Goal: Task Accomplishment & Management: Manage account settings

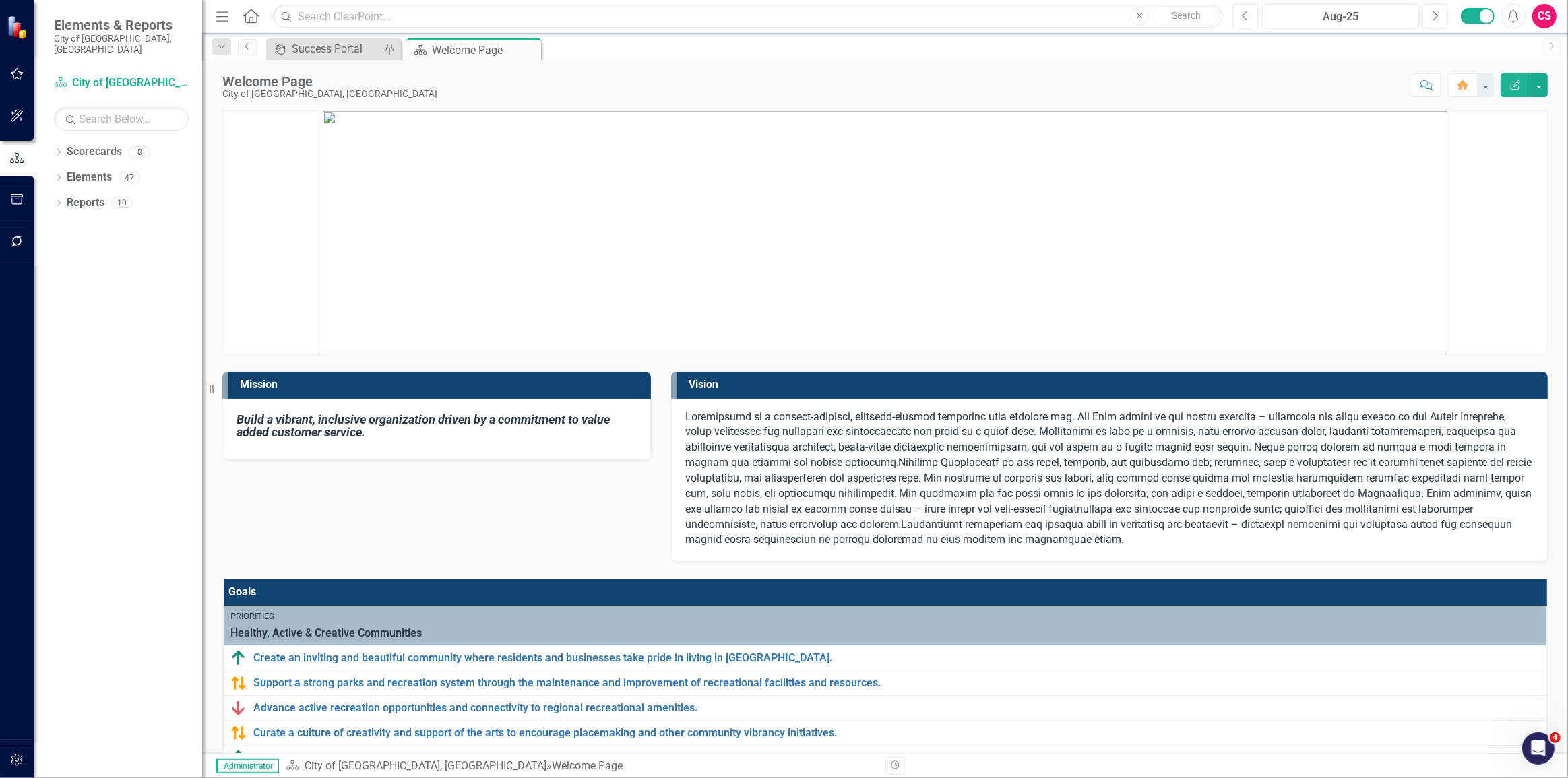
click at [517, 262] on img at bounding box center [885, 233] width 1125 height 244
click at [54, 201] on icon "Dropdown" at bounding box center [59, 204] width 10 height 7
click at [89, 269] on div "Healthy, Active & Creative Communities" at bounding box center [126, 275] width 151 height 12
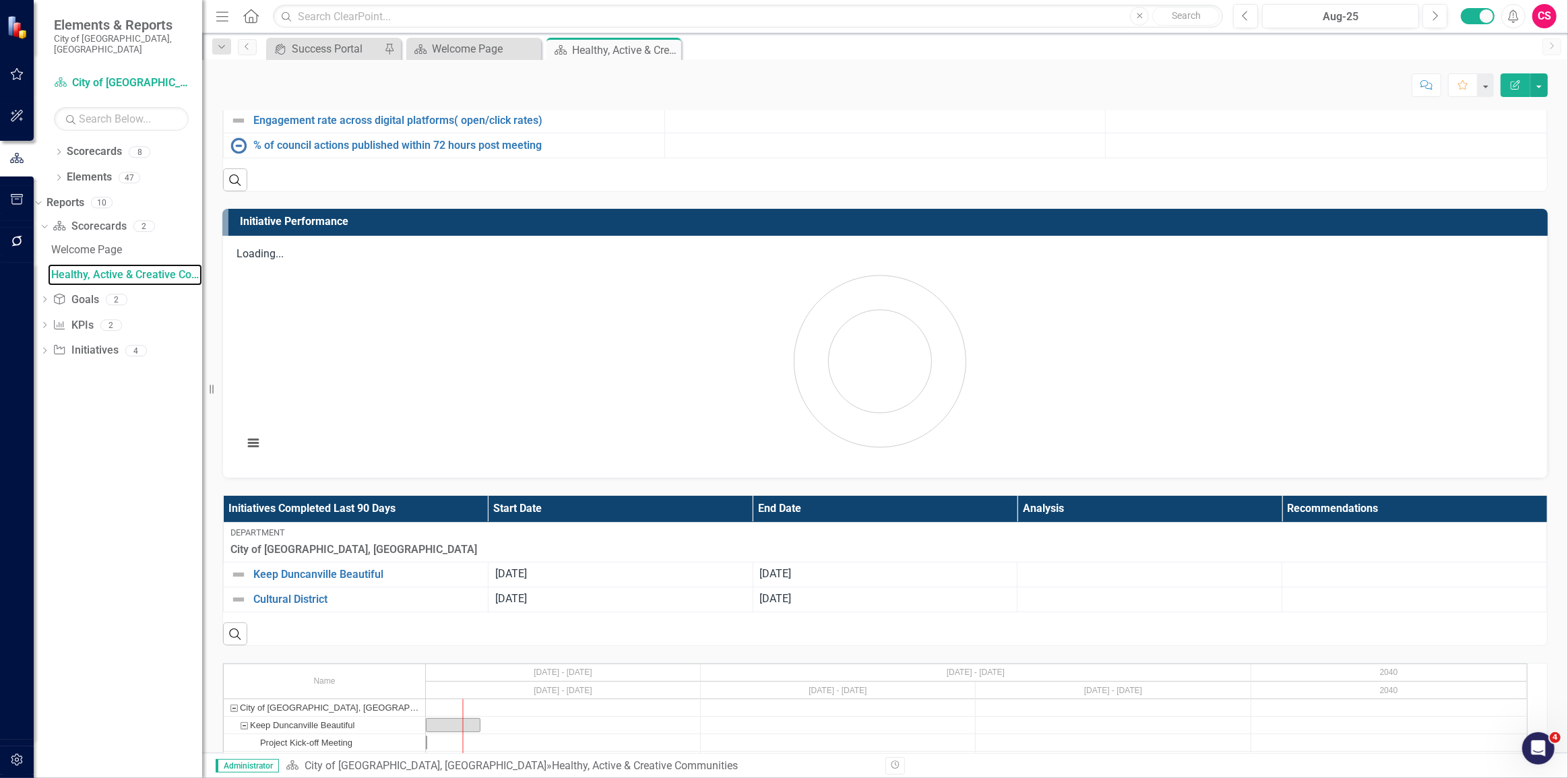
scroll to position [1100, 0]
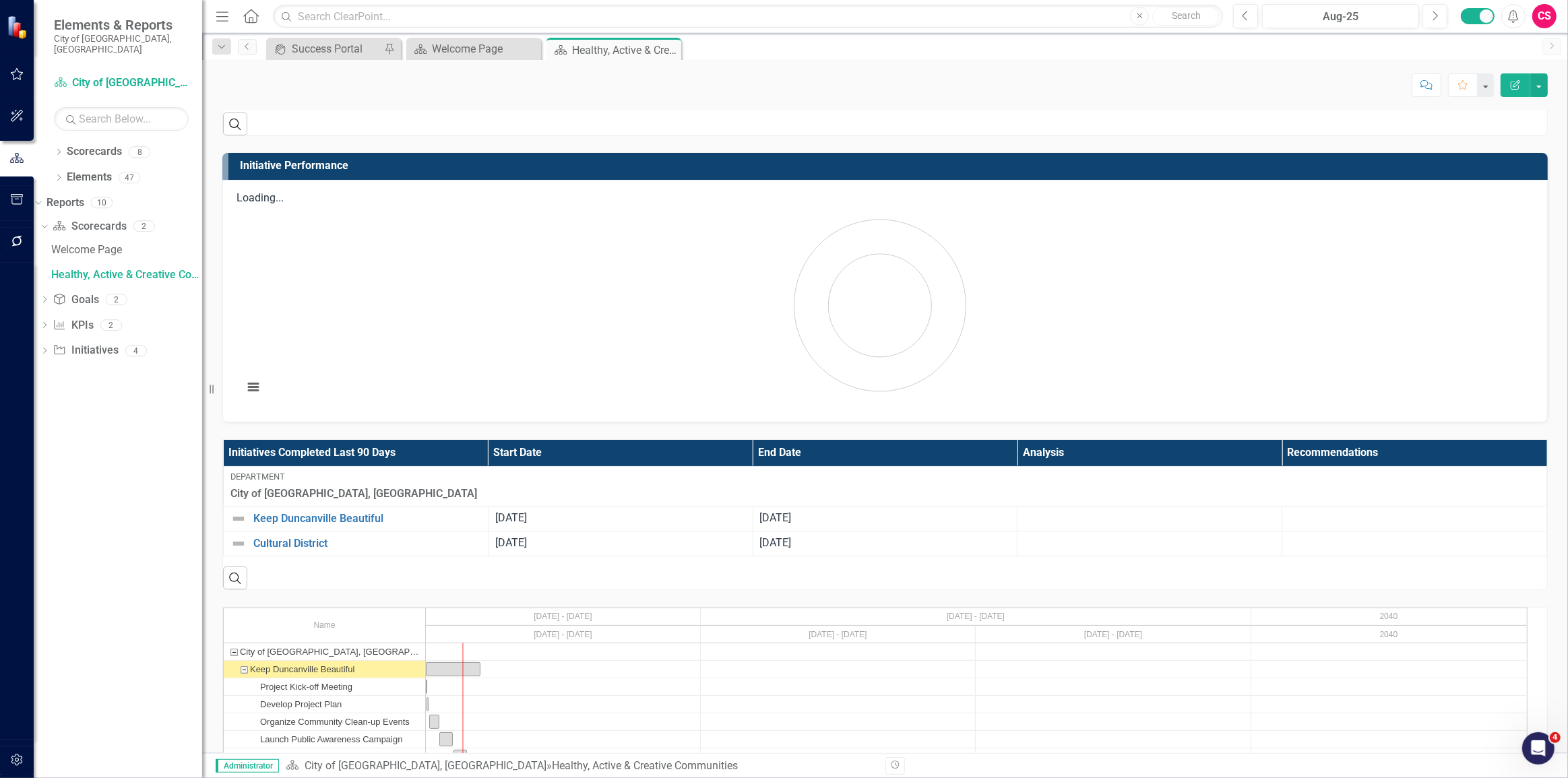
click at [244, 661] on div "Keep Duncanville Beautiful" at bounding box center [244, 668] width 12 height 17
click at [240, 661] on div "Keep Duncanville Beautiful" at bounding box center [244, 668] width 12 height 17
click at [241, 661] on div "Keep Duncanville Beautiful" at bounding box center [244, 668] width 12 height 17
click at [242, 696] on div "Cultural District" at bounding box center [244, 704] width 12 height 17
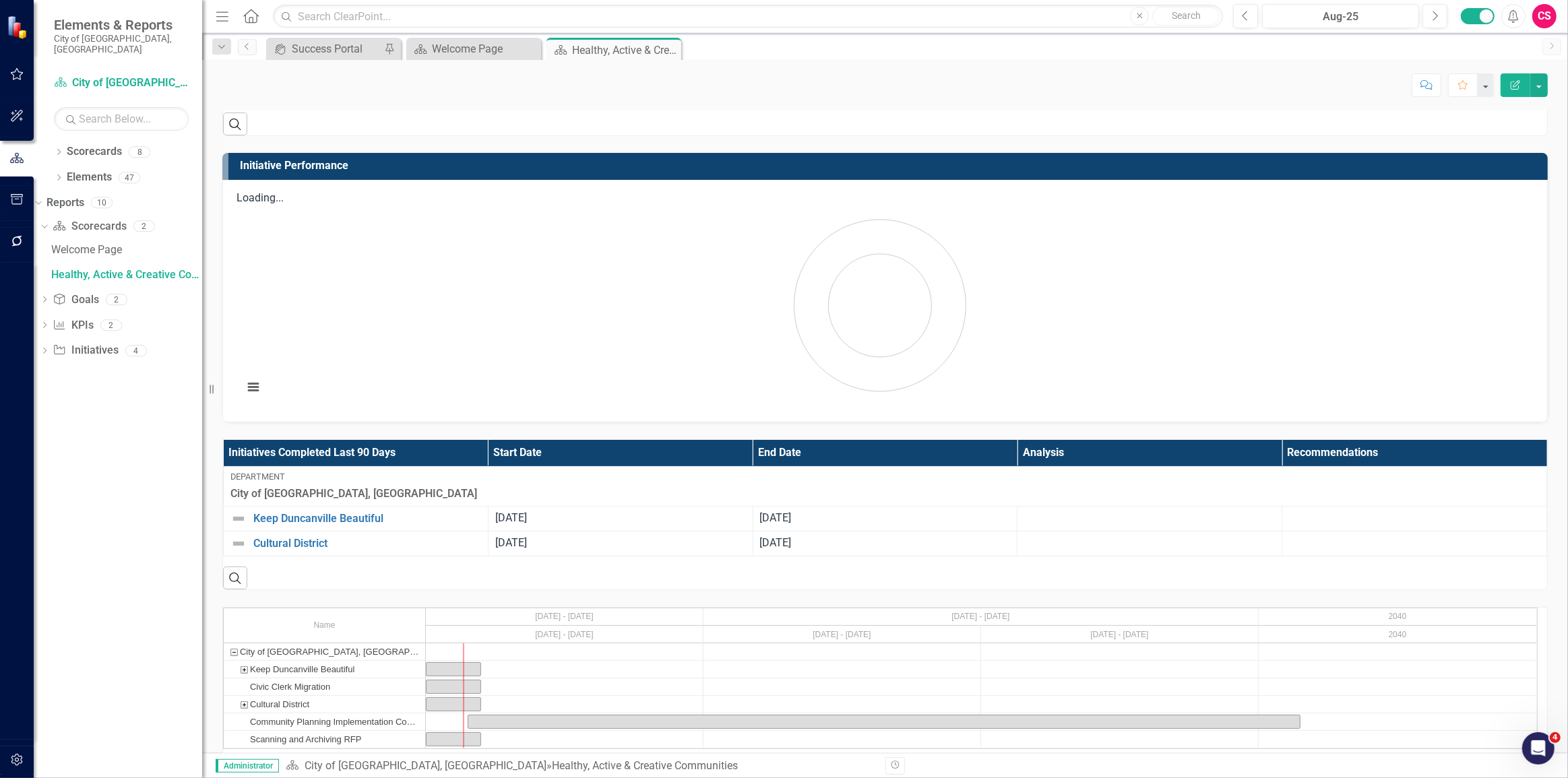
click at [242, 696] on div "Cultural District" at bounding box center [244, 704] width 12 height 17
click at [238, 661] on div "Keep Duncanville Beautiful" at bounding box center [244, 668] width 12 height 17
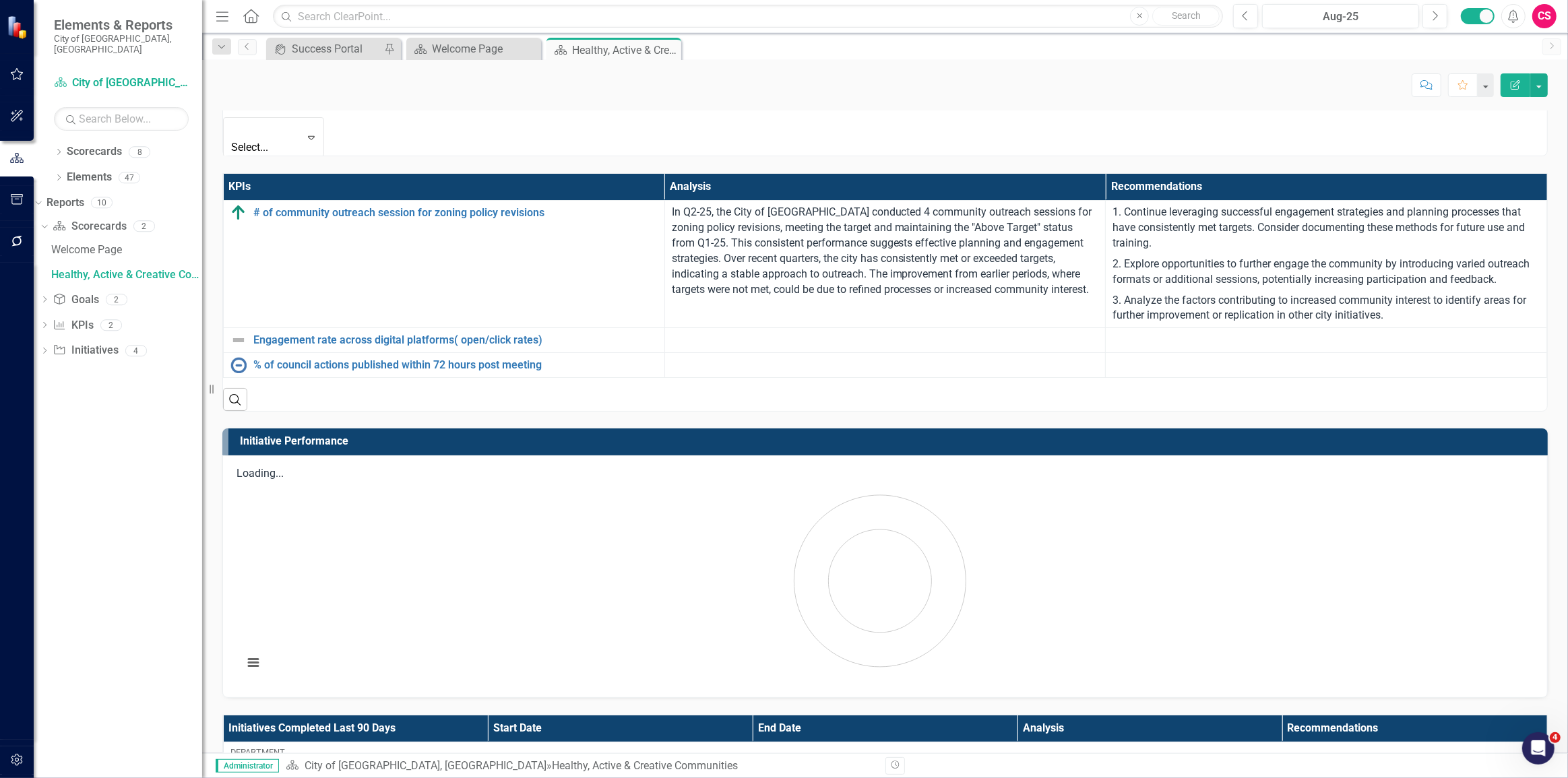
scroll to position [857, 0]
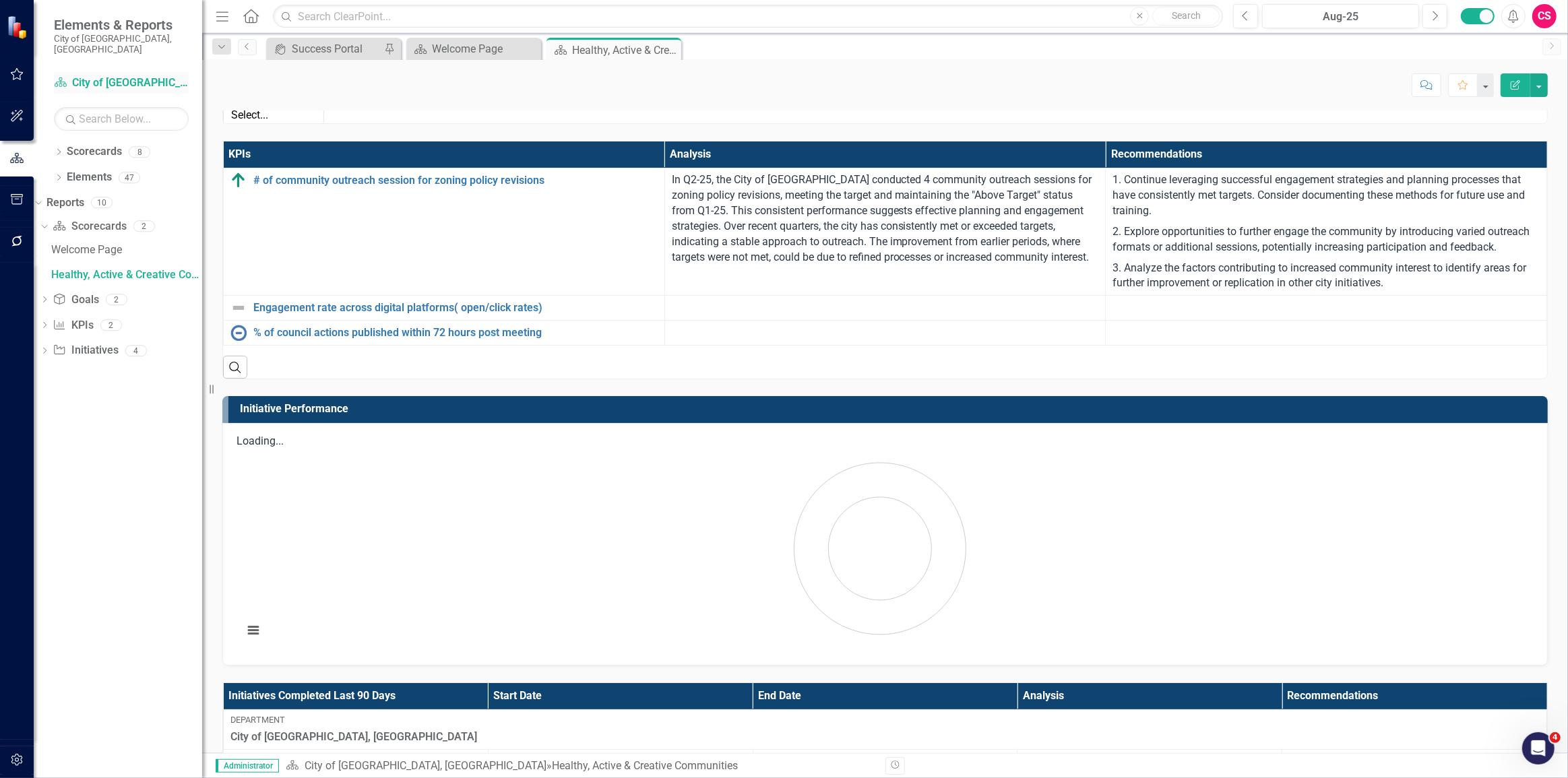
click at [141, 75] on link "Scorecard City of Duncanville, TX" at bounding box center [122, 83] width 135 height 16
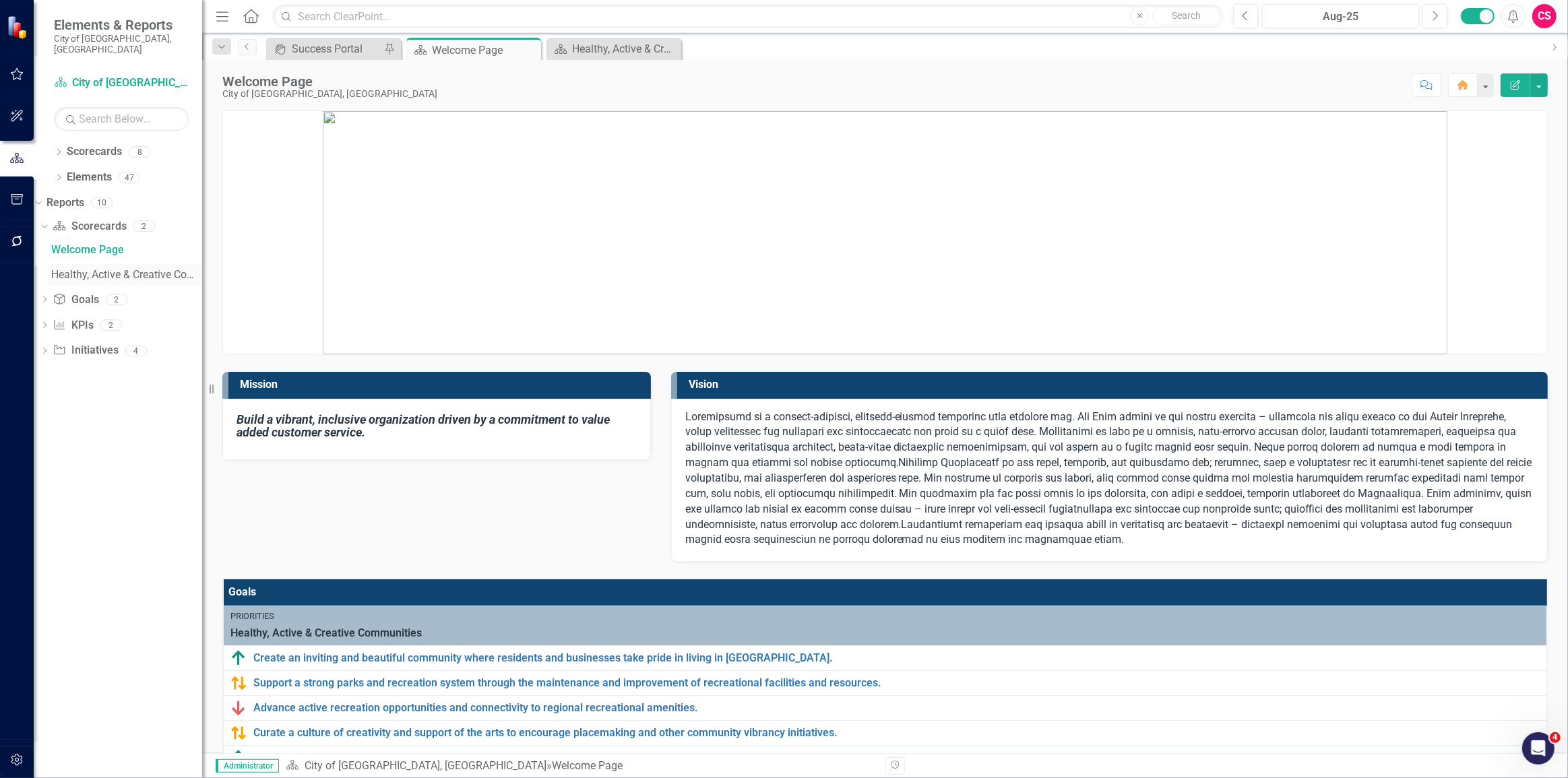
click at [137, 269] on div "Healthy, Active & Creative Communities" at bounding box center [126, 275] width 151 height 12
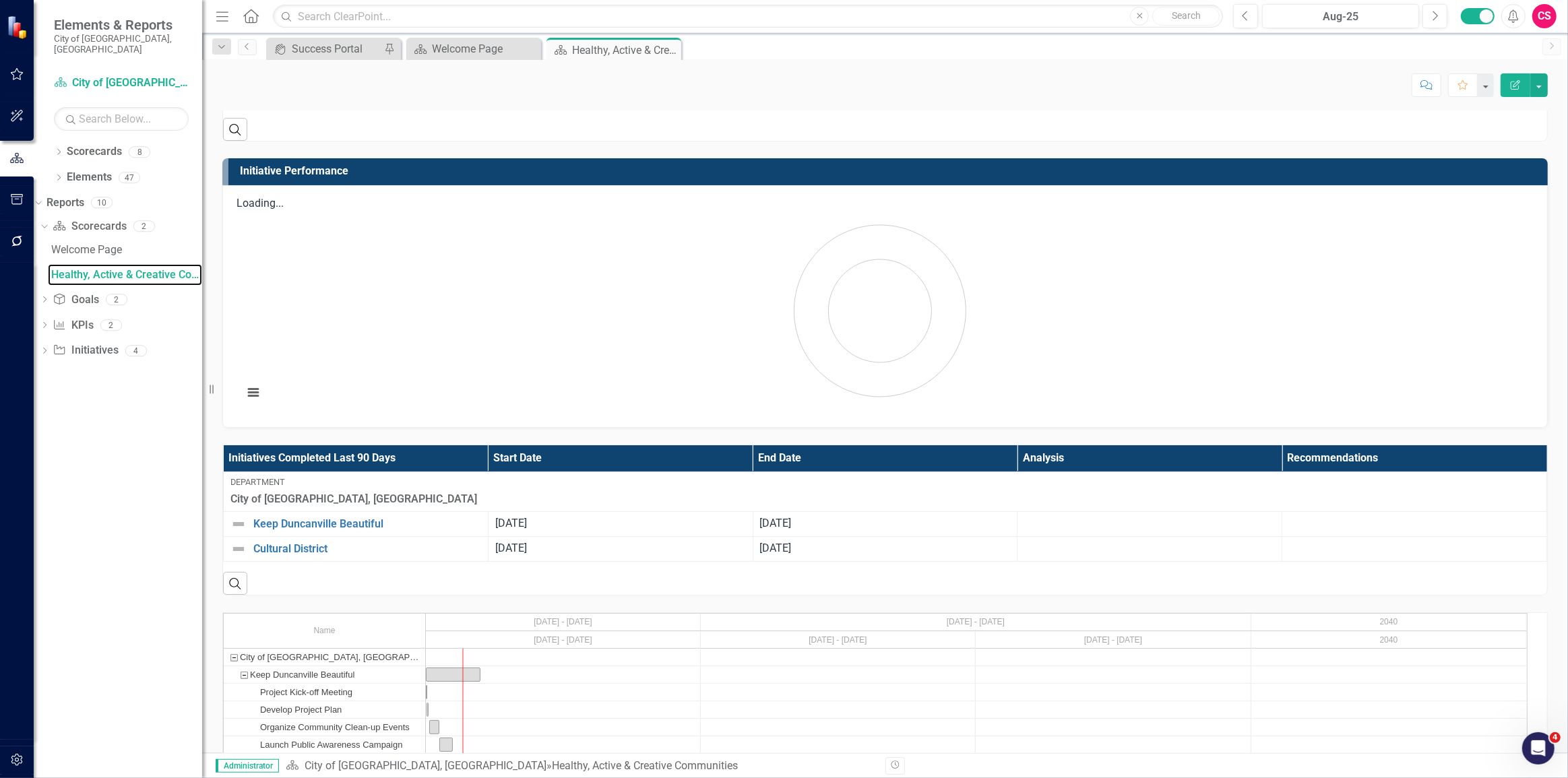
scroll to position [1100, 0]
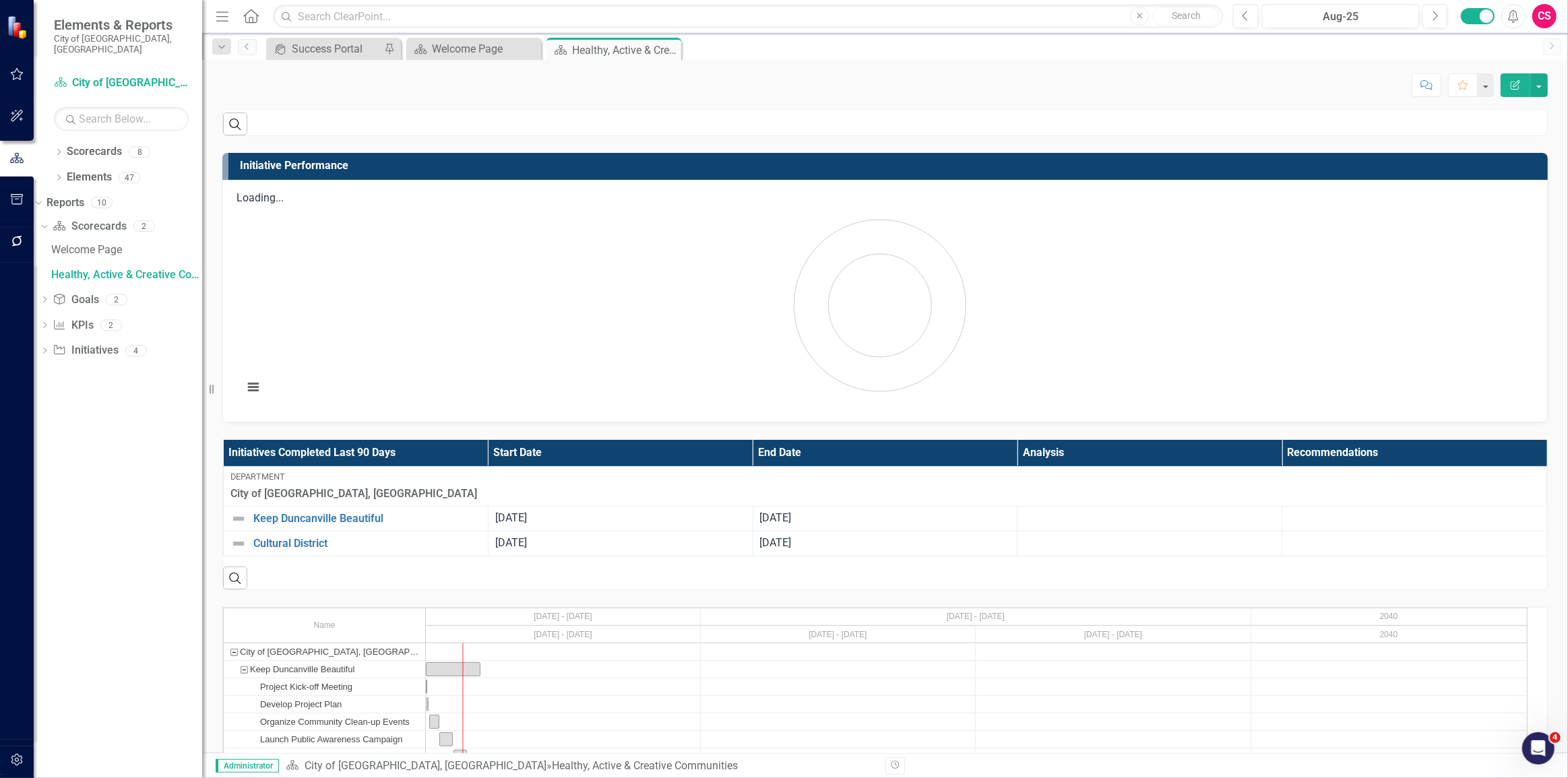
click at [241, 661] on div "Keep Duncanville Beautiful" at bounding box center [244, 668] width 12 height 17
click at [239, 696] on div "Cultural District" at bounding box center [244, 704] width 12 height 17
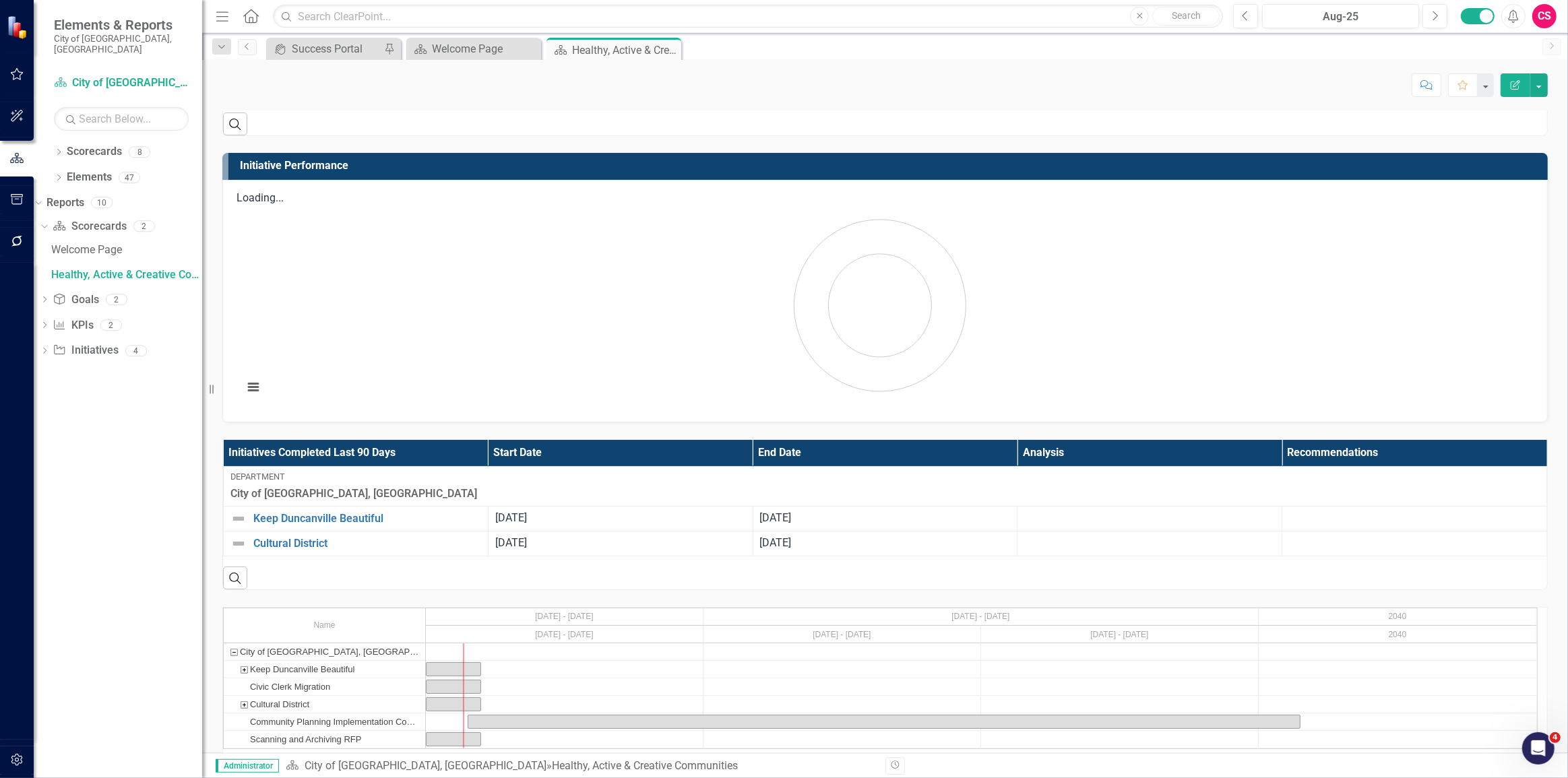
click at [239, 696] on div "Cultural District" at bounding box center [244, 704] width 12 height 17
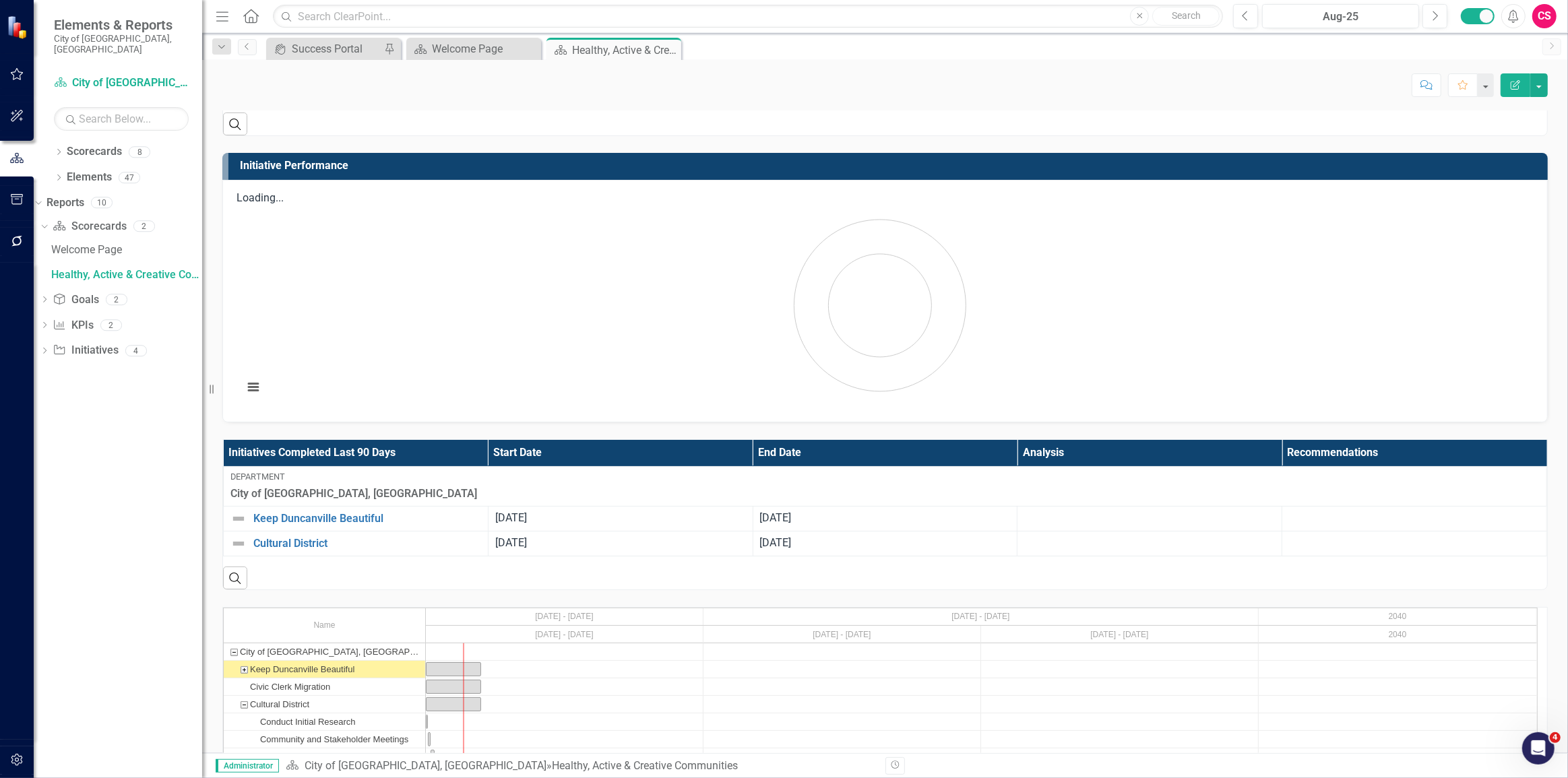
click at [241, 661] on div "Keep Duncanville Beautiful" at bounding box center [244, 668] width 12 height 17
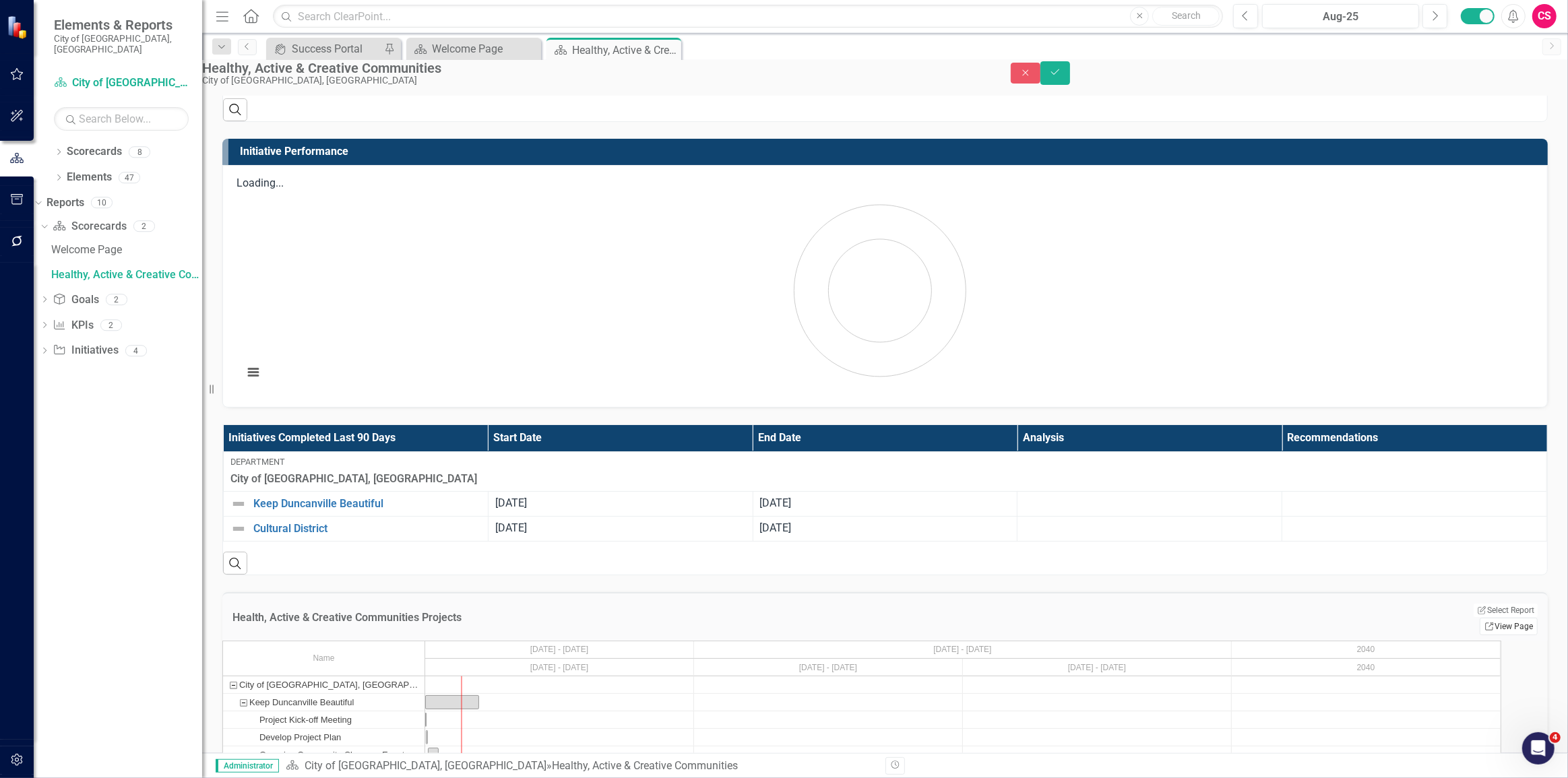
click at [1484, 623] on icon "Link" at bounding box center [1489, 626] width 11 height 8
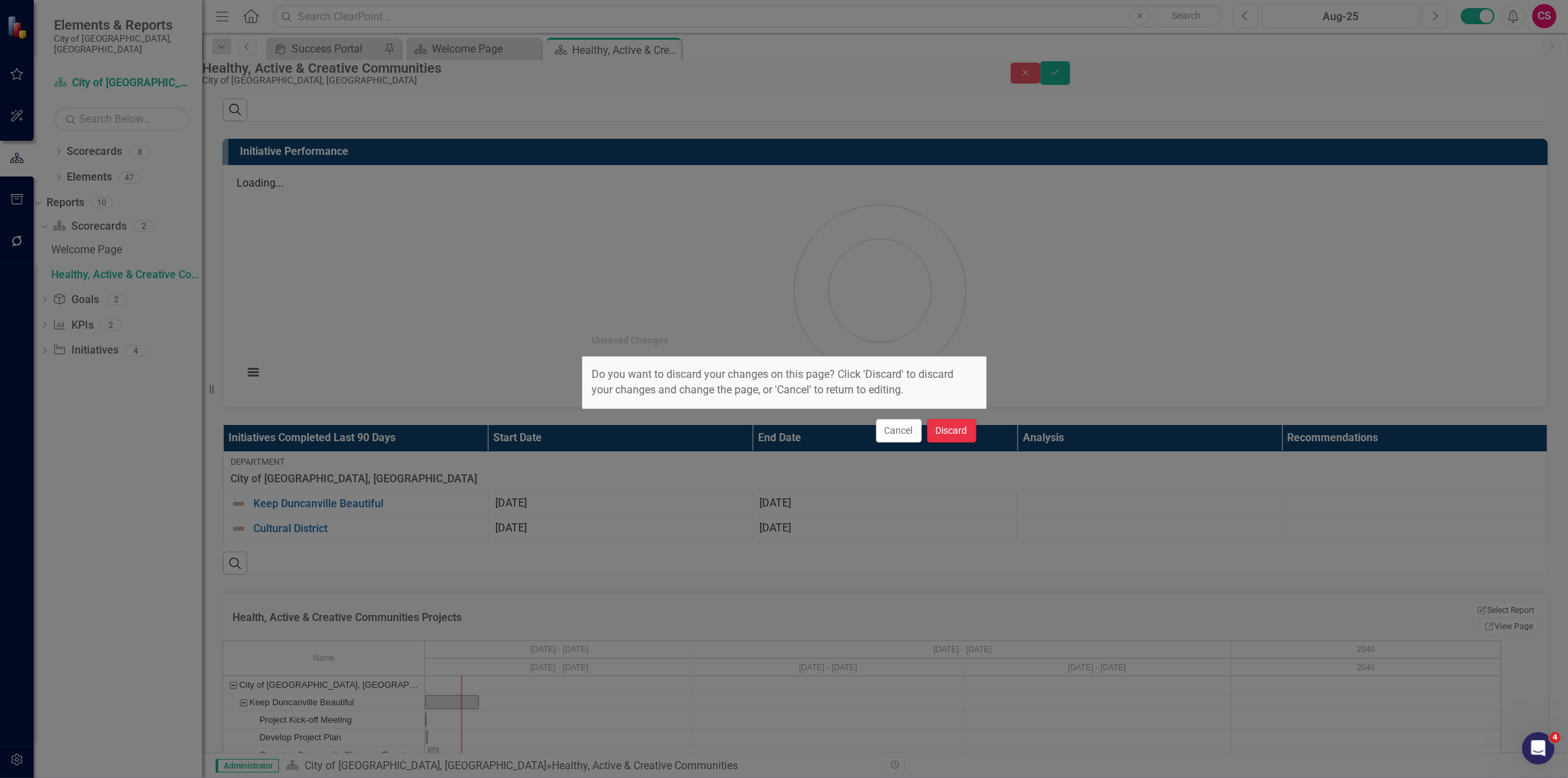
click at [957, 436] on button "Discard" at bounding box center [951, 430] width 49 height 24
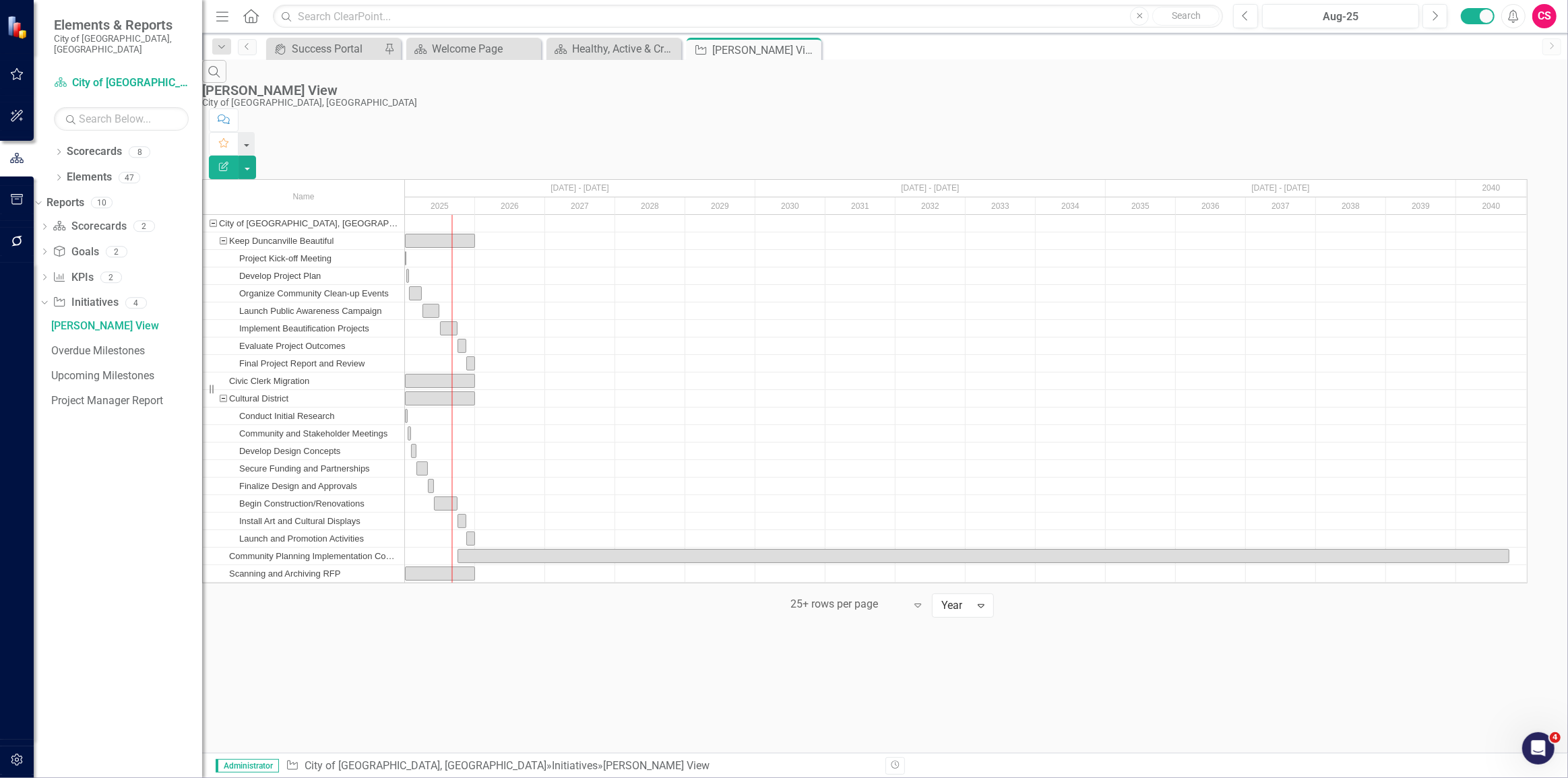
click at [230, 162] on icon "Edit Report" at bounding box center [223, 166] width 12 height 10
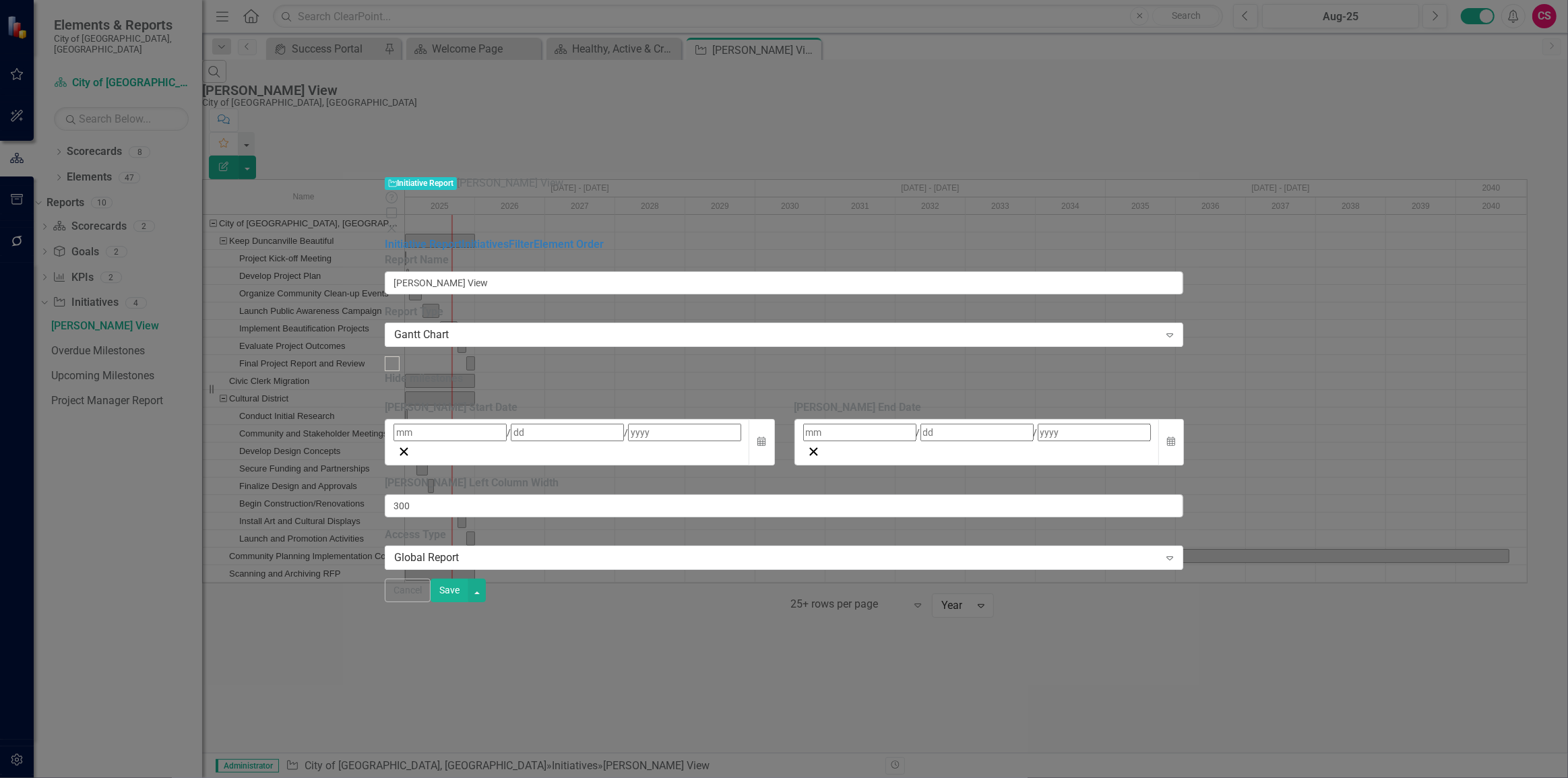
click at [463, 371] on div "Hide milestones" at bounding box center [423, 379] width 78 height 16
click at [403, 354] on input "Hide milestones" at bounding box center [392, 364] width 21 height 21
checkbox input "true"
click at [468, 603] on button "Save" at bounding box center [449, 591] width 38 height 24
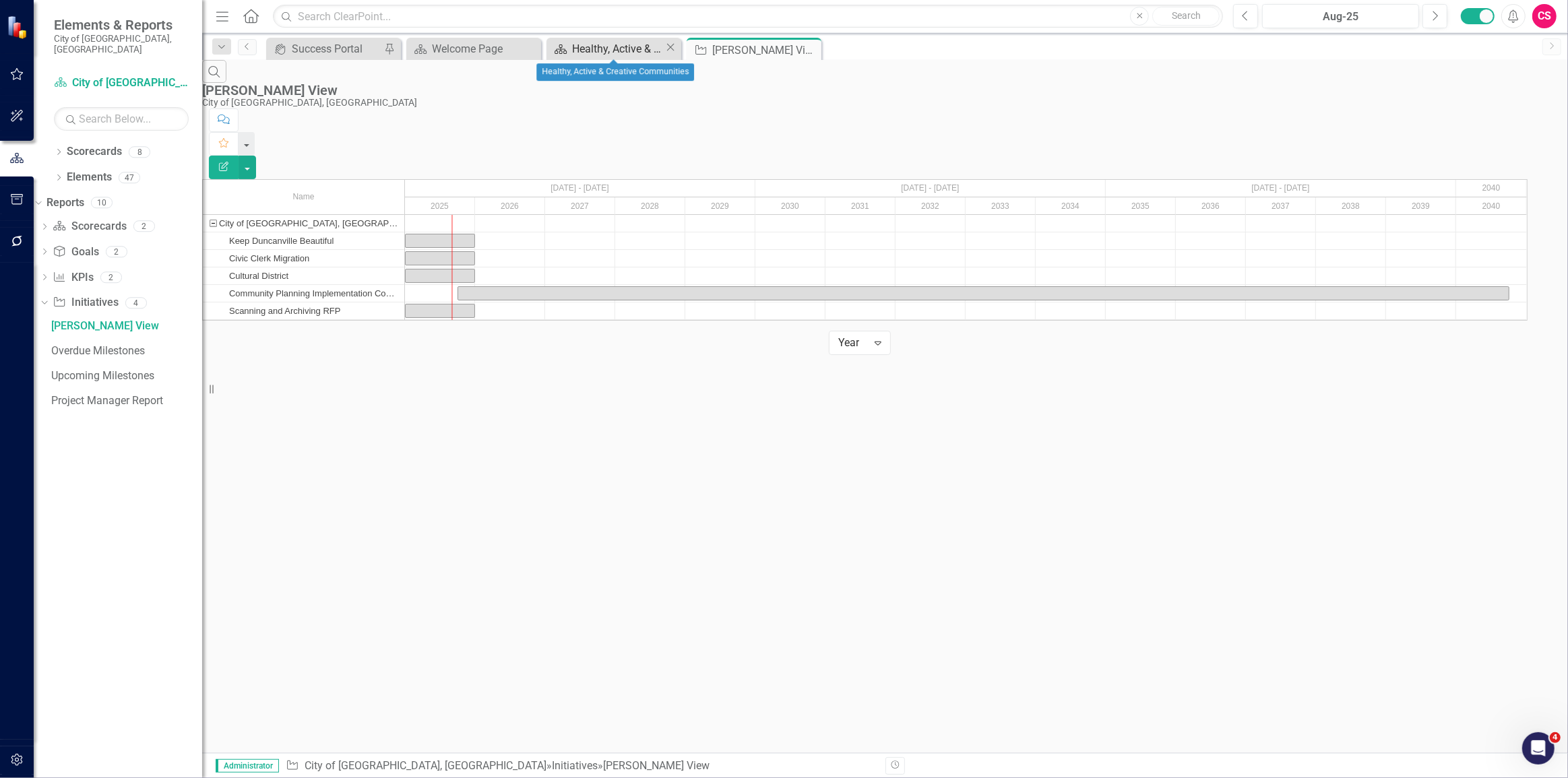
click at [632, 50] on div "Healthy, Active & Creative Communities" at bounding box center [618, 48] width 92 height 17
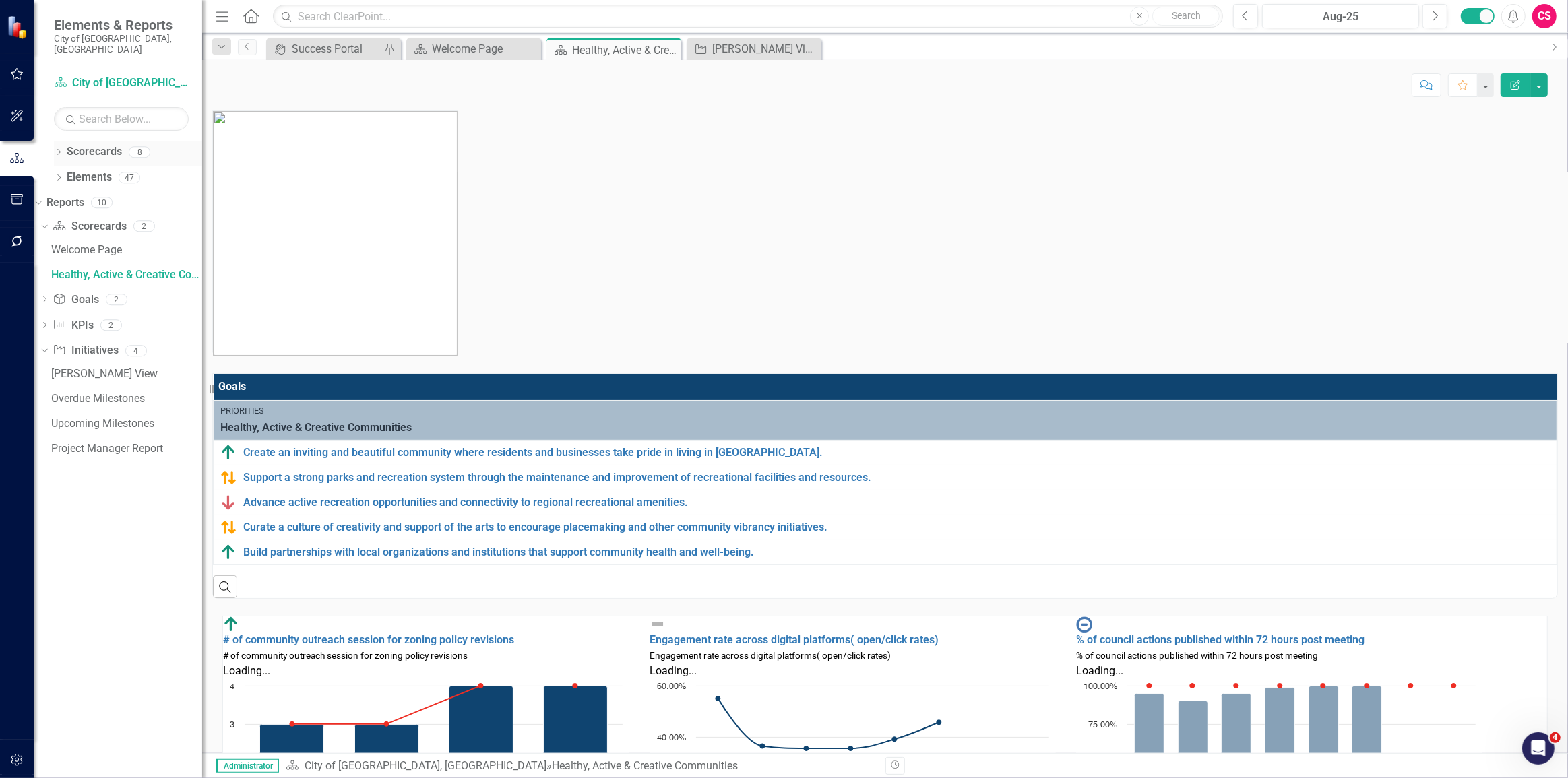
click at [57, 150] on icon "Dropdown" at bounding box center [59, 153] width 10 height 7
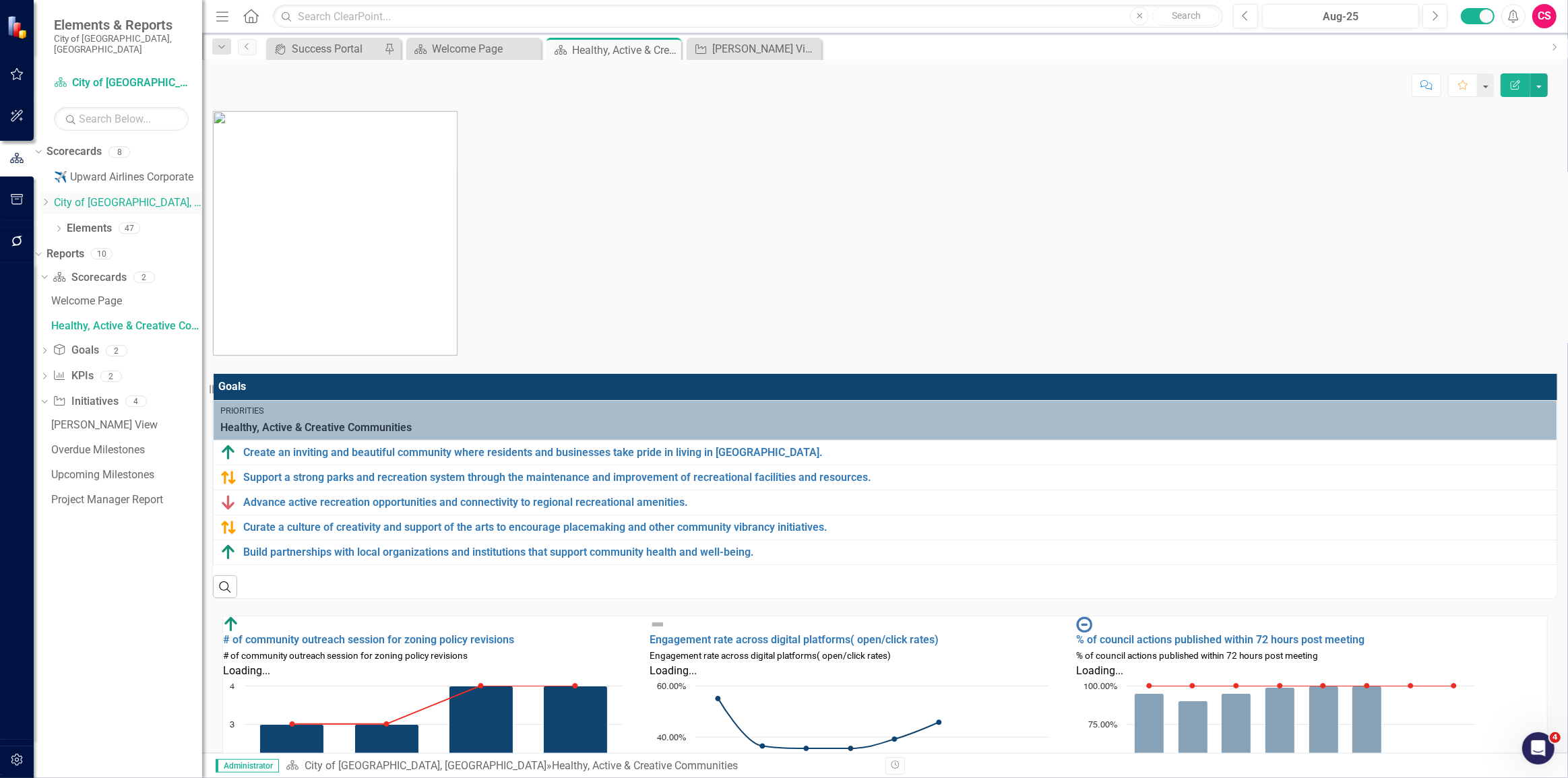
click at [51, 198] on icon "Dropdown" at bounding box center [46, 202] width 11 height 8
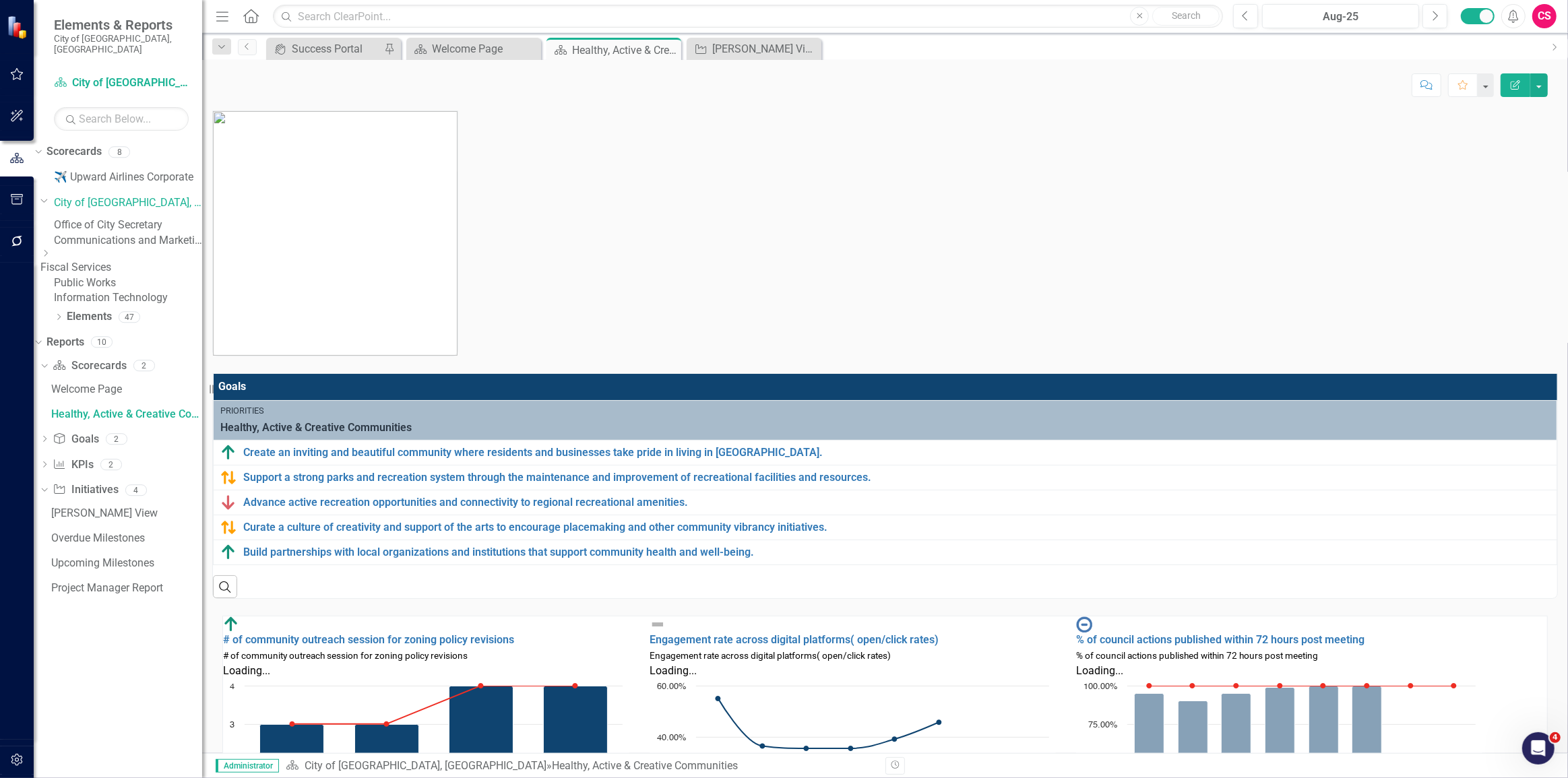
click at [117, 217] on link "Office of City Secretary" at bounding box center [128, 225] width 148 height 16
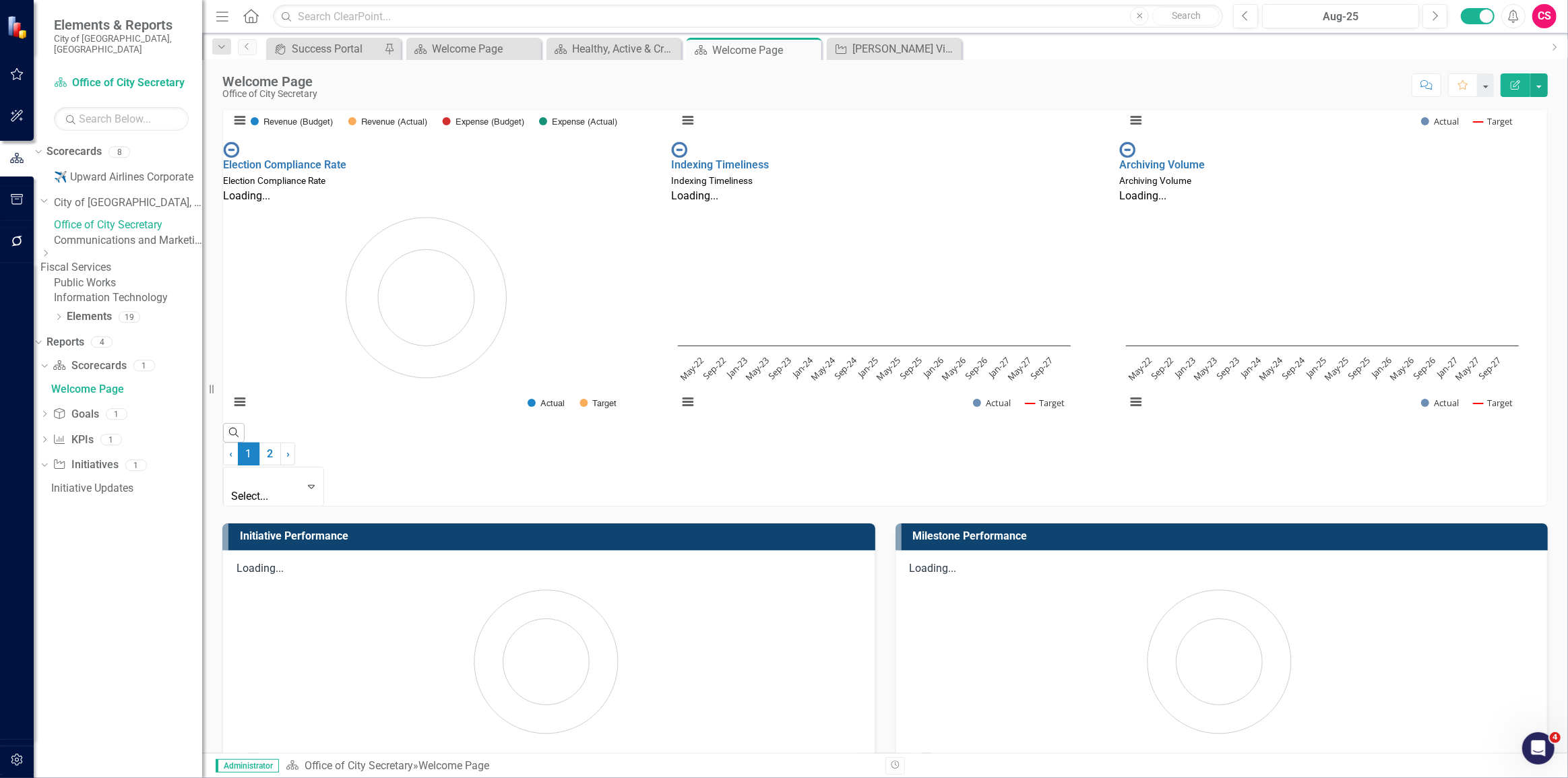
scroll to position [1446, 0]
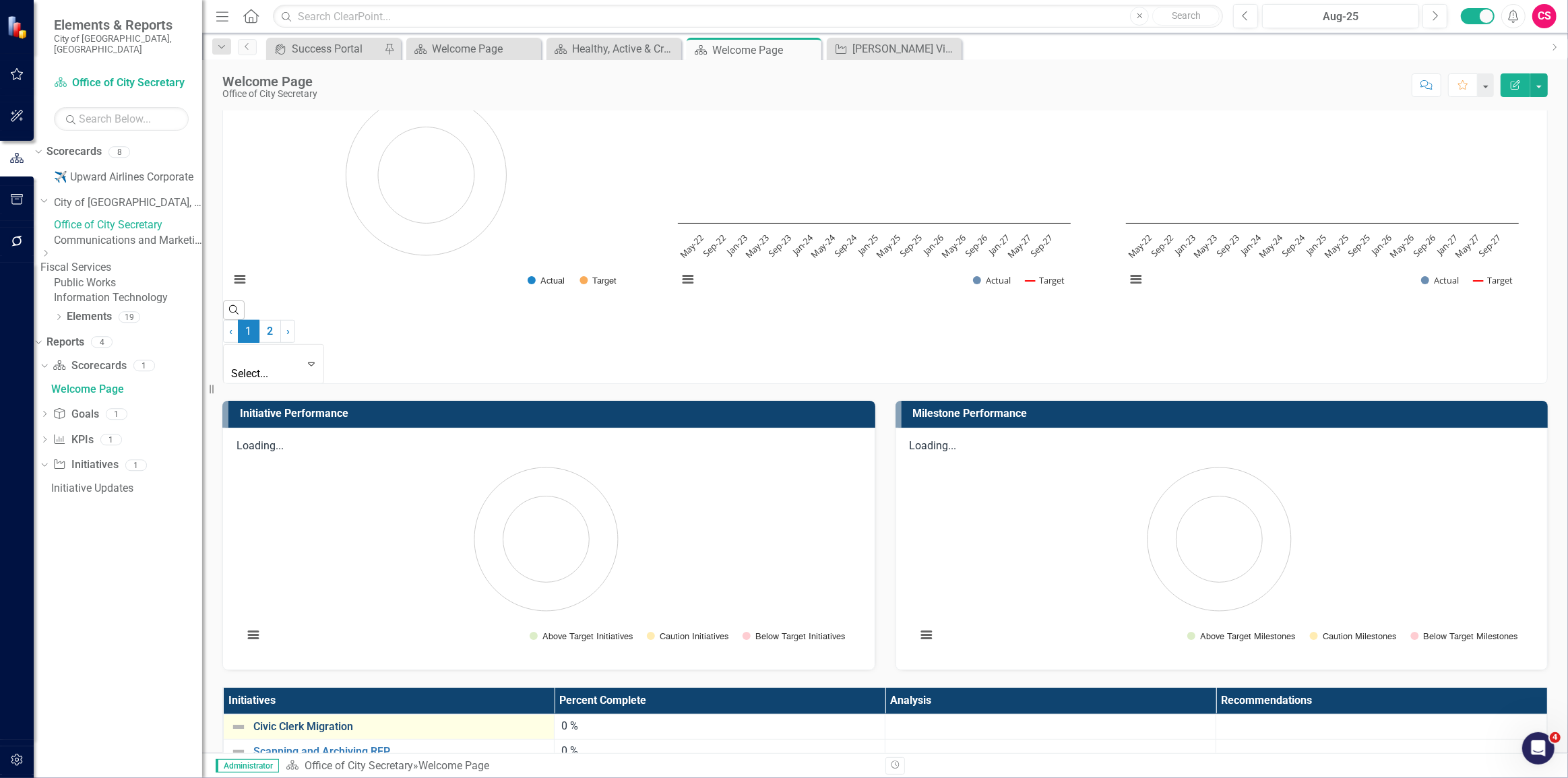
click at [283, 721] on link "Civic Clerk Migration" at bounding box center [399, 727] width 293 height 12
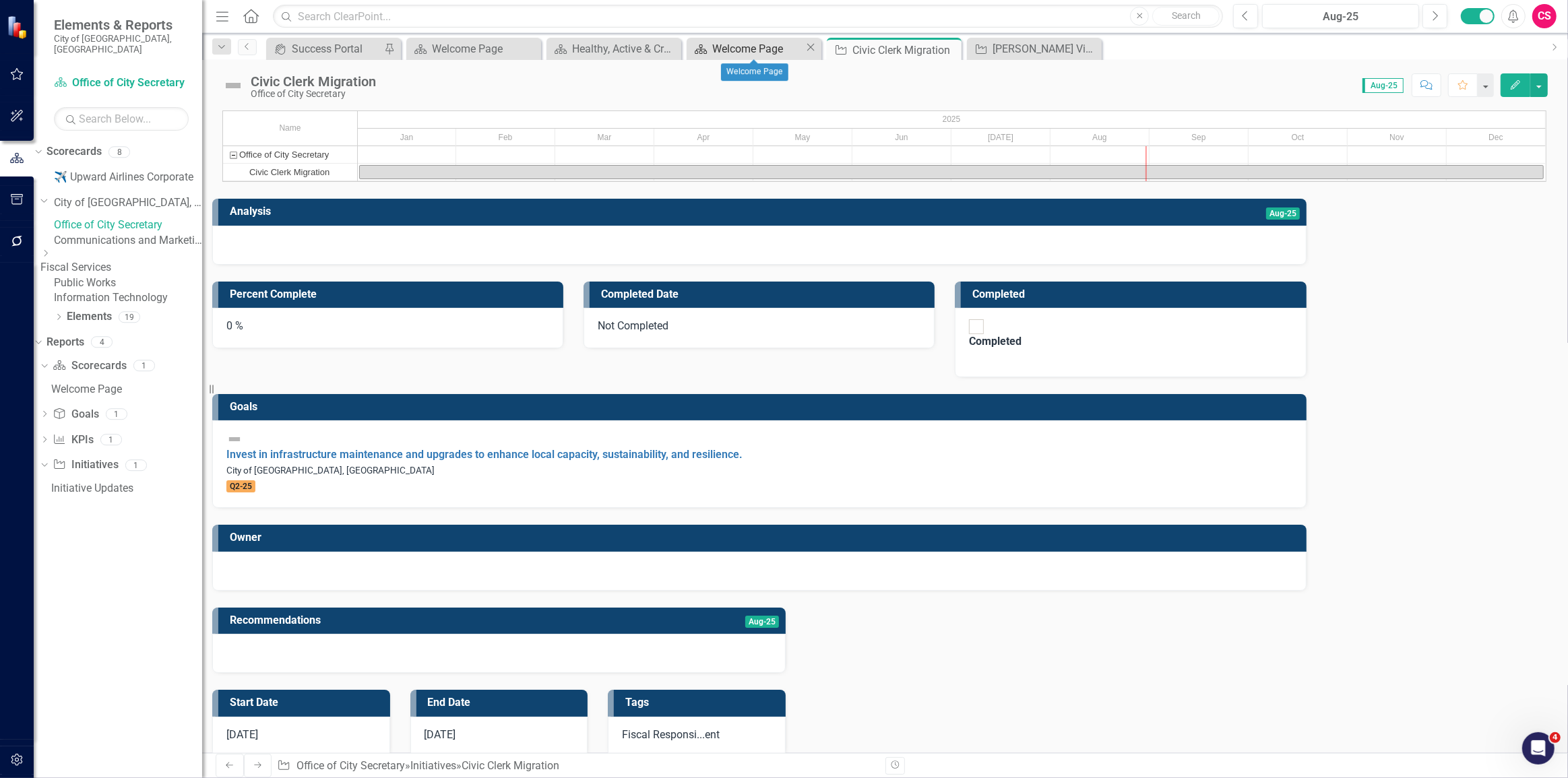
click at [713, 46] on div "Welcome Page" at bounding box center [758, 48] width 92 height 17
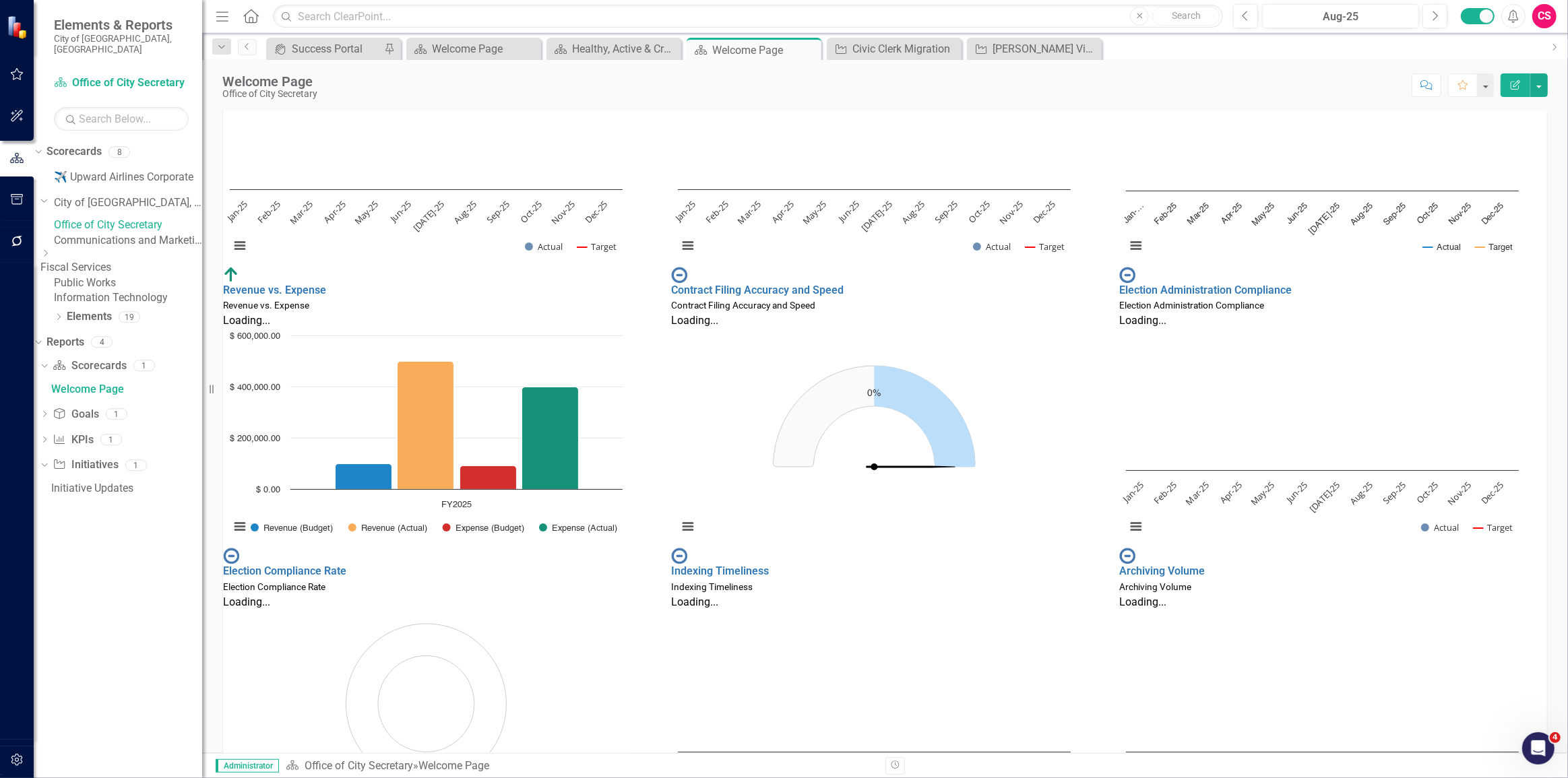
scroll to position [1, 0]
click at [300, 283] on link "Revenue vs. Expense" at bounding box center [275, 289] width 103 height 13
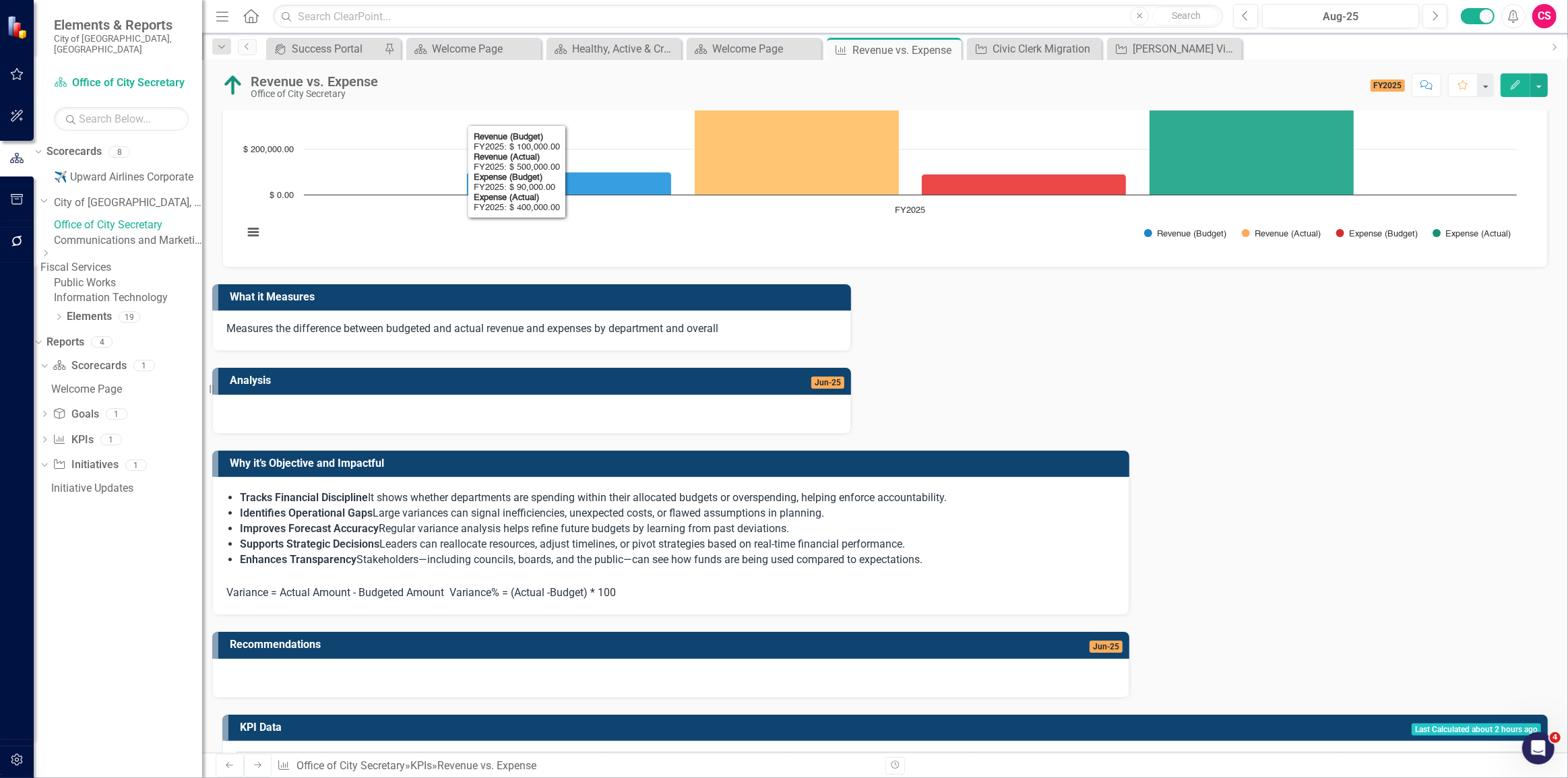
scroll to position [142, 0]
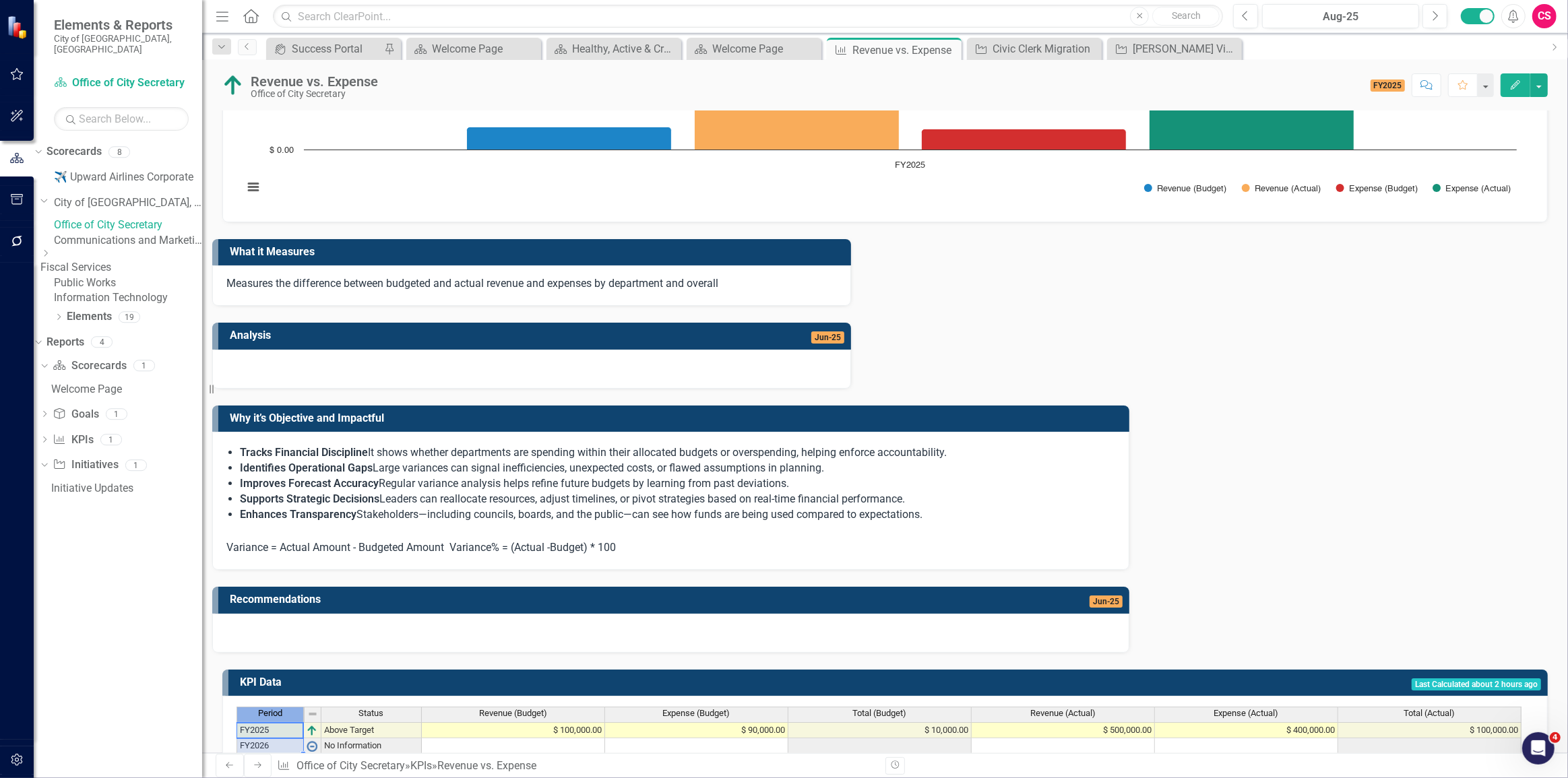
drag, startPoint x: 268, startPoint y: 593, endPoint x: 265, endPoint y: 612, distance: 19.2
click at [265, 707] on div "Period Status Revenue (Budget) Expense (Budget) Total (Budget) Revenue (Actual)…" at bounding box center [879, 731] width 1287 height 48
click at [433, 707] on div "Period Status Revenue (Budget) Expense (Budget) Total (Budget) Revenue (Actual)…" at bounding box center [885, 731] width 1296 height 48
click at [559, 707] on div "Revenue (Budget)" at bounding box center [512, 713] width 182 height 12
click at [694, 709] on span "Expense (Budget)" at bounding box center [696, 713] width 67 height 10
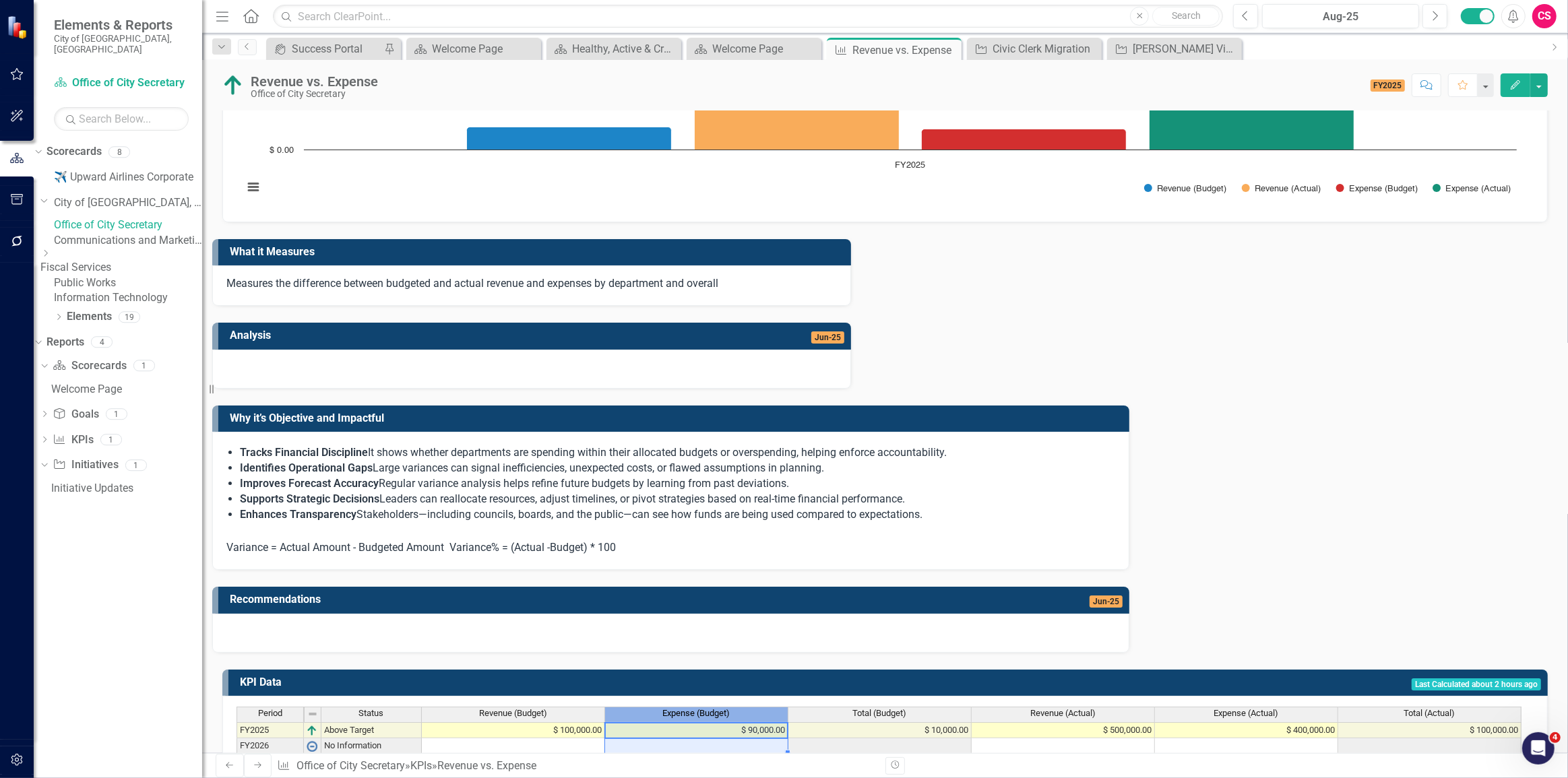
click at [816, 707] on div "Total (Budget)" at bounding box center [879, 713] width 182 height 12
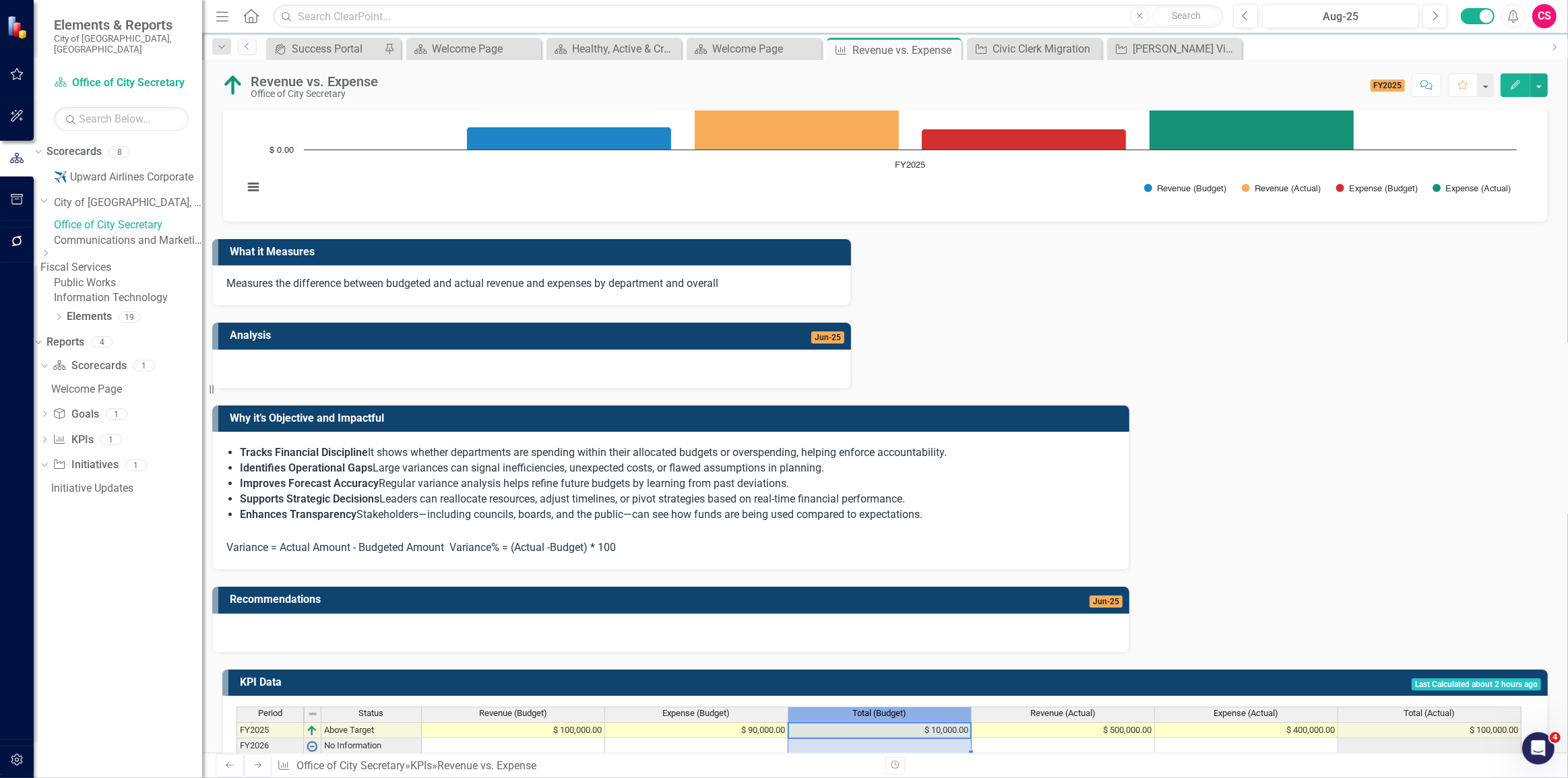
click at [1043, 709] on span "Revenue (Actual)" at bounding box center [1063, 713] width 66 height 10
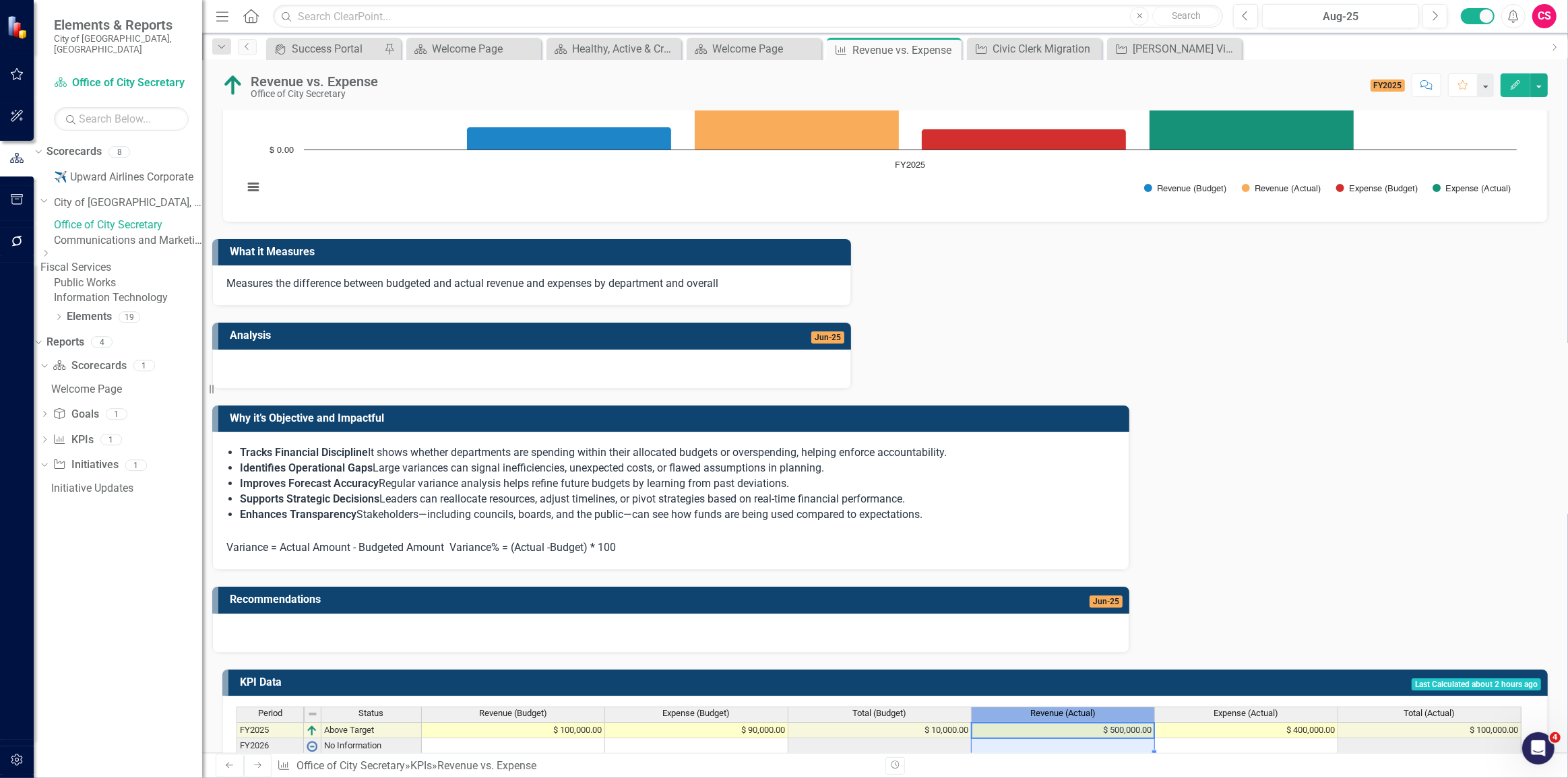
click at [1233, 709] on span "Expense (Actual)" at bounding box center [1247, 713] width 65 height 10
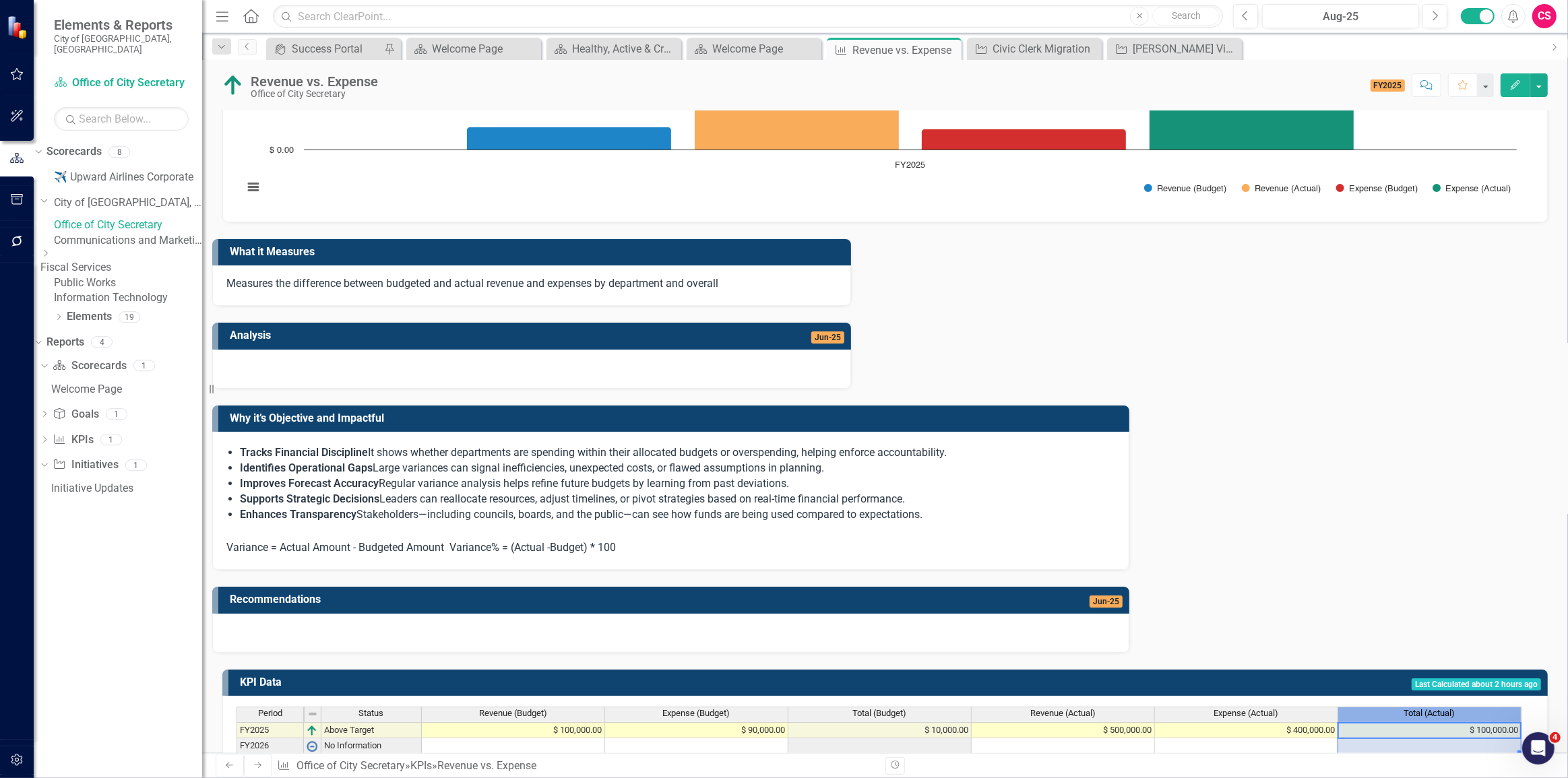
click at [1438, 709] on span "Total (Actual)" at bounding box center [1430, 713] width 51 height 10
click at [1381, 707] on div "Period Status Revenue (Budget) Expense (Budget) Total (Budget) Revenue (Actual)…" at bounding box center [885, 731] width 1296 height 48
click at [470, 707] on div "Revenue (Budget)" at bounding box center [512, 713] width 182 height 12
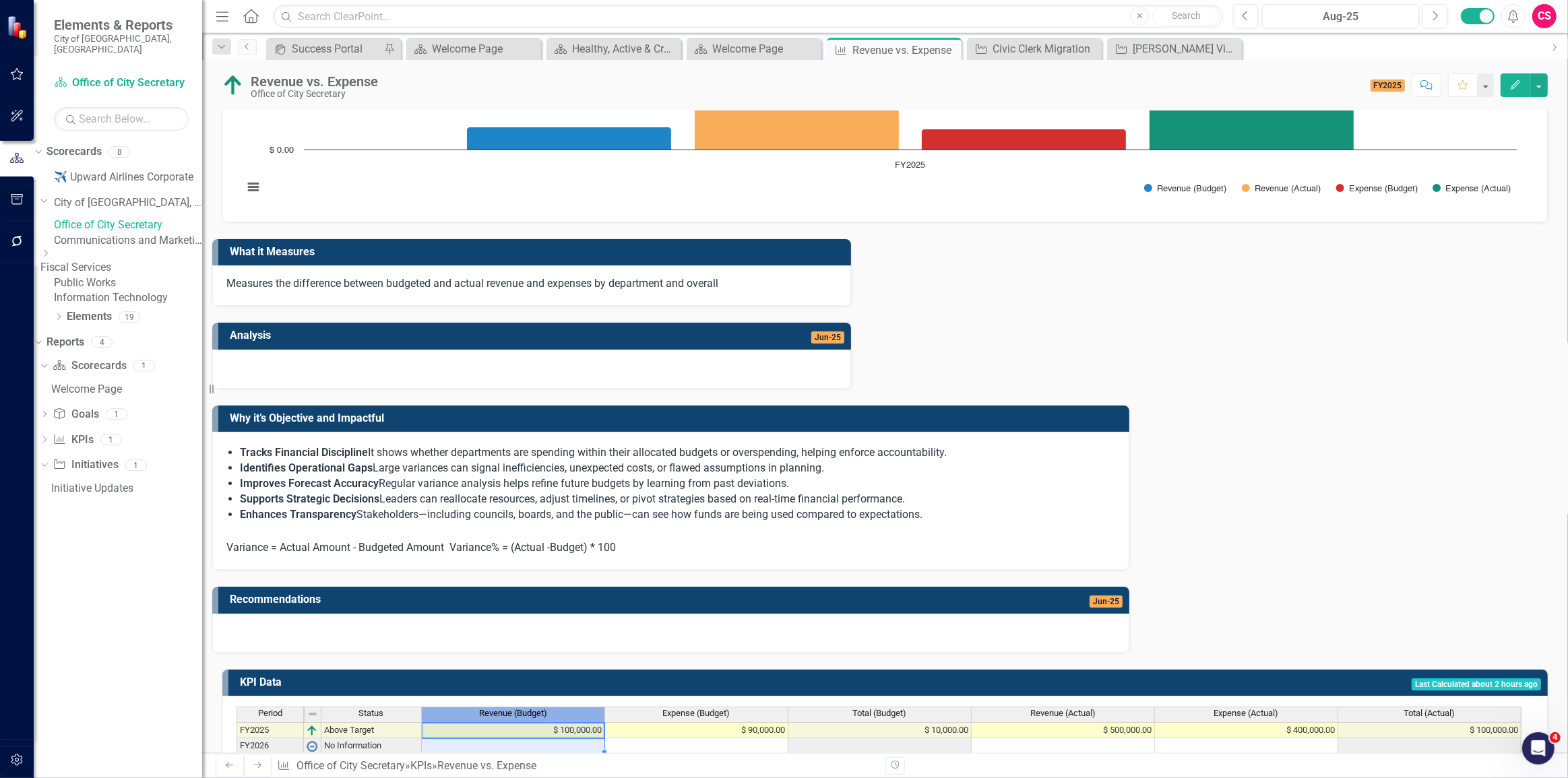
click at [519, 722] on td "$ 100,000.00" at bounding box center [512, 730] width 183 height 16
click at [643, 722] on td "$ 90,000.00" at bounding box center [696, 730] width 183 height 16
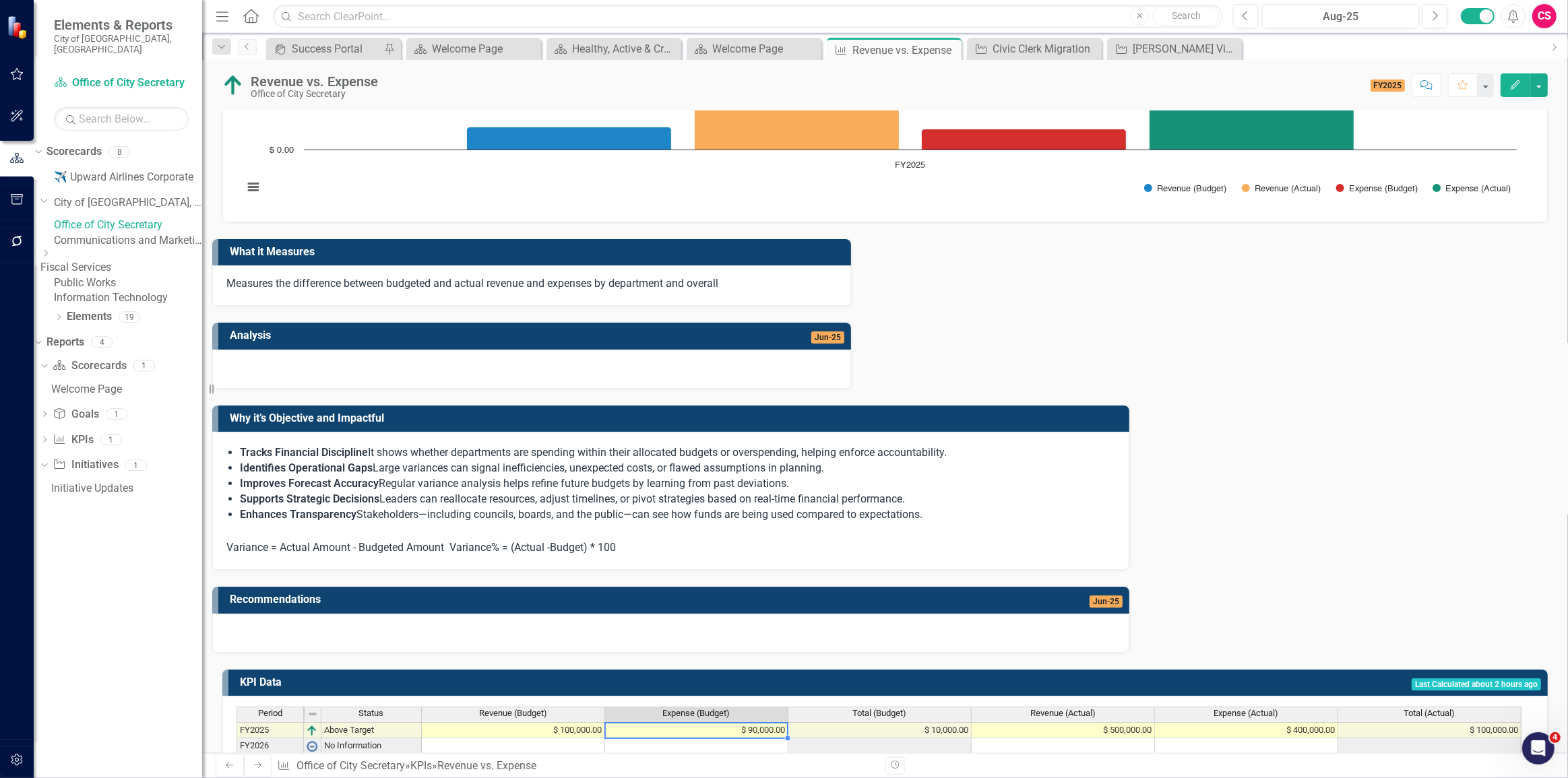
click at [1509, 83] on icon "Edit" at bounding box center [1515, 85] width 12 height 10
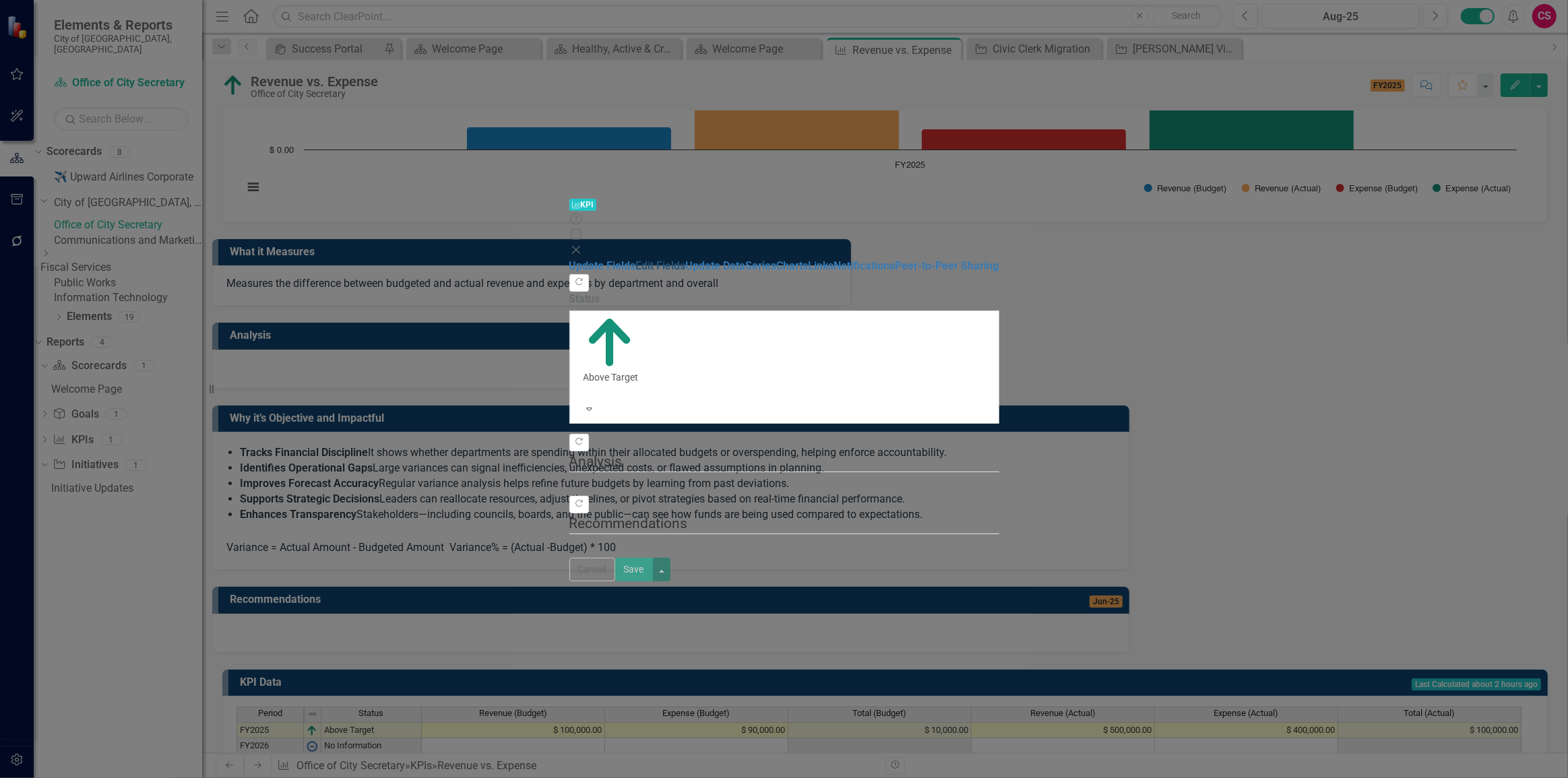
click at [636, 259] on link "Edit Fields" at bounding box center [660, 265] width 50 height 13
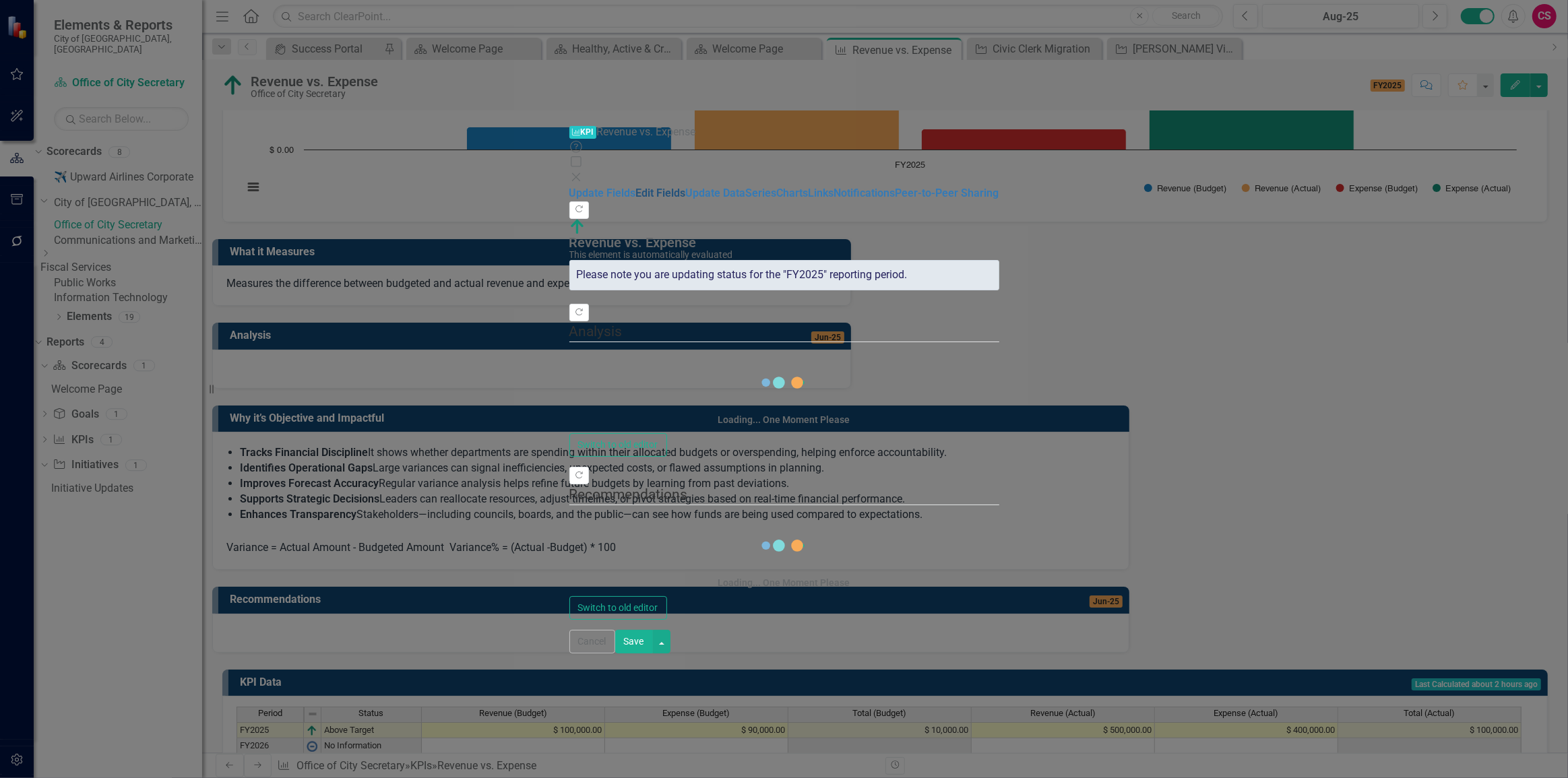
click at [636, 187] on link "Edit Fields" at bounding box center [660, 193] width 50 height 13
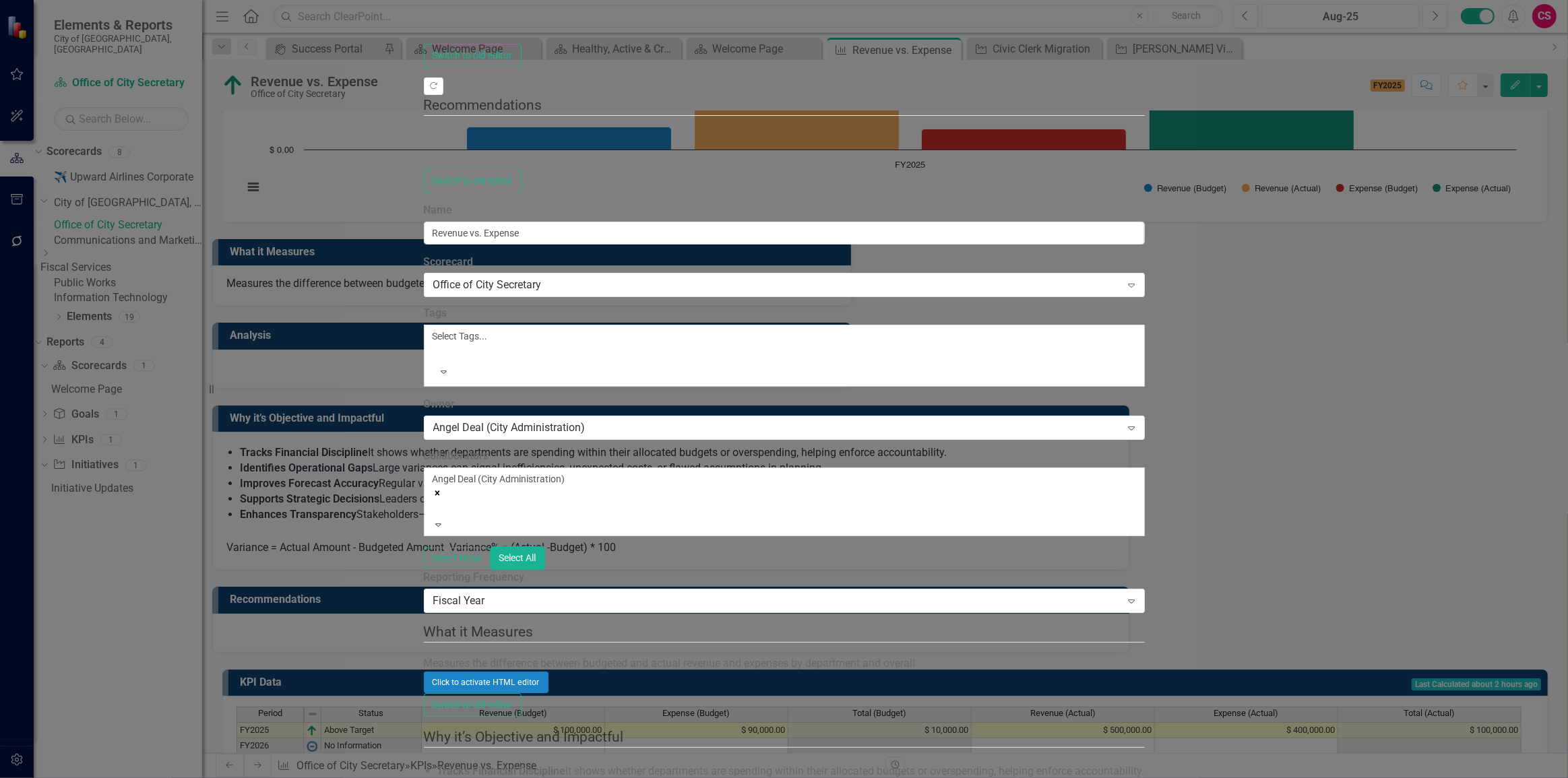
click at [547, 593] on div "Fiscal Year" at bounding box center [776, 601] width 688 height 16
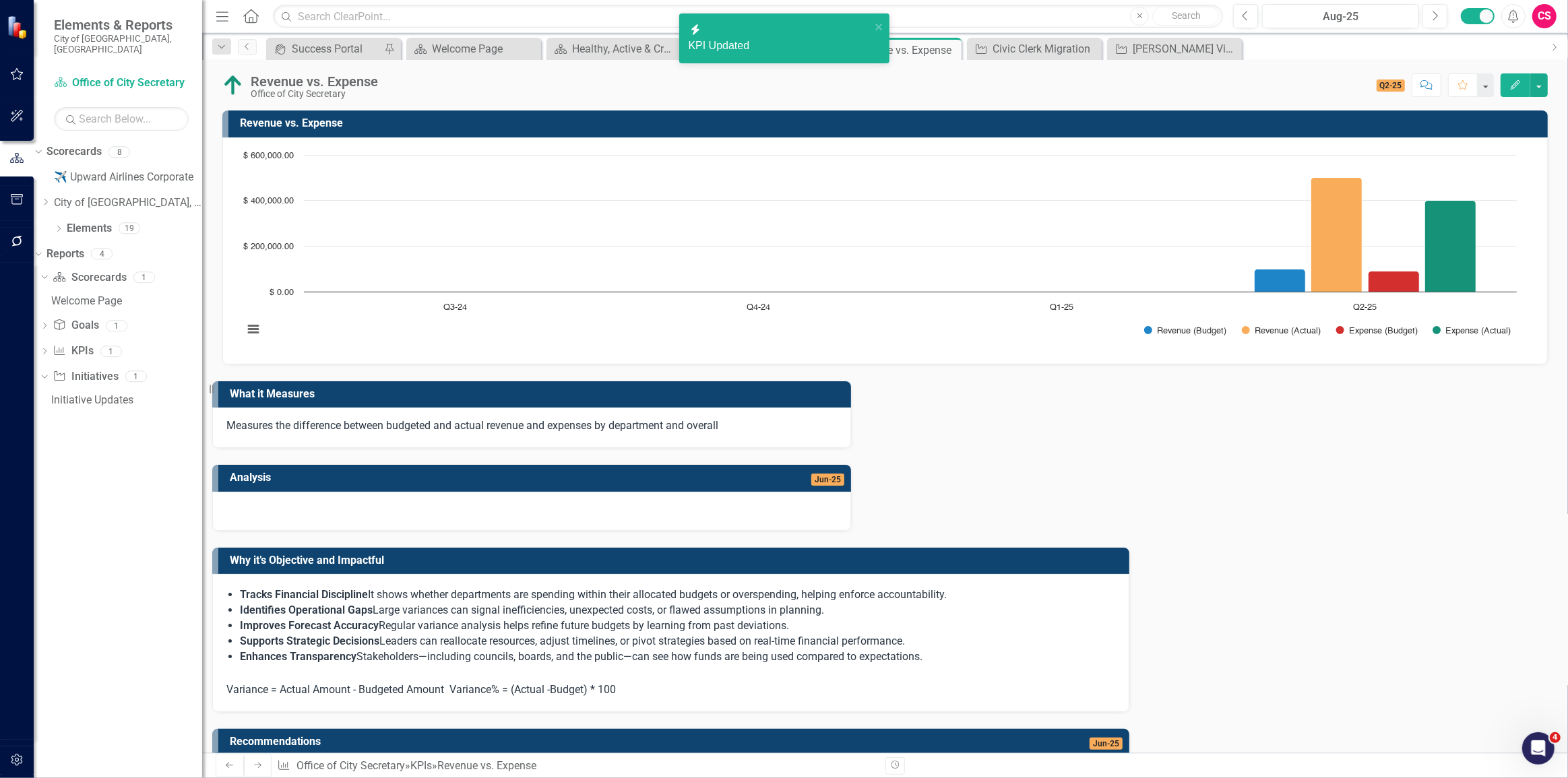
scroll to position [132, 0]
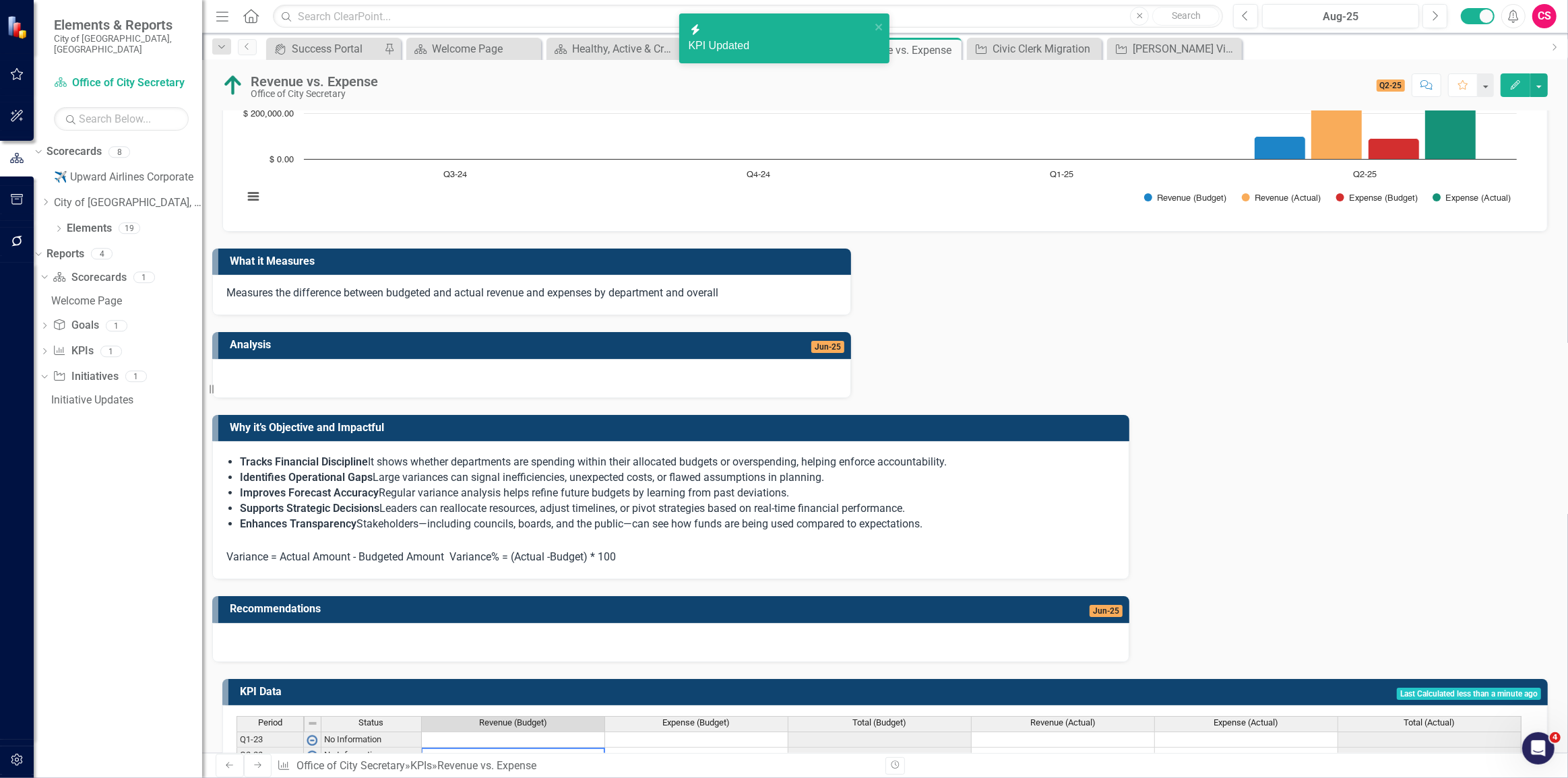
click at [520, 748] on td at bounding box center [512, 756] width 183 height 16
drag, startPoint x: 521, startPoint y: 733, endPoint x: 530, endPoint y: 713, distance: 21.9
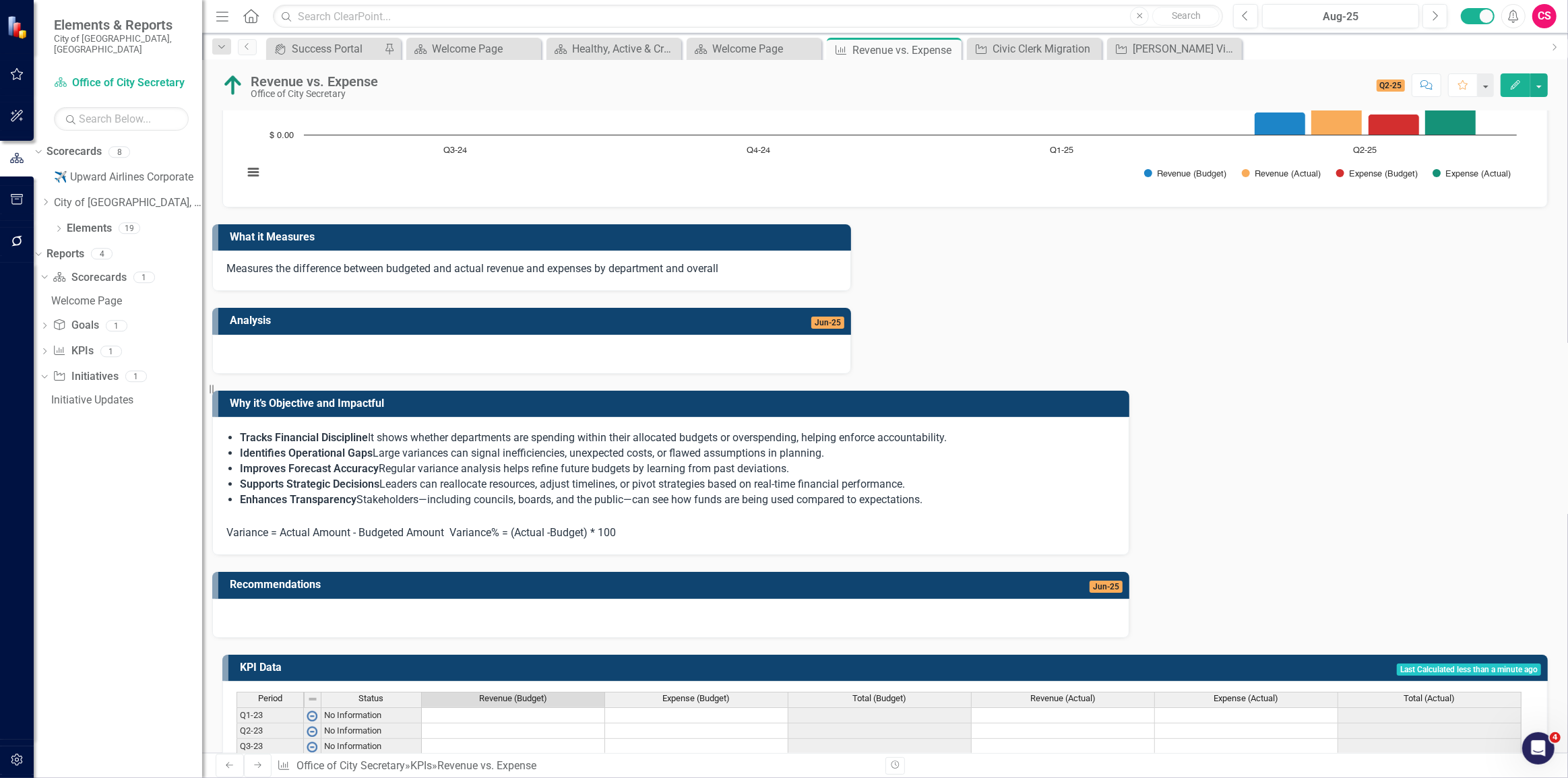
scroll to position [220, 0]
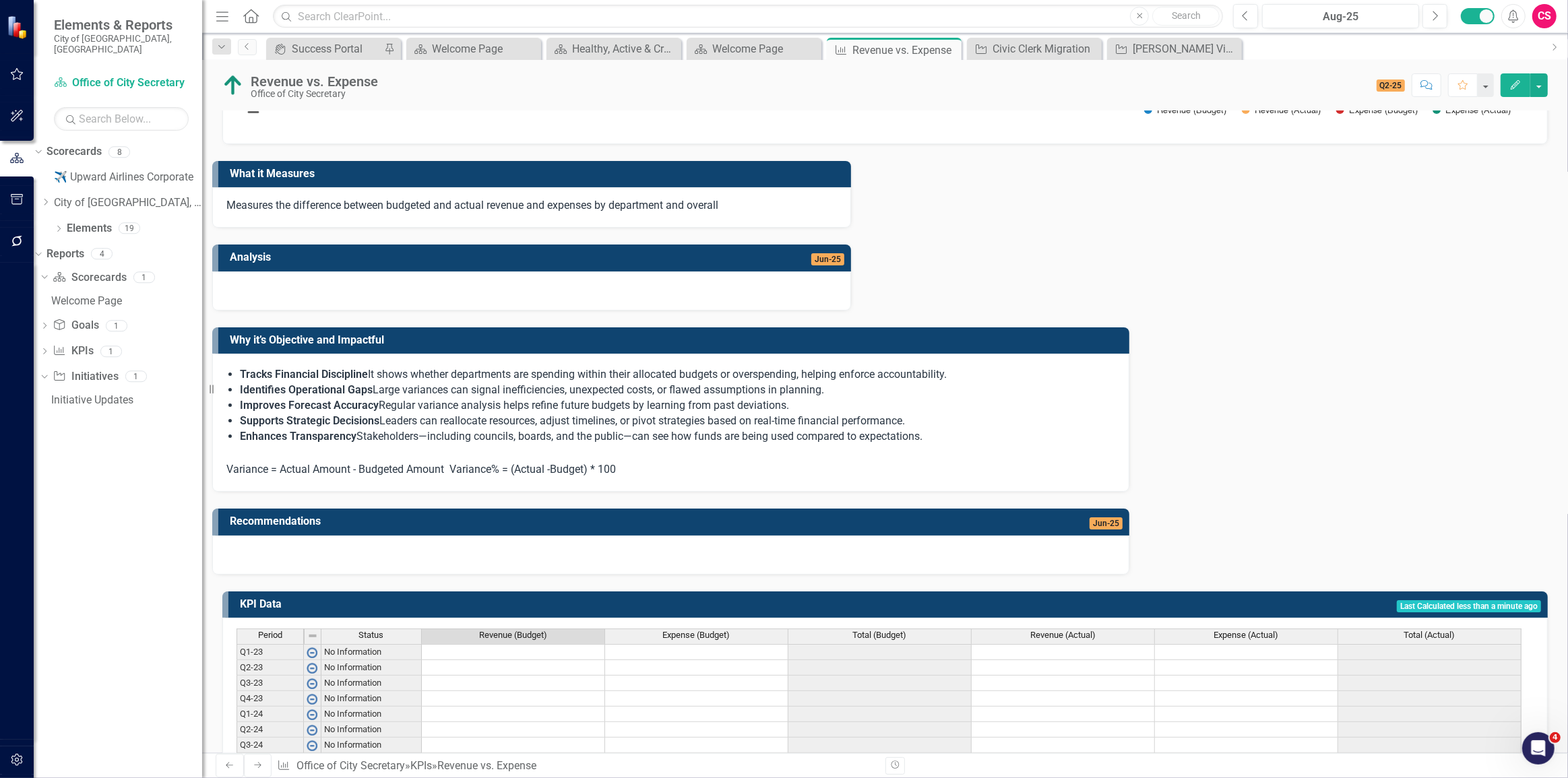
click at [527, 631] on span "Revenue (Budget)" at bounding box center [513, 635] width 68 height 10
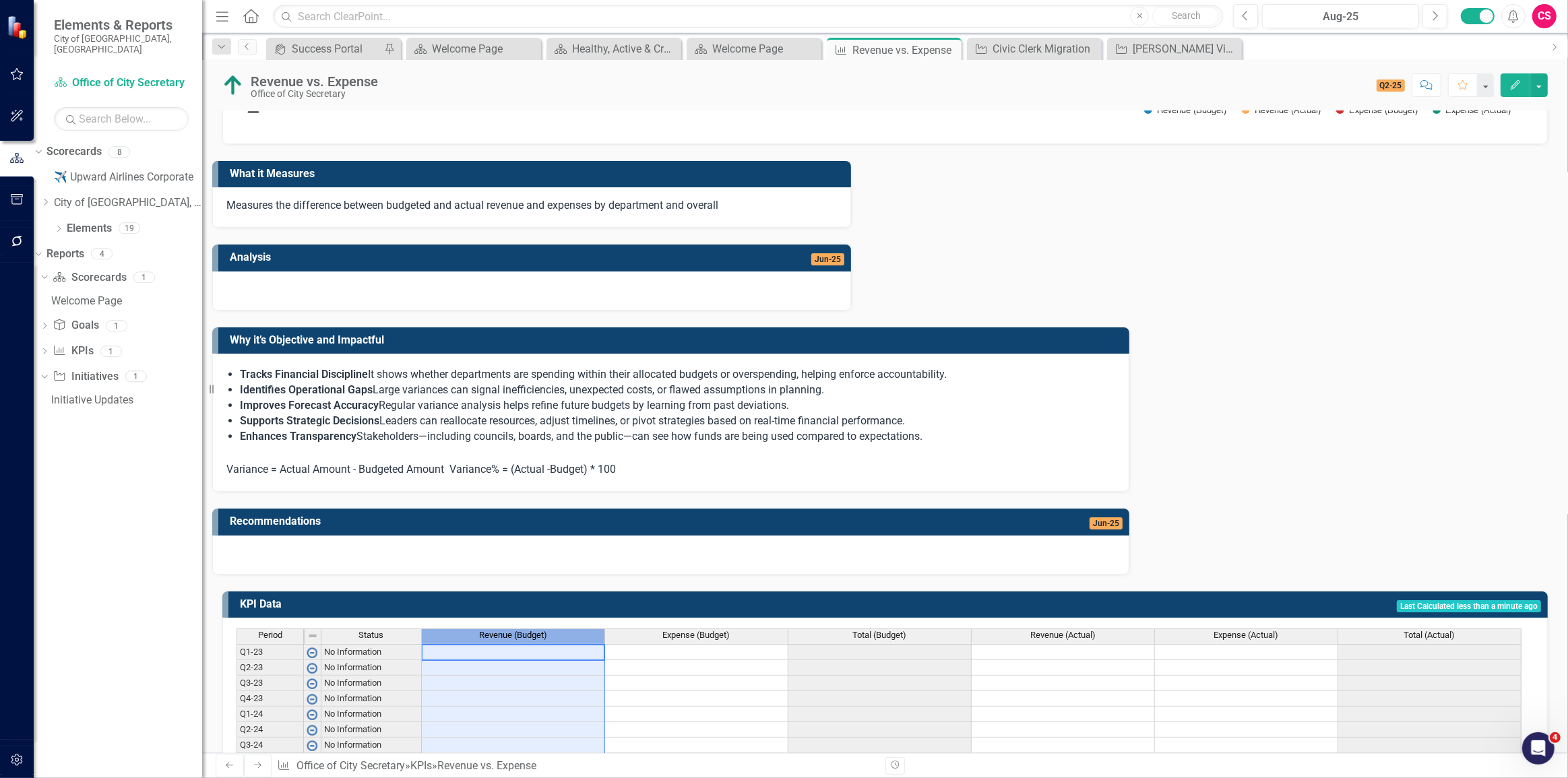
click at [821, 618] on div "Period Status Revenue (Budget) Expense (Budget) Total (Budget) Revenue (Actual)…" at bounding box center [885, 732] width 1325 height 228
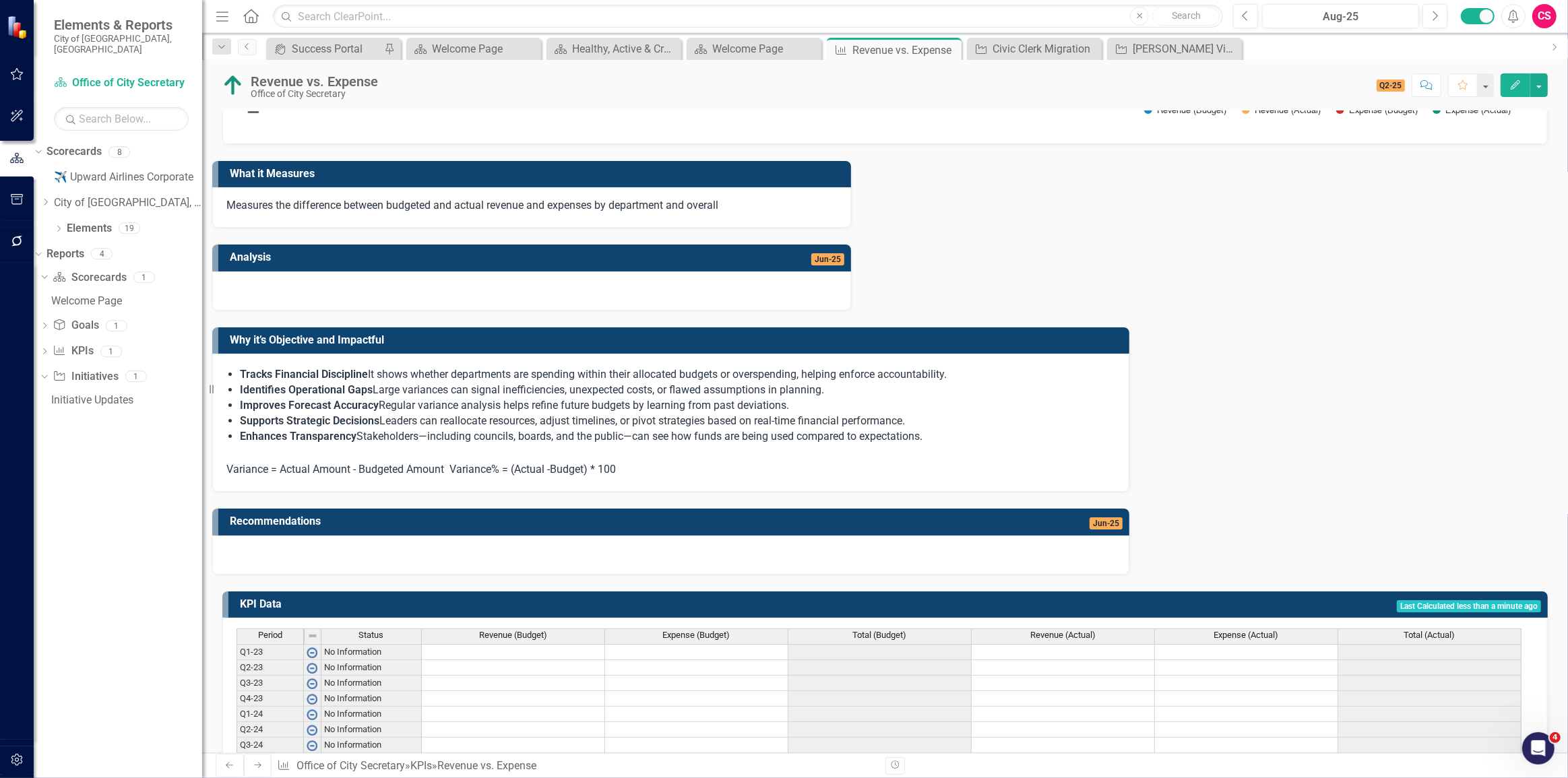
click at [831, 629] on div "Total (Budget)" at bounding box center [879, 635] width 182 height 12
click at [870, 777] on td "$ 10,000.00" at bounding box center [879, 792] width 183 height 16
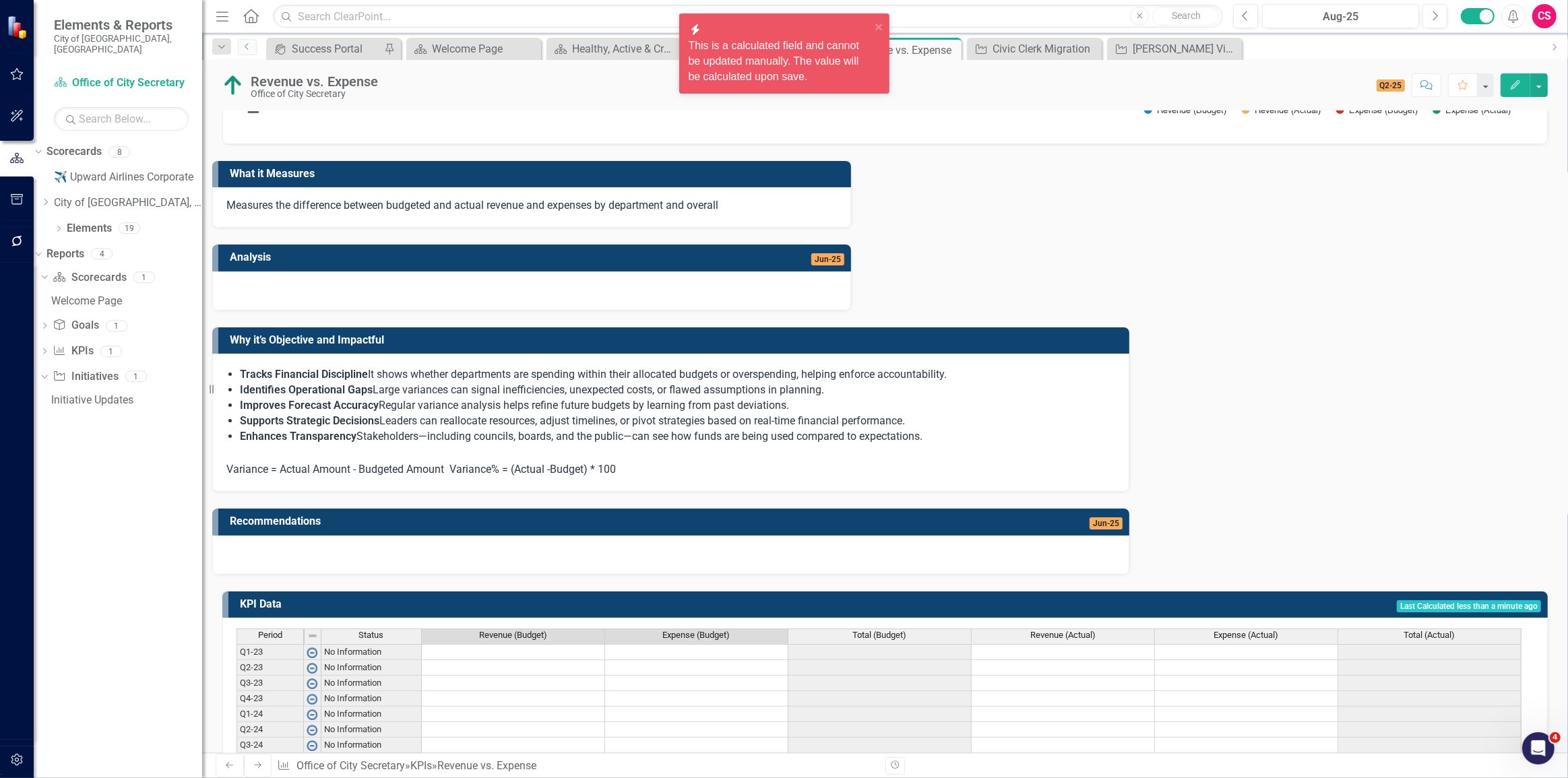
drag, startPoint x: 523, startPoint y: 672, endPoint x: 698, endPoint y: 673, distance: 175.0
click at [698, 777] on tr "Q2-25 Above Target $ 100,000.00 $ 90,000.00 $ 10,000.00 $ 500,000.00 $ 400,000.…" at bounding box center [879, 792] width 1285 height 16
click at [751, 730] on div "Period Status Revenue (Budget) Expense (Budget) Total (Budget) Revenue (Actual)…" at bounding box center [885, 732] width 1325 height 228
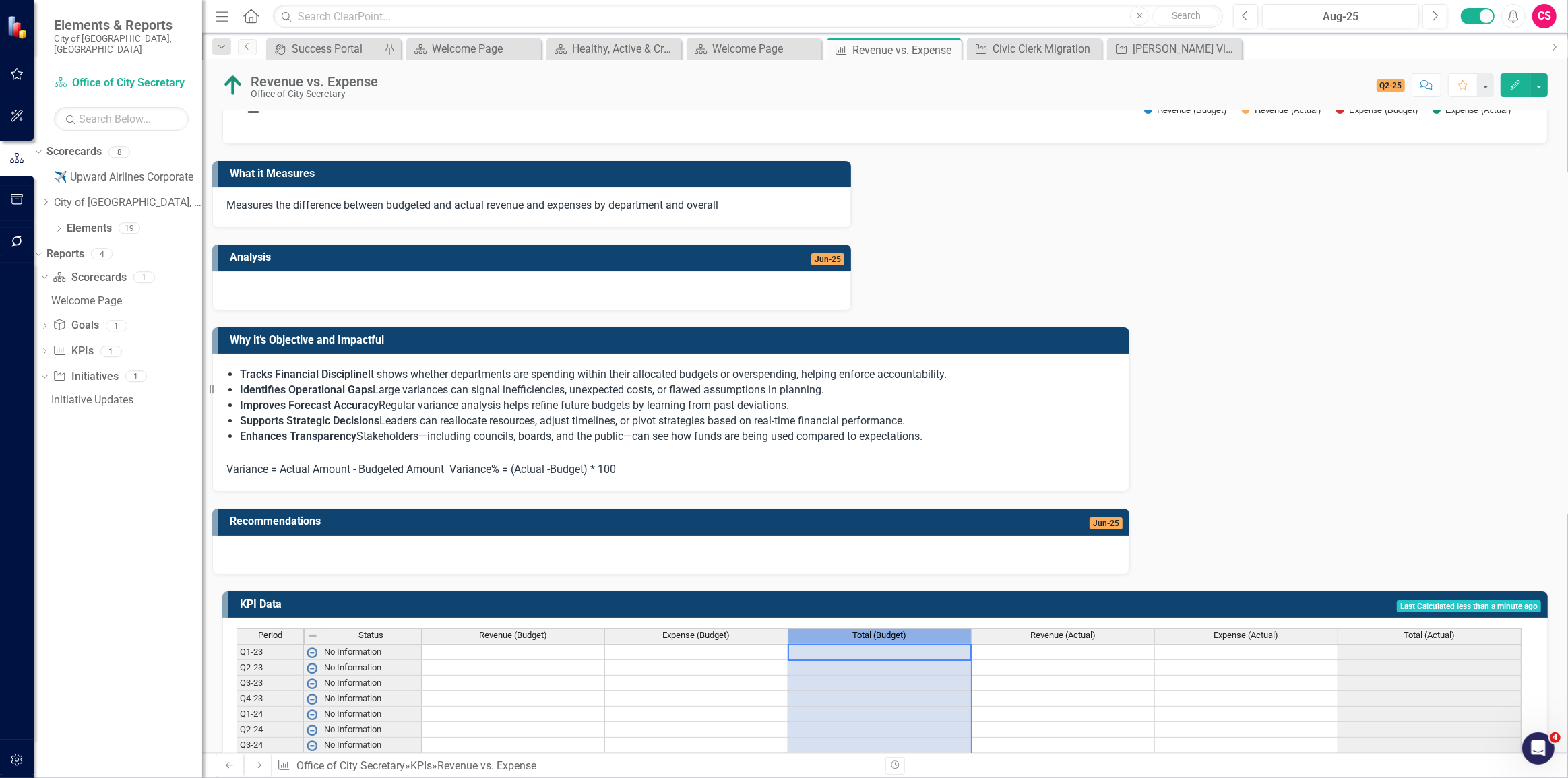
click at [891, 631] on span "Total (Budget)" at bounding box center [880, 635] width 54 height 10
drag, startPoint x: 839, startPoint y: 544, endPoint x: 837, endPoint y: 612, distance: 68.0
click at [837, 644] on tbody "Q1-23 No Information Q2-23 No Information Q3-23 No Information Q4-23 No Informa…" at bounding box center [879, 737] width 1285 height 187
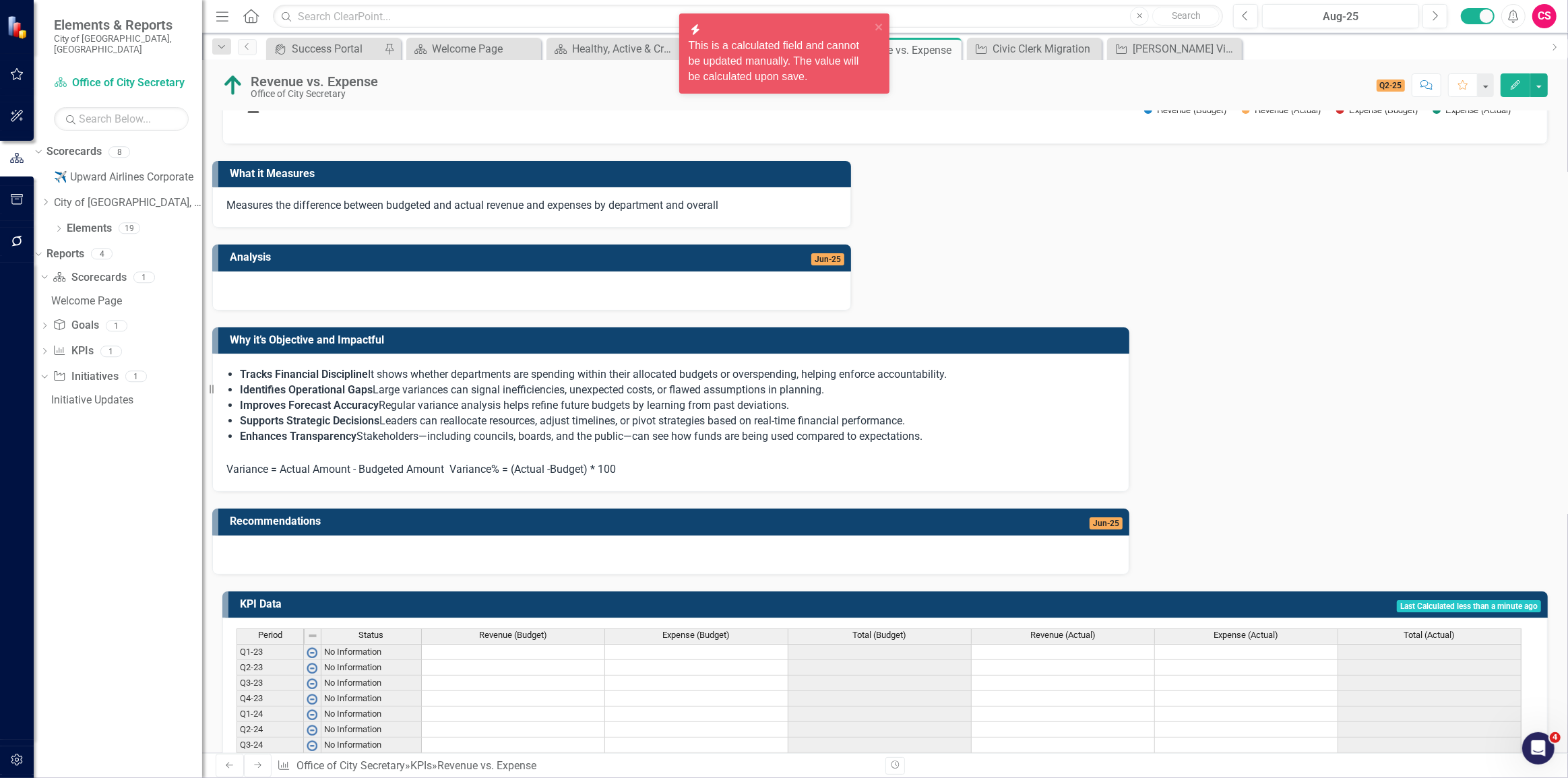
click at [879, 746] on div "Revenue vs. Expense Chart Bar chart with 4 data series. Revenue vs. Expense (Ch…" at bounding box center [885, 365] width 1366 height 986
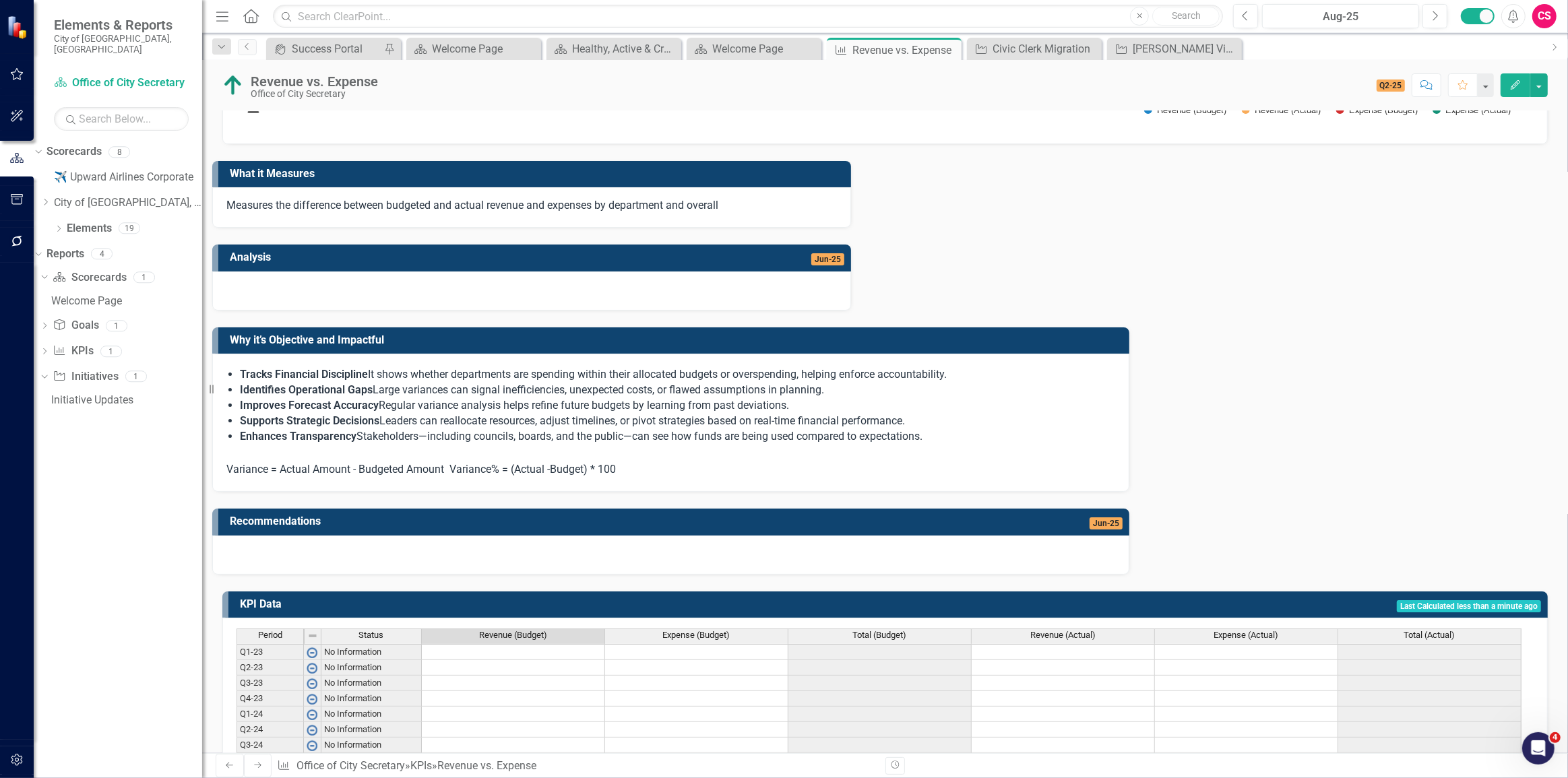
click at [444, 768] on td at bounding box center [512, 776] width 183 height 16
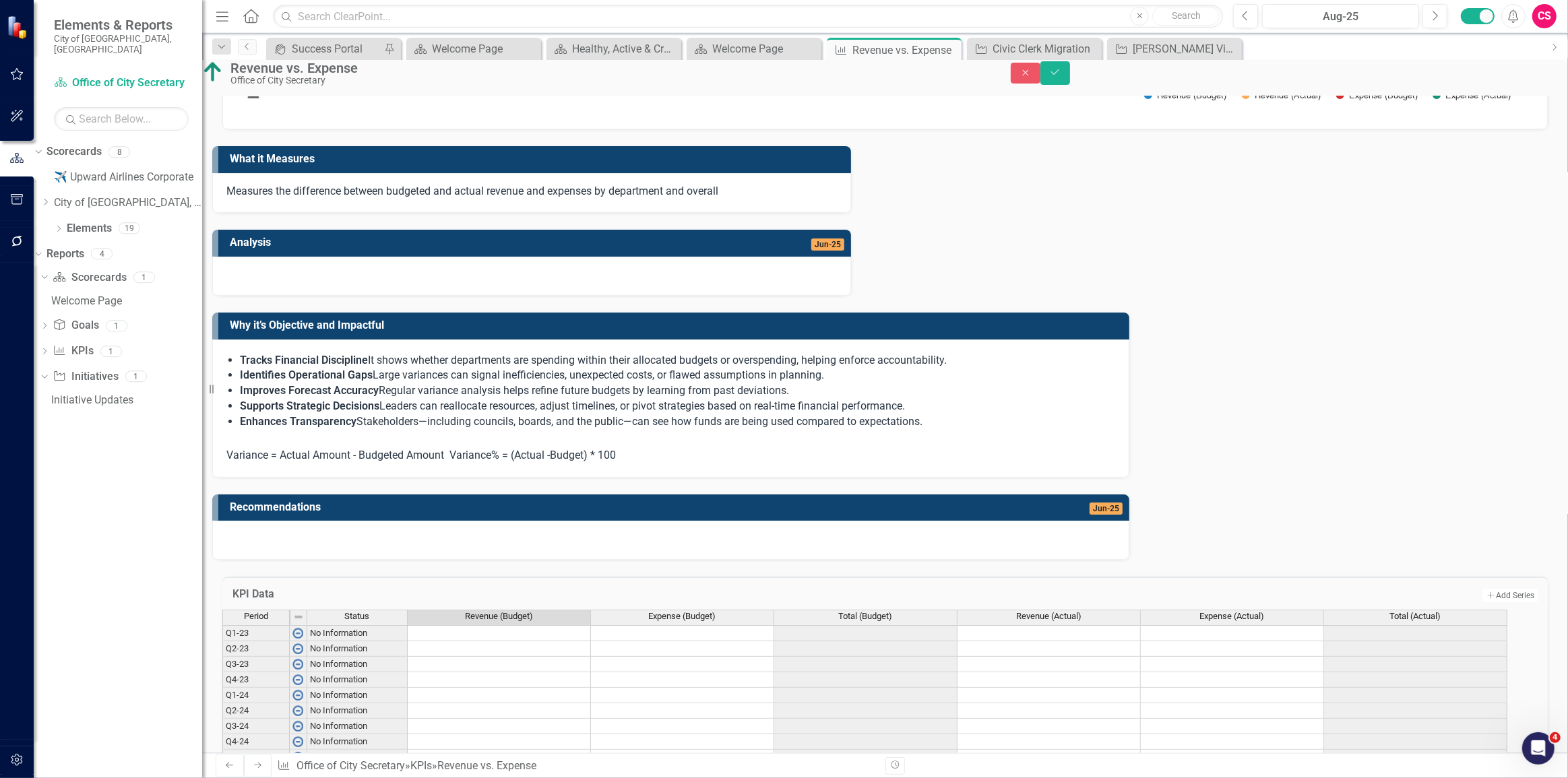
click at [701, 750] on td at bounding box center [682, 758] width 183 height 16
click at [559, 777] on td at bounding box center [498, 789] width 183 height 16
type textarea "6000"
type textarea "5000"
click at [1070, 77] on button "Save" at bounding box center [1055, 73] width 30 height 24
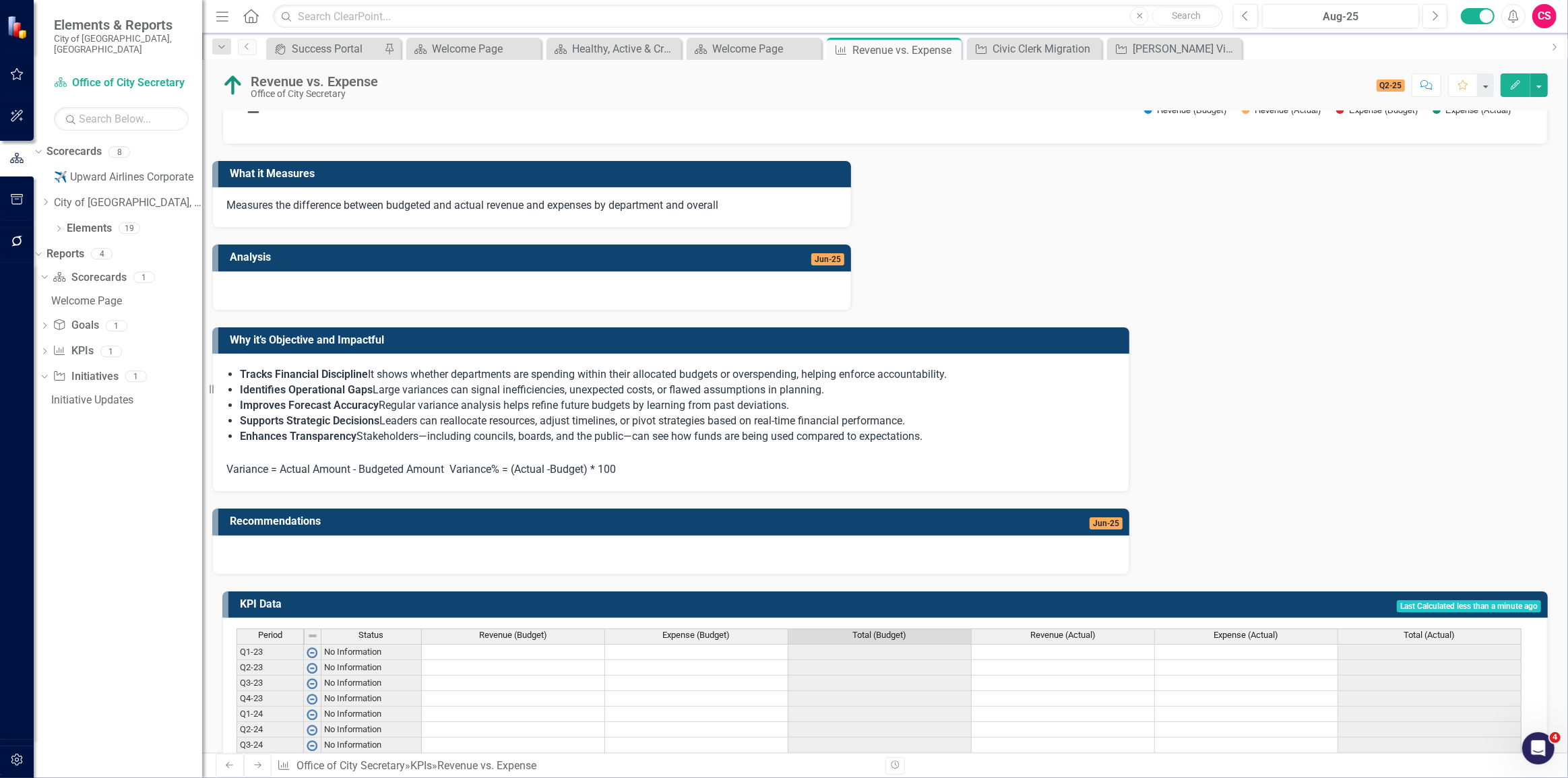
click at [889, 768] on td "$ -40,000.00" at bounding box center [879, 776] width 183 height 16
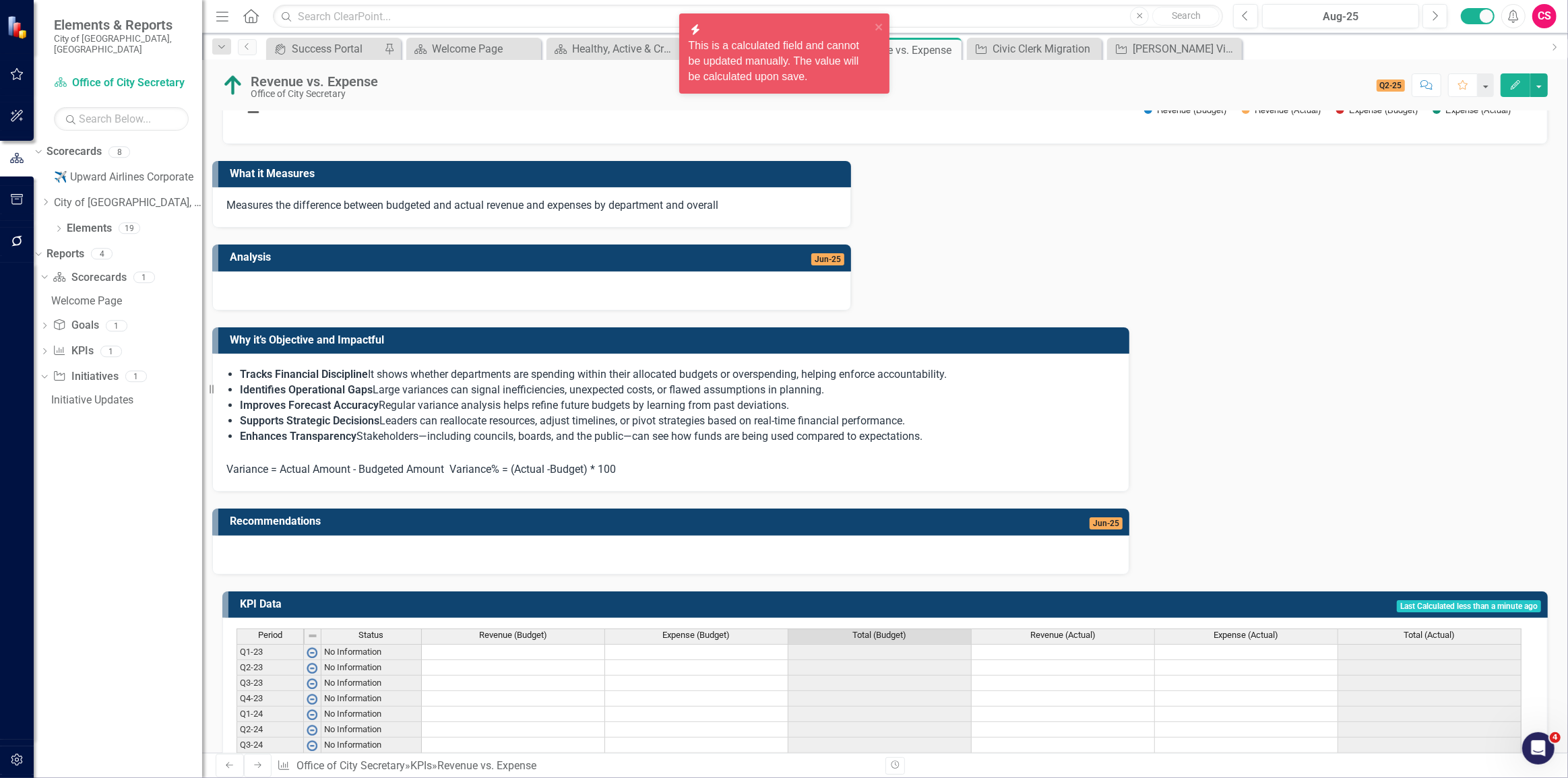
click at [888, 777] on td "$ 10,000.00" at bounding box center [879, 792] width 183 height 16
click at [237, 663] on div "Period Status Revenue (Budget) Expense (Budget) Total (Budget) Revenue (Actual)…" at bounding box center [237, 730] width 0 height 202
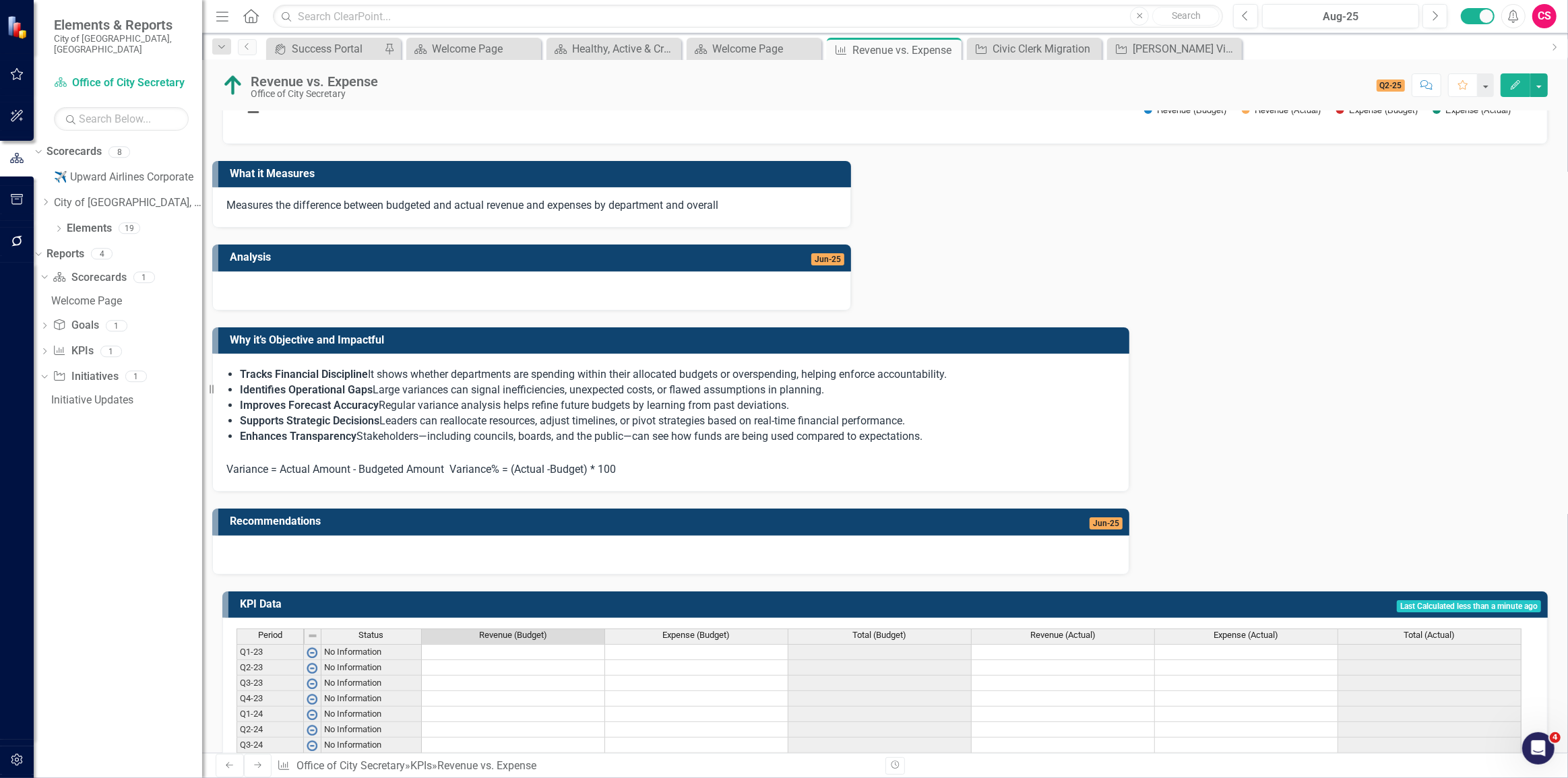
click at [675, 768] on td "$ 50,000.00" at bounding box center [696, 776] width 183 height 16
drag, startPoint x: 862, startPoint y: 653, endPoint x: 853, endPoint y: 684, distance: 32.3
click at [853, 684] on tbody "Q1-23 No Information Q2-23 No Information Q3-23 No Information Q4-23 No Informa…" at bounding box center [879, 737] width 1285 height 187
click at [826, 731] on div "Period Status Revenue (Budget) Expense (Budget) Total (Budget) Revenue (Actual)…" at bounding box center [885, 732] width 1325 height 228
click at [1374, 595] on td "Last Calculated less than a minute ago" at bounding box center [1036, 605] width 1008 height 22
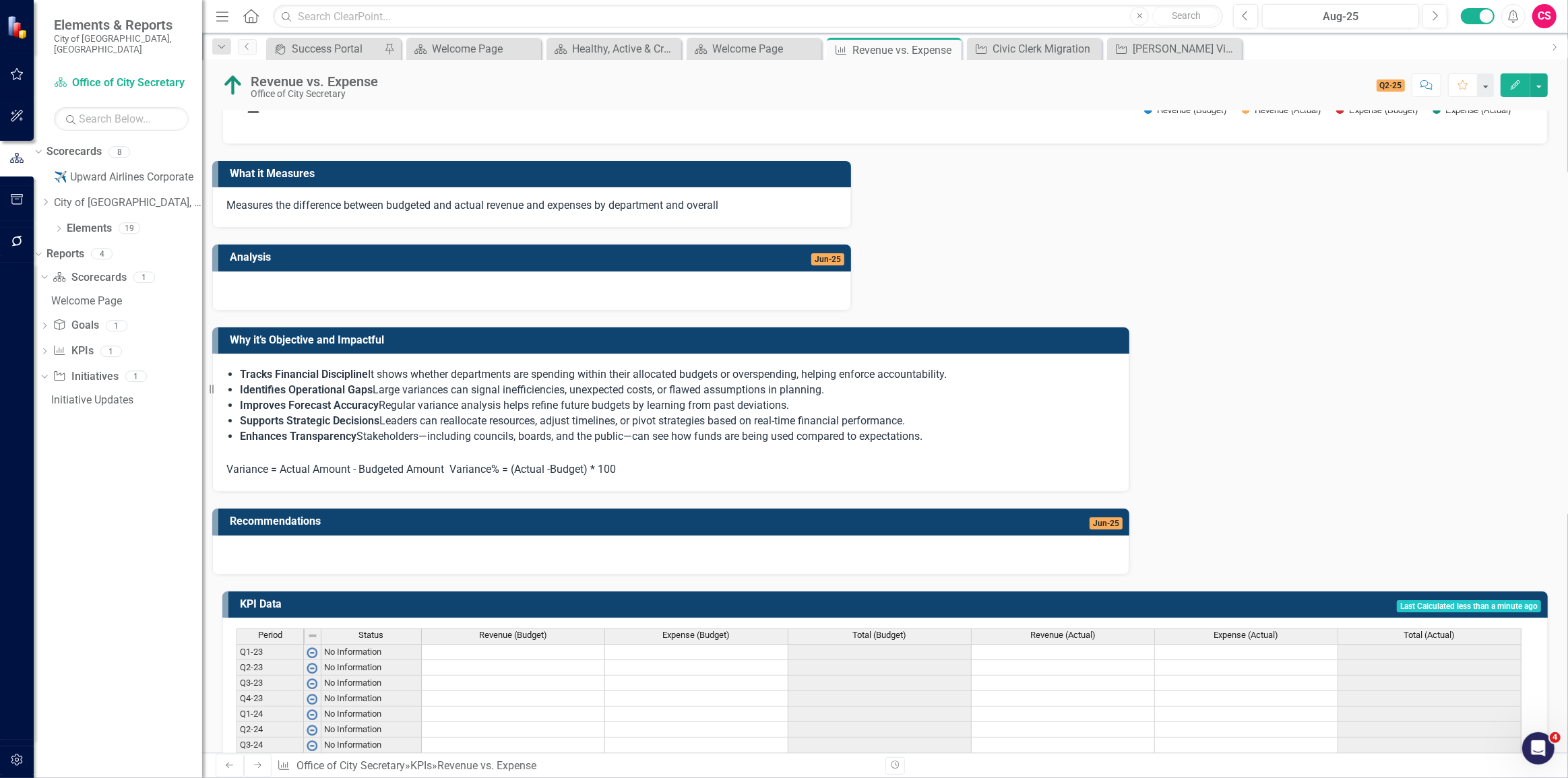
click at [1374, 595] on td "Last Calculated less than a minute ago" at bounding box center [1036, 605] width 1008 height 22
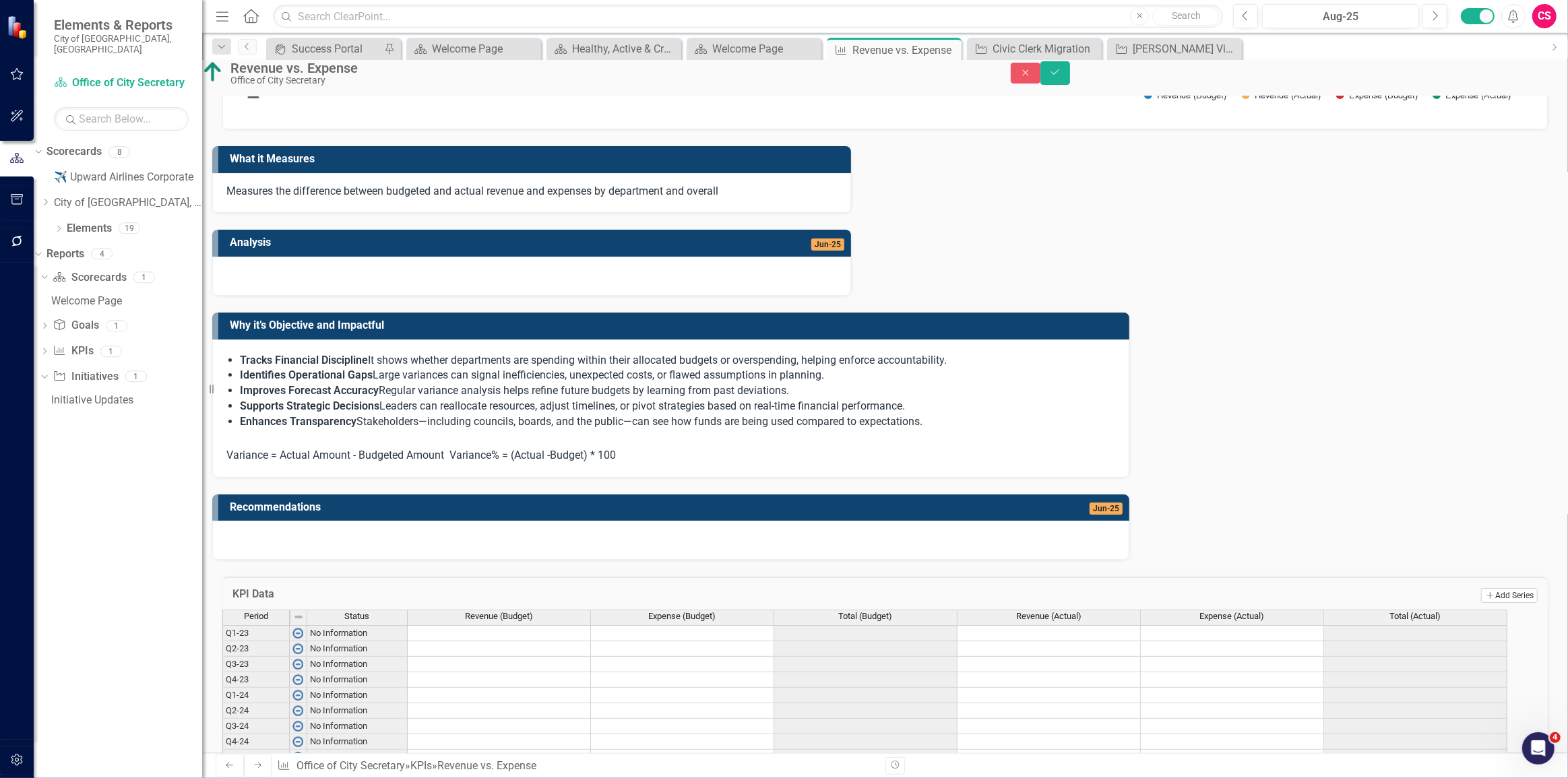
click at [1486, 588] on button "Add Add Series" at bounding box center [1508, 595] width 57 height 15
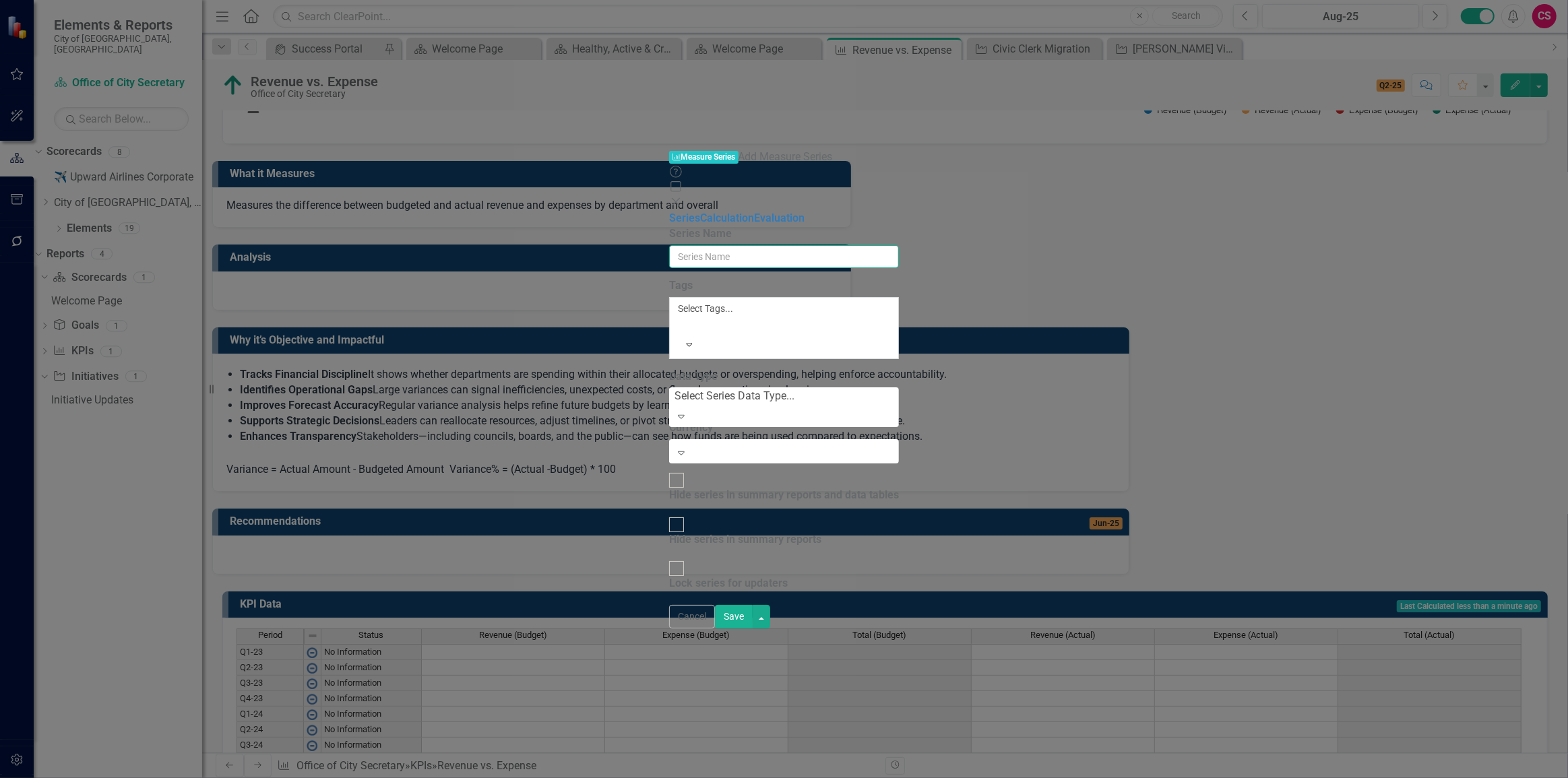
click at [894, 245] on input "Series Name" at bounding box center [784, 257] width 230 height 23
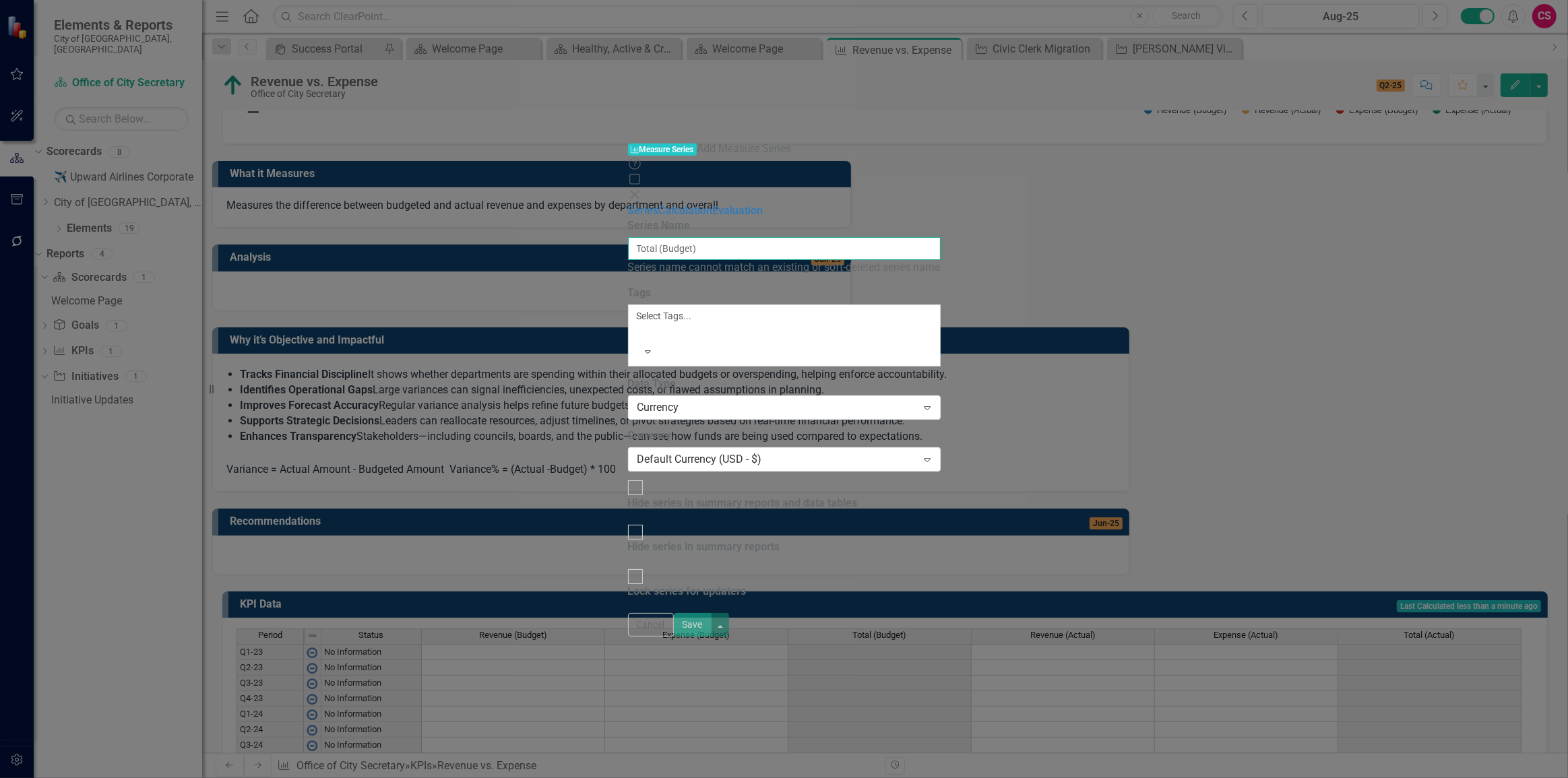
click at [628, 237] on input "Total (Budget)" at bounding box center [784, 249] width 313 height 23
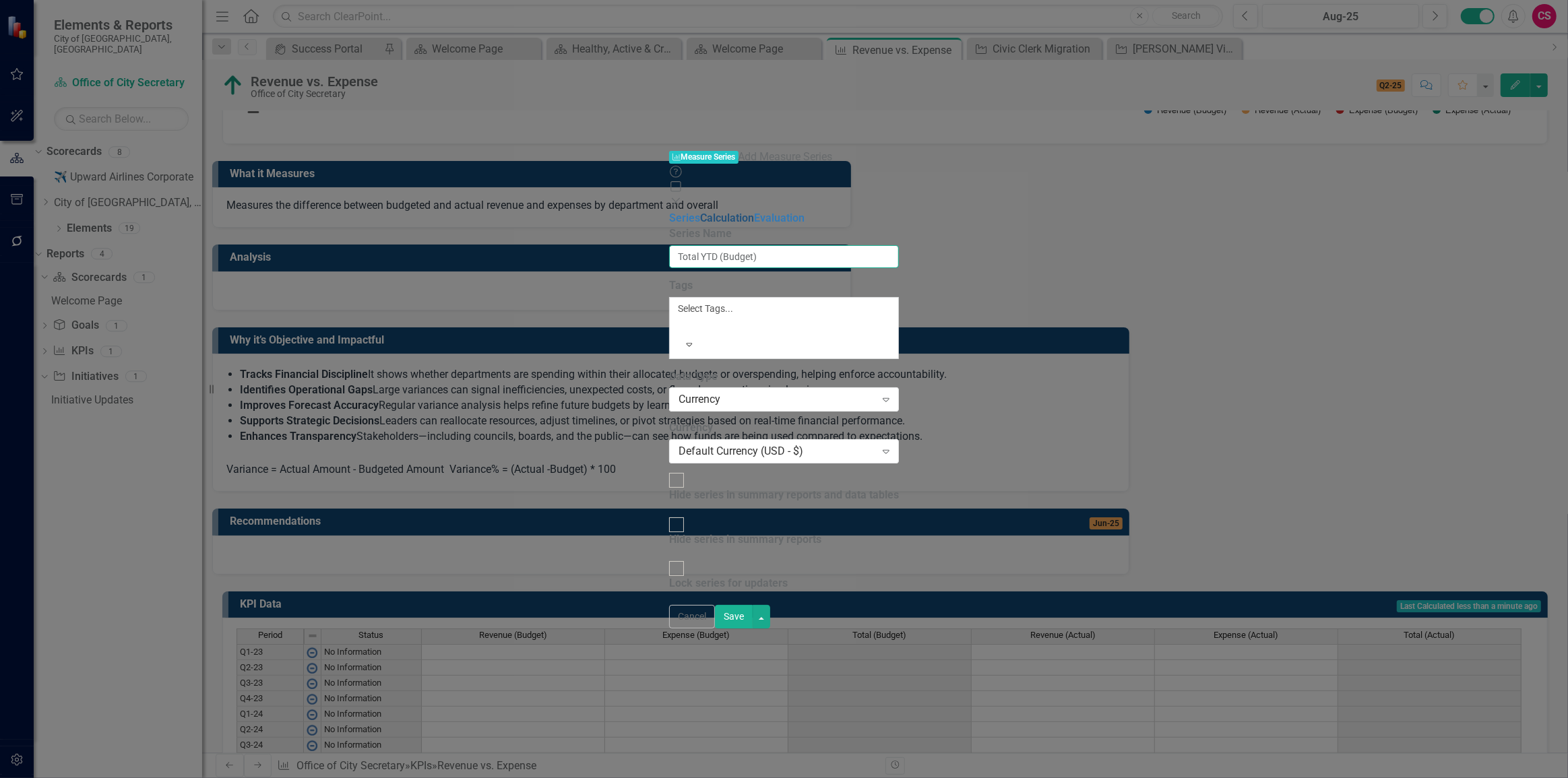
type input "Total YTD (Budget)"
click at [700, 211] on link "Calculation" at bounding box center [727, 217] width 54 height 13
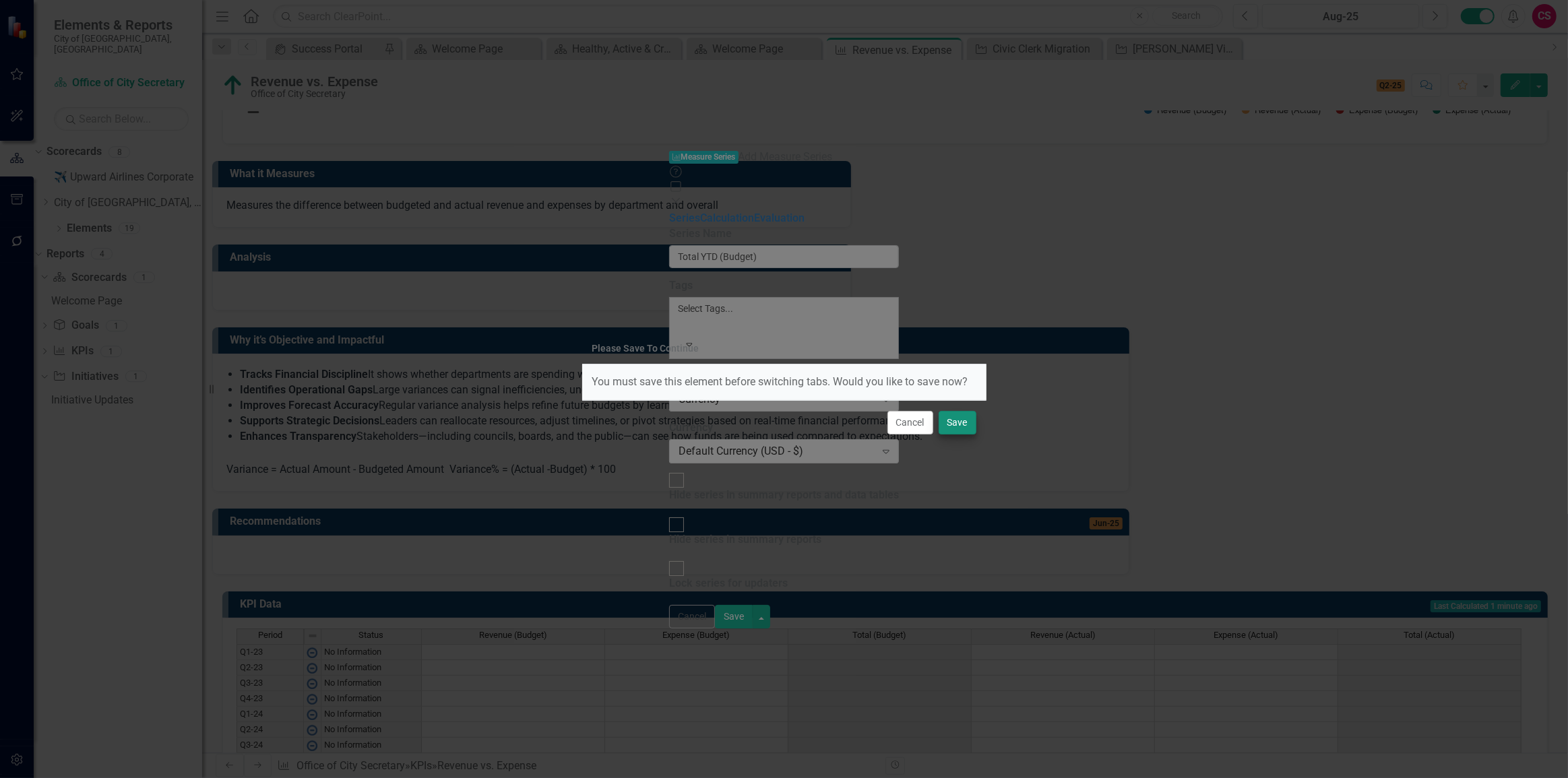
drag, startPoint x: 957, startPoint y: 435, endPoint x: 957, endPoint y: 426, distance: 9.0
click at [957, 430] on div "Cancel Save" at bounding box center [783, 422] width 404 height 45
click at [957, 426] on button "Save" at bounding box center [957, 422] width 38 height 24
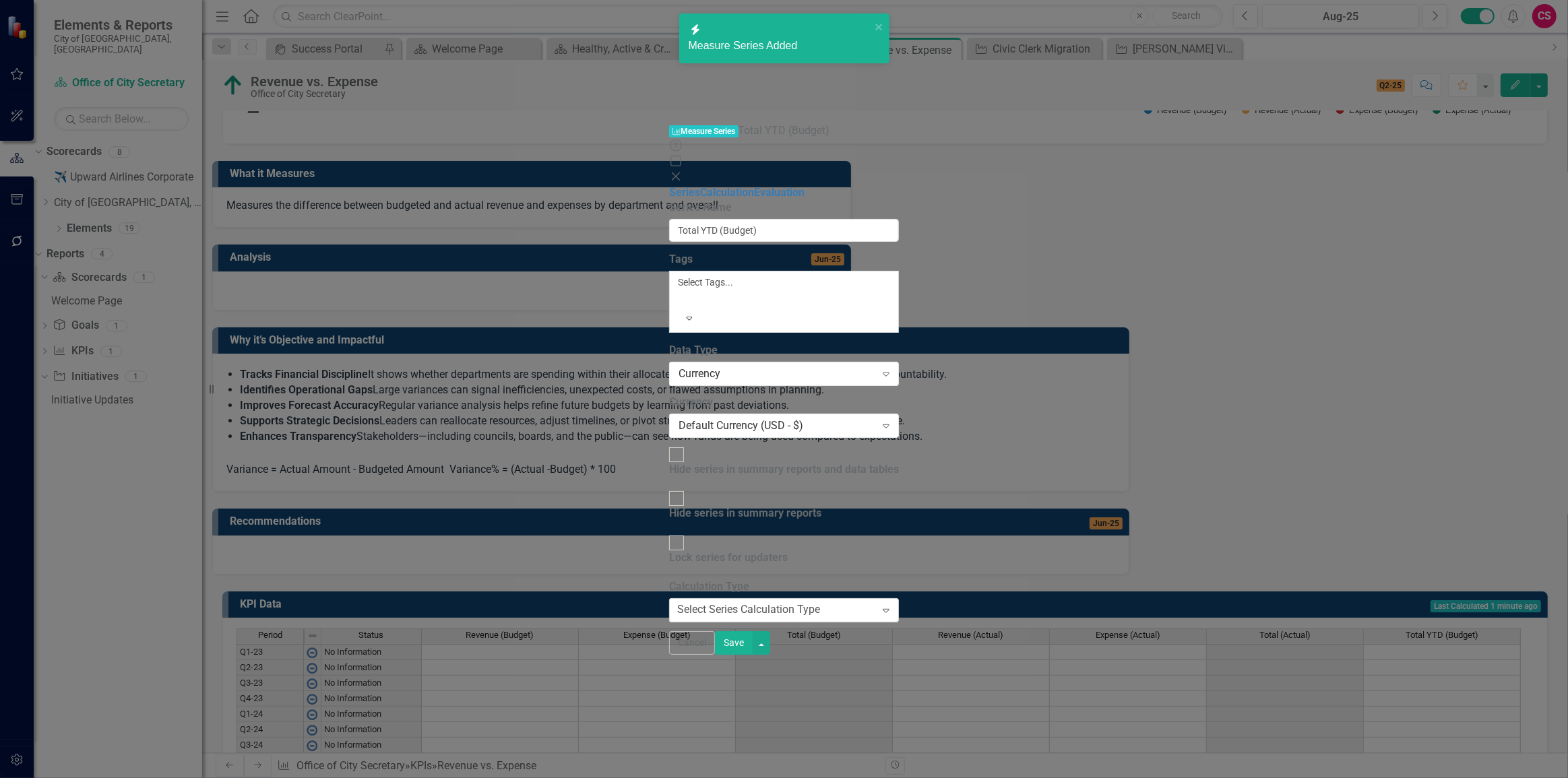
click at [698, 603] on div "Select Series Calculation Type" at bounding box center [748, 611] width 143 height 16
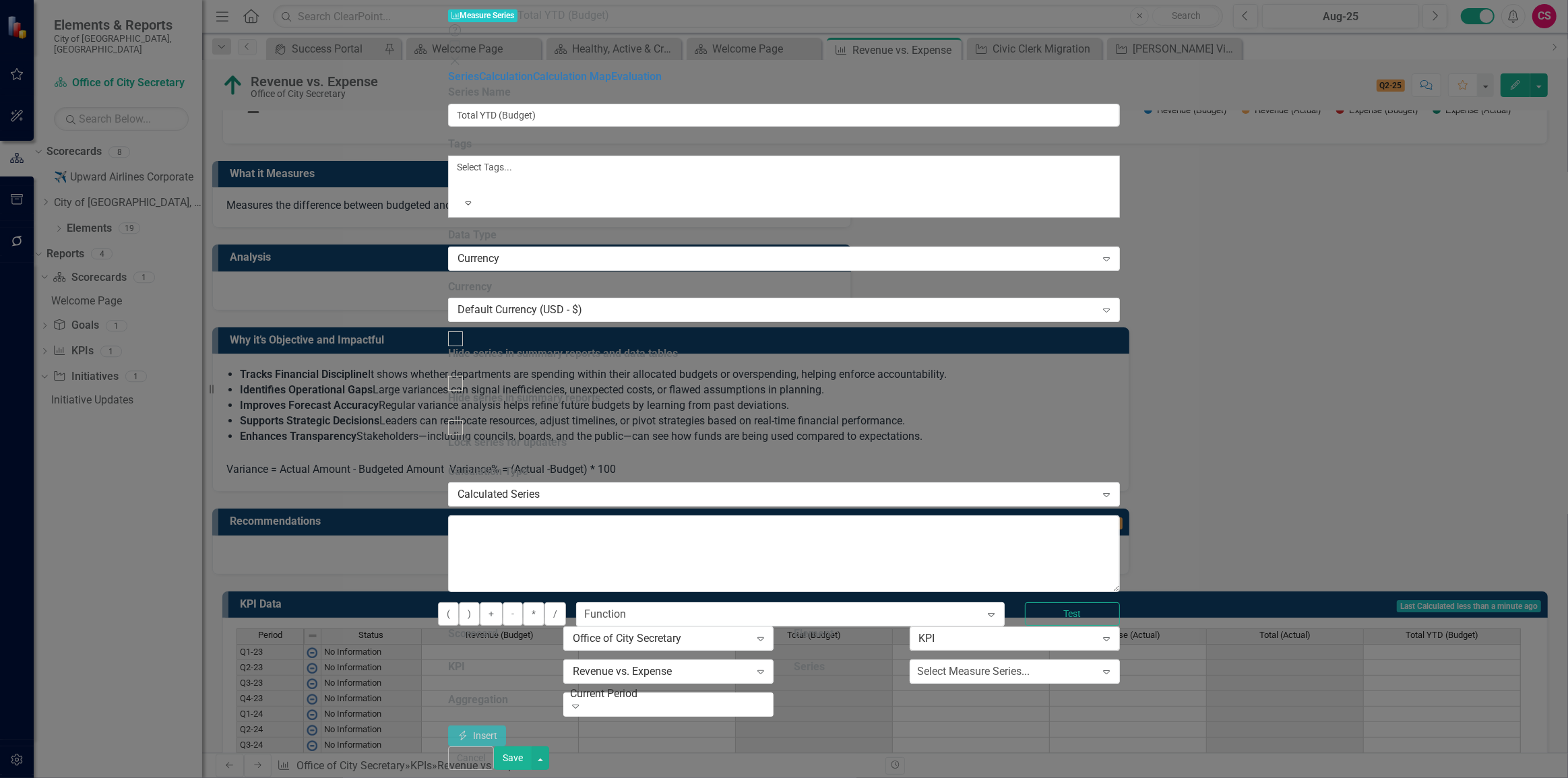
click at [1030, 664] on div "Select Measure Series..." at bounding box center [973, 672] width 112 height 16
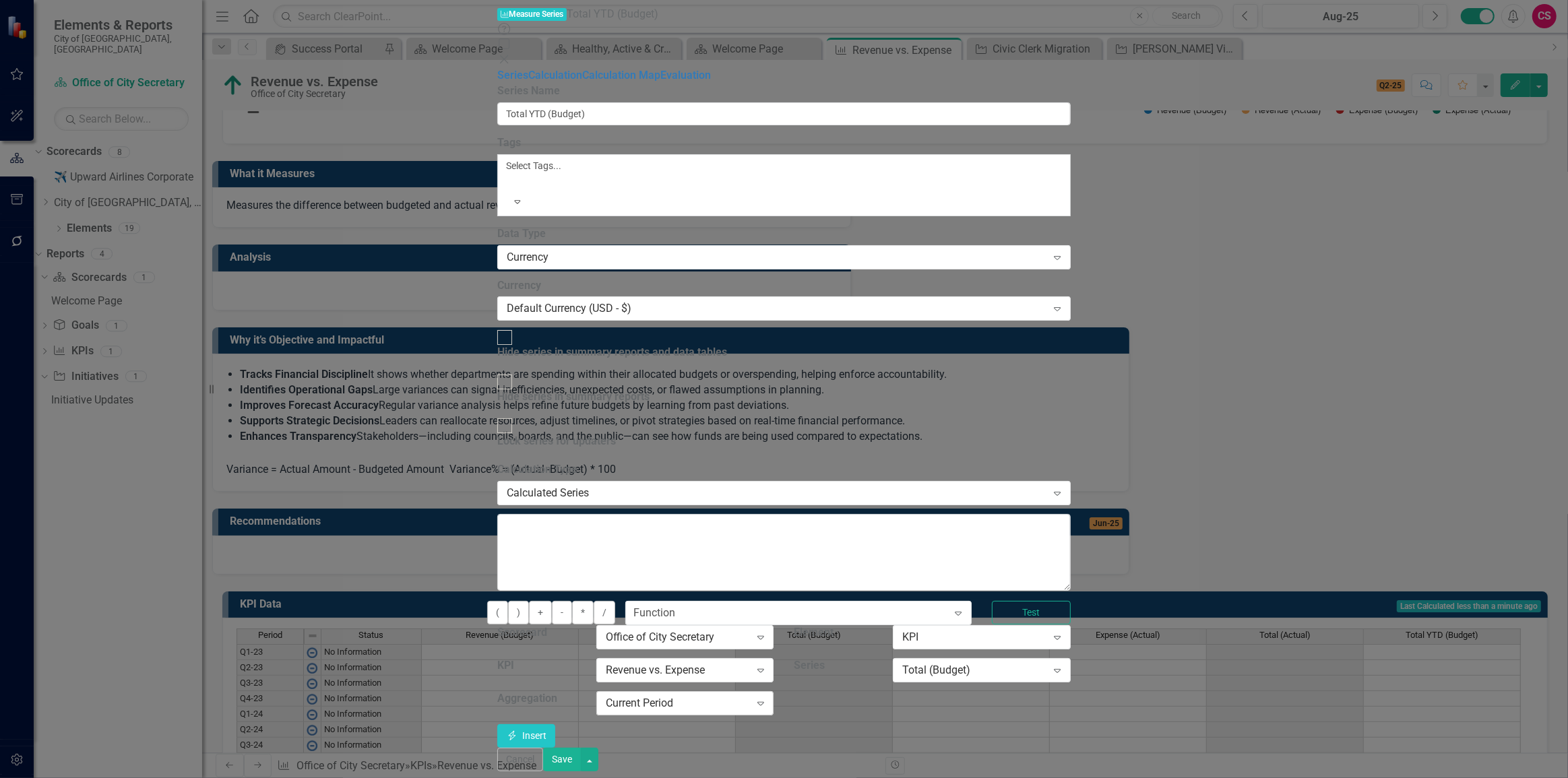
click at [773, 691] on div "Current Period Expand" at bounding box center [685, 704] width 177 height 25
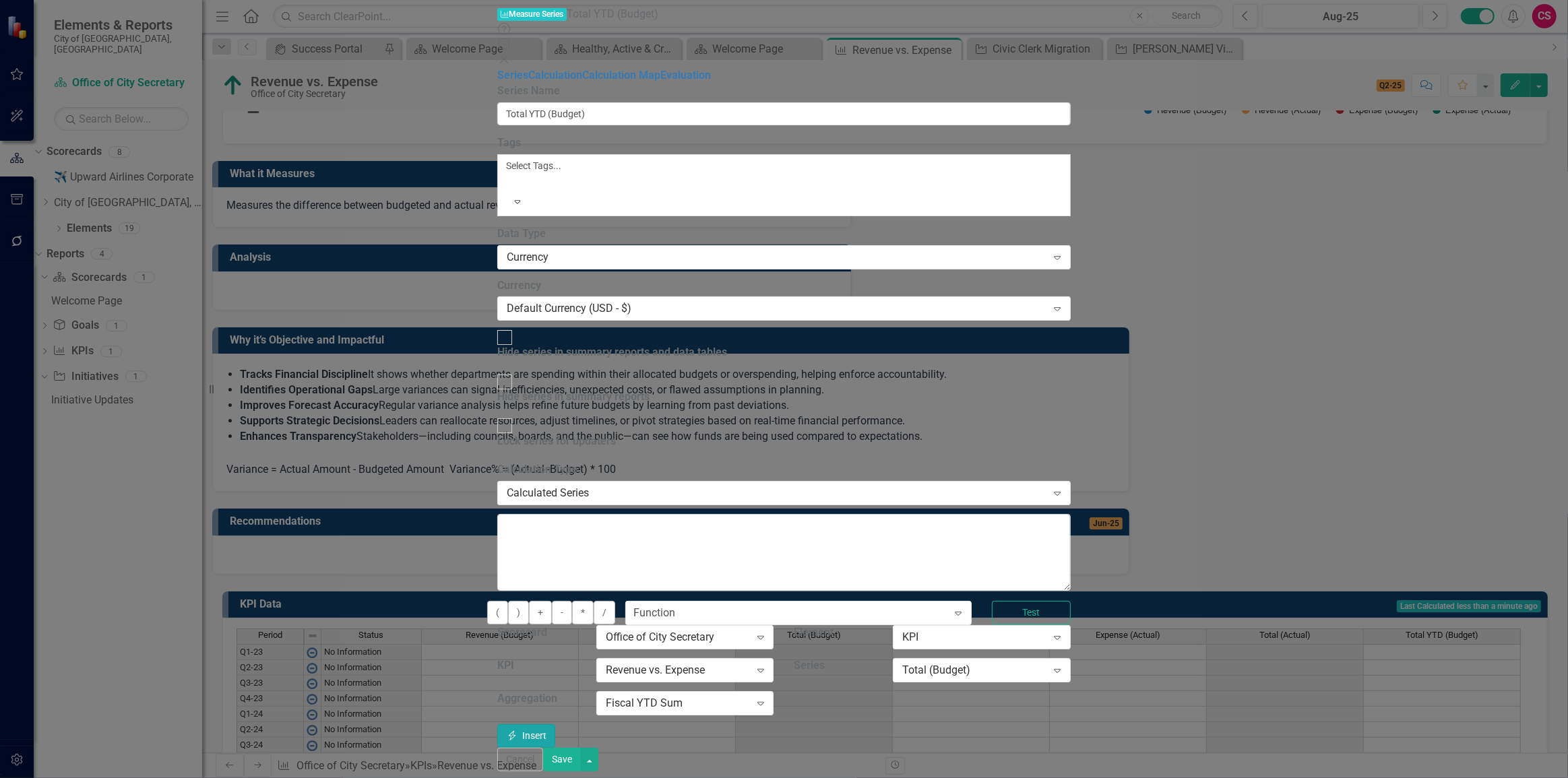
click at [555, 725] on button "Insert Insert" at bounding box center [526, 736] width 58 height 24
click at [581, 763] on button "Save" at bounding box center [562, 760] width 38 height 24
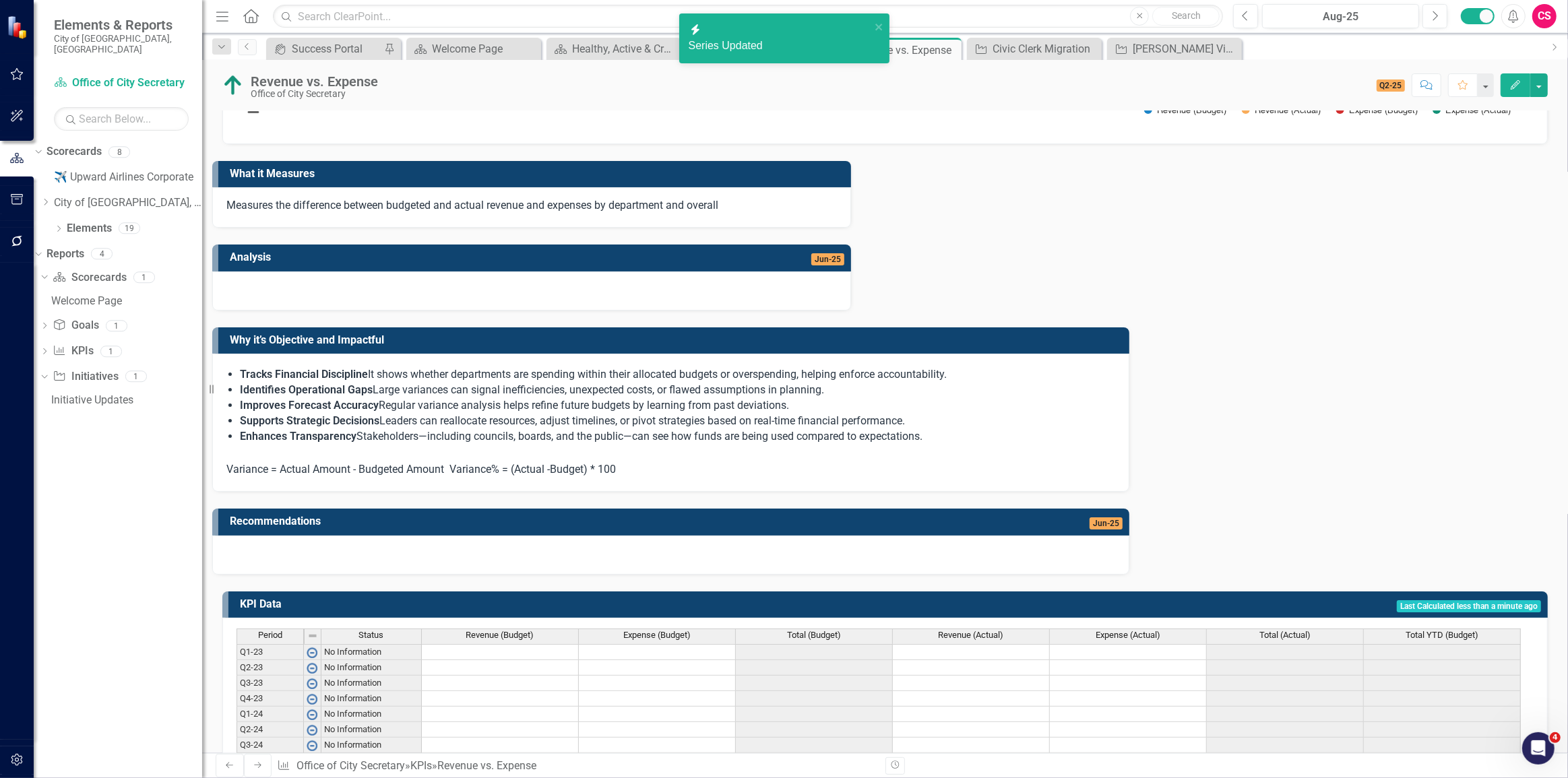
click at [791, 631] on span "Total (Budget)" at bounding box center [814, 635] width 54 height 10
drag, startPoint x: 1447, startPoint y: 662, endPoint x: 1457, endPoint y: 716, distance: 54.9
click at [1456, 716] on div "Period Status Revenue (Budget) Expense (Budget) Total (Budget) Revenue (Actual)…" at bounding box center [879, 730] width 1287 height 202
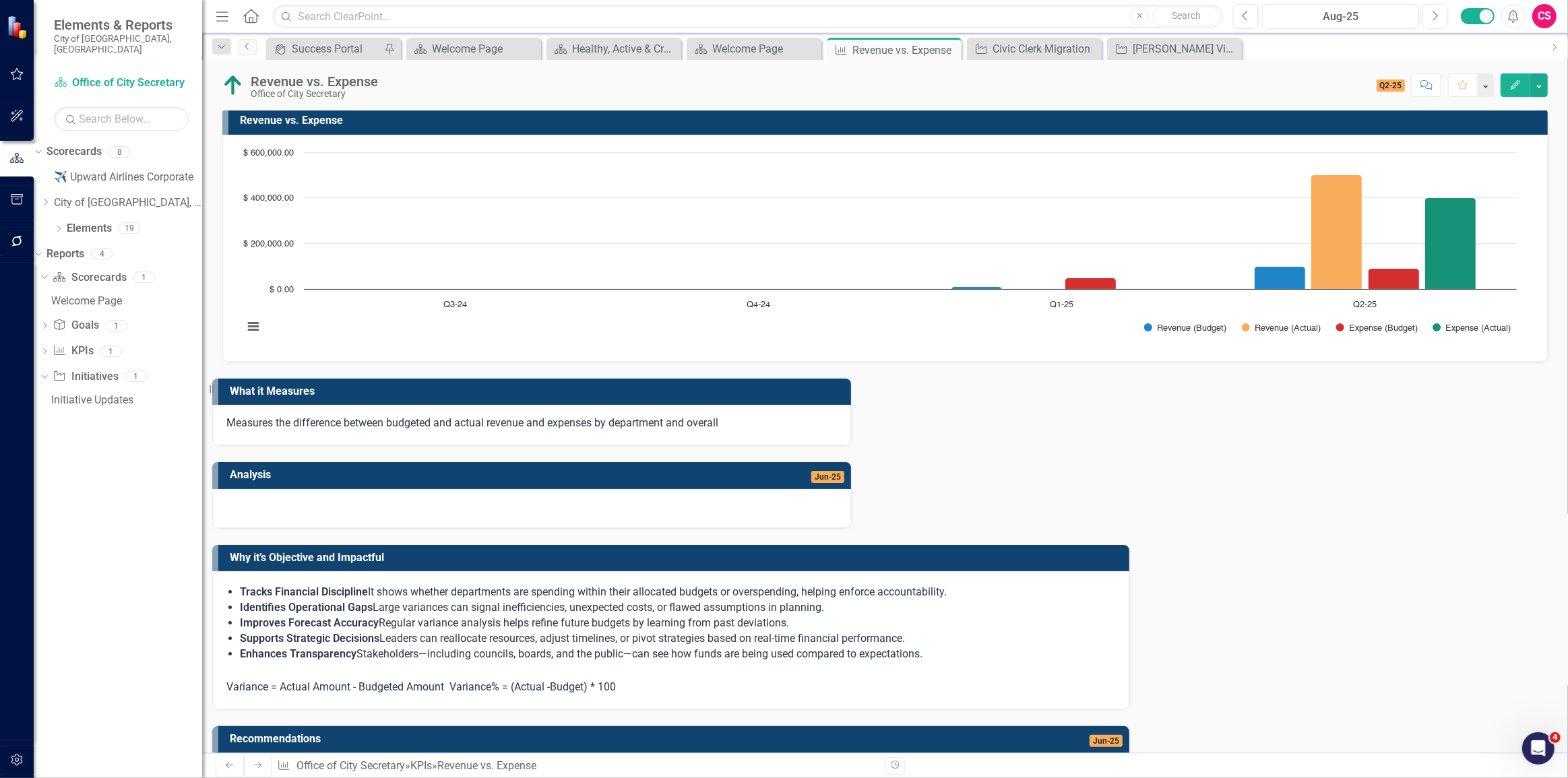
scroll to position [0, 0]
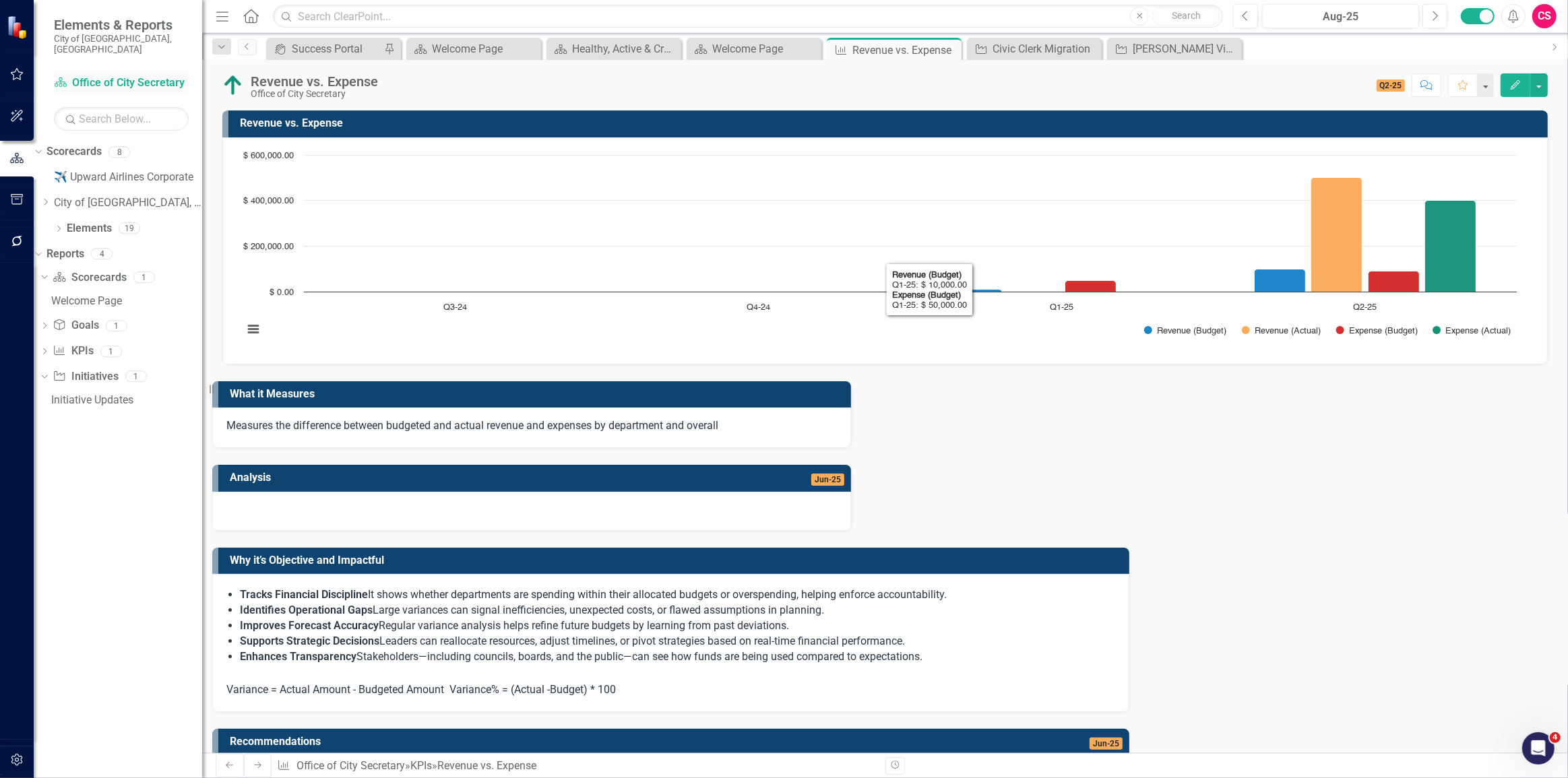
click at [153, 77] on link "Scorecard Office of City Secretary" at bounding box center [122, 83] width 135 height 16
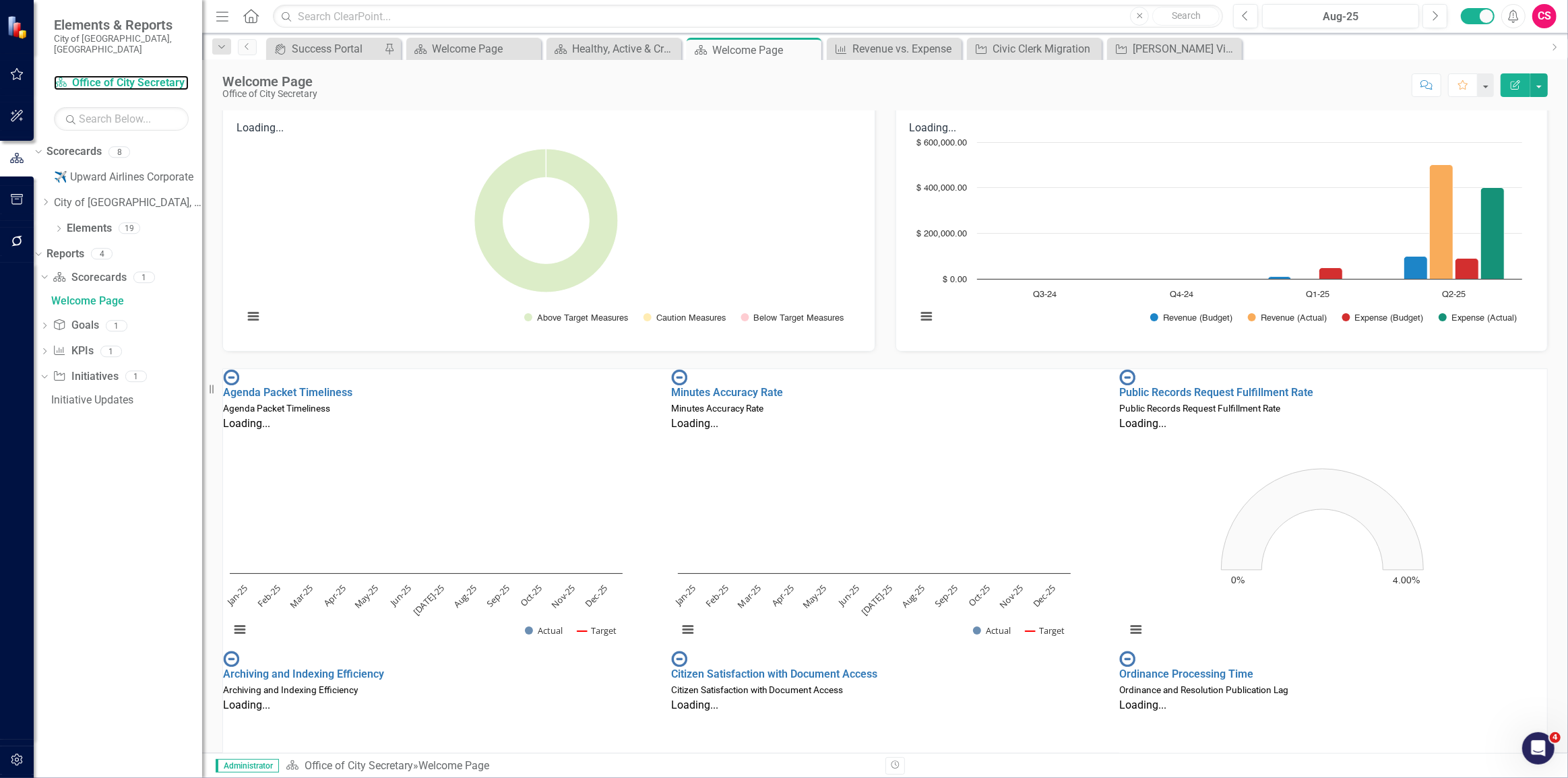
scroll to position [222, 0]
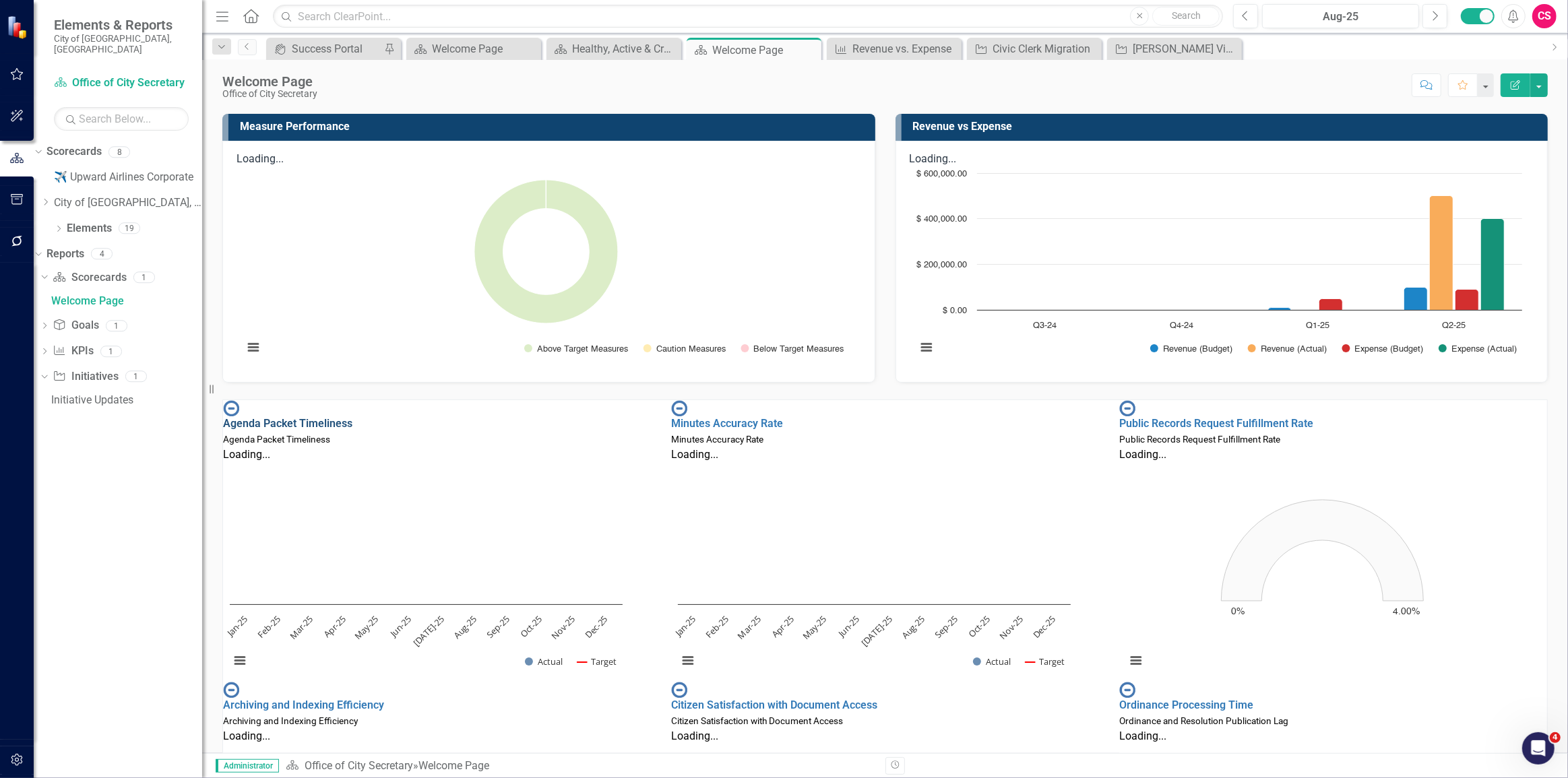
click at [352, 417] on link "Agenda Packet Timeliness" at bounding box center [288, 423] width 130 height 13
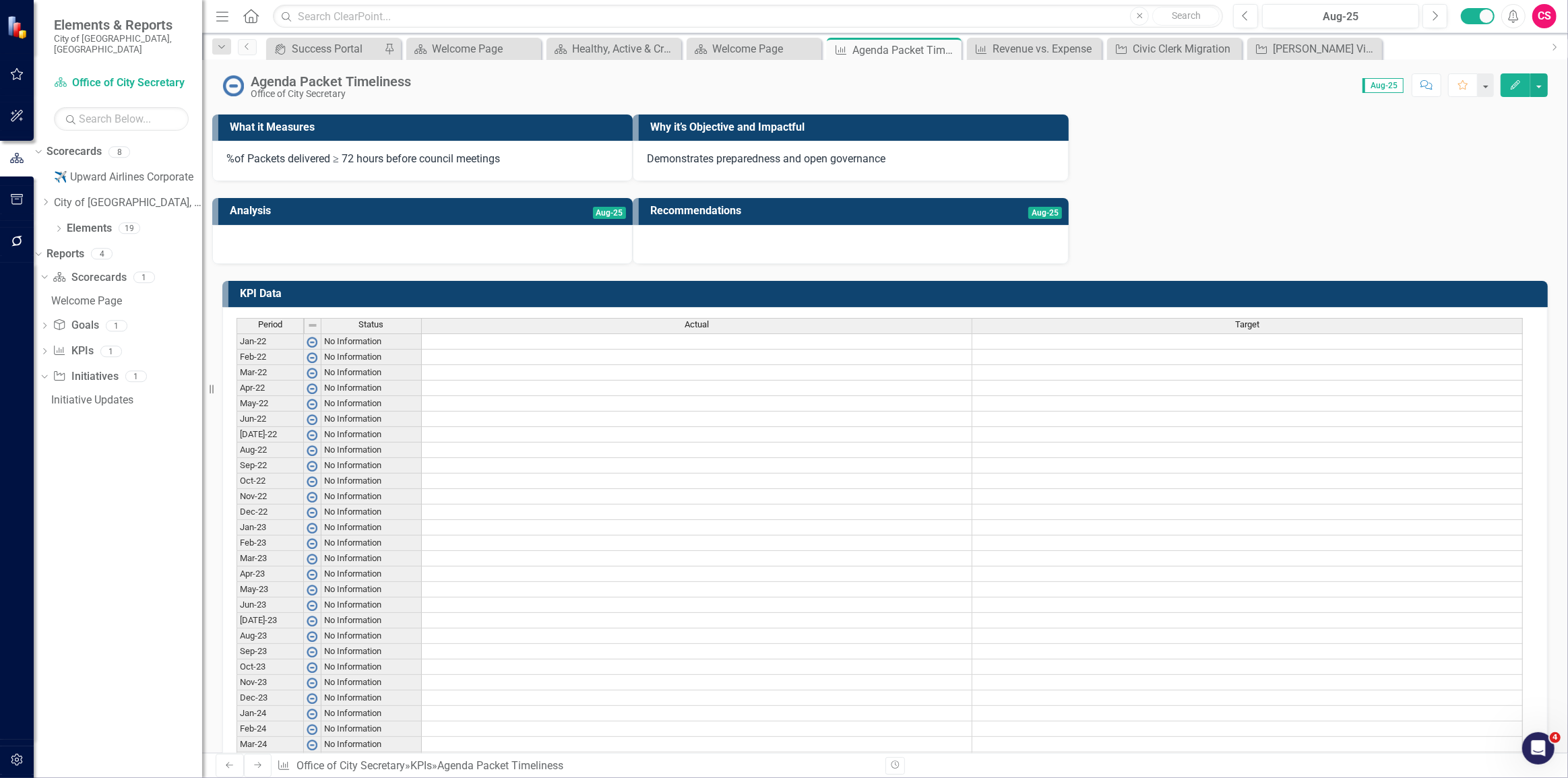
scroll to position [306, 0]
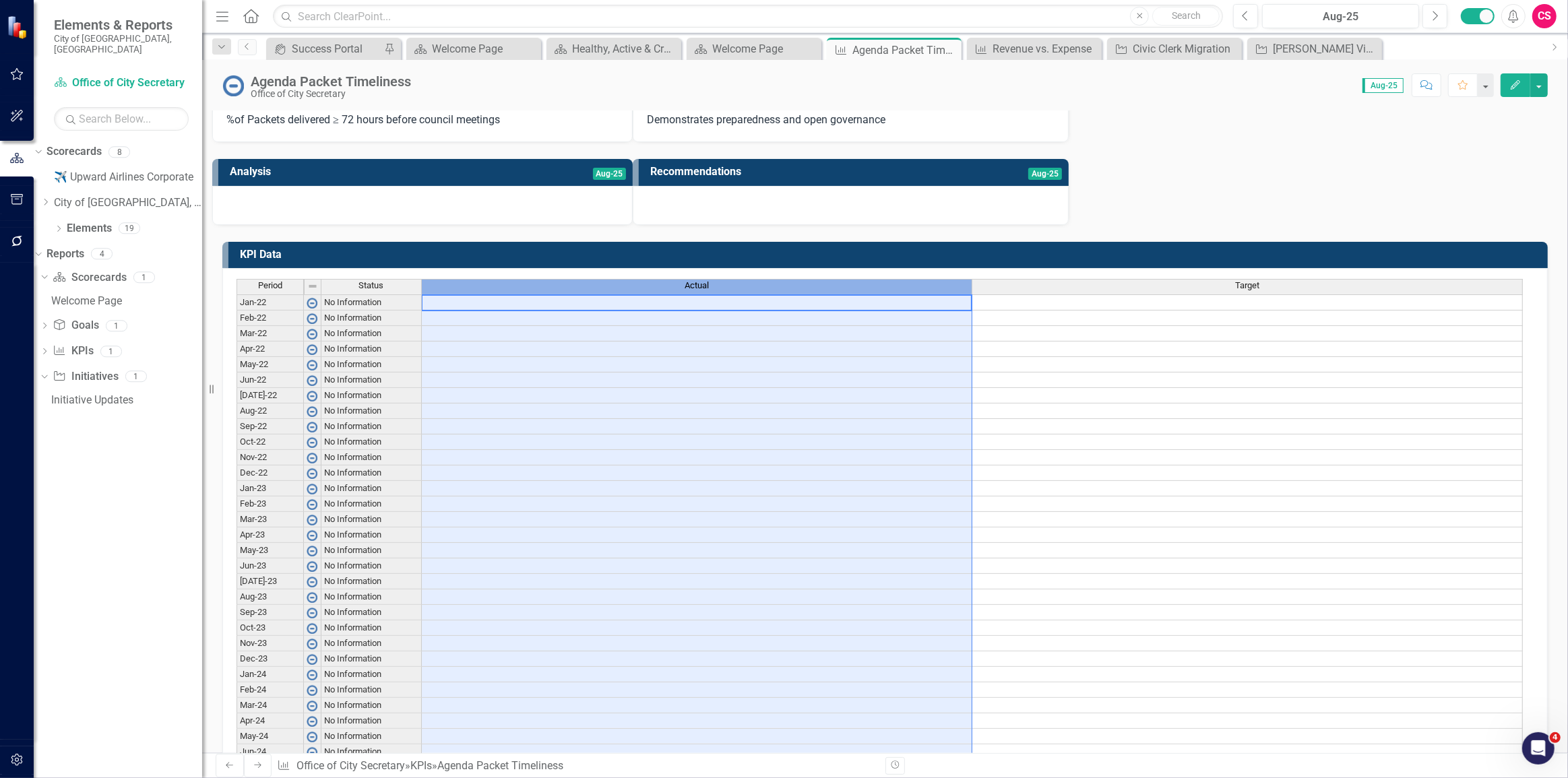
click at [714, 288] on div "Actual" at bounding box center [696, 286] width 550 height 12
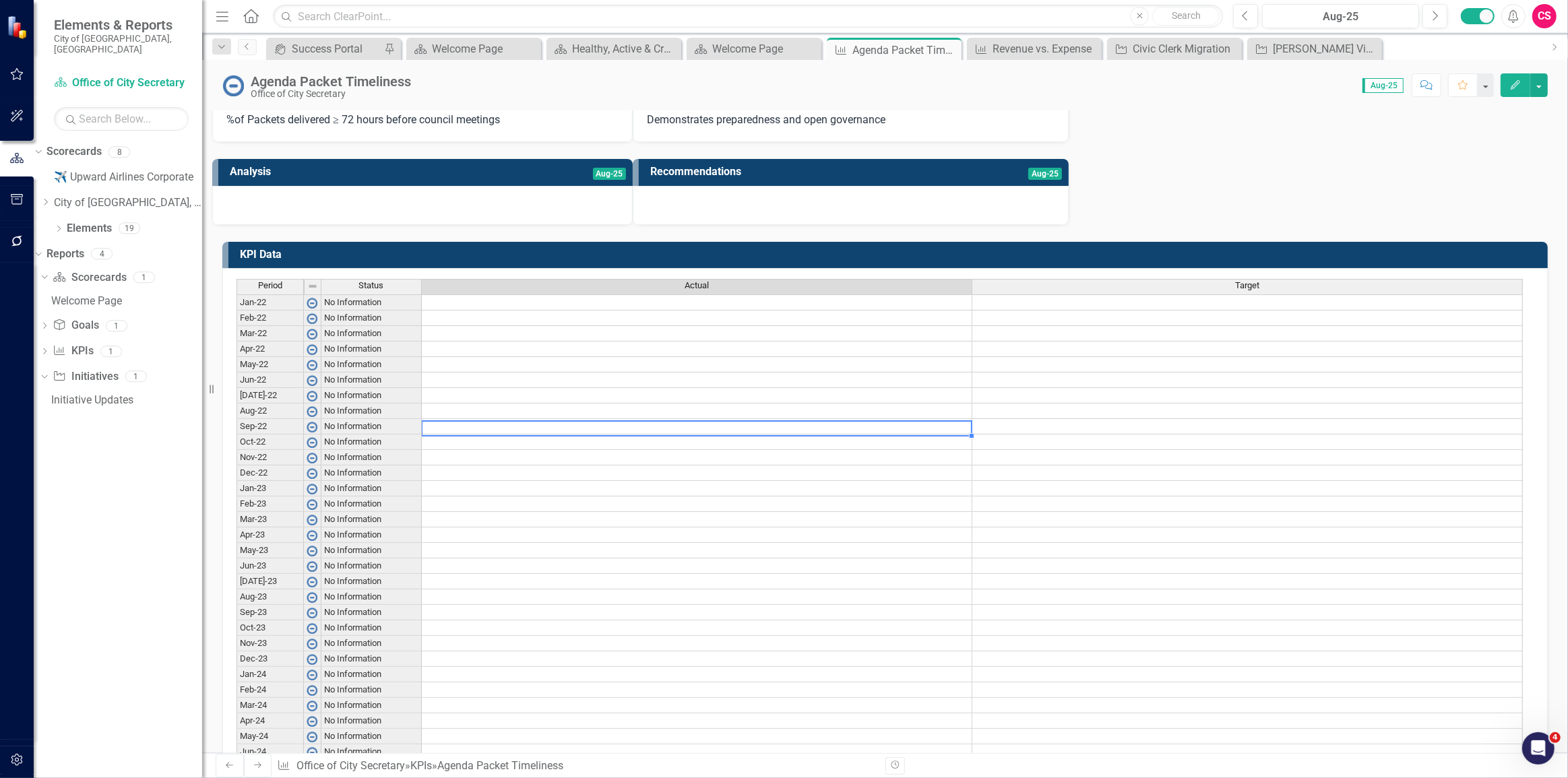
click at [620, 539] on td at bounding box center [696, 535] width 550 height 16
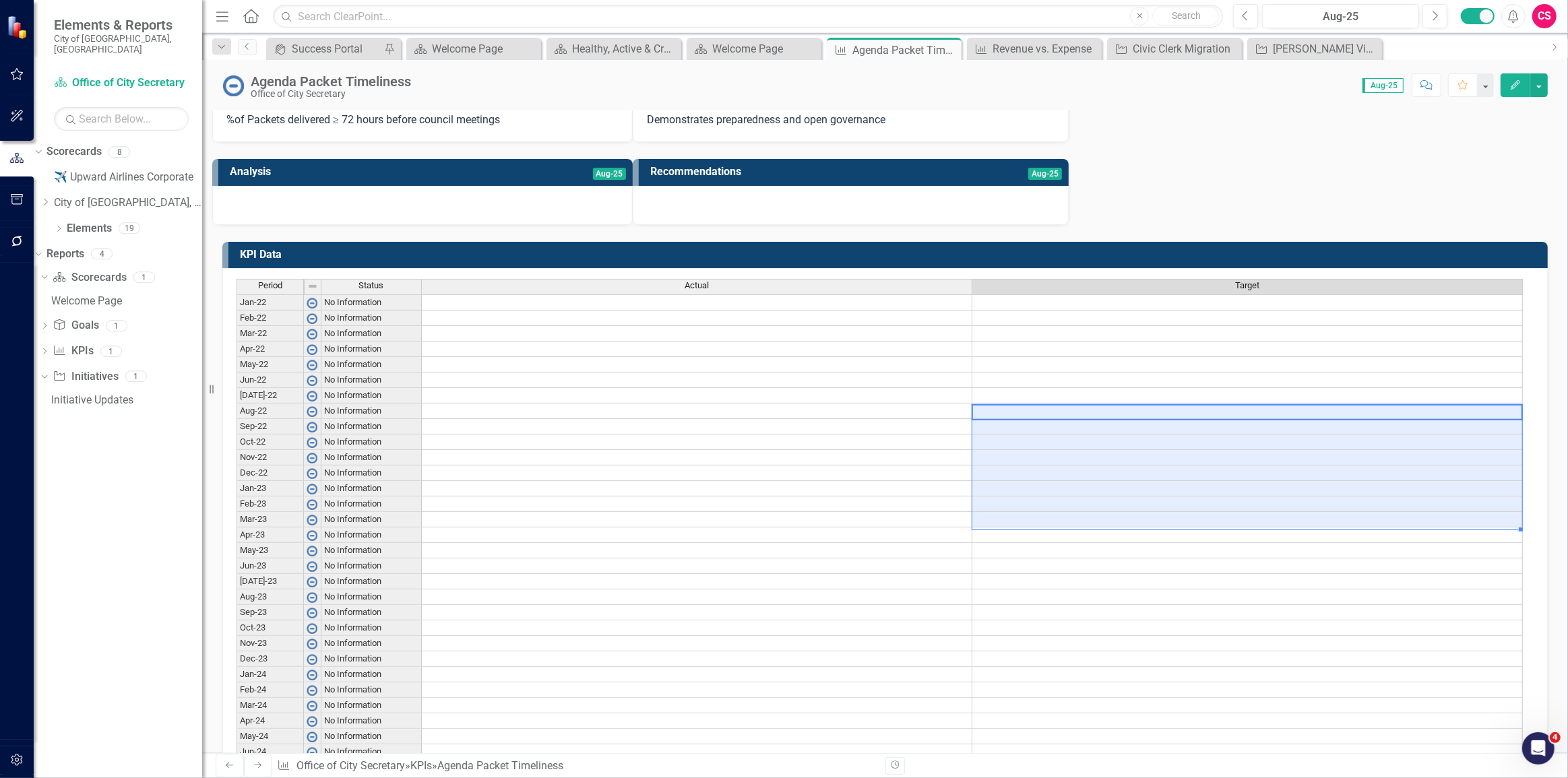
drag, startPoint x: 1139, startPoint y: 414, endPoint x: 1146, endPoint y: 519, distance: 105.2
drag, startPoint x: 92, startPoint y: 209, endPoint x: 96, endPoint y: 223, distance: 14.6
click at [92, 221] on link "Elements" at bounding box center [89, 229] width 46 height 16
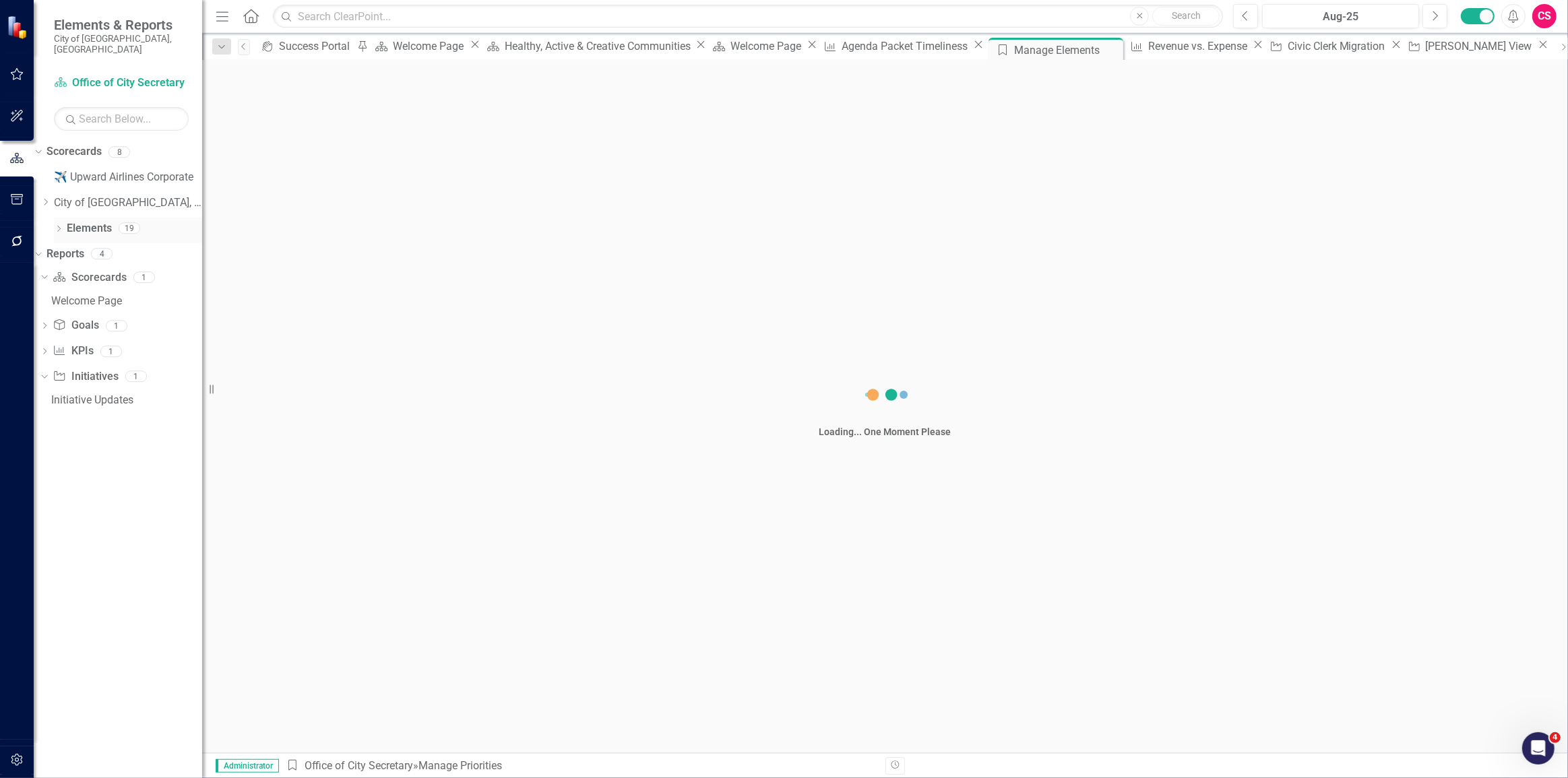
click at [96, 223] on link "Elements" at bounding box center [89, 229] width 46 height 16
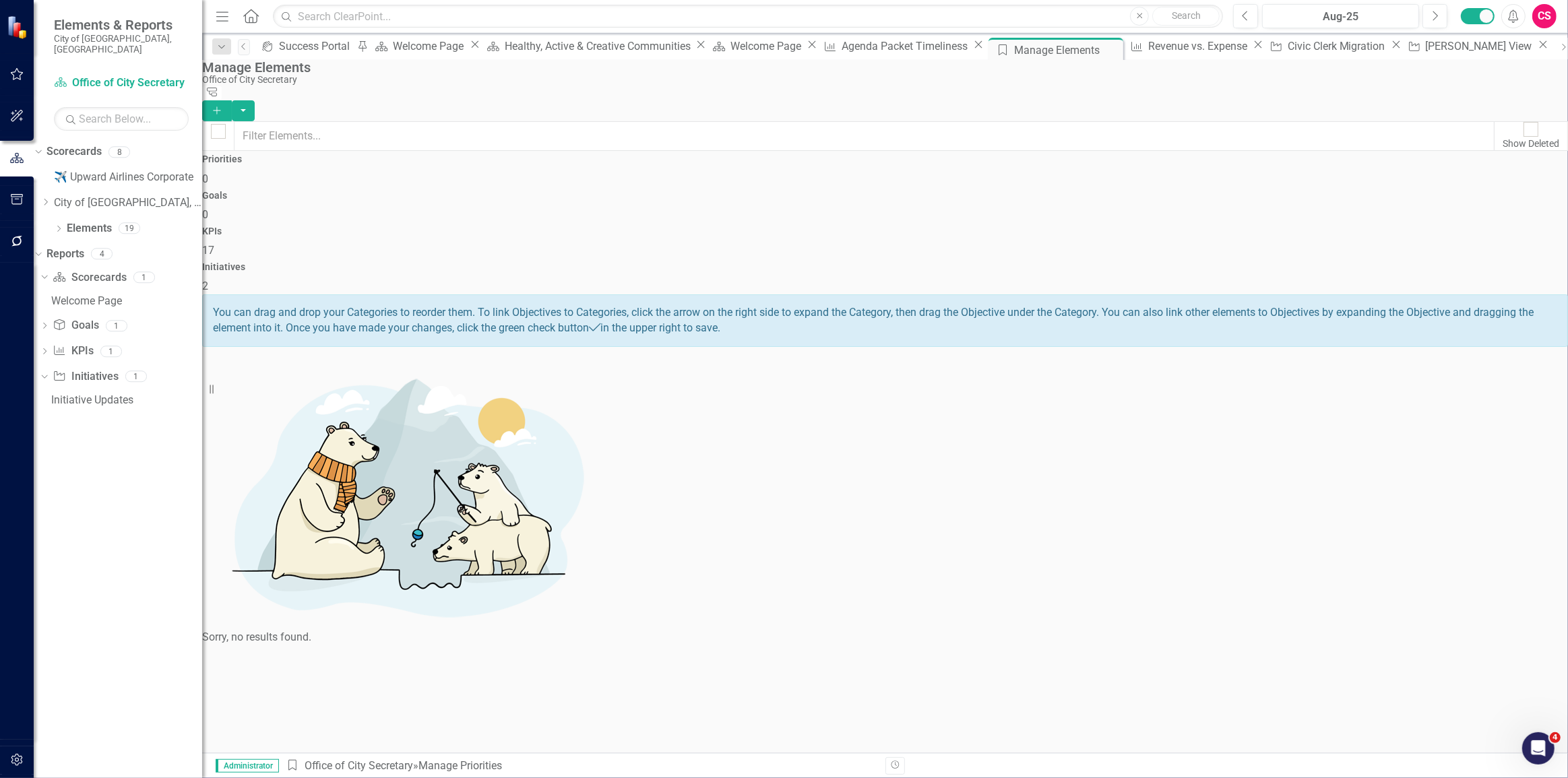
click at [965, 226] on div "KPIs 17" at bounding box center [885, 242] width 1366 height 32
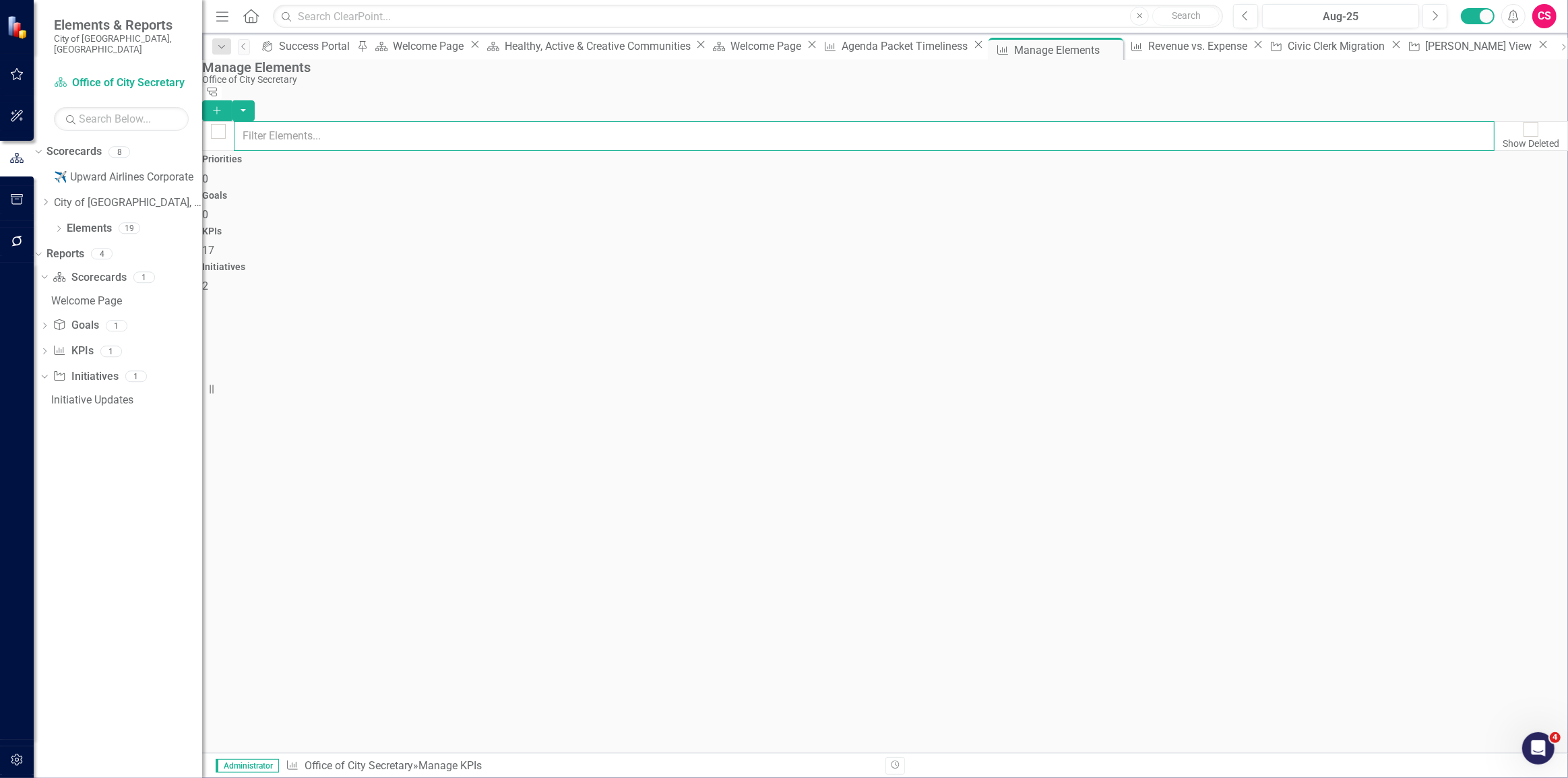
click at [894, 125] on input "text" at bounding box center [864, 136] width 1261 height 30
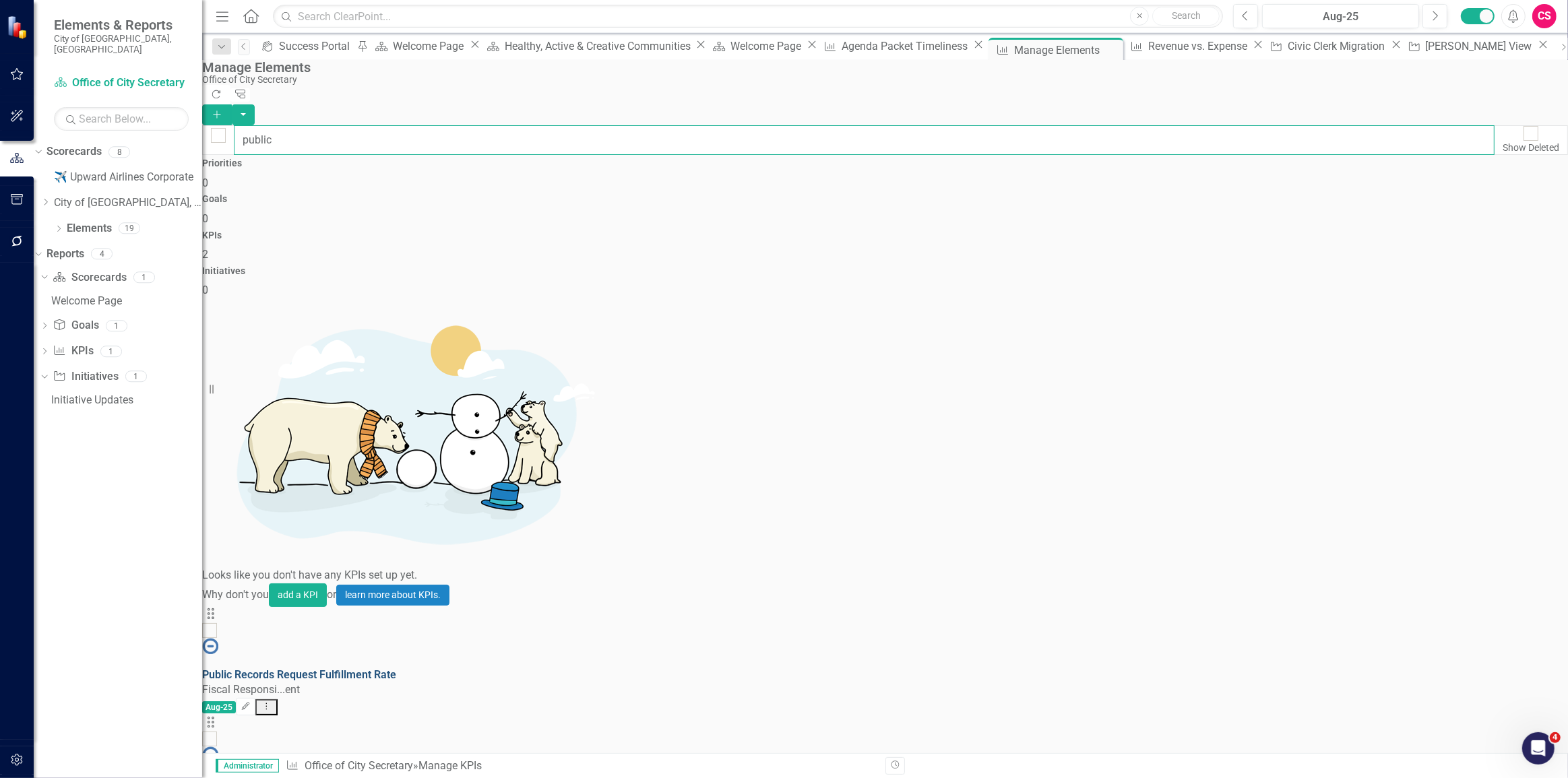
type input "public"
click at [396, 668] on link "Public Records Request Fulfillment Rate" at bounding box center [299, 675] width 194 height 13
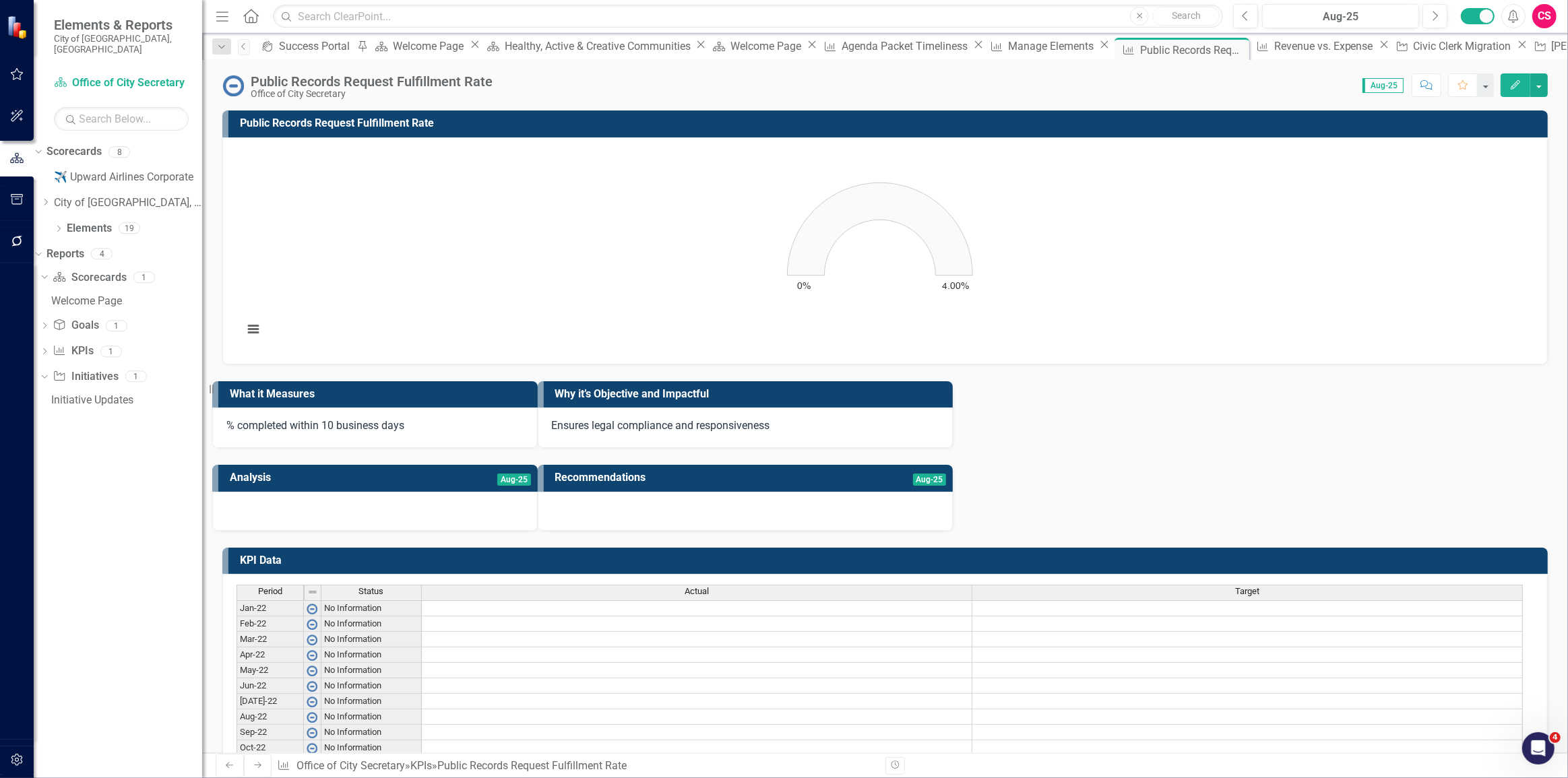
scroll to position [367, 0]
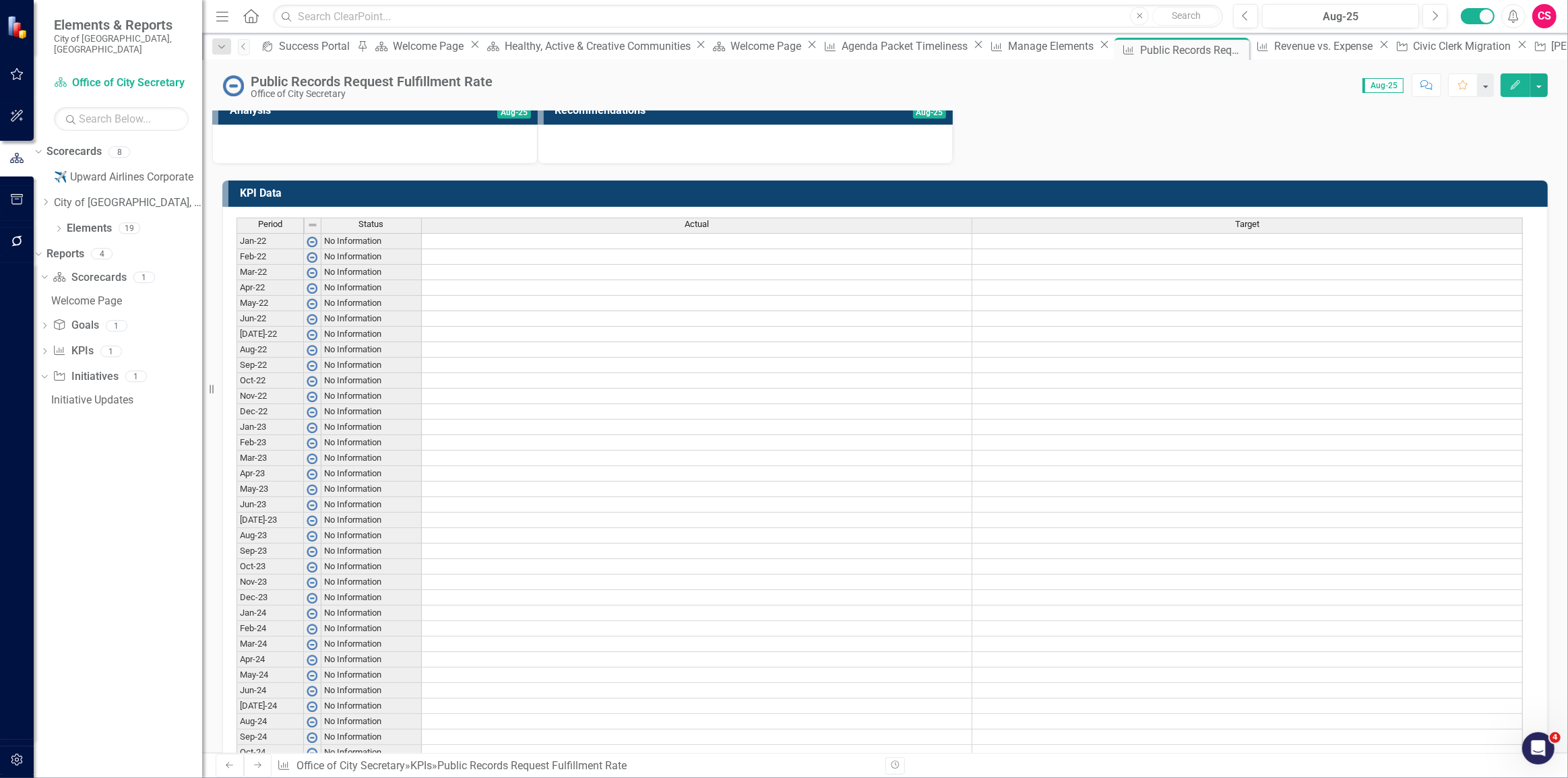
click at [716, 227] on div "Actual" at bounding box center [696, 224] width 550 height 12
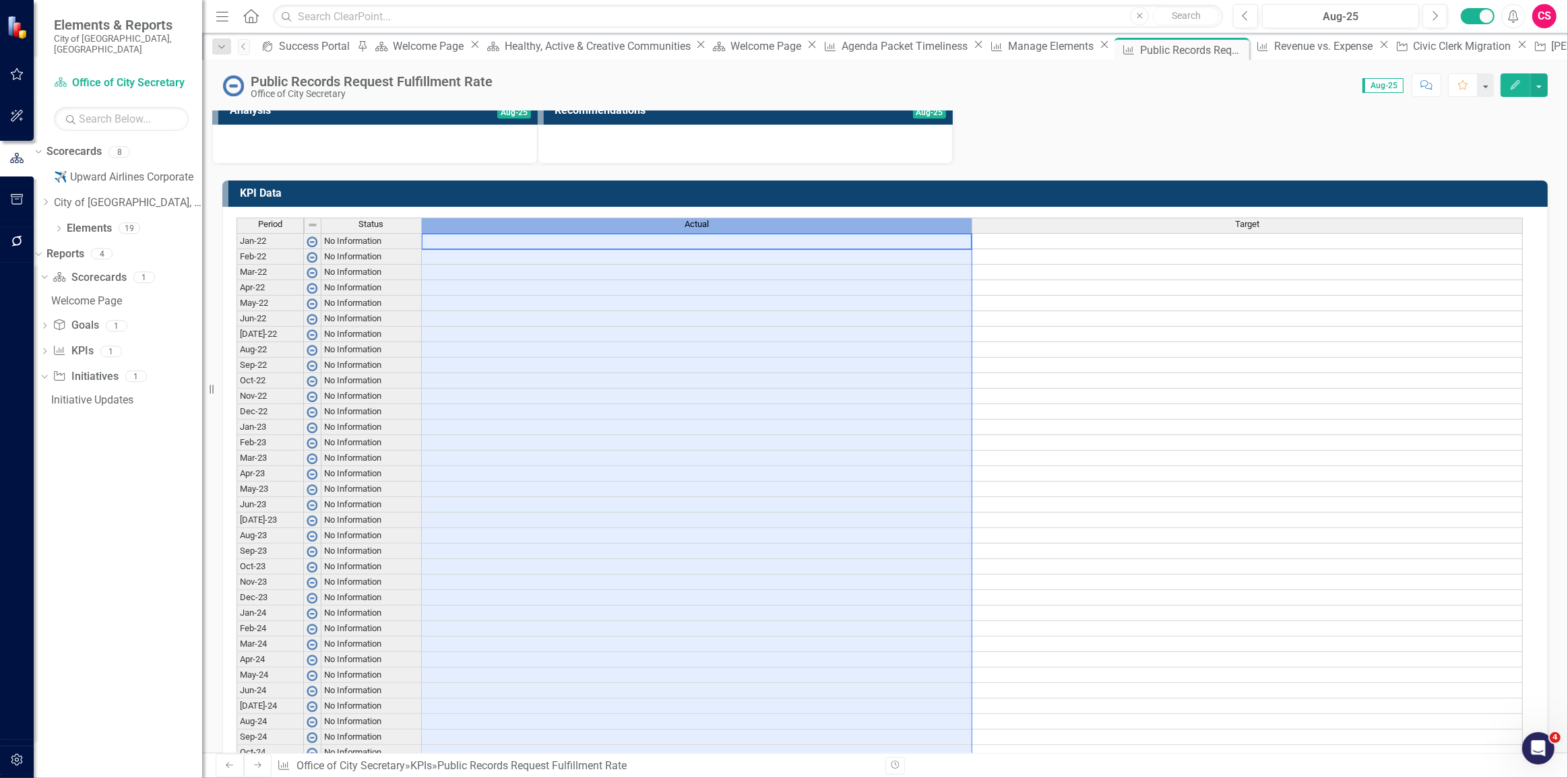
click at [1246, 204] on td "KPI Data" at bounding box center [890, 194] width 1301 height 22
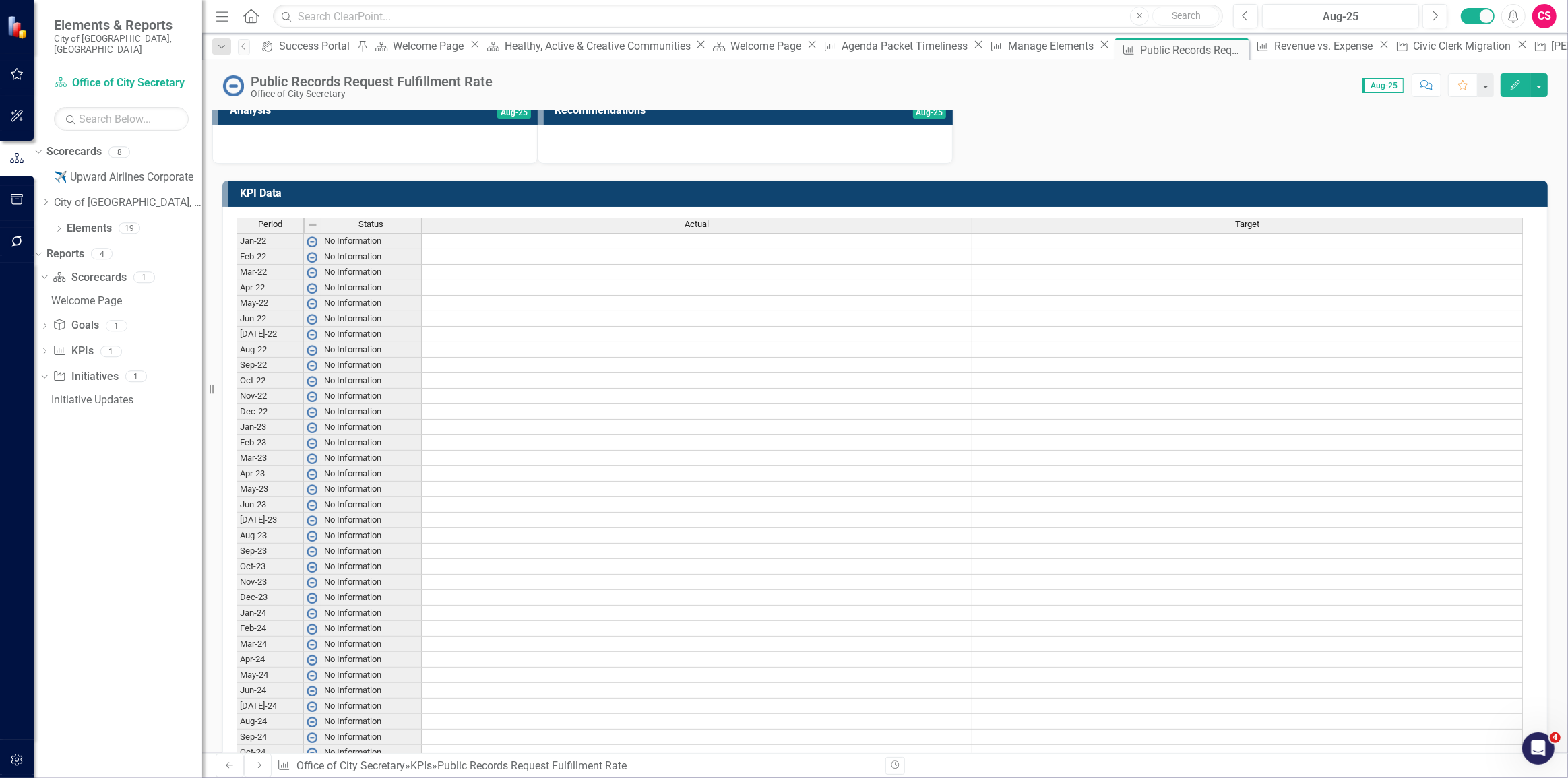
click at [1246, 204] on td "KPI Data" at bounding box center [890, 194] width 1301 height 22
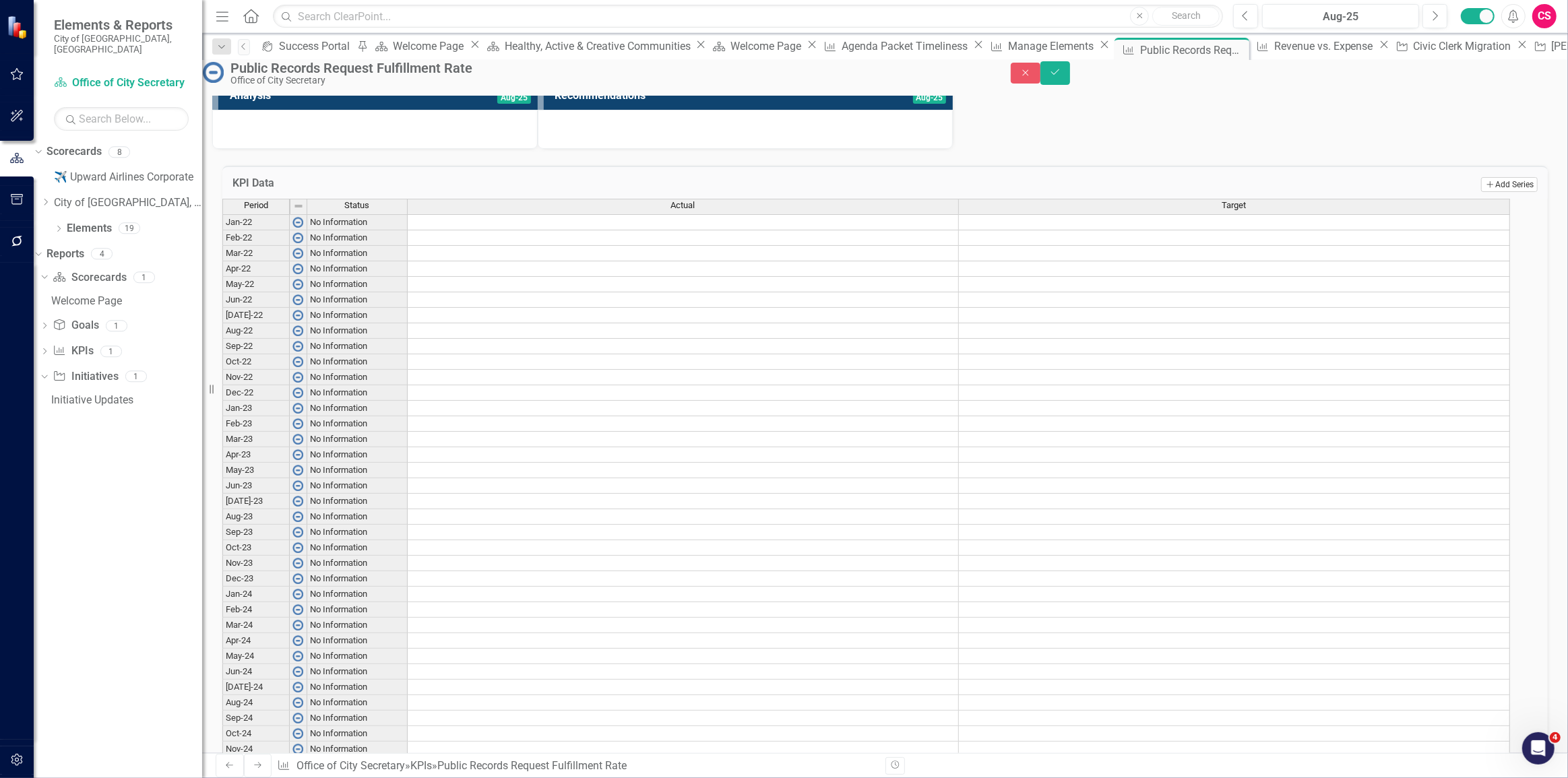
click at [1502, 192] on button "Add Add Series" at bounding box center [1508, 184] width 57 height 15
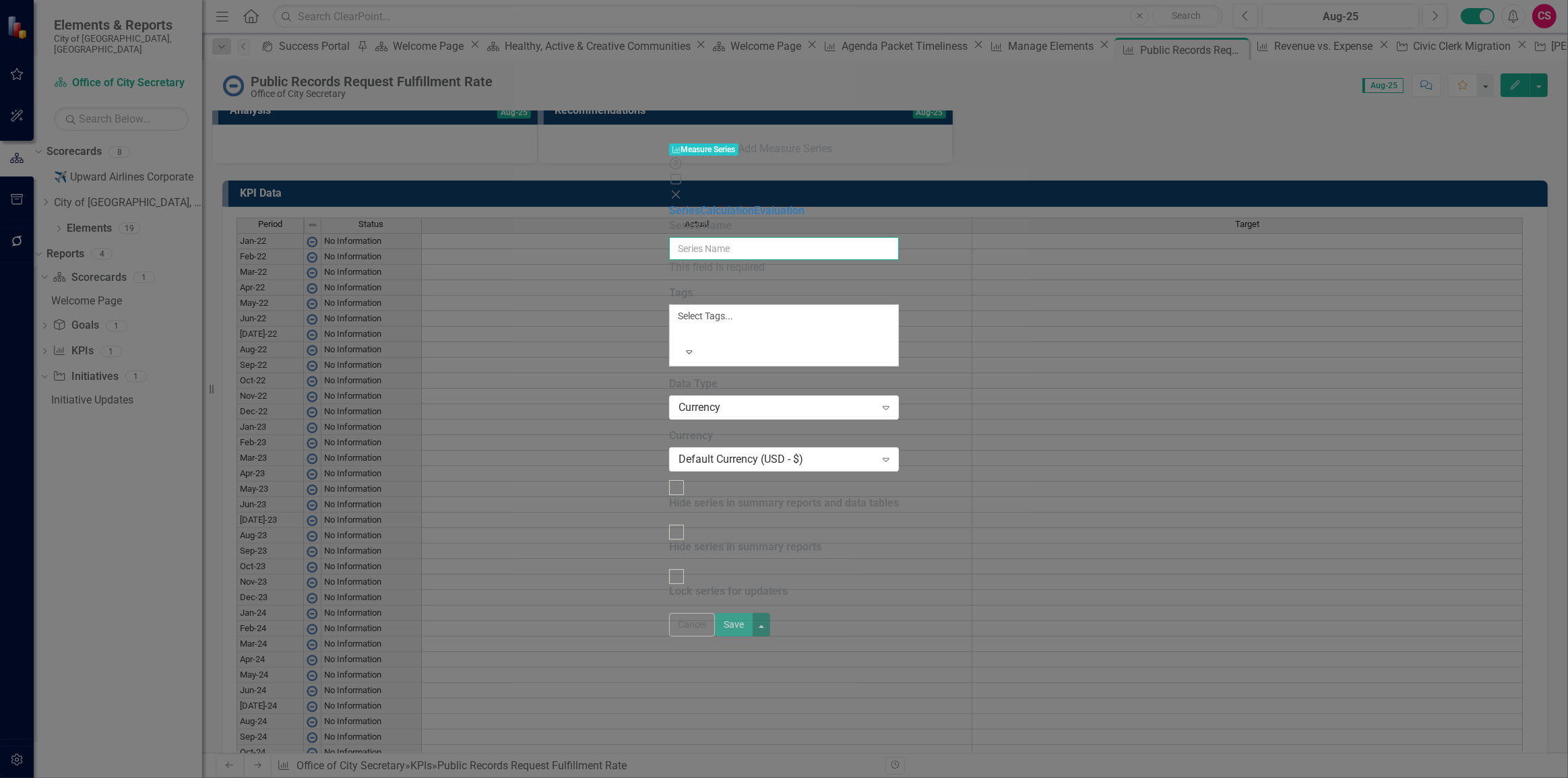
click at [728, 237] on input "Series Name" at bounding box center [784, 249] width 230 height 23
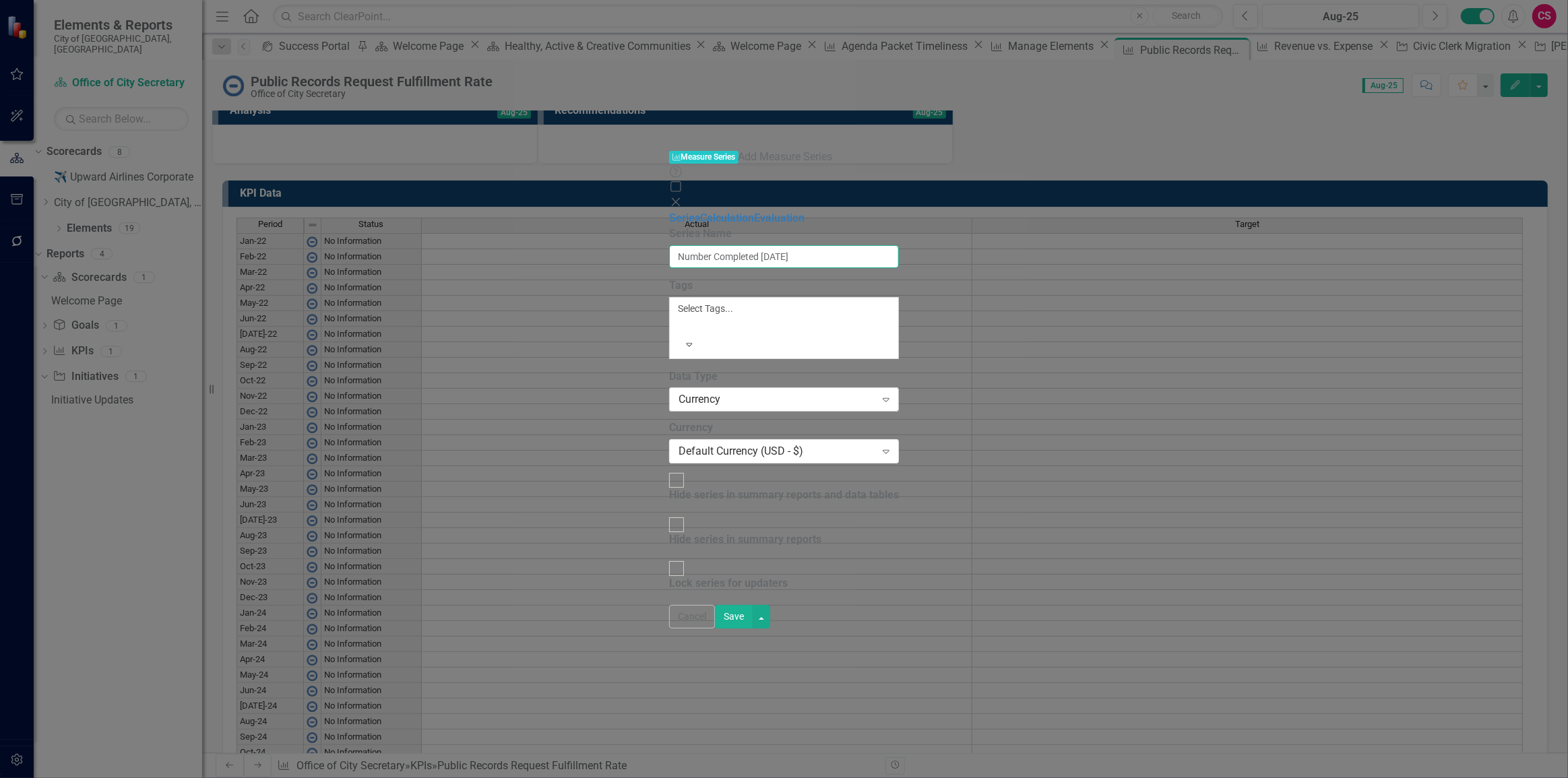
type input "Number Completed [DATE]"
click at [684, 393] on div "Currency" at bounding box center [776, 400] width 197 height 16
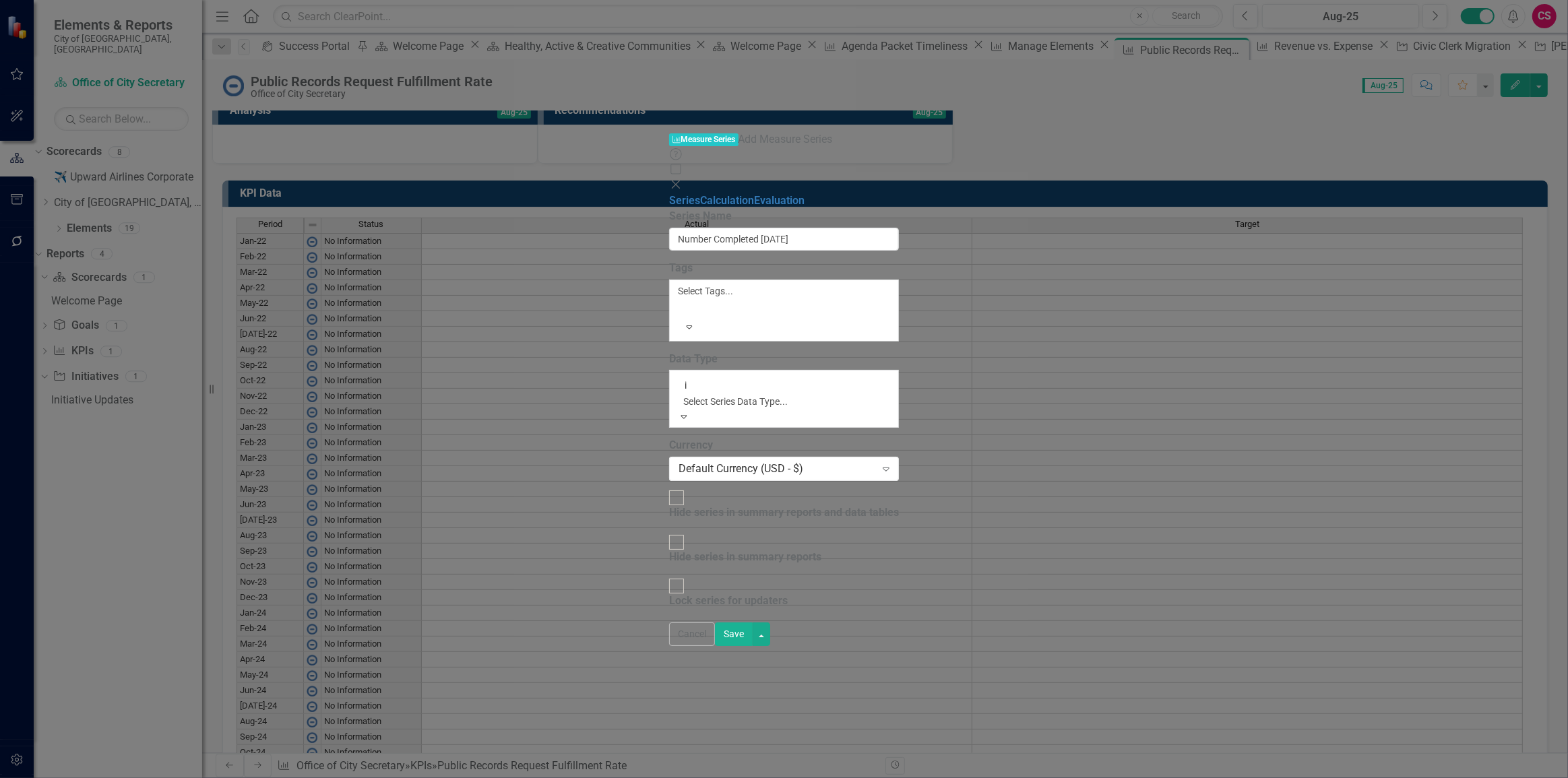
type input "in"
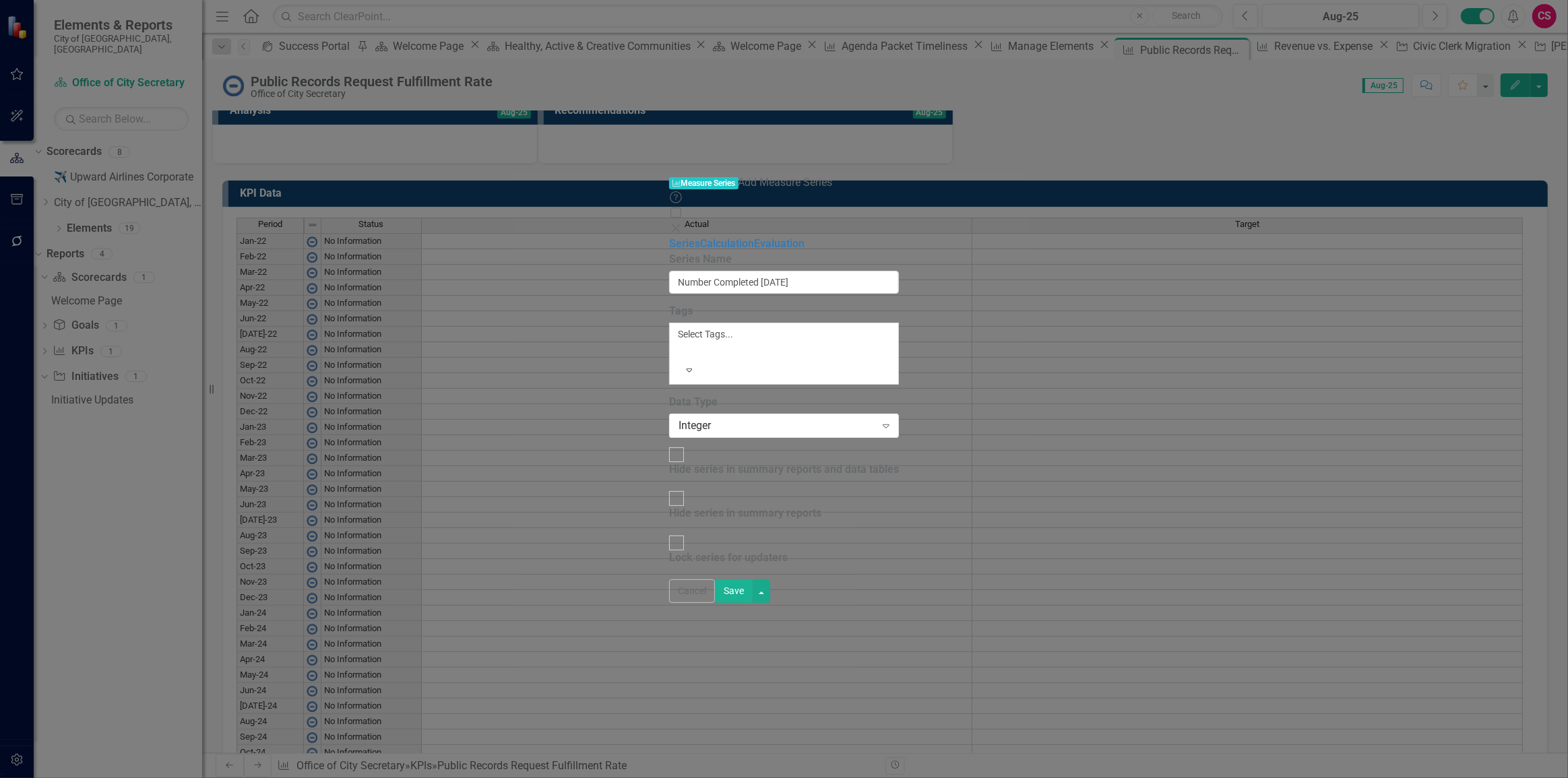
click at [752, 603] on button "Save" at bounding box center [733, 591] width 38 height 24
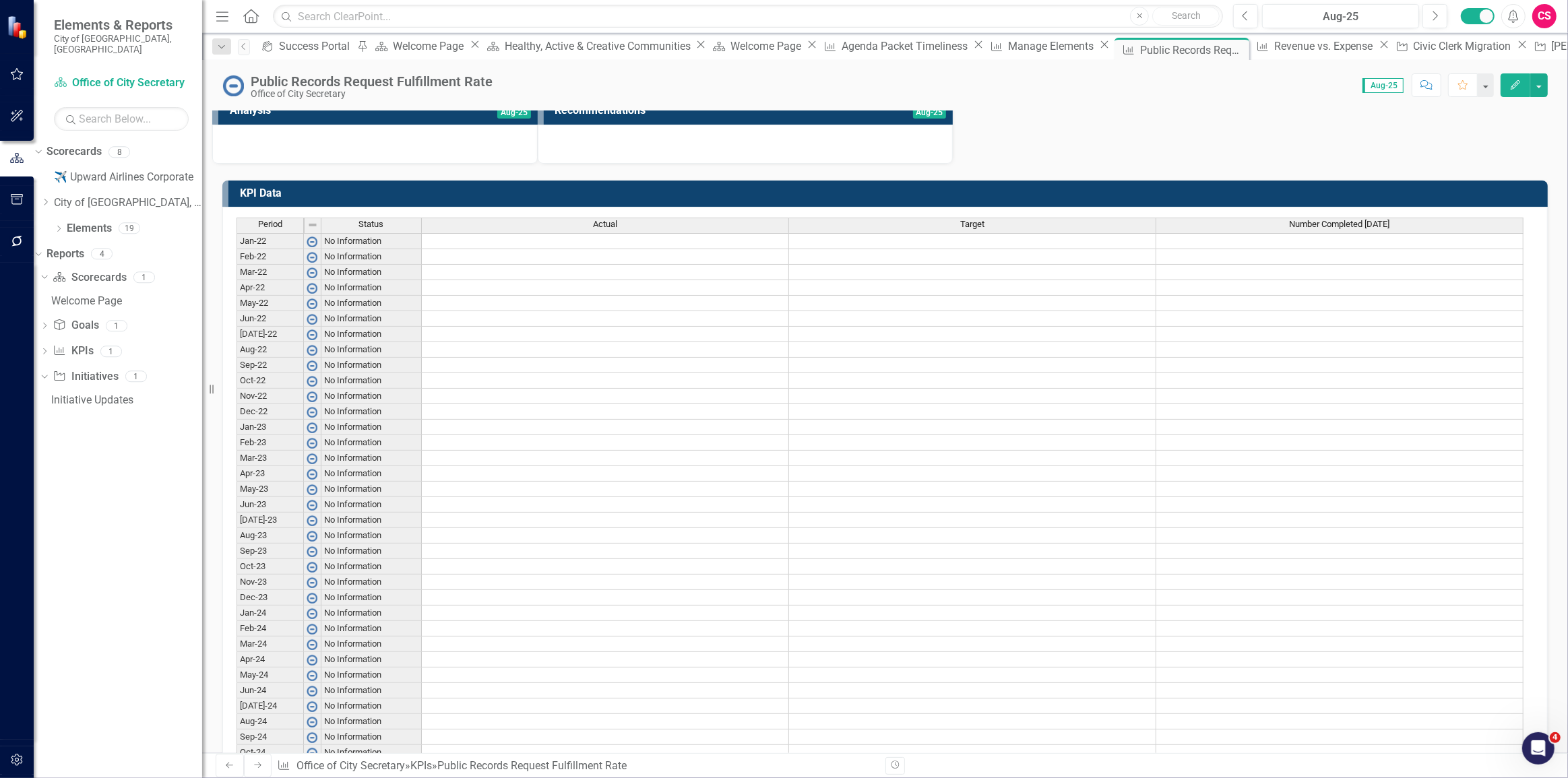
click at [1401, 202] on td "KPI Data" at bounding box center [890, 194] width 1301 height 22
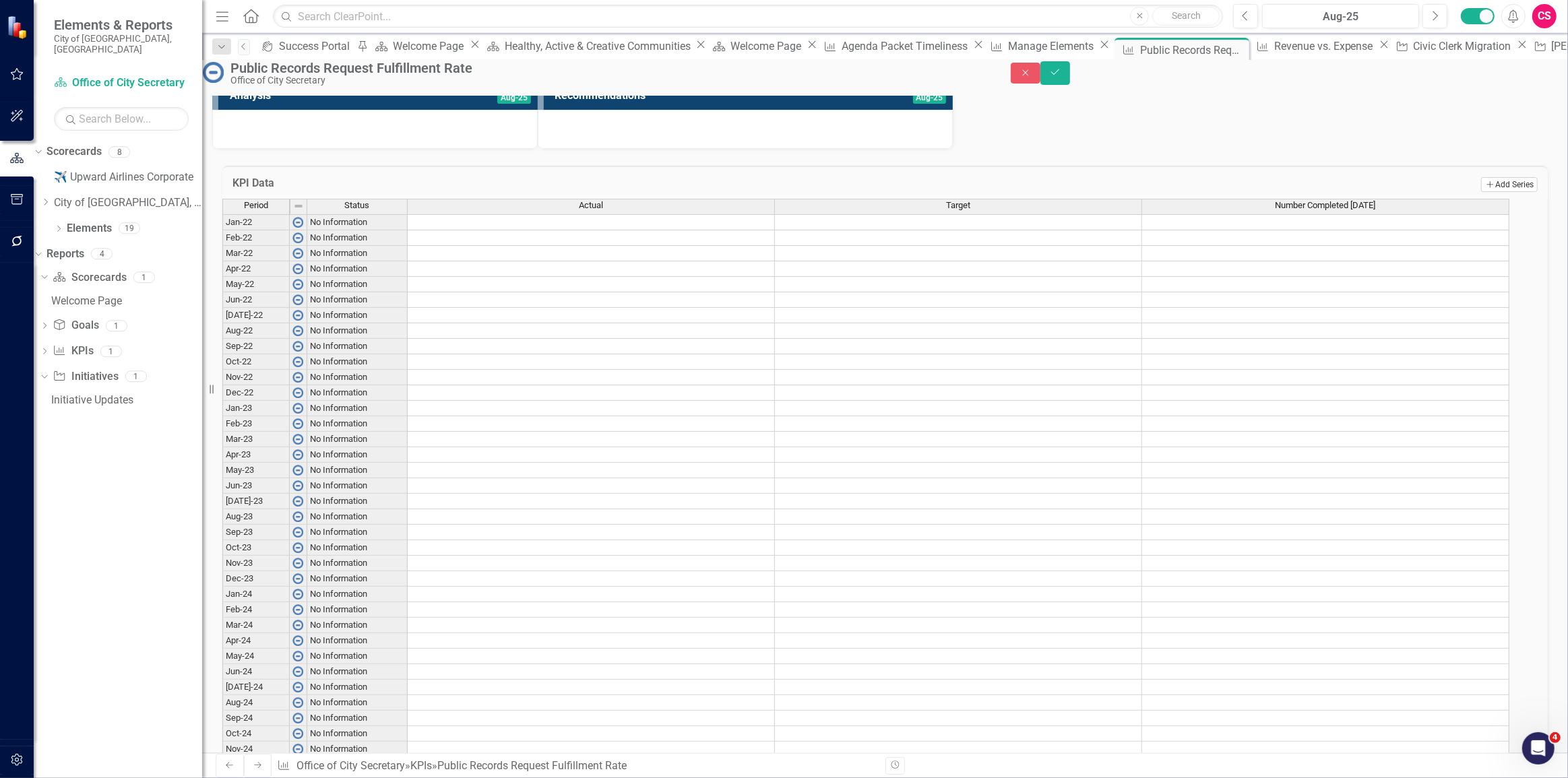
click at [1487, 192] on button "Add Add Series" at bounding box center [1508, 184] width 57 height 15
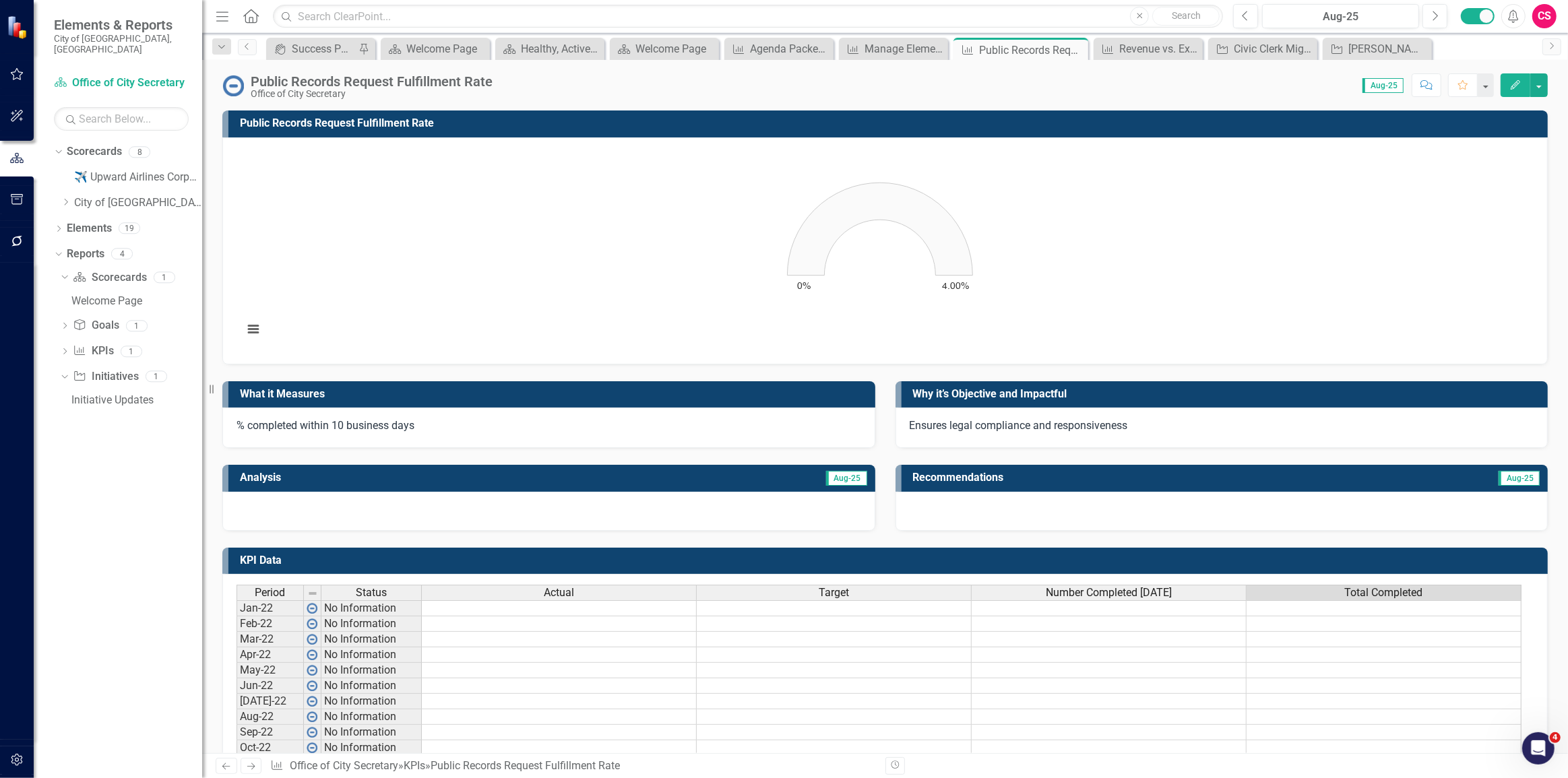
scroll to position [0, 7]
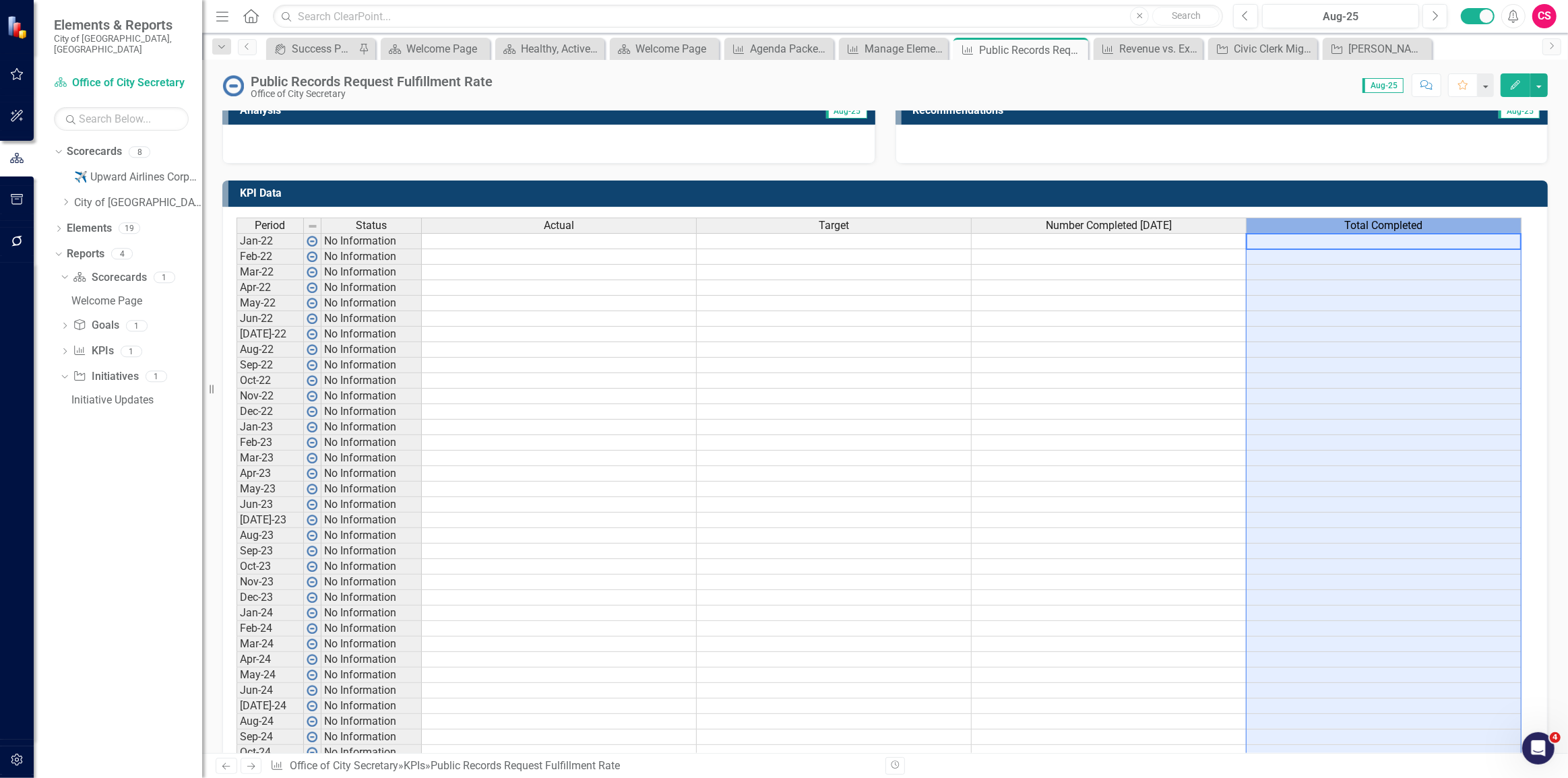
click at [1333, 220] on div "Total Completed" at bounding box center [1383, 225] width 274 height 15
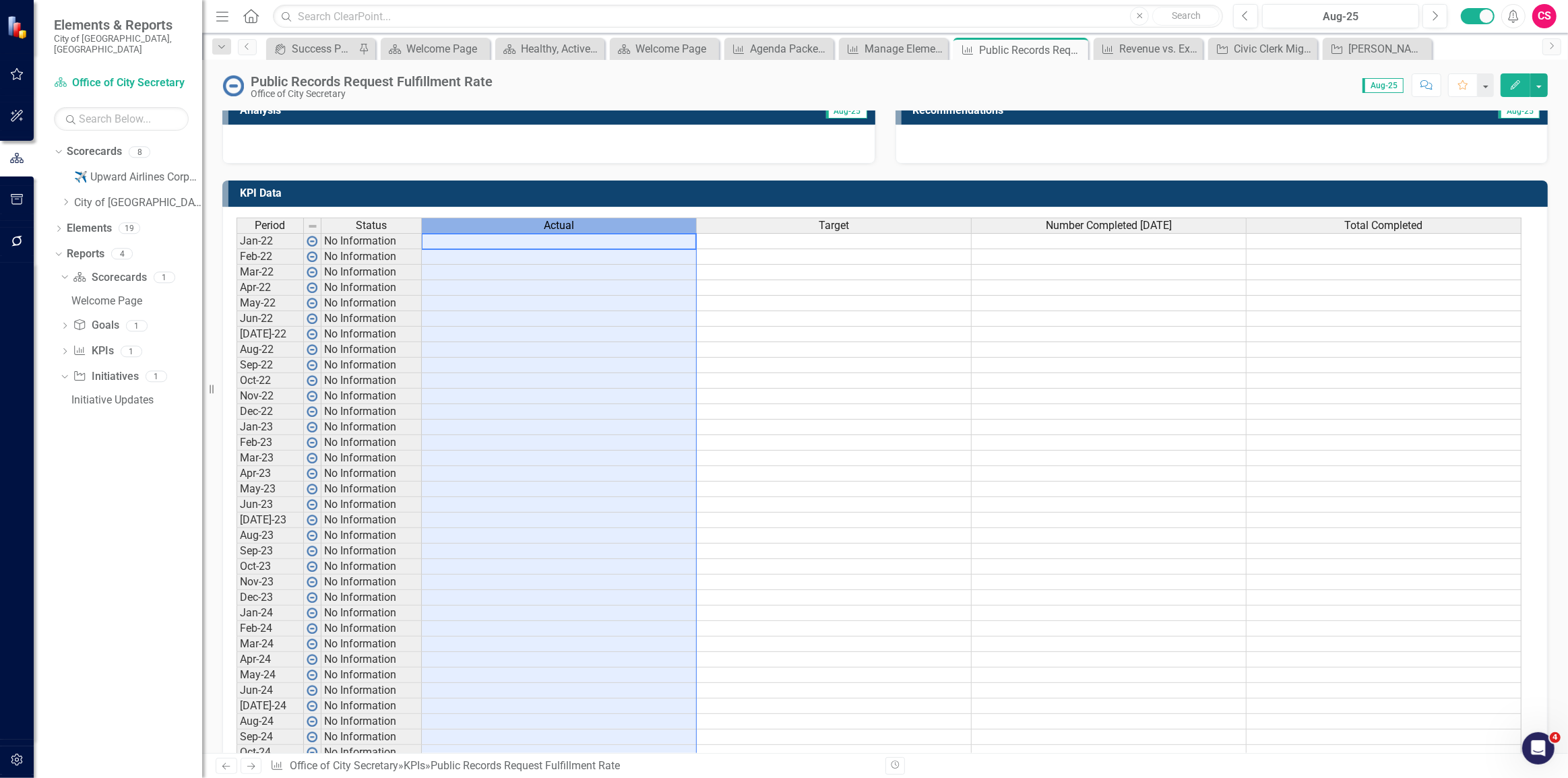
click at [627, 226] on div "Actual" at bounding box center [558, 225] width 274 height 15
click at [555, 228] on span "Actual" at bounding box center [559, 226] width 31 height 12
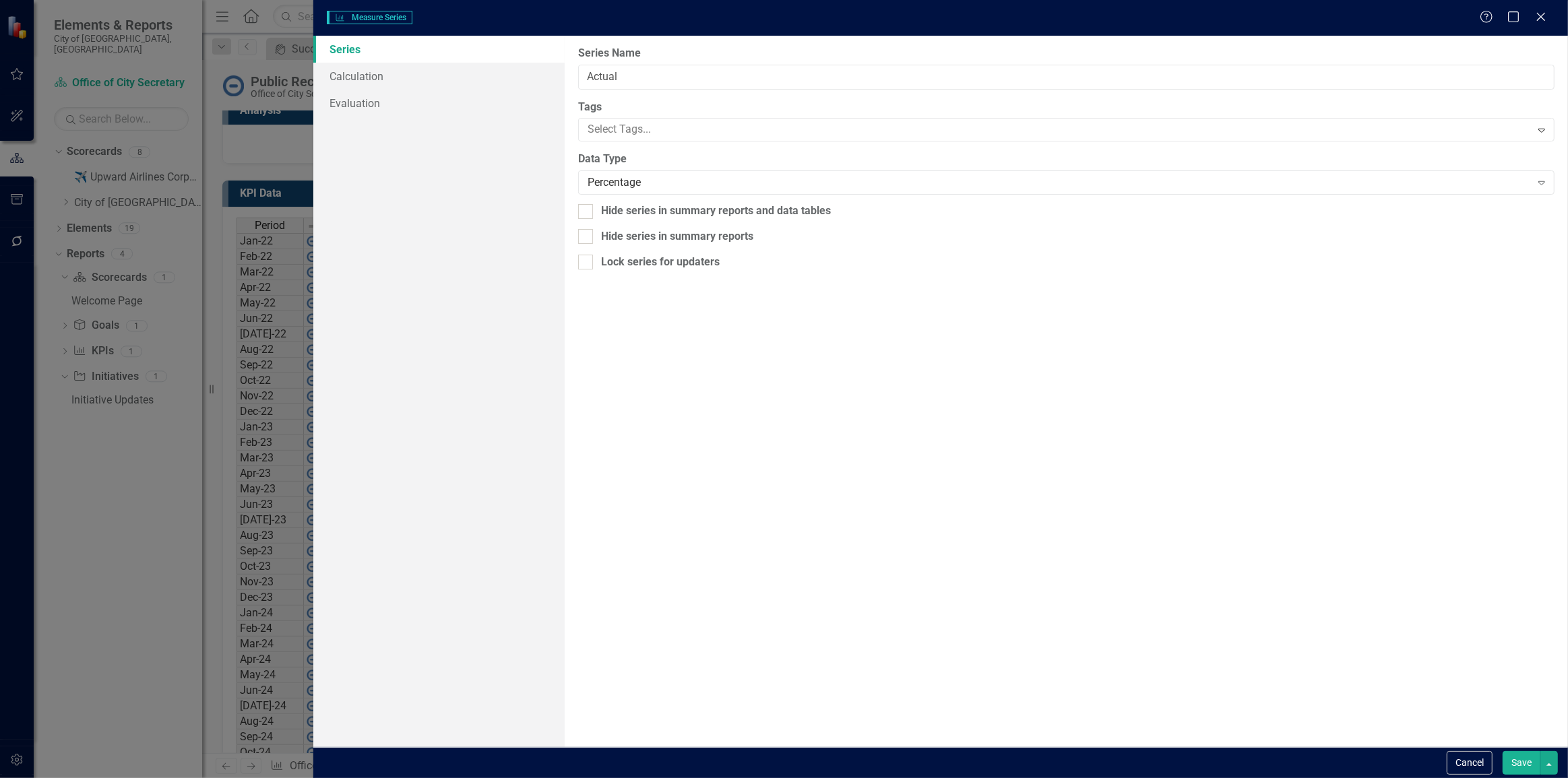
type input "Actual"
click at [398, 80] on link "Calculation" at bounding box center [439, 76] width 251 height 27
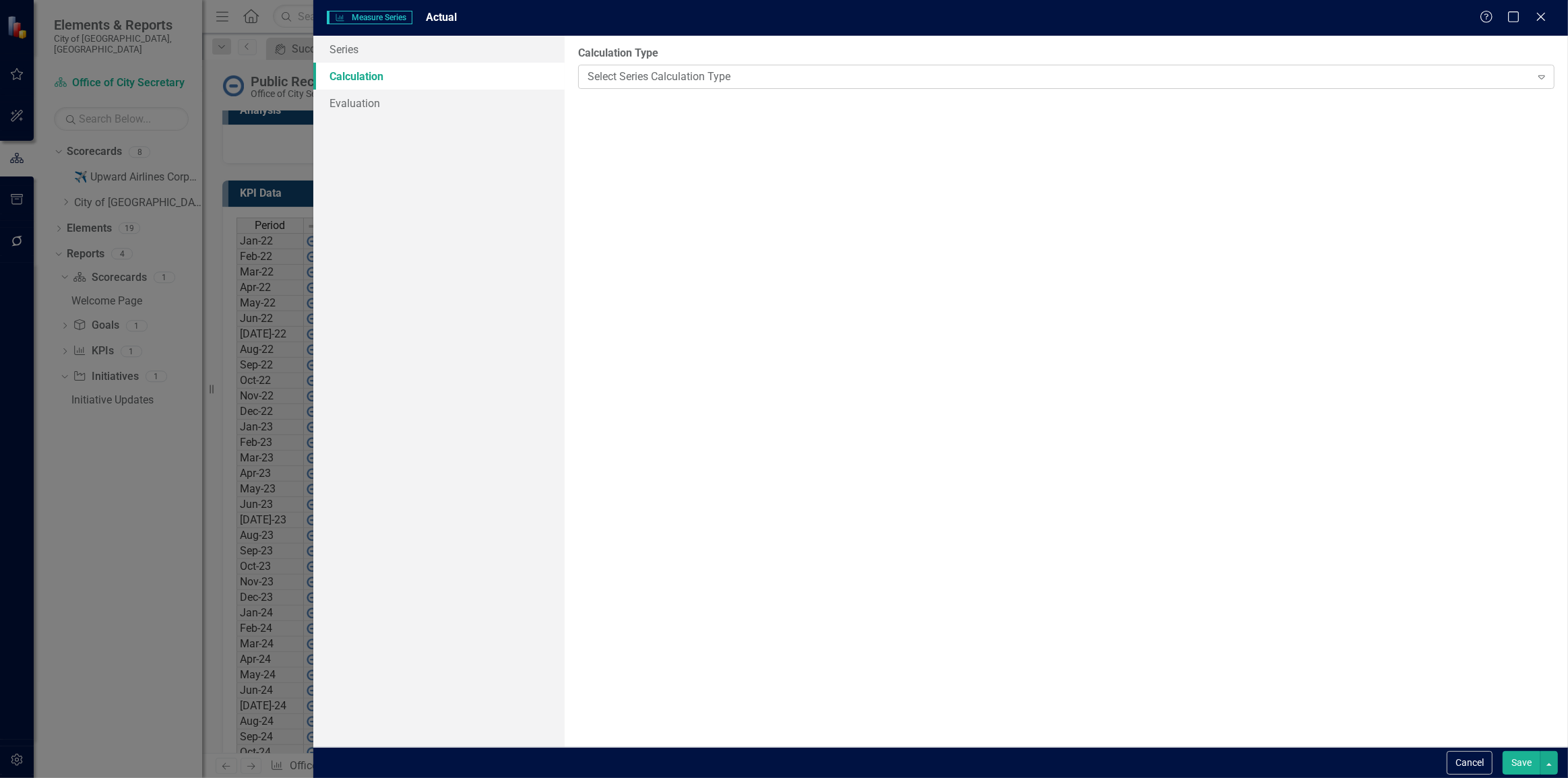
click at [605, 73] on div "Select Series Calculation Type" at bounding box center [1059, 76] width 943 height 16
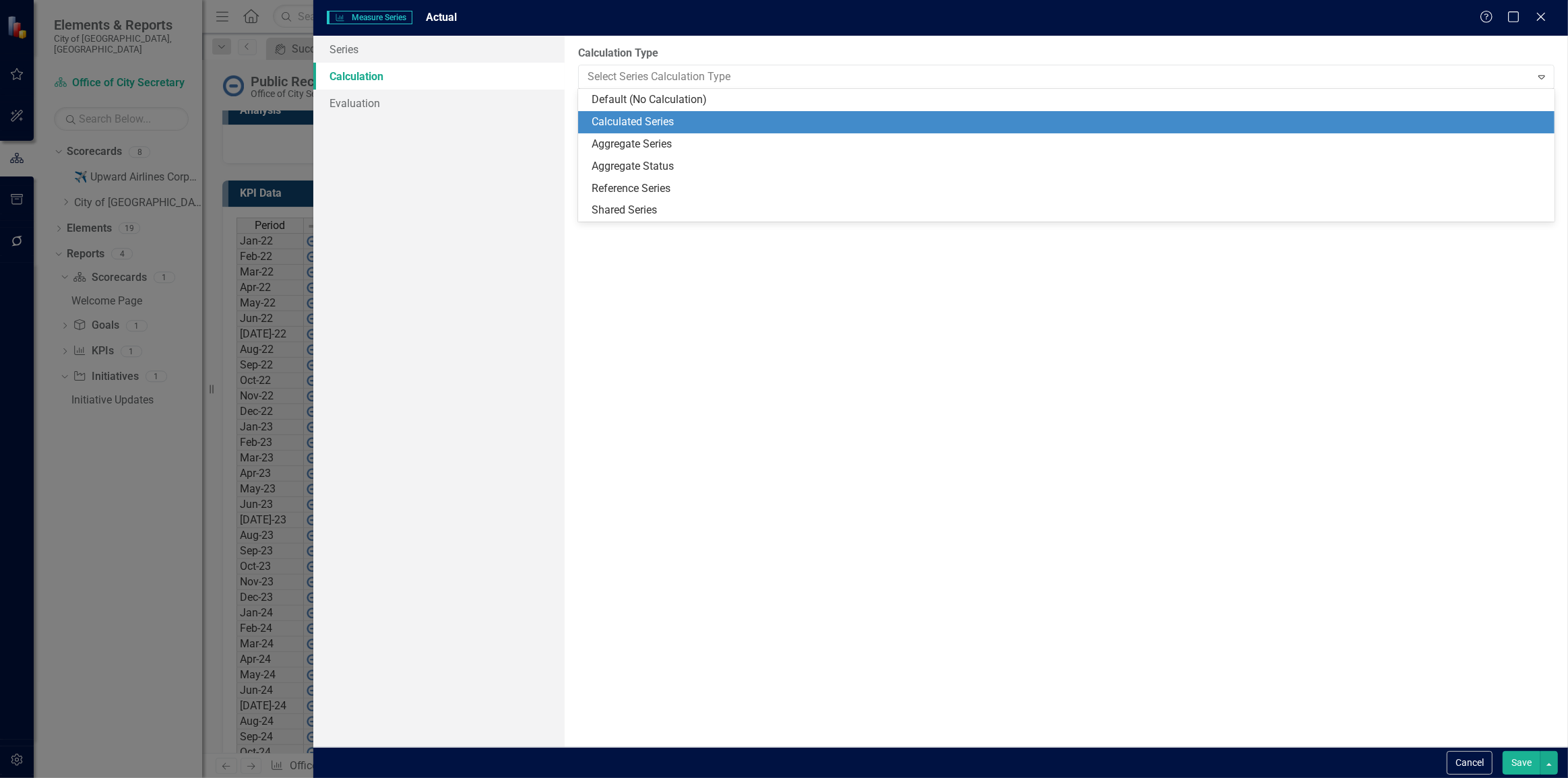
click at [605, 116] on div "Calculated Series" at bounding box center [1069, 123] width 955 height 16
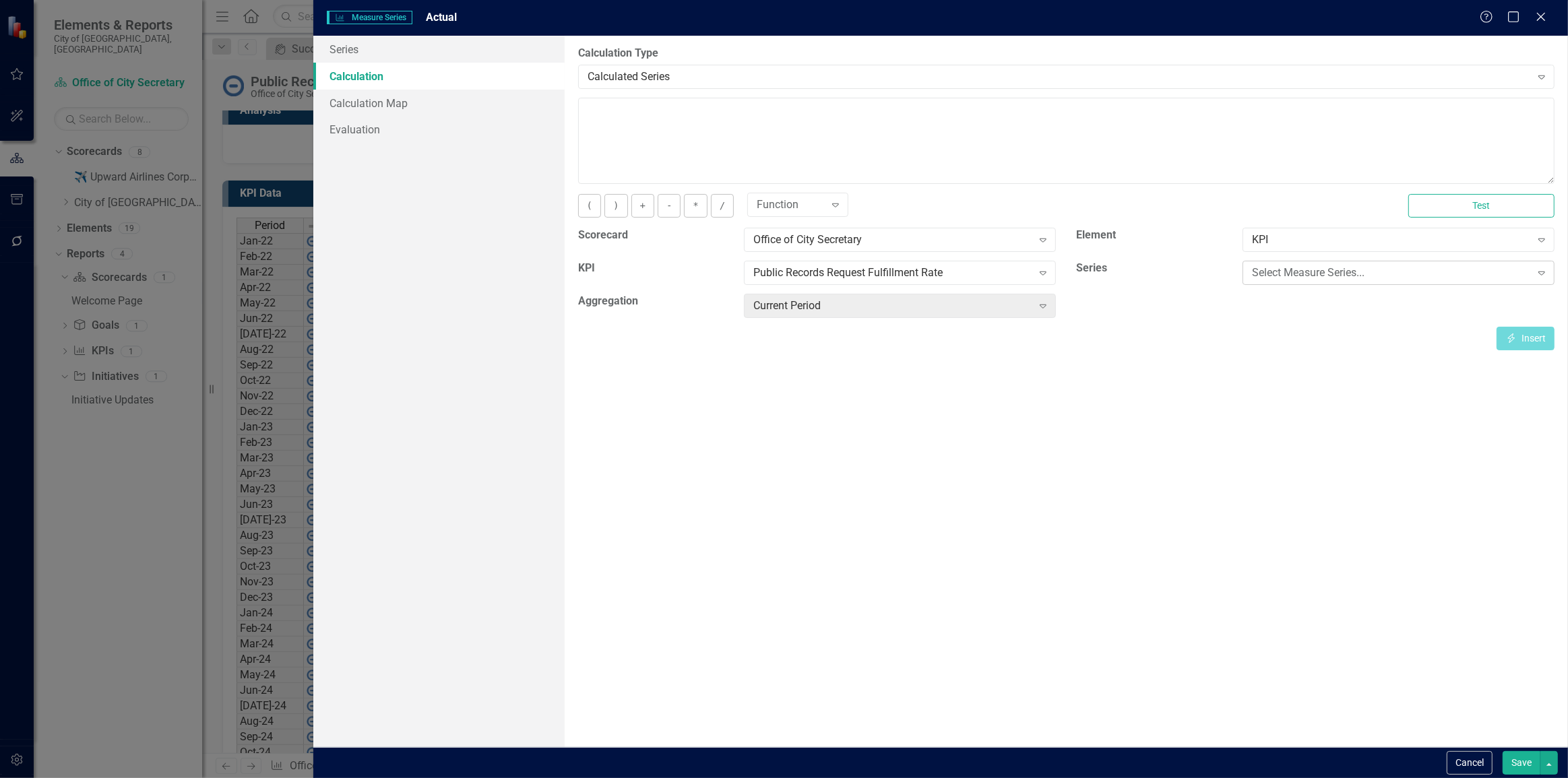
click at [1322, 272] on div "Select Measure Series..." at bounding box center [1391, 273] width 279 height 16
click at [1306, 340] on div "Number Completed [DATE]" at bounding box center [1400, 341] width 290 height 16
click at [1522, 333] on button "Insert Insert" at bounding box center [1525, 338] width 58 height 24
click at [1443, 276] on div "Number Completed [DATE]" at bounding box center [1391, 273] width 279 height 16
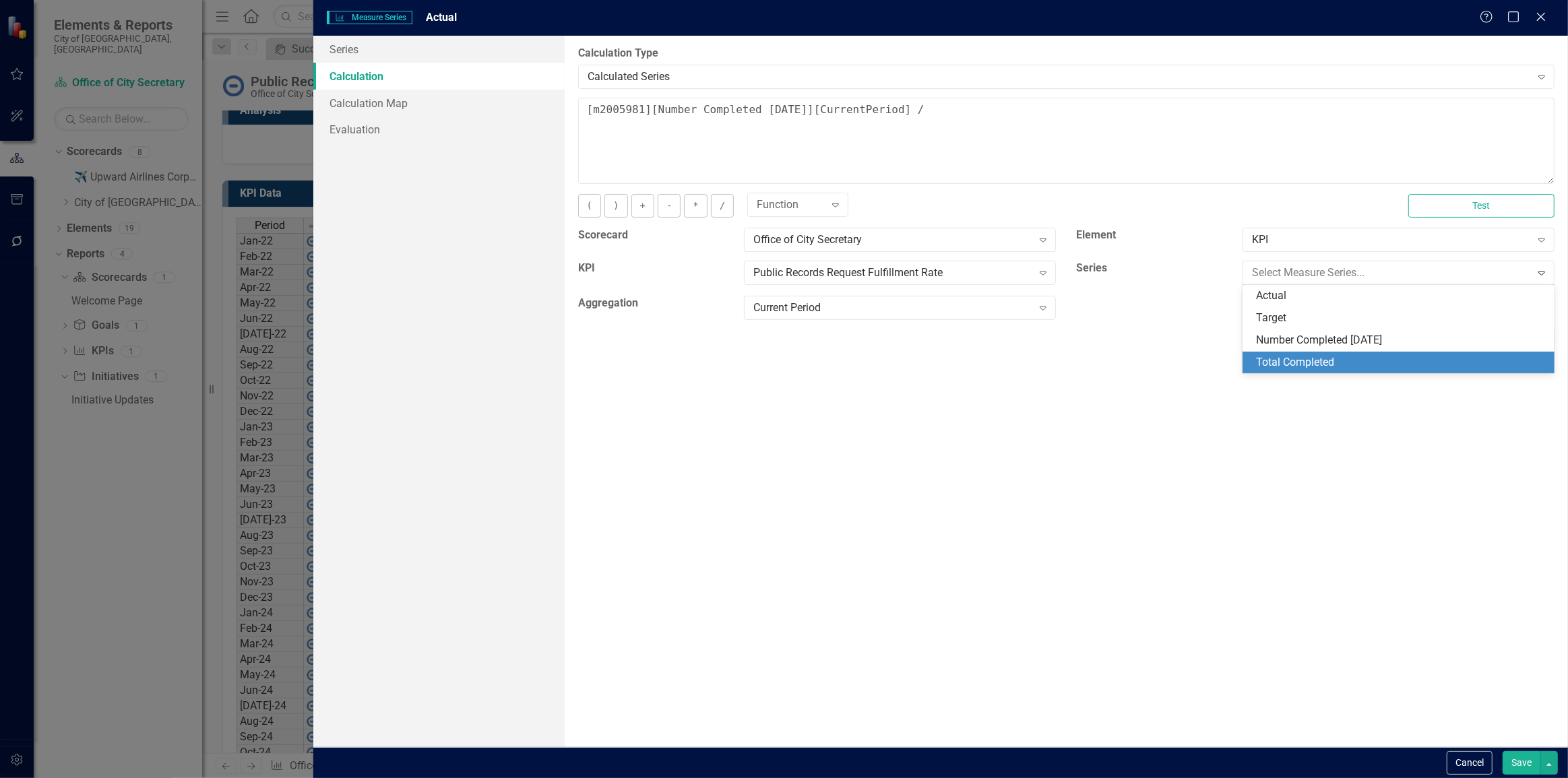
click at [1320, 363] on div "Total Completed" at bounding box center [1400, 363] width 290 height 16
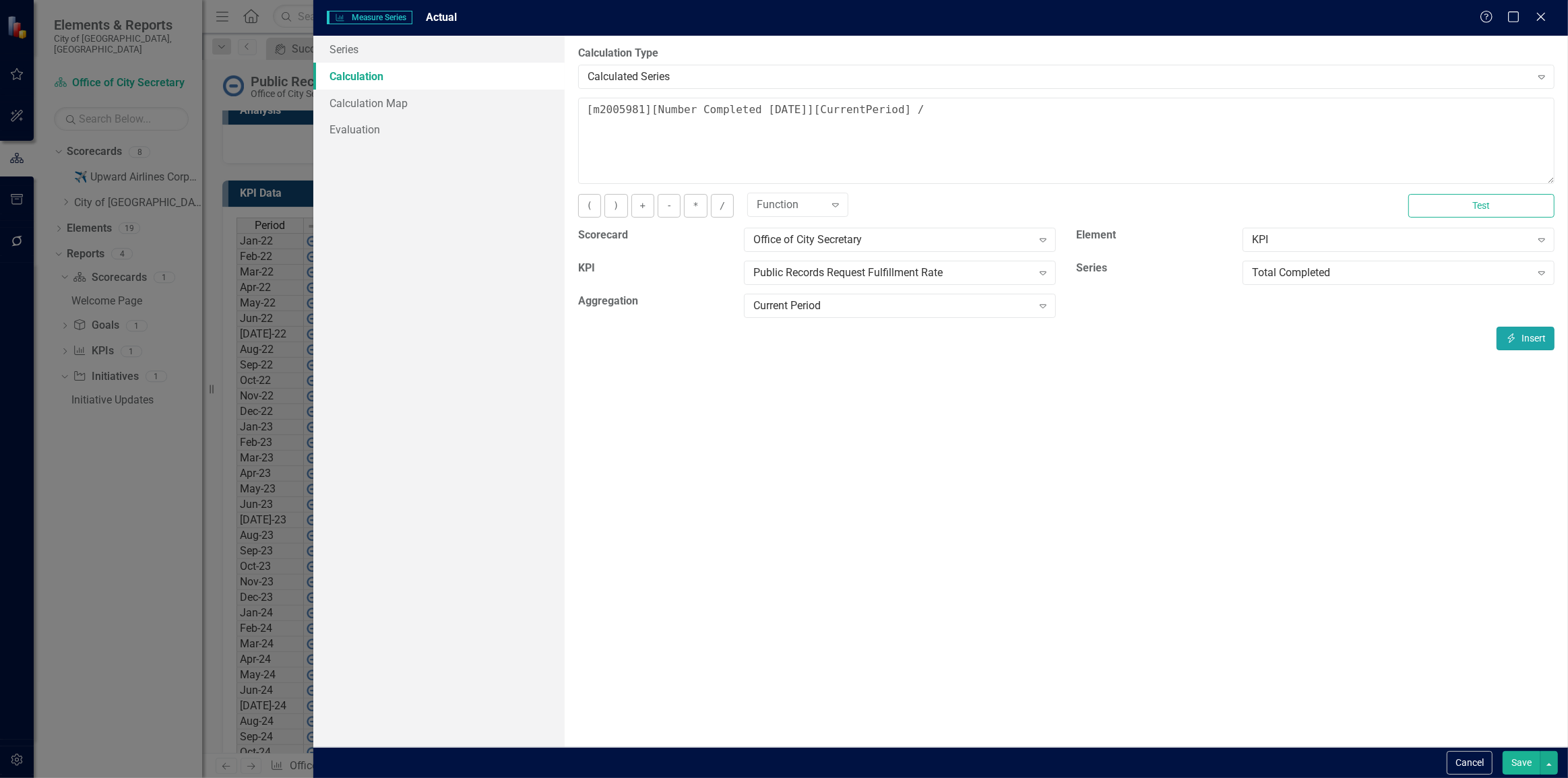
click at [1532, 345] on button "Insert Insert" at bounding box center [1525, 338] width 58 height 24
drag, startPoint x: 1237, startPoint y: 118, endPoint x: 542, endPoint y: 173, distance: 697.2
click at [542, 173] on div "Series Calculation Calculation Map Evaluation From this page, you can edit the …" at bounding box center [941, 392] width 1254 height 711
drag, startPoint x: 923, startPoint y: 115, endPoint x: 905, endPoint y: 118, distance: 18.2
click at [922, 114] on textarea "[m2005981][Number Completed [DATE]][CurrentPeriod] / [m2005981][Total Completed…" at bounding box center [1066, 141] width 976 height 86
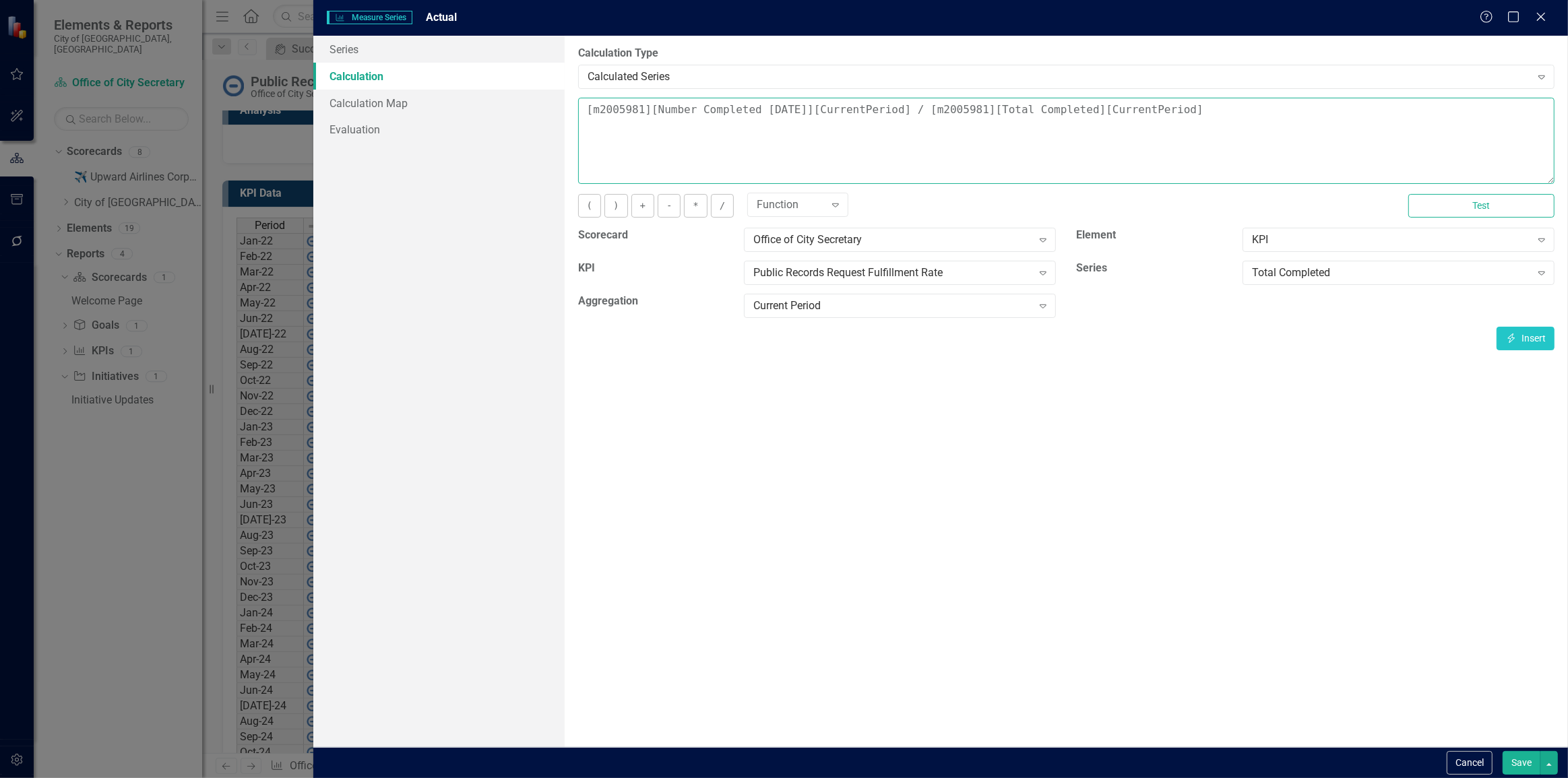
click at [590, 110] on textarea "[m2005981][Number Completed [DATE]][CurrentPeriod] / [m2005981][Total Completed…" at bounding box center [1066, 141] width 976 height 86
drag, startPoint x: 588, startPoint y: 109, endPoint x: 910, endPoint y: 92, distance: 322.4
click at [909, 92] on div "By default, series in ClearPoint are not calculated. So, if you leave the form …" at bounding box center [1065, 392] width 1003 height 711
click at [975, 150] on textarea "[m2005981][Number Completed [DATE]][CurrentPeriod] / [m2005981][Total Completed…" at bounding box center [1066, 141] width 976 height 86
drag, startPoint x: 919, startPoint y: 110, endPoint x: 1288, endPoint y: 150, distance: 371.2
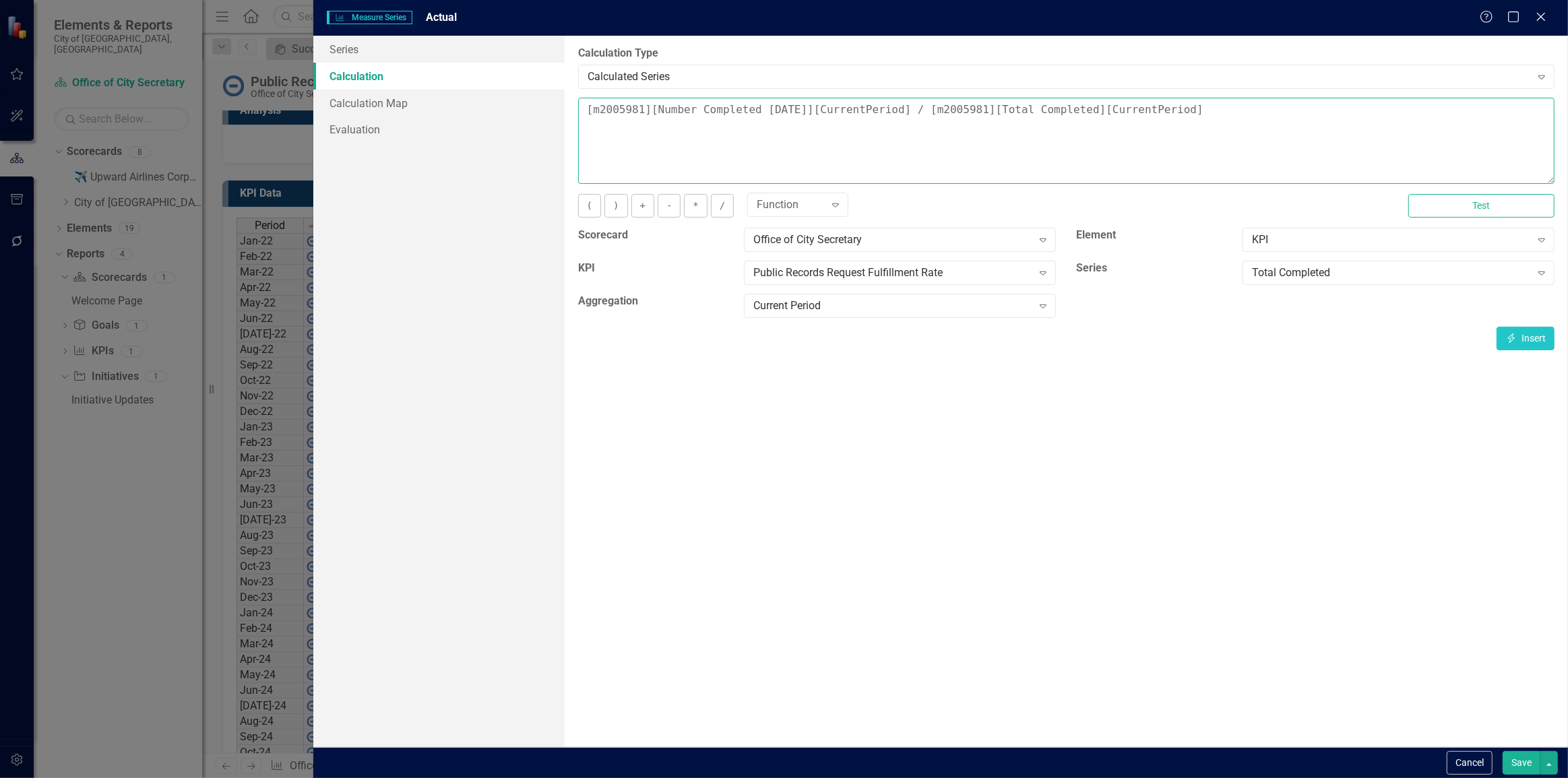
click at [1253, 116] on textarea "[m2005981][Number Completed [DATE]][CurrentPeriod] / [m2005981][Total Completed…" at bounding box center [1066, 141] width 976 height 86
click at [1295, 151] on textarea "[m2005981][Number Completed [DATE]][CurrentPeriod] / [m2005981][Total Completed…" at bounding box center [1066, 141] width 976 height 86
click at [1281, 132] on textarea "[m2005981][Number Completed [DATE]][CurrentPeriod] / [m2005981][Total Completed…" at bounding box center [1066, 141] width 976 height 86
click at [581, 106] on textarea "[m2005981][Number Completed [DATE]][CurrentPeriod] / [m2005981][Total Completed…" at bounding box center [1066, 141] width 976 height 86
click at [1239, 105] on textarea "([m2005981][Number Completed [DATE]][CurrentPeriod] / [m2005981][Total Complete…" at bounding box center [1066, 141] width 976 height 86
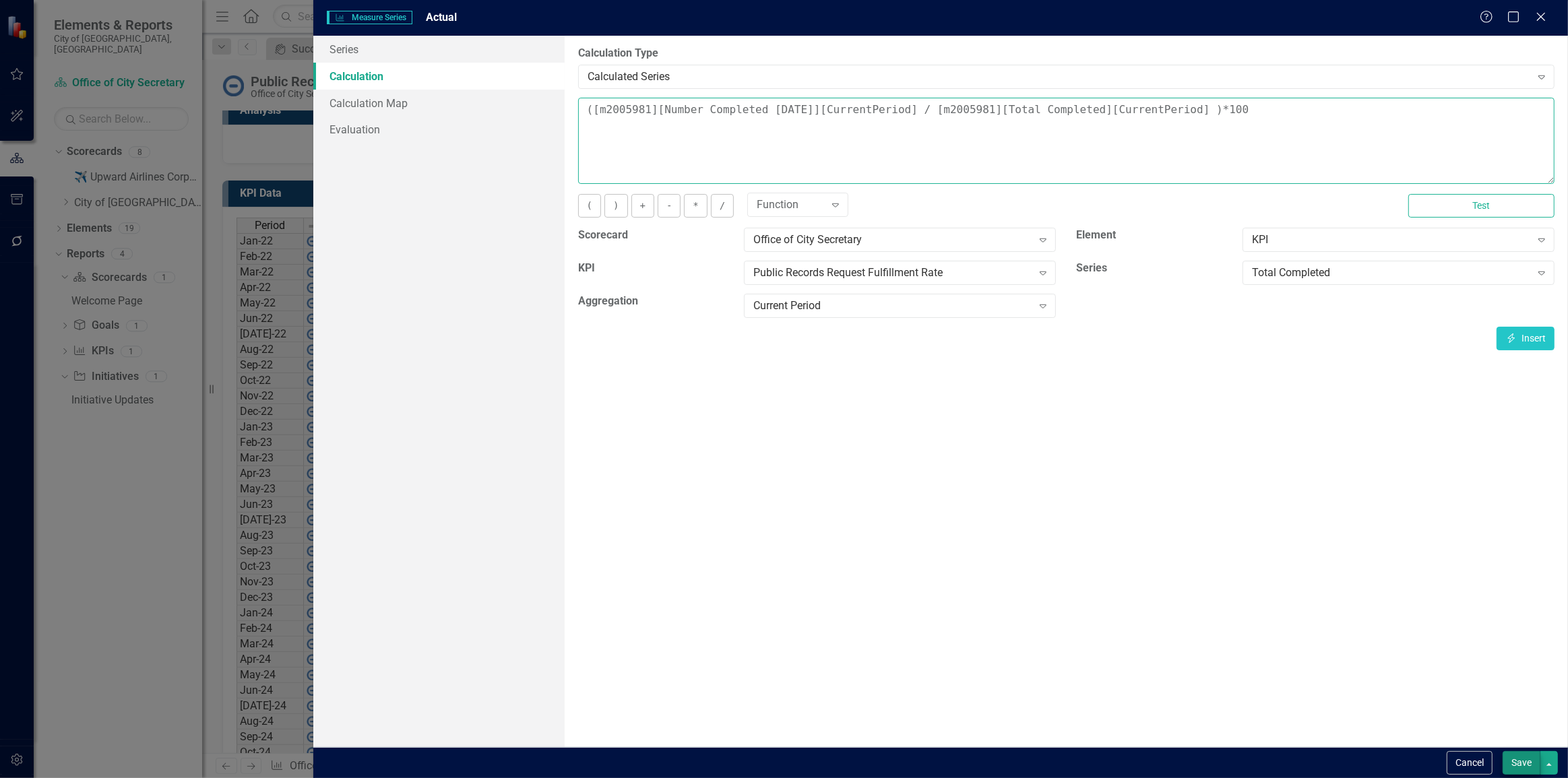
type textarea "([m2005981][Number Completed [DATE]][CurrentPeriod] / [m2005981][Total Complete…"
click at [1532, 754] on button "Save" at bounding box center [1521, 762] width 38 height 24
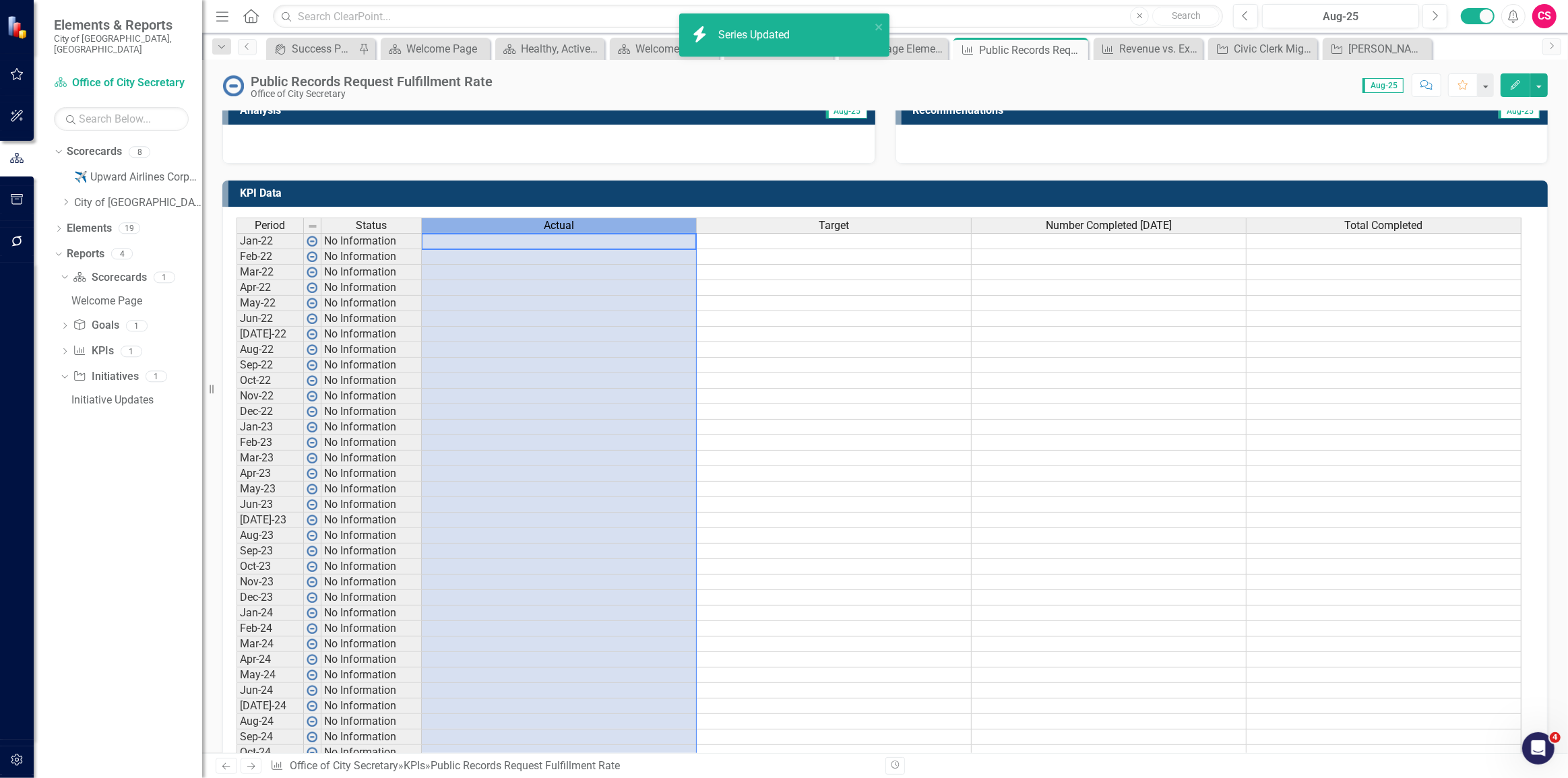
click at [617, 220] on div "Actual" at bounding box center [558, 225] width 274 height 15
click at [885, 309] on td at bounding box center [834, 304] width 275 height 16
click at [594, 351] on td at bounding box center [559, 350] width 275 height 16
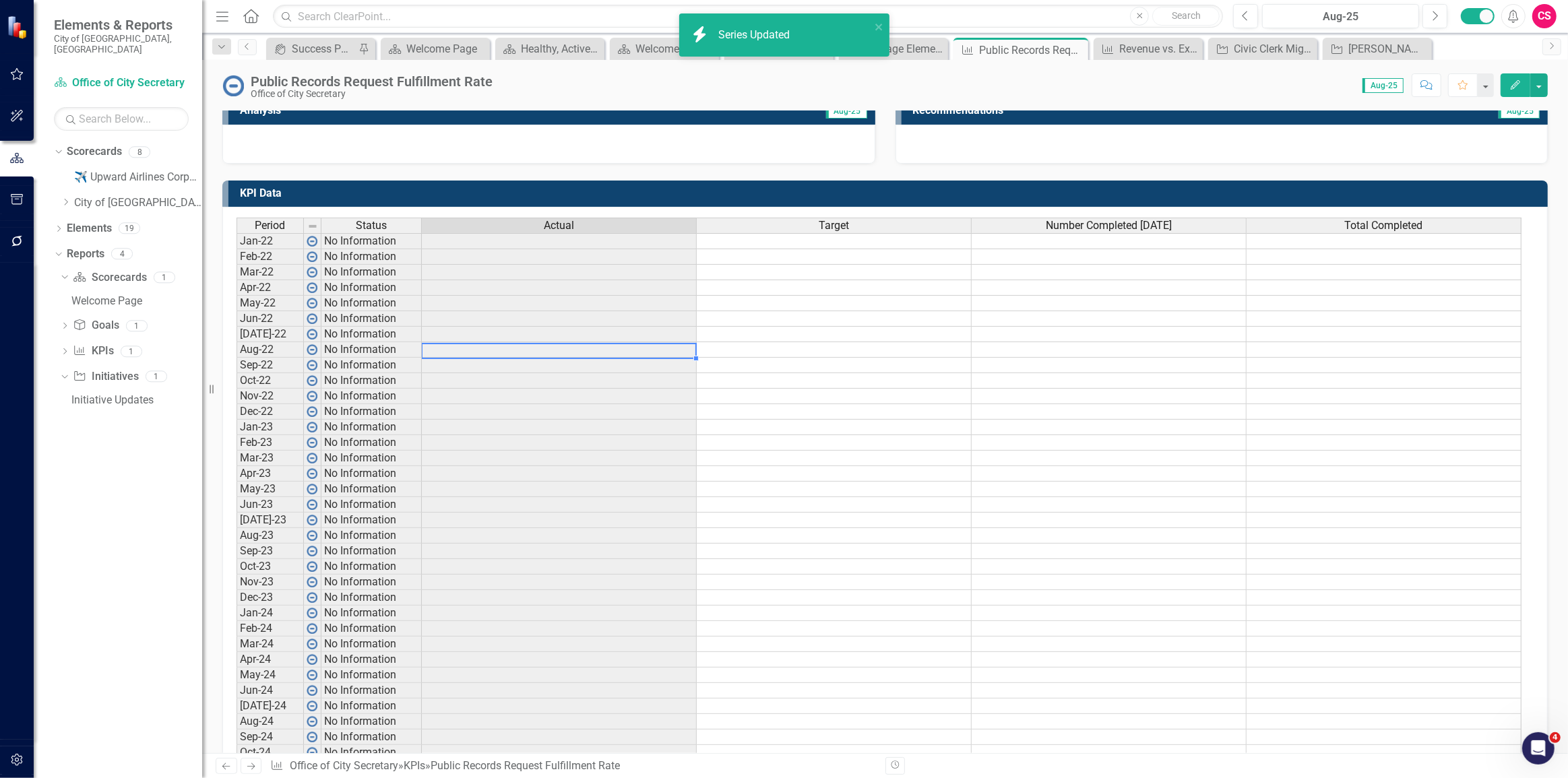
click at [626, 457] on td at bounding box center [559, 458] width 275 height 16
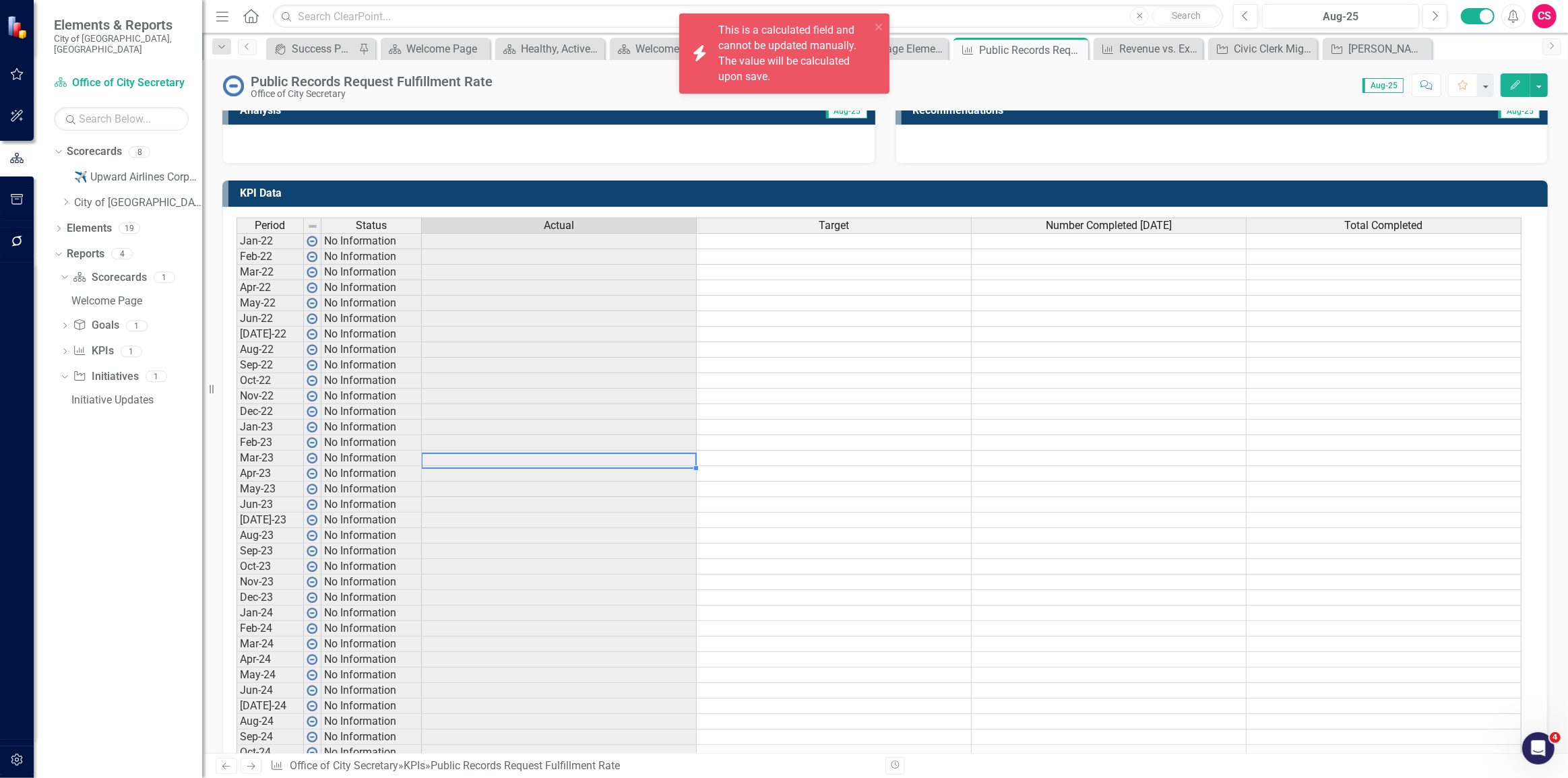
click at [237, 544] on div "Period Status Actual Target Number Completed [DATE] Total Completed Jan-22 No I…" at bounding box center [237, 783] width 0 height 1132
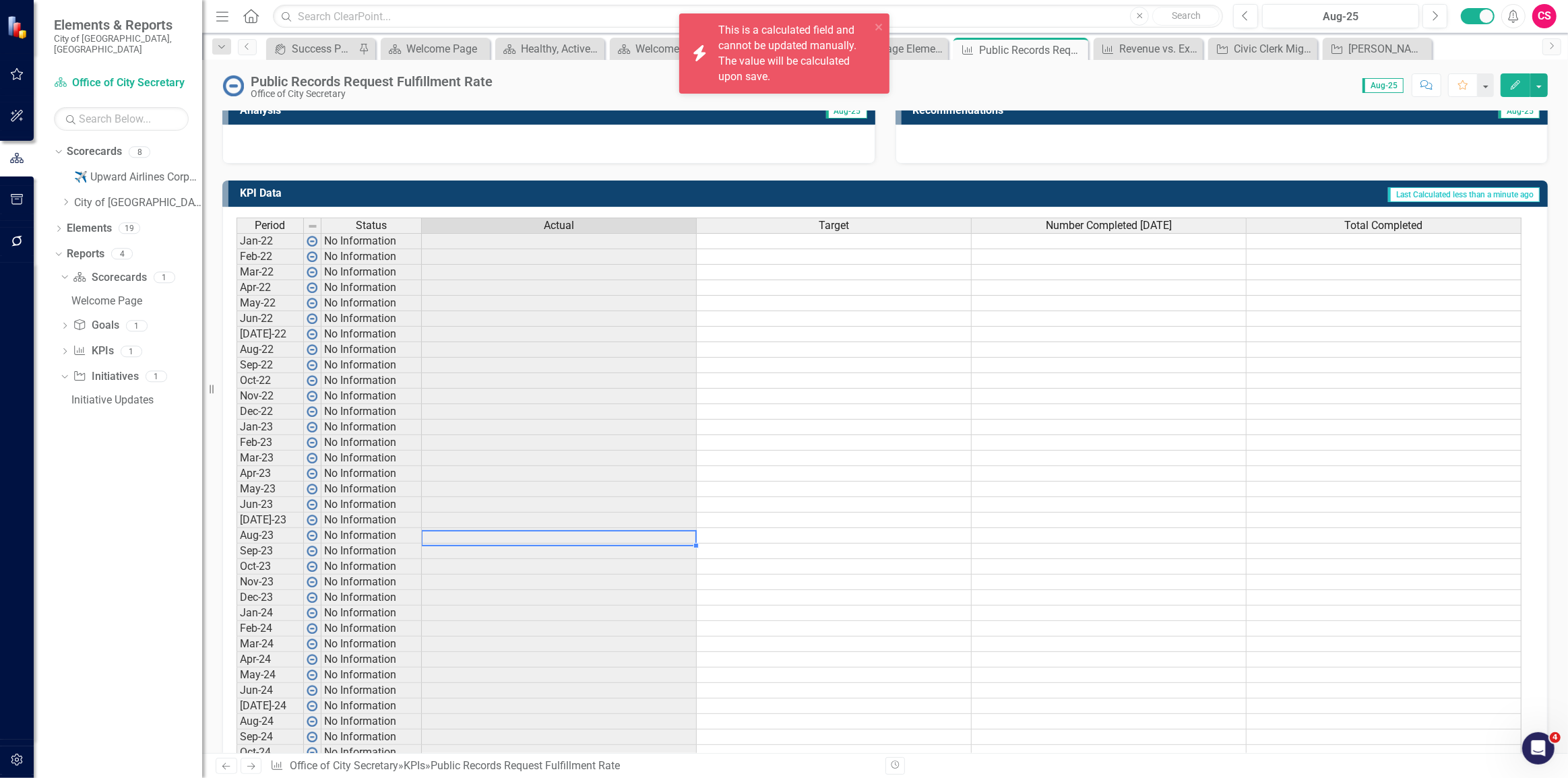
click at [584, 336] on td at bounding box center [559, 335] width 275 height 16
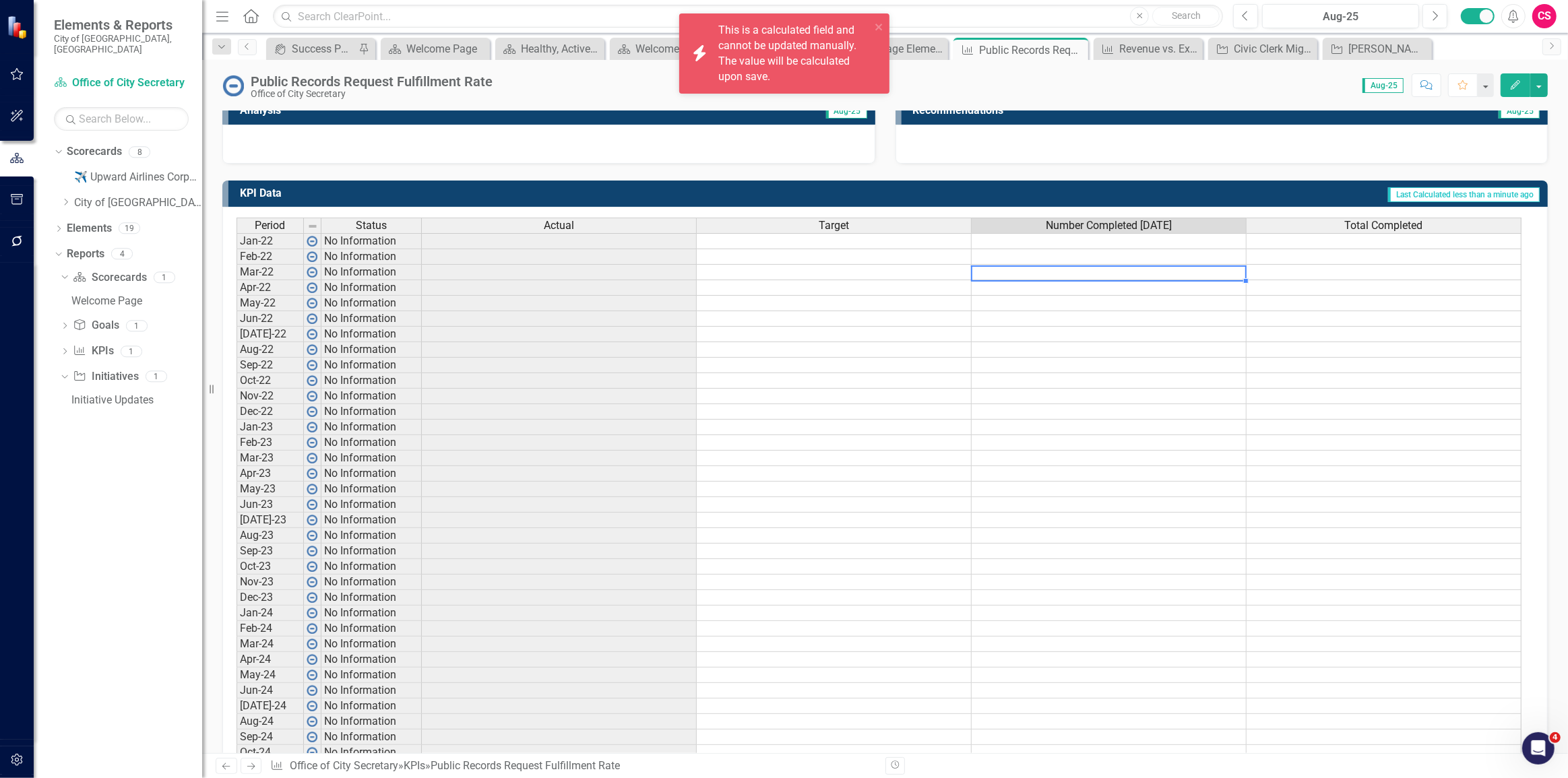
click at [237, 265] on div "Period Status Actual Target Number Completed [DATE] Total Completed Jan-22 No I…" at bounding box center [237, 783] width 0 height 1132
click at [237, 342] on div "Period Status Actual Target Number Completed [DATE] Total Completed Jan-22 No I…" at bounding box center [237, 783] width 0 height 1132
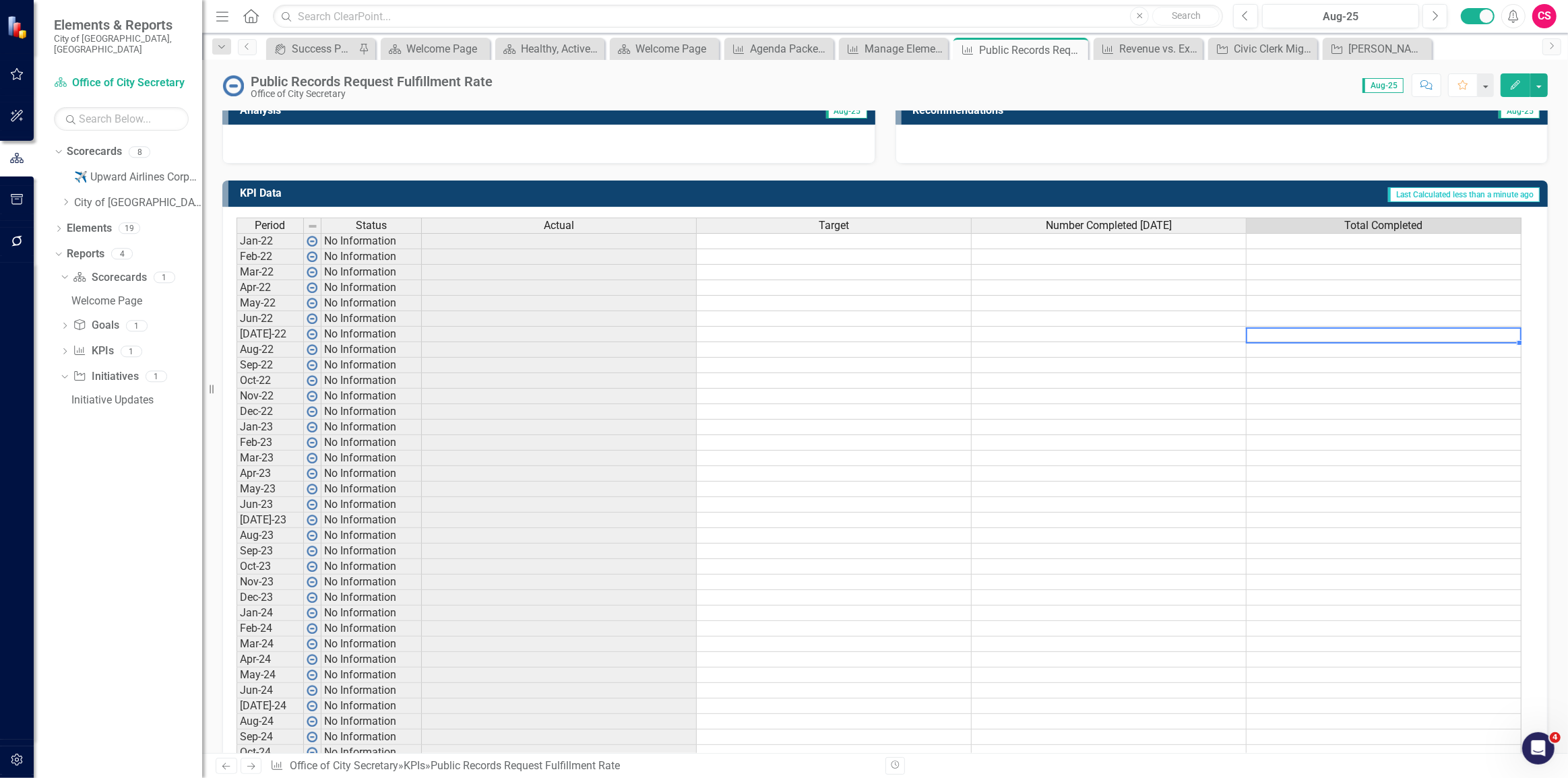
click at [1171, 243] on td at bounding box center [1109, 241] width 275 height 16
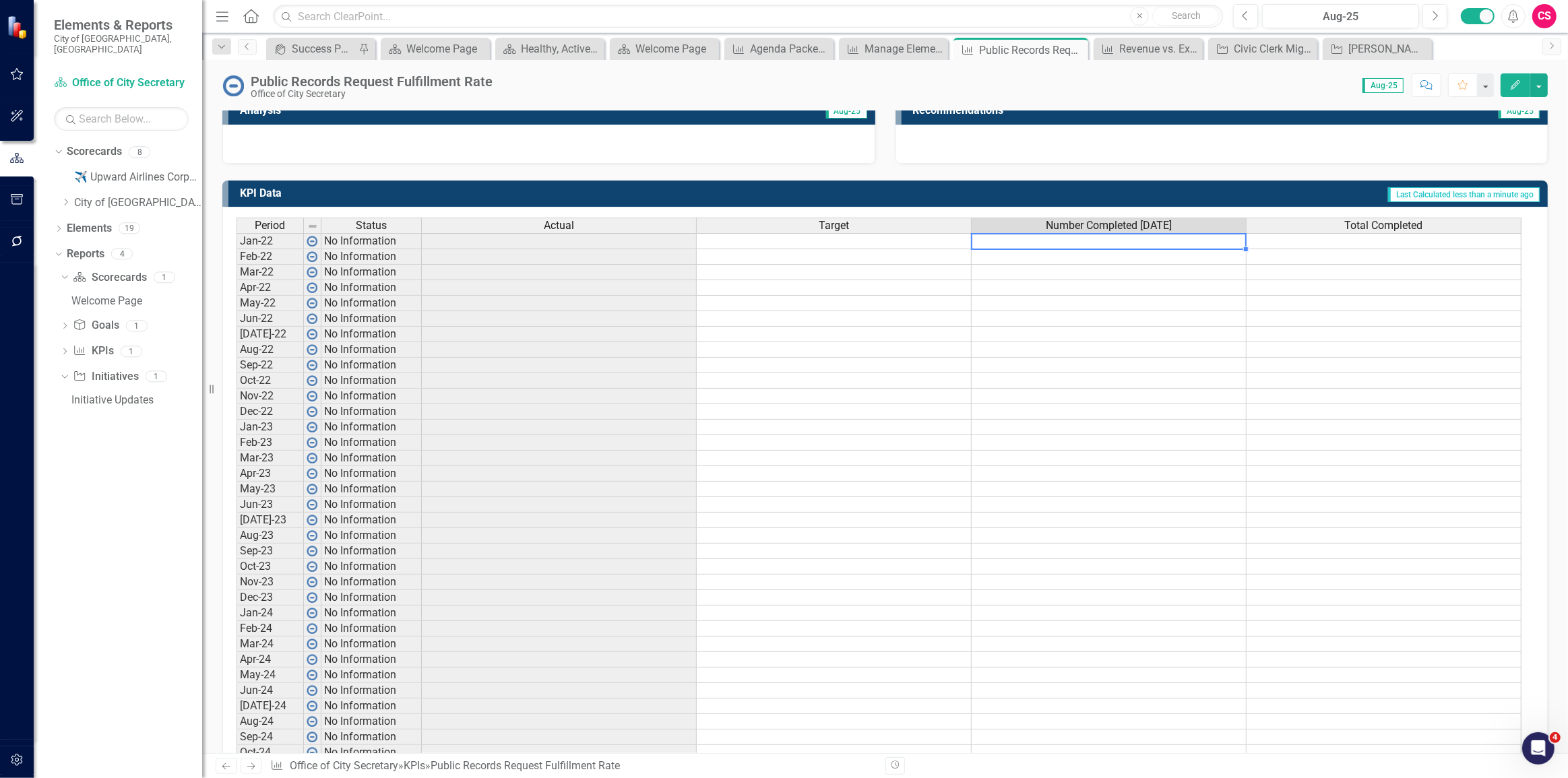
type textarea "10"
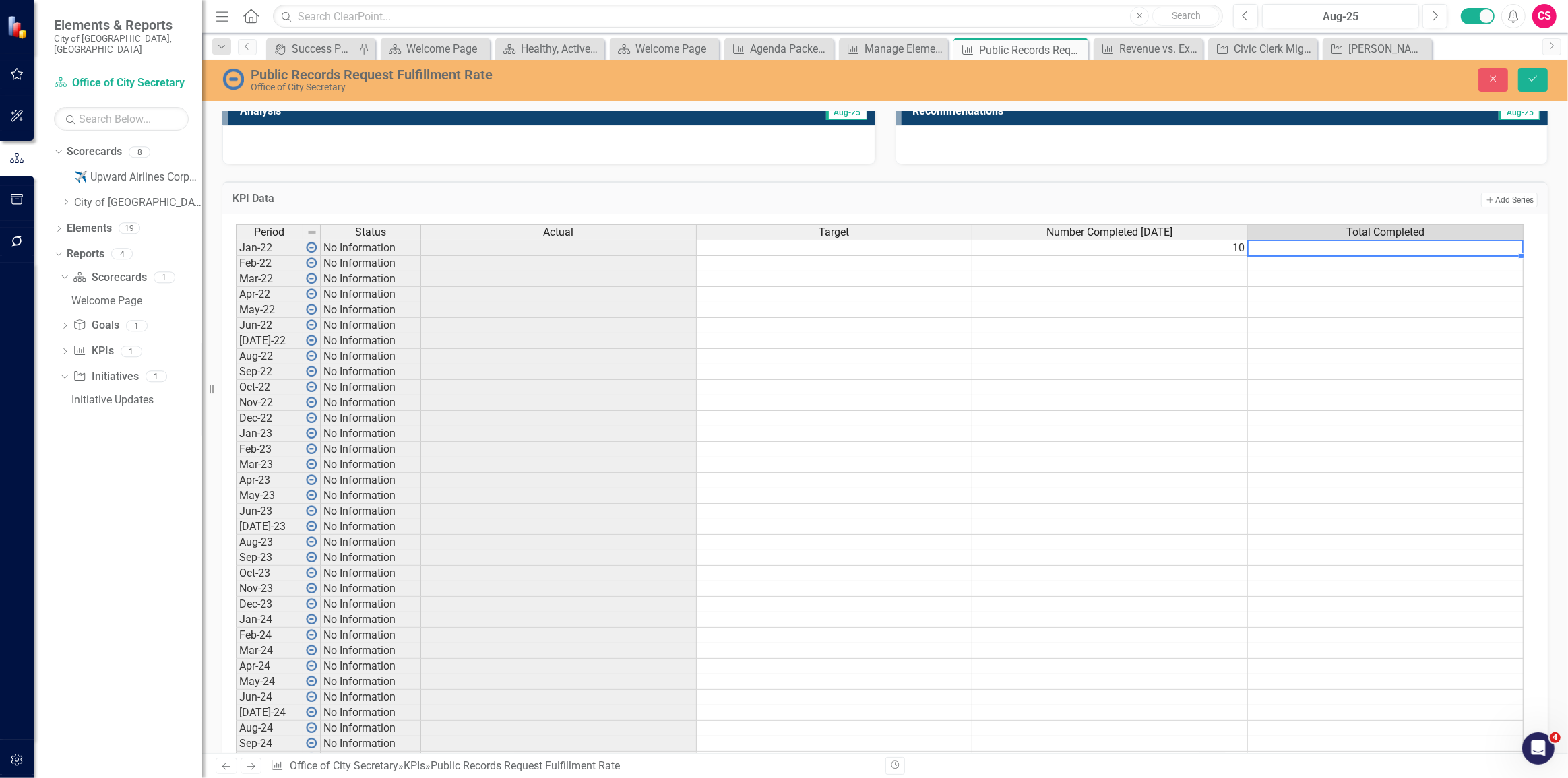
scroll to position [0, 9]
type textarea "20"
click at [1536, 88] on button "Save" at bounding box center [1533, 80] width 30 height 24
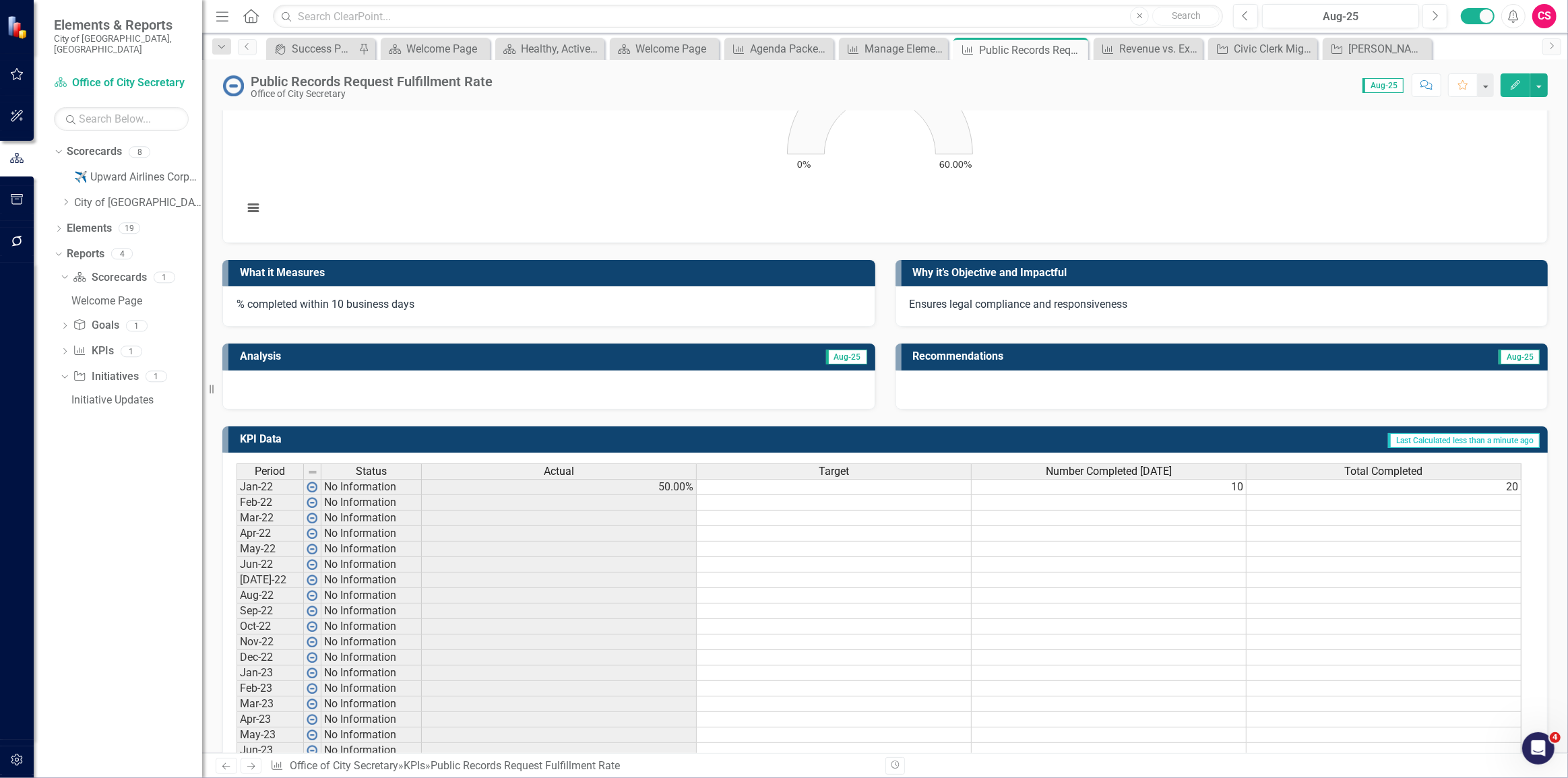
scroll to position [122, 0]
click at [646, 485] on td "50.00%" at bounding box center [559, 486] width 275 height 16
click at [564, 482] on td "50.00%" at bounding box center [559, 486] width 275 height 16
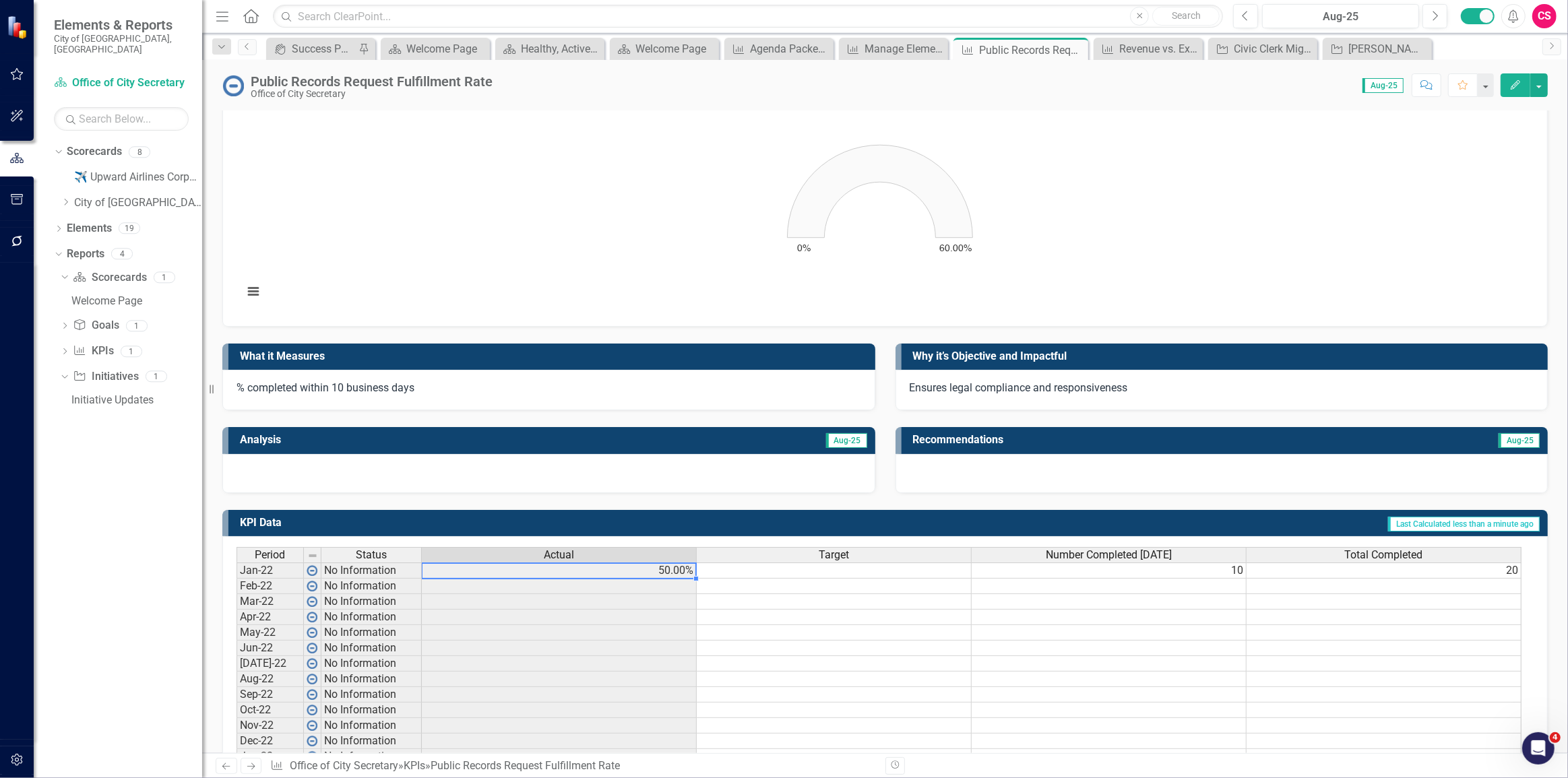
scroll to position [0, 0]
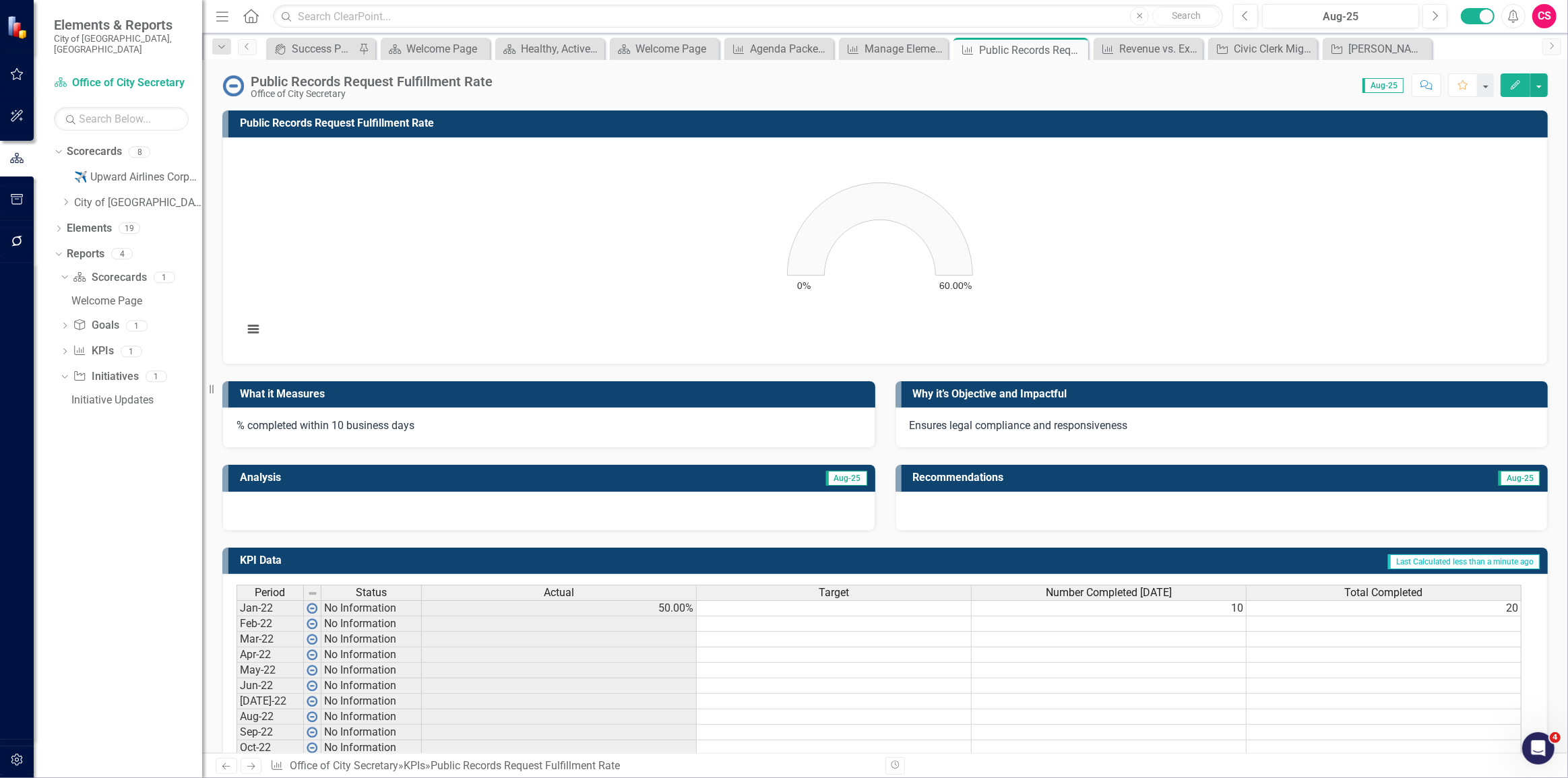
click at [1078, 287] on rect "Interactive chart" at bounding box center [879, 249] width 1287 height 202
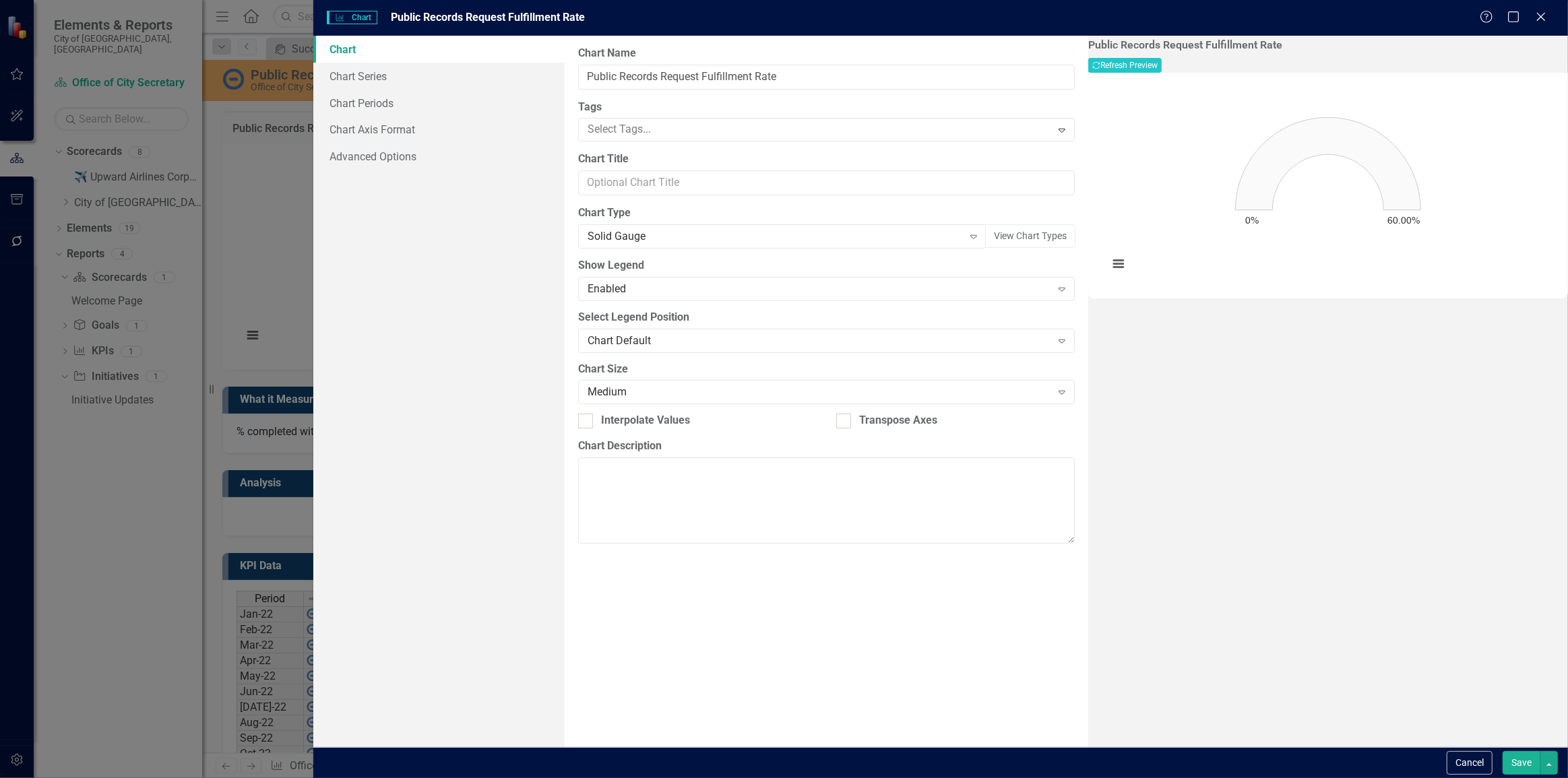
type input "Public Records Request Fulfillment Rate"
click at [419, 79] on link "Chart Series" at bounding box center [439, 76] width 251 height 27
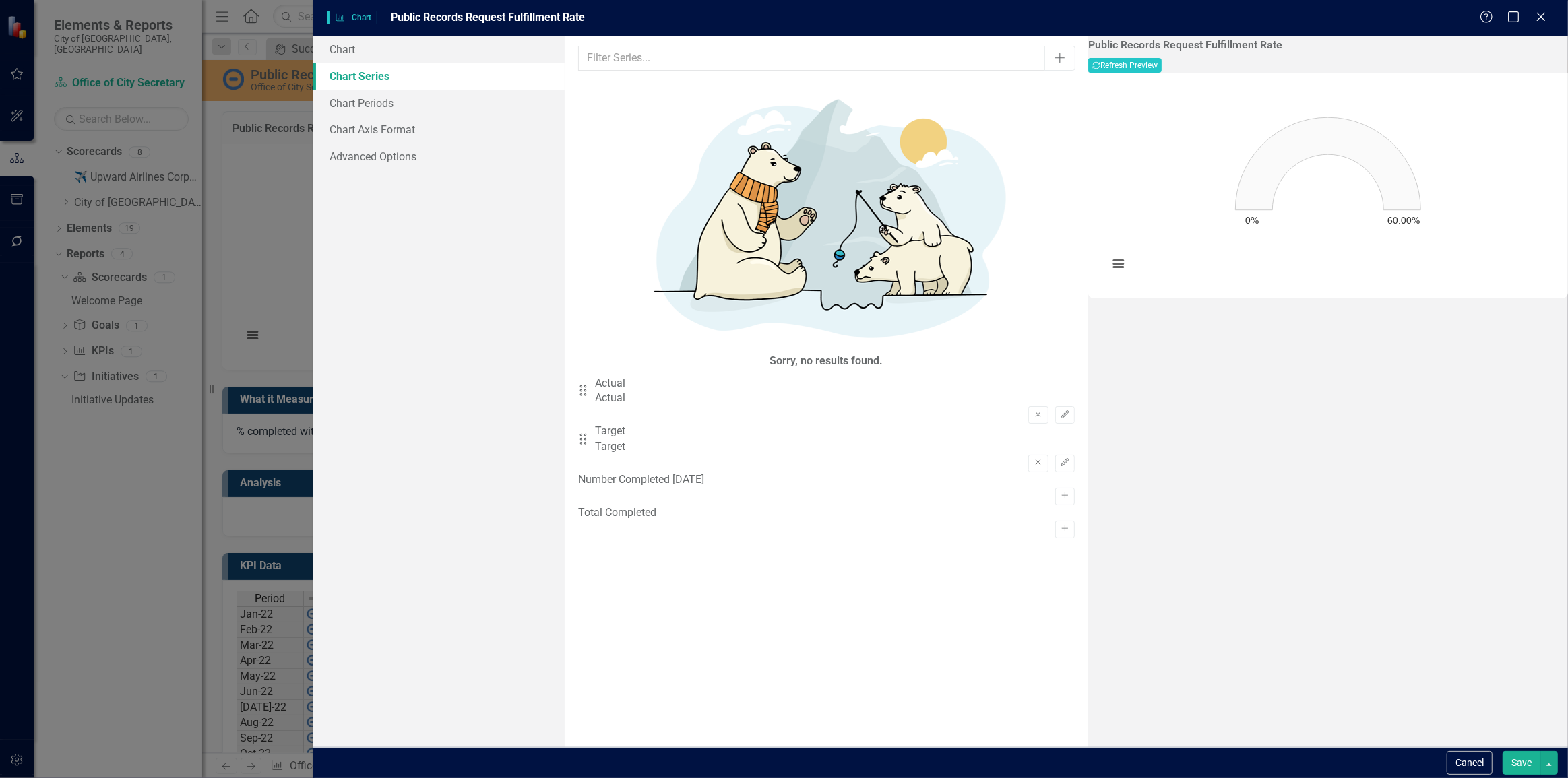
click at [1028, 455] on button "Remove" at bounding box center [1038, 463] width 19 height 18
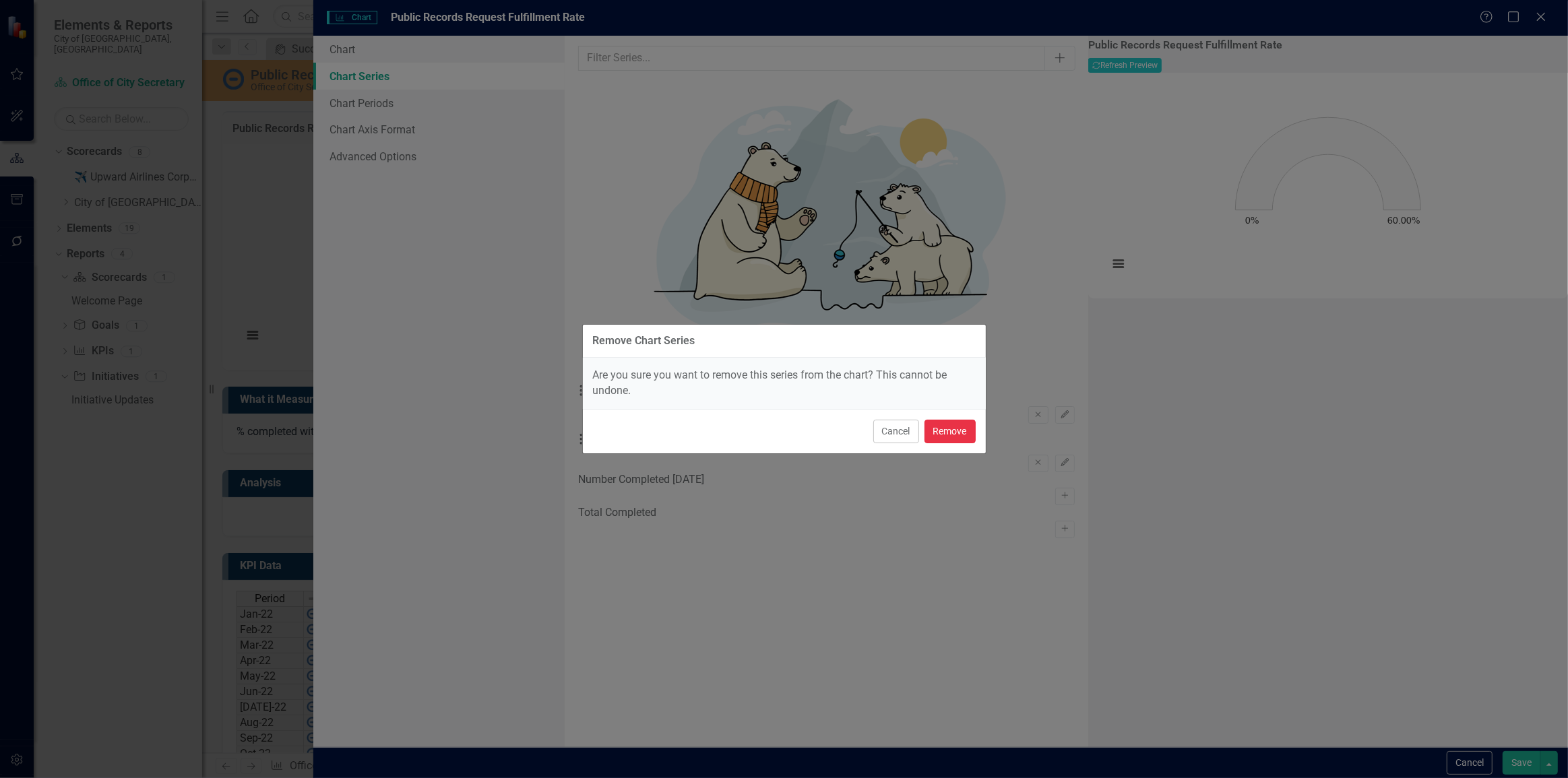
click at [950, 433] on button "Remove" at bounding box center [950, 431] width 51 height 24
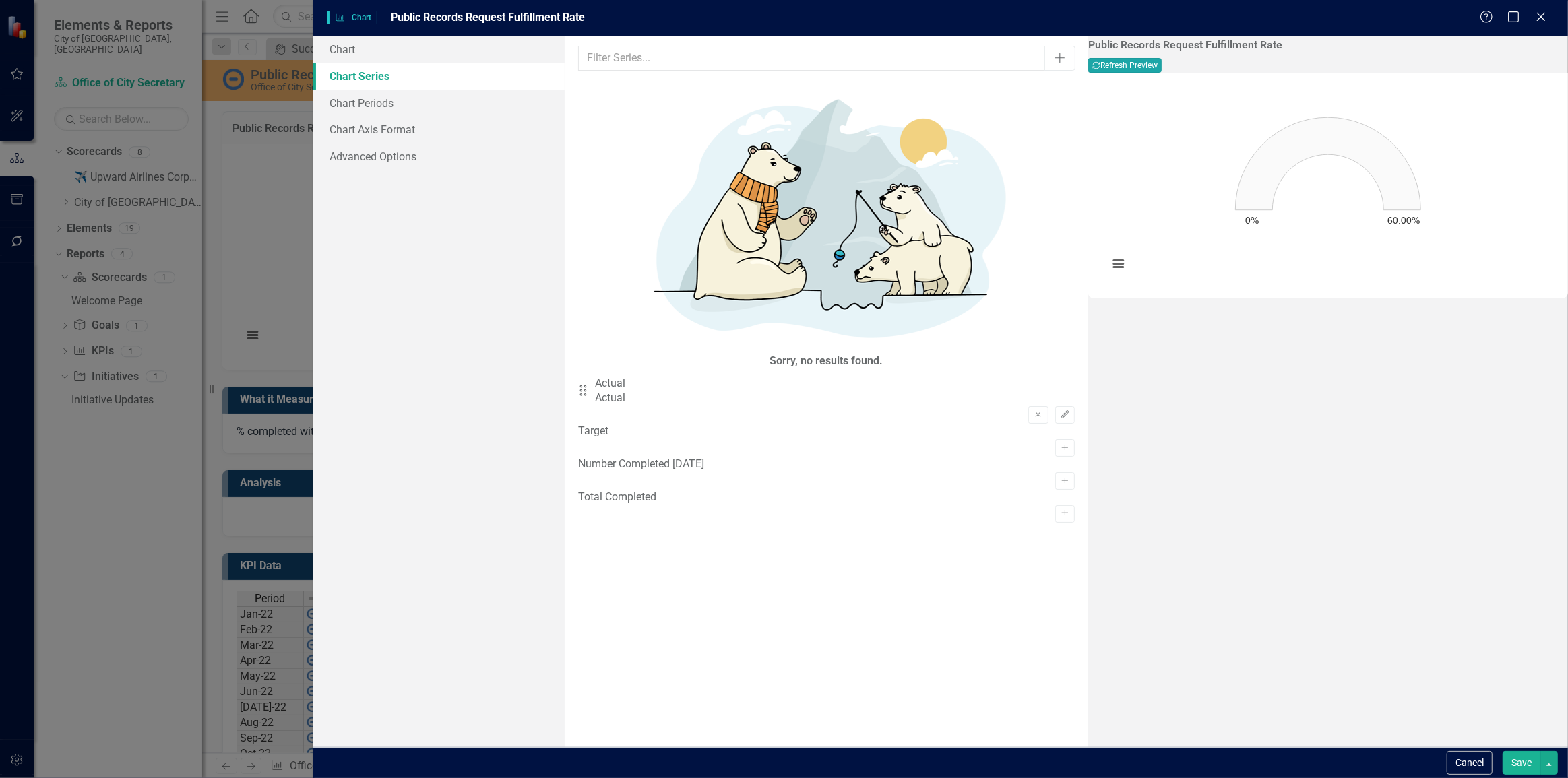
click at [1100, 67] on icon "Recalculate" at bounding box center [1096, 65] width 8 height 8
click at [1510, 768] on button "Save" at bounding box center [1521, 762] width 38 height 24
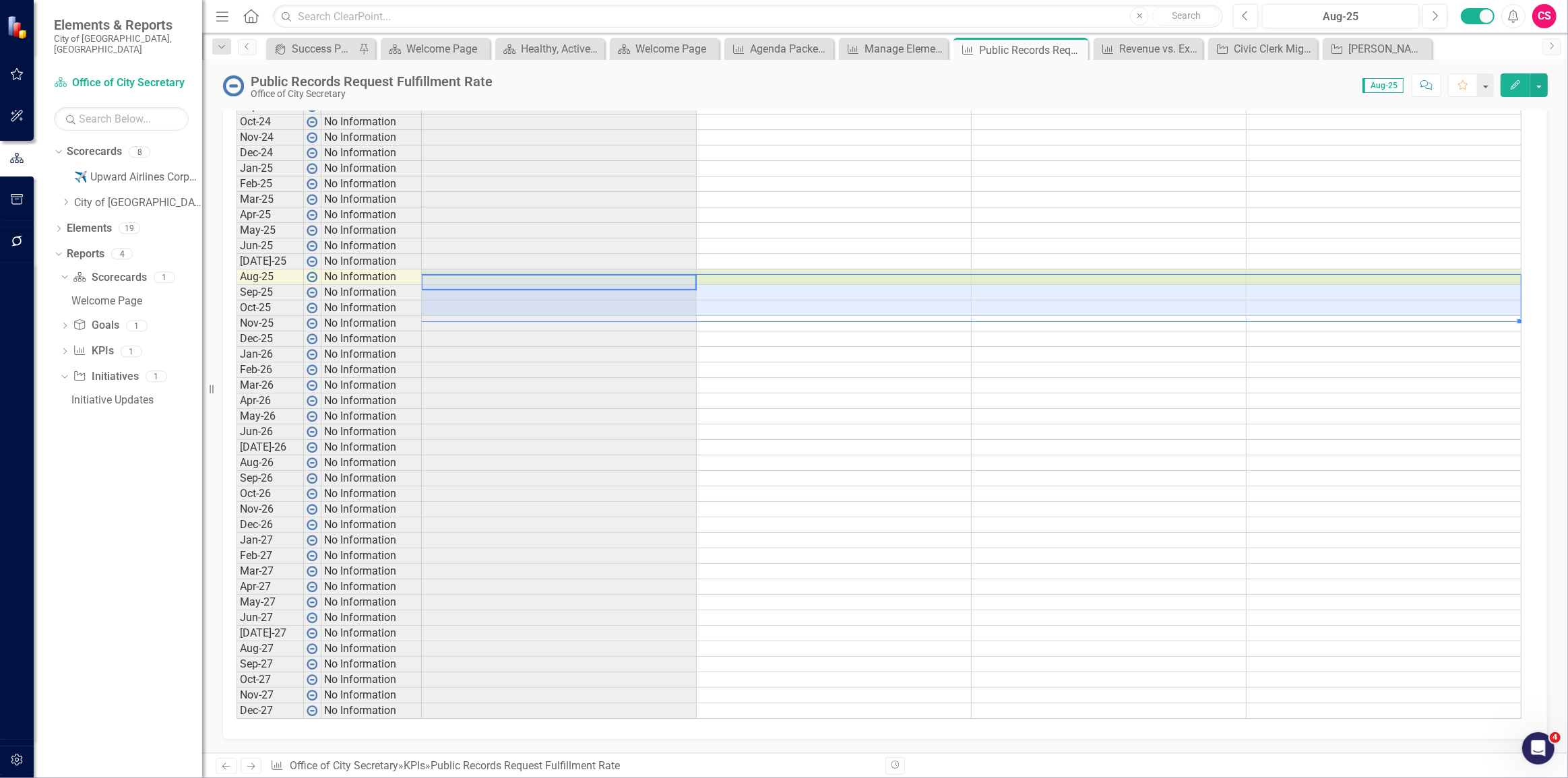
scroll to position [7, 7]
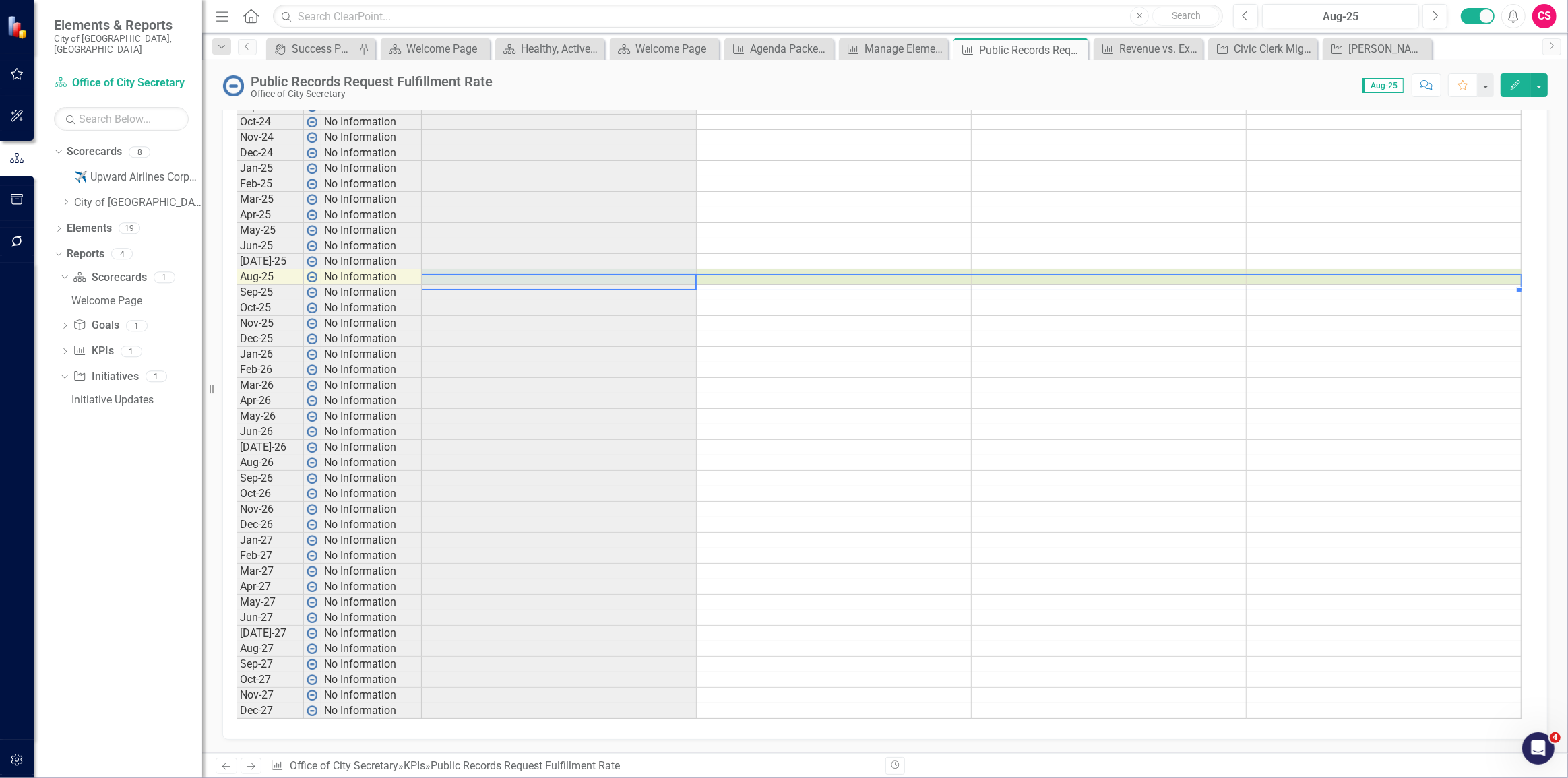
drag, startPoint x: 624, startPoint y: 259, endPoint x: 1349, endPoint y: 264, distance: 725.0
click at [1349, 270] on tr "Aug-25 No Information" at bounding box center [879, 278] width 1285 height 16
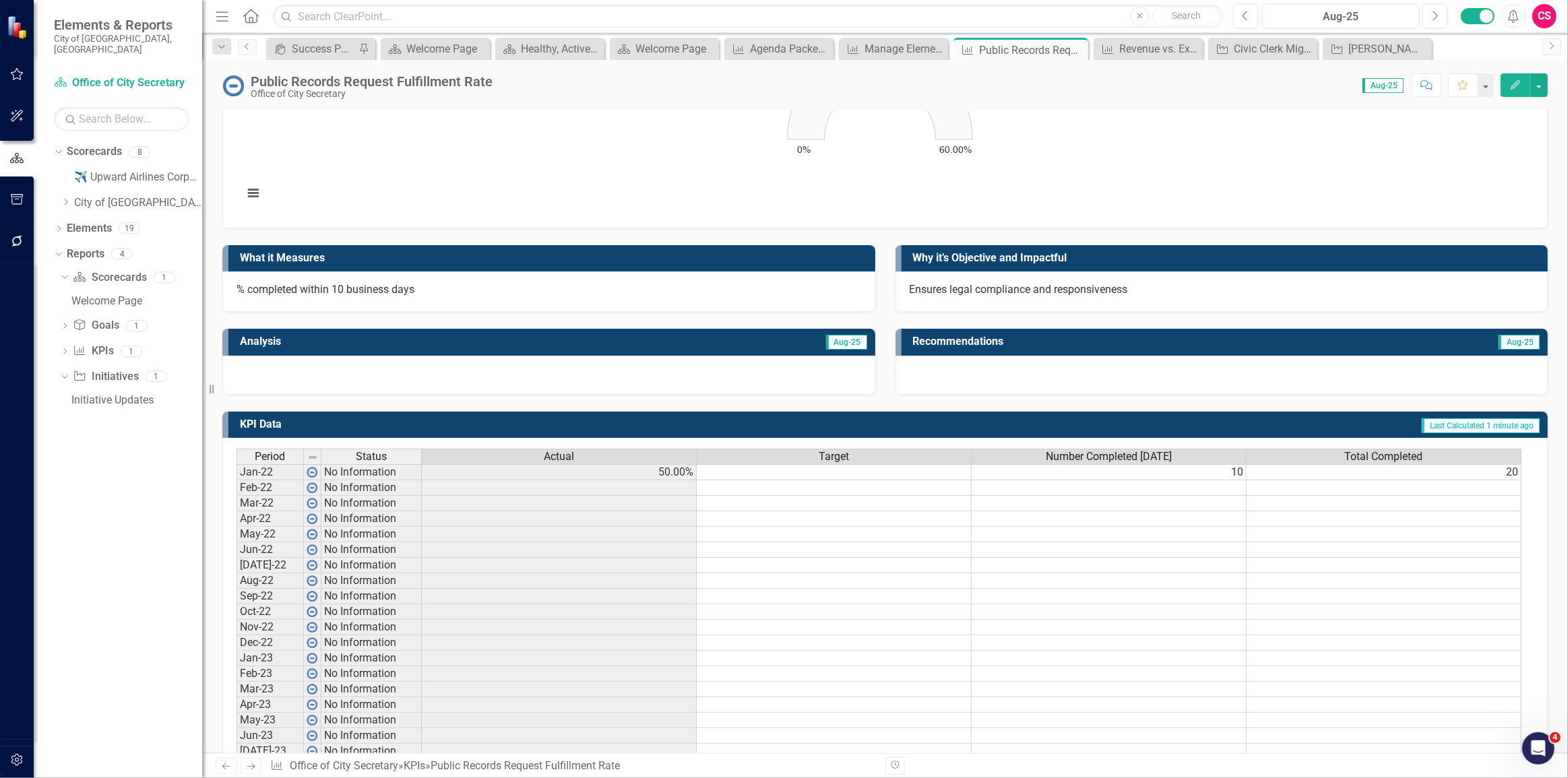
scroll to position [122, 0]
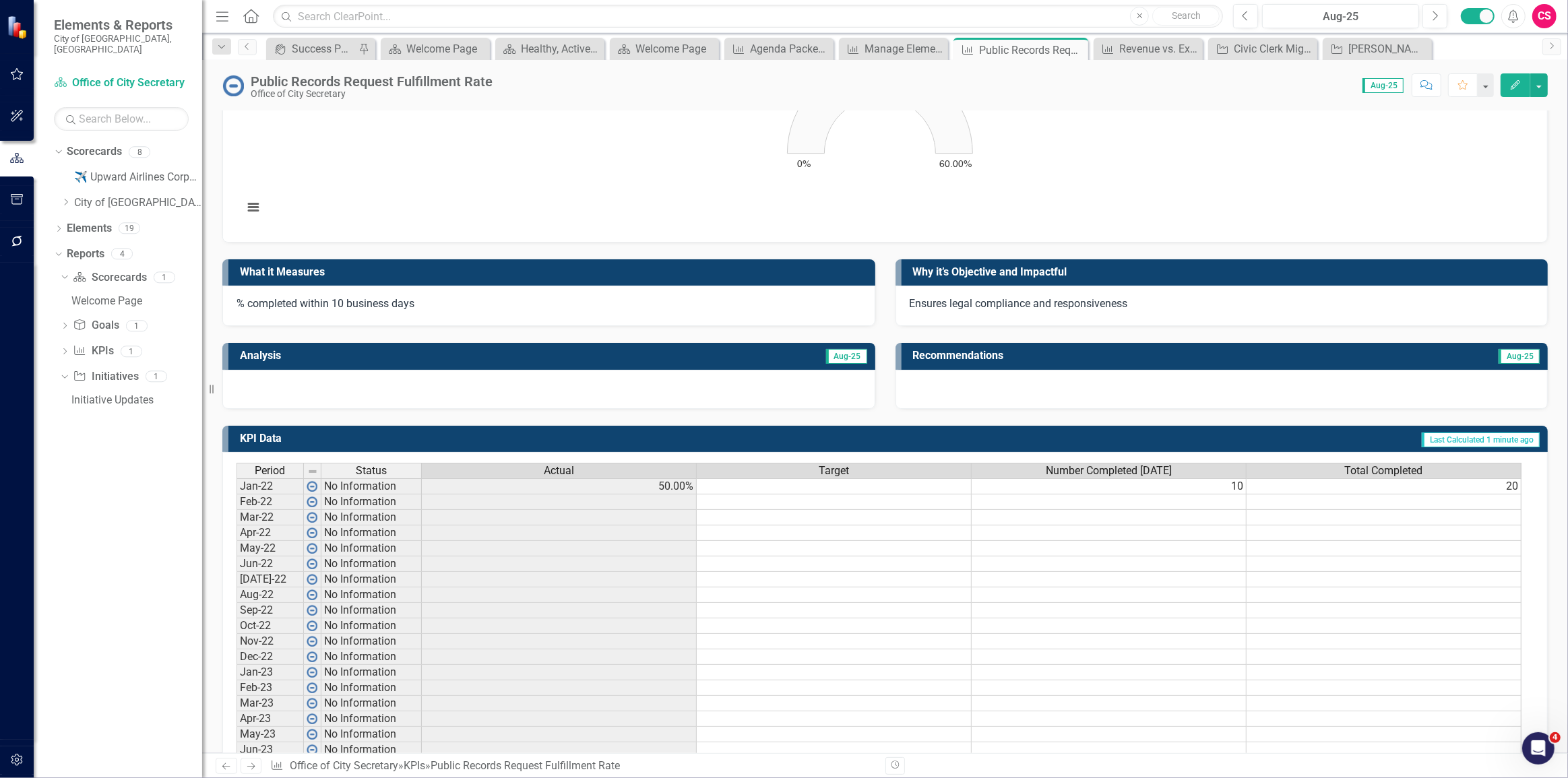
click at [1082, 488] on td "10" at bounding box center [1109, 486] width 275 height 16
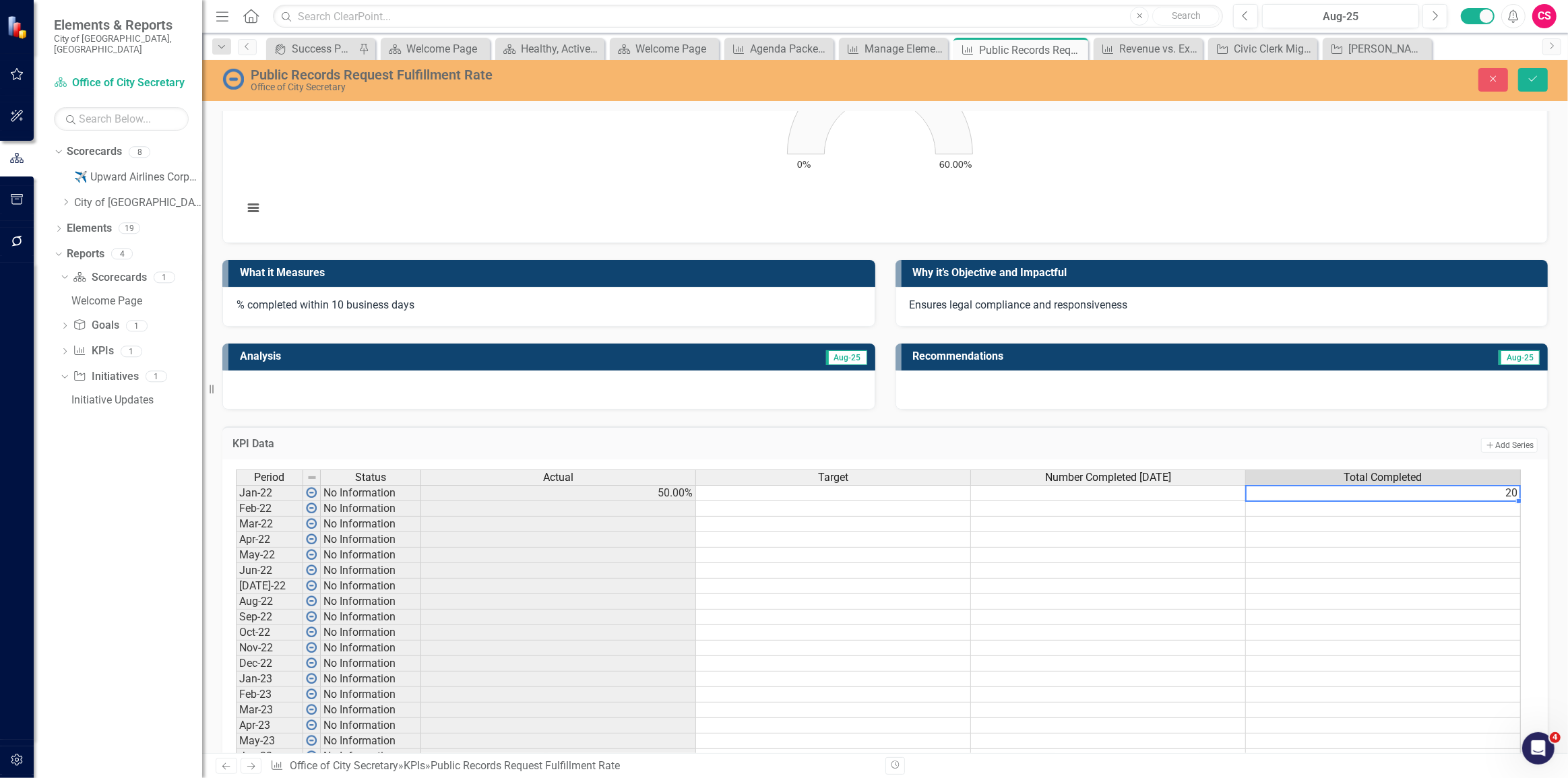
type textarea "20"
click at [1529, 74] on icon "Save" at bounding box center [1533, 79] width 12 height 10
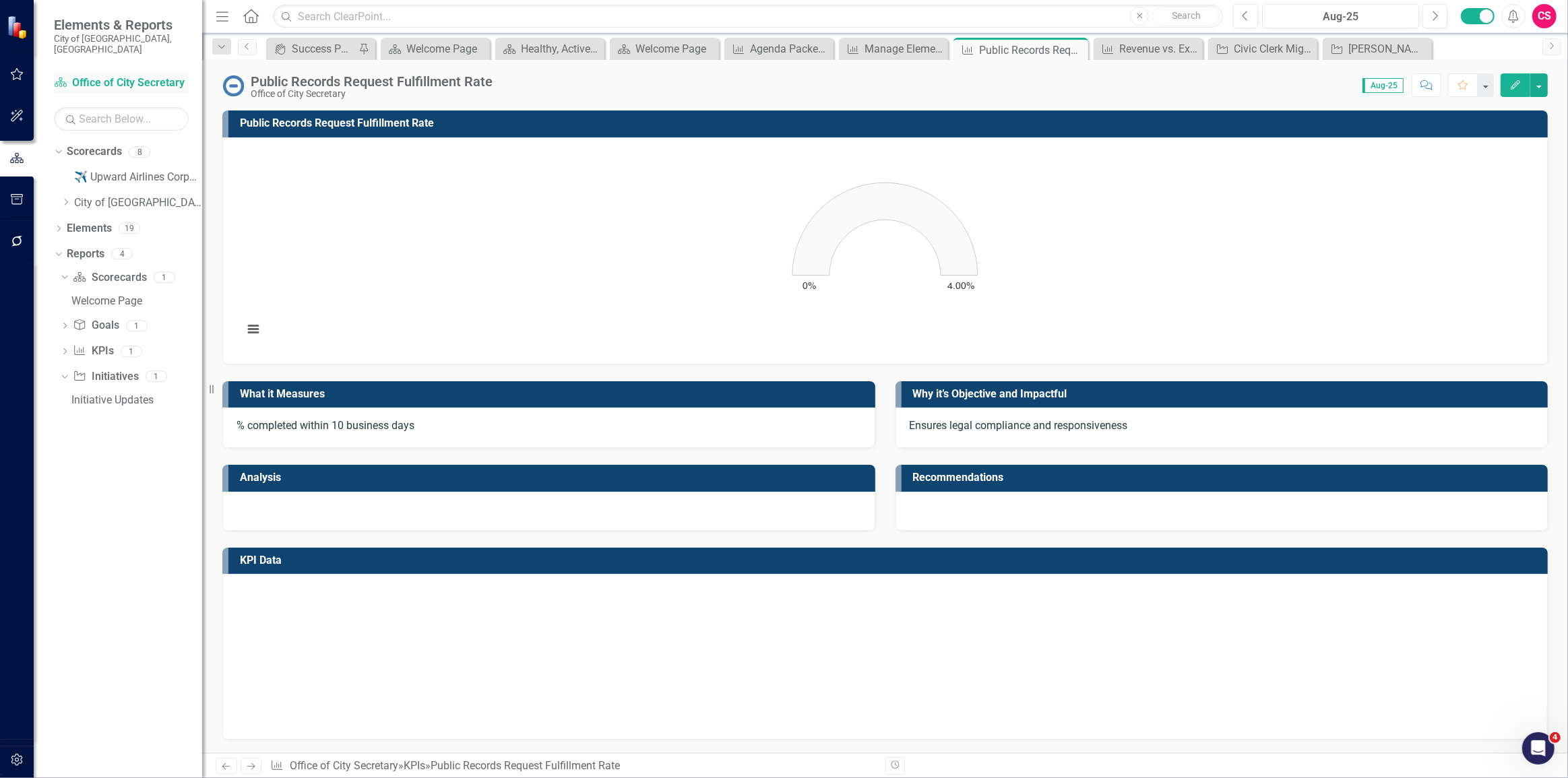
click at [138, 75] on link "Scorecard Office of City Secretary" at bounding box center [122, 83] width 135 height 16
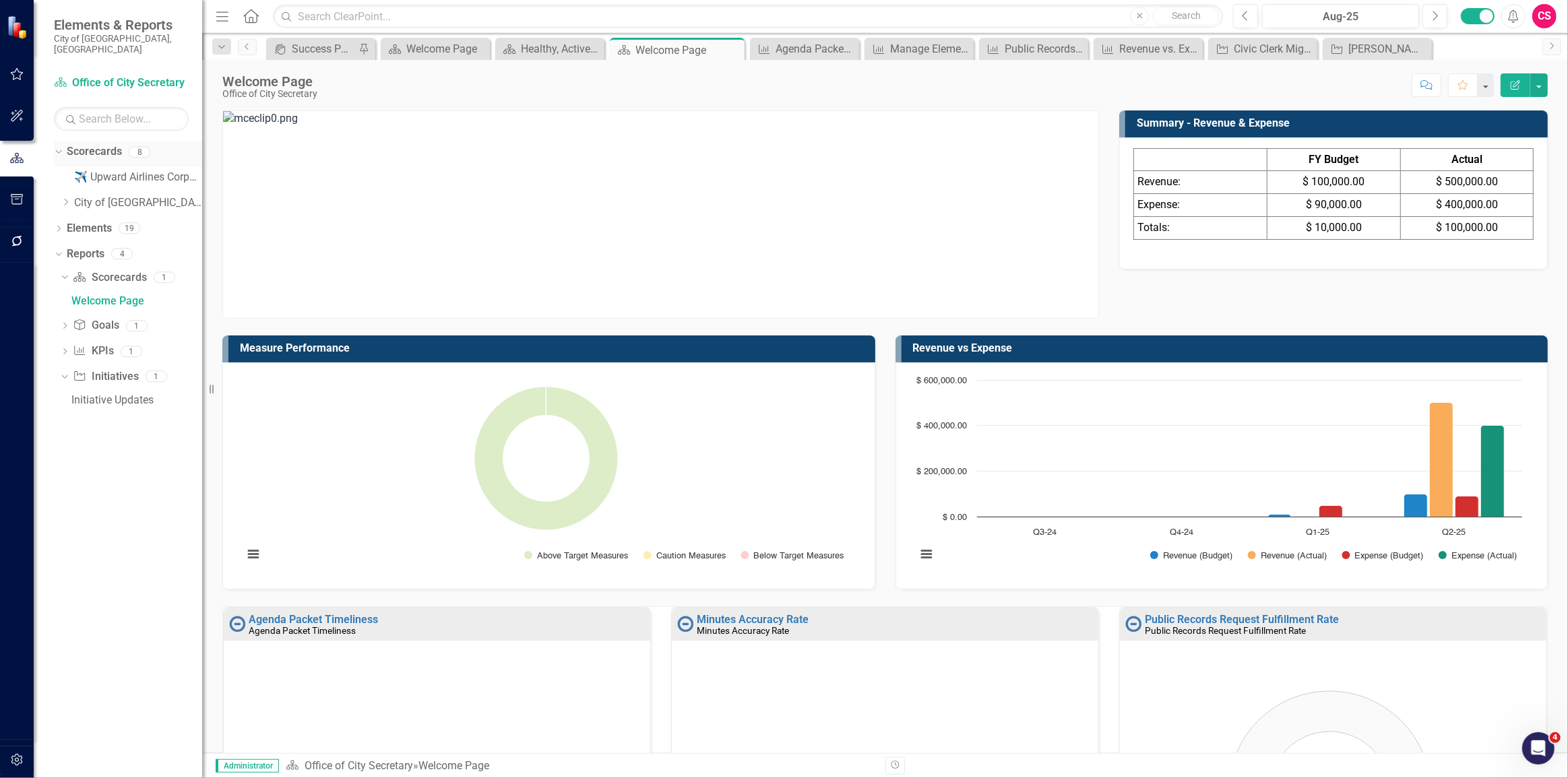
click at [97, 145] on link "Scorecards" at bounding box center [94, 152] width 55 height 16
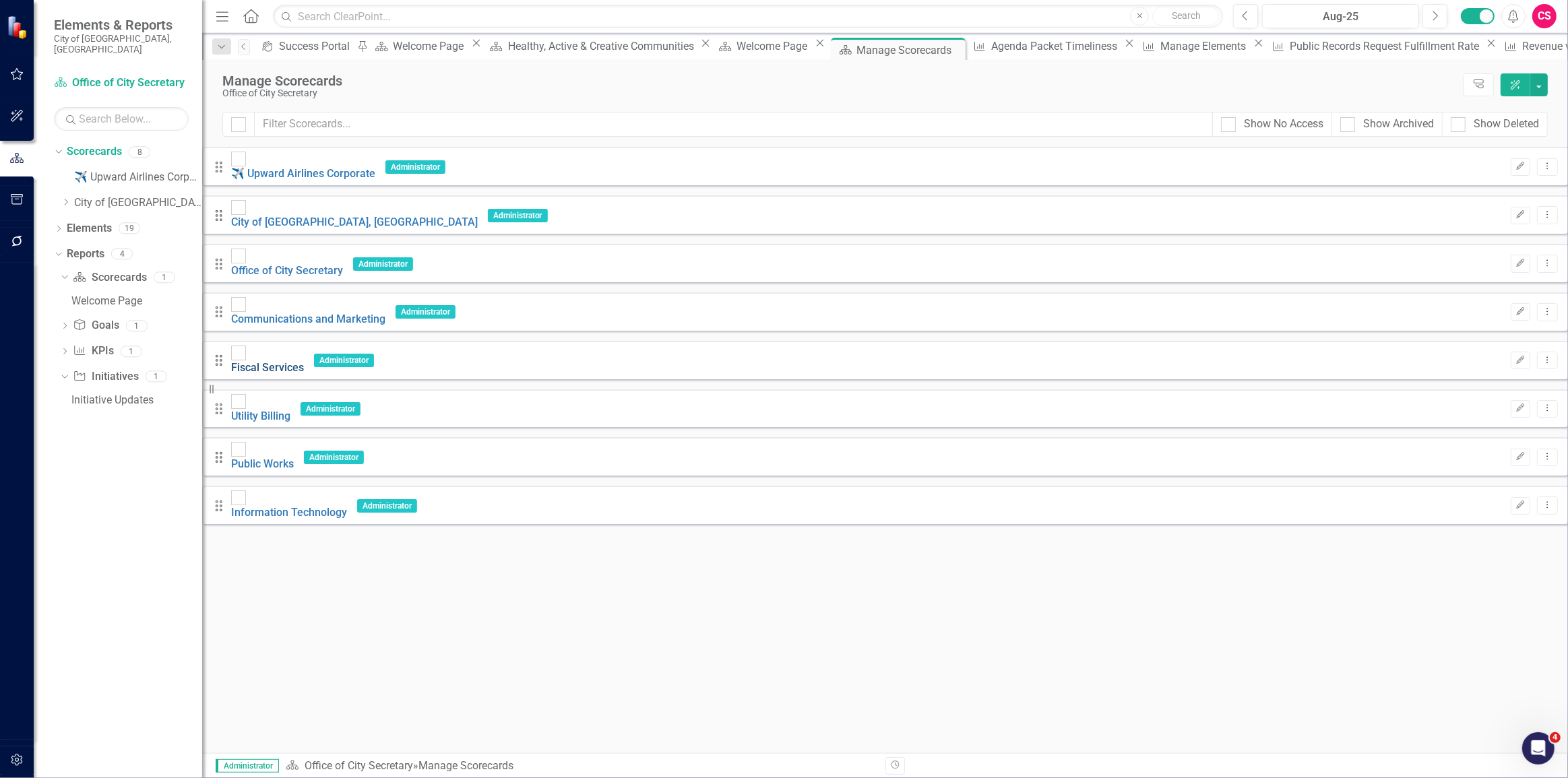
click at [304, 361] on link "Fiscal Services" at bounding box center [267, 367] width 73 height 13
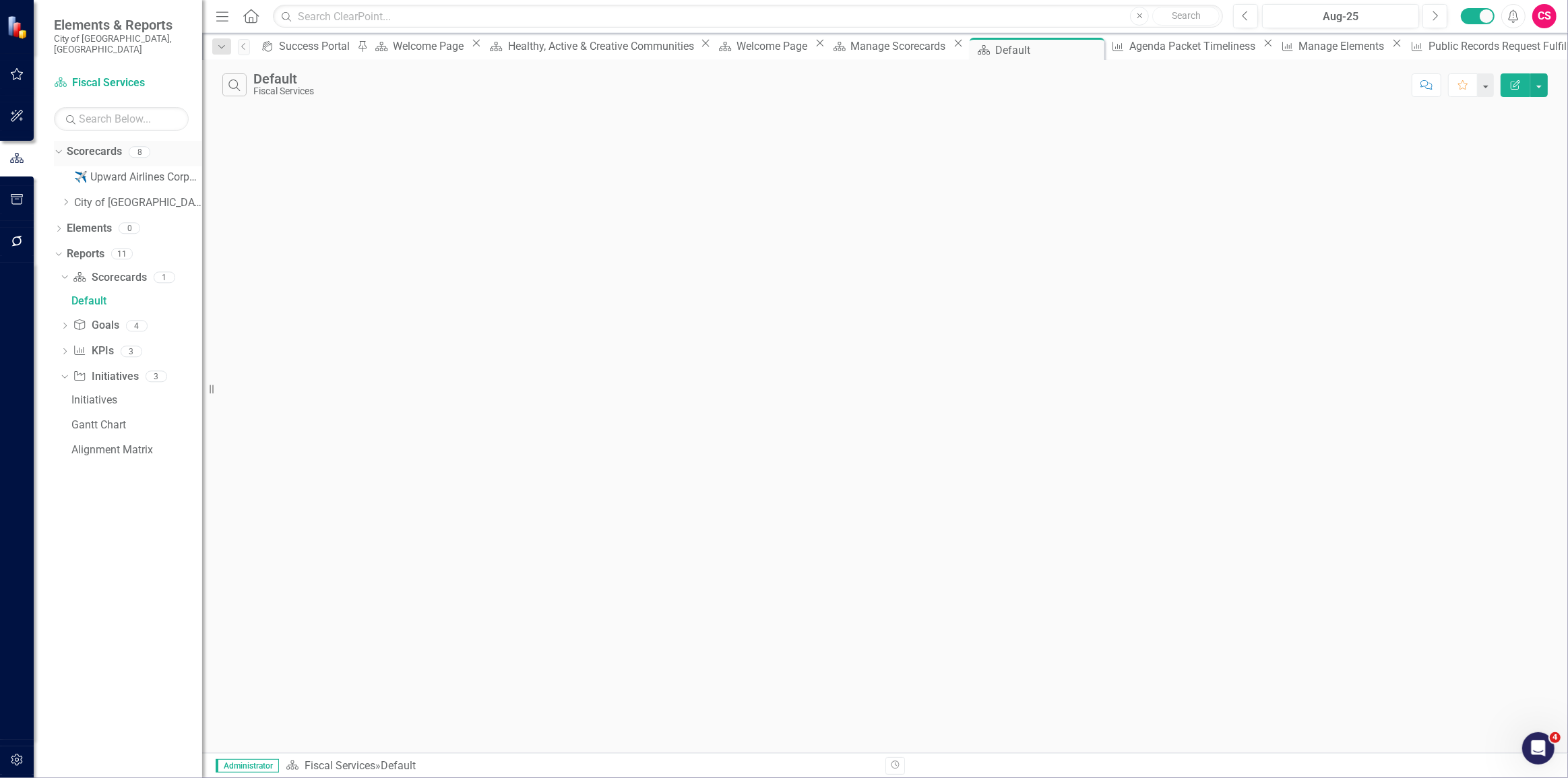
click at [103, 146] on link "Scorecards" at bounding box center [94, 152] width 55 height 16
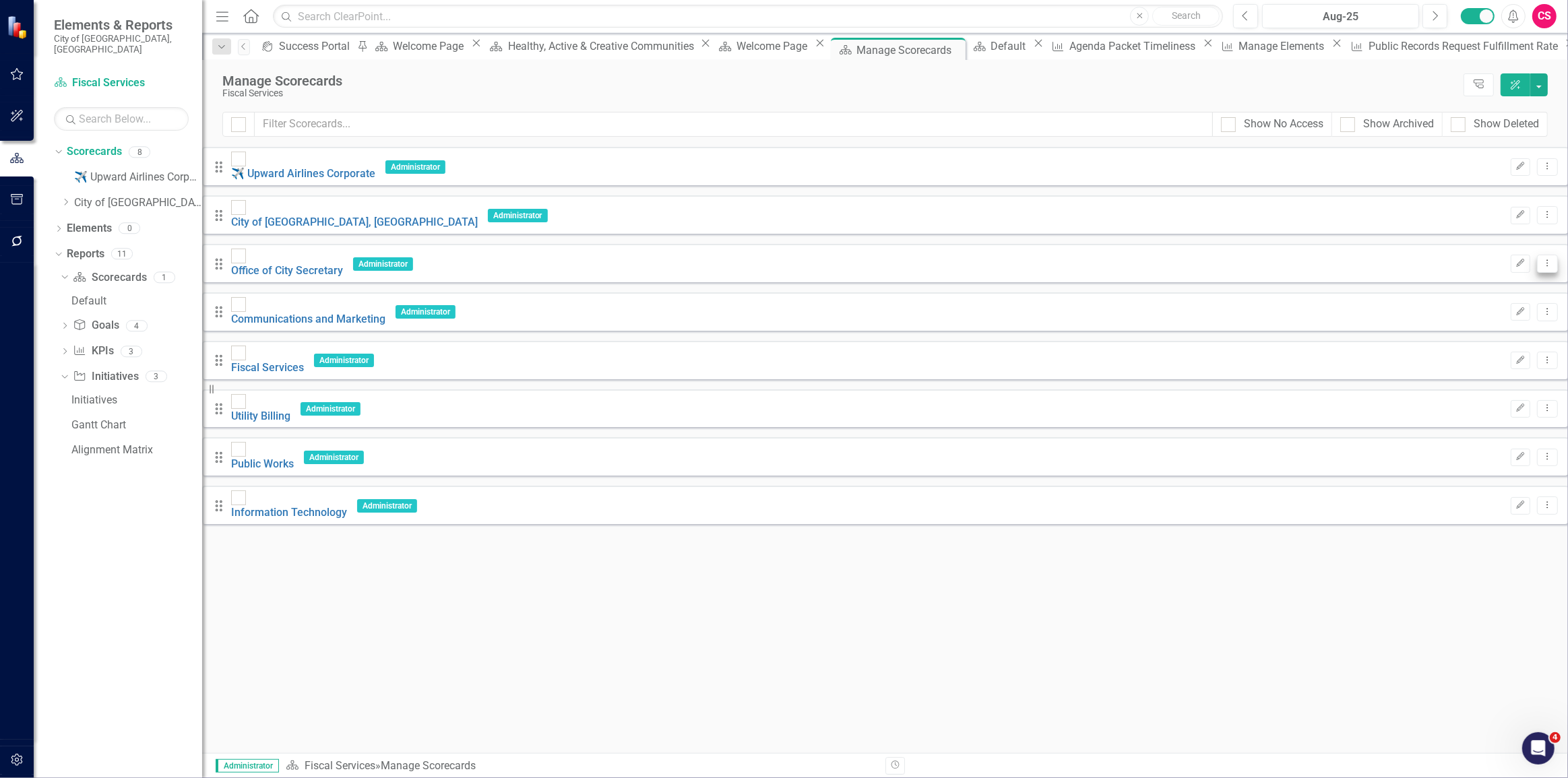
click at [1536, 255] on button "Dropdown Menu" at bounding box center [1547, 264] width 21 height 18
drag, startPoint x: 786, startPoint y: 542, endPoint x: 685, endPoint y: 459, distance: 130.7
click at [784, 534] on div "Looks like you don't have any Scorecards set up yet. Why don't you add a Scorec…" at bounding box center [885, 341] width 1366 height 387
click at [302, 49] on div "Success Portal" at bounding box center [315, 46] width 74 height 17
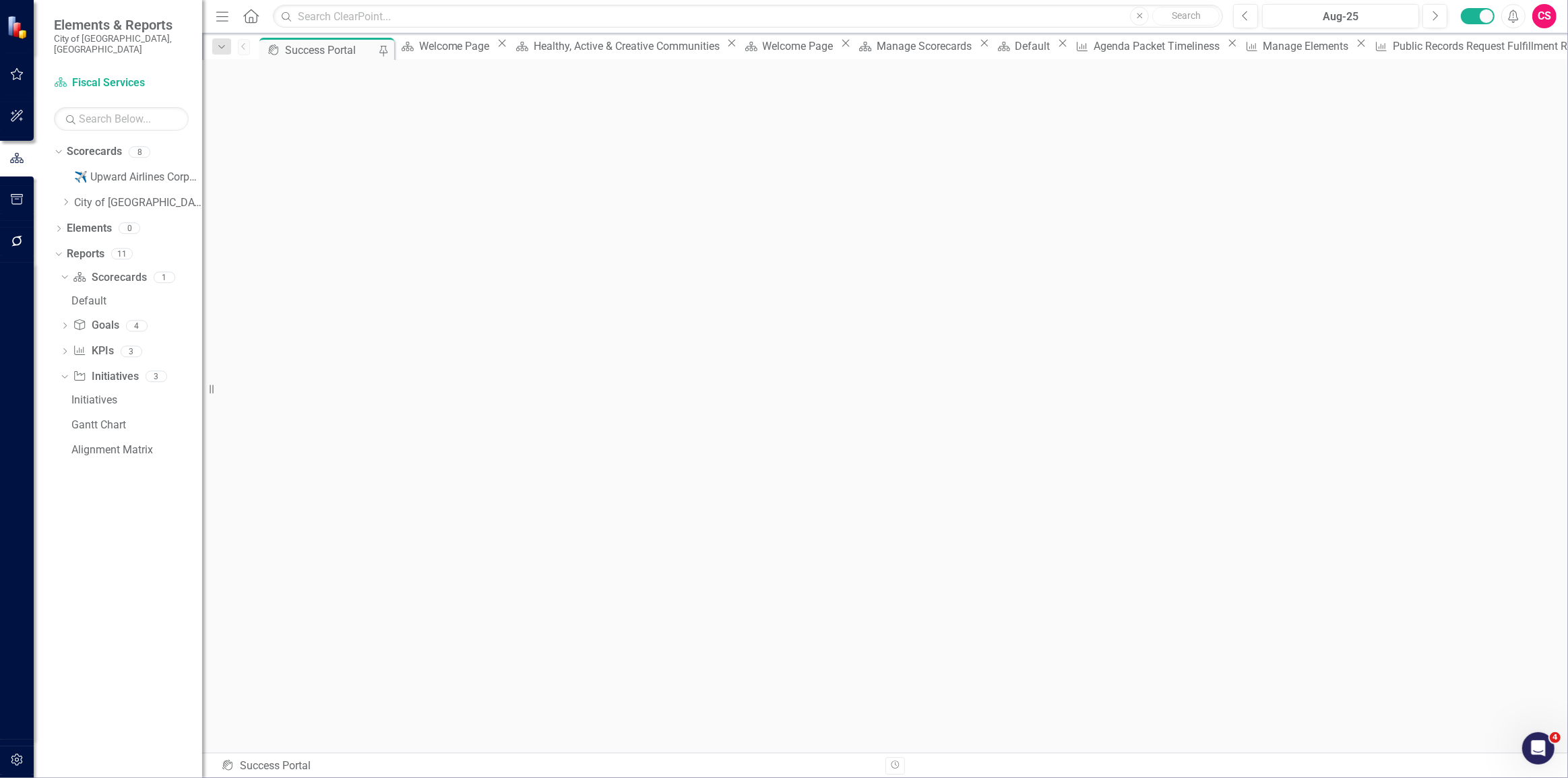
scroll to position [4, 0]
click at [1550, 746] on div "Open Intercom Messenger" at bounding box center [1536, 746] width 45 height 45
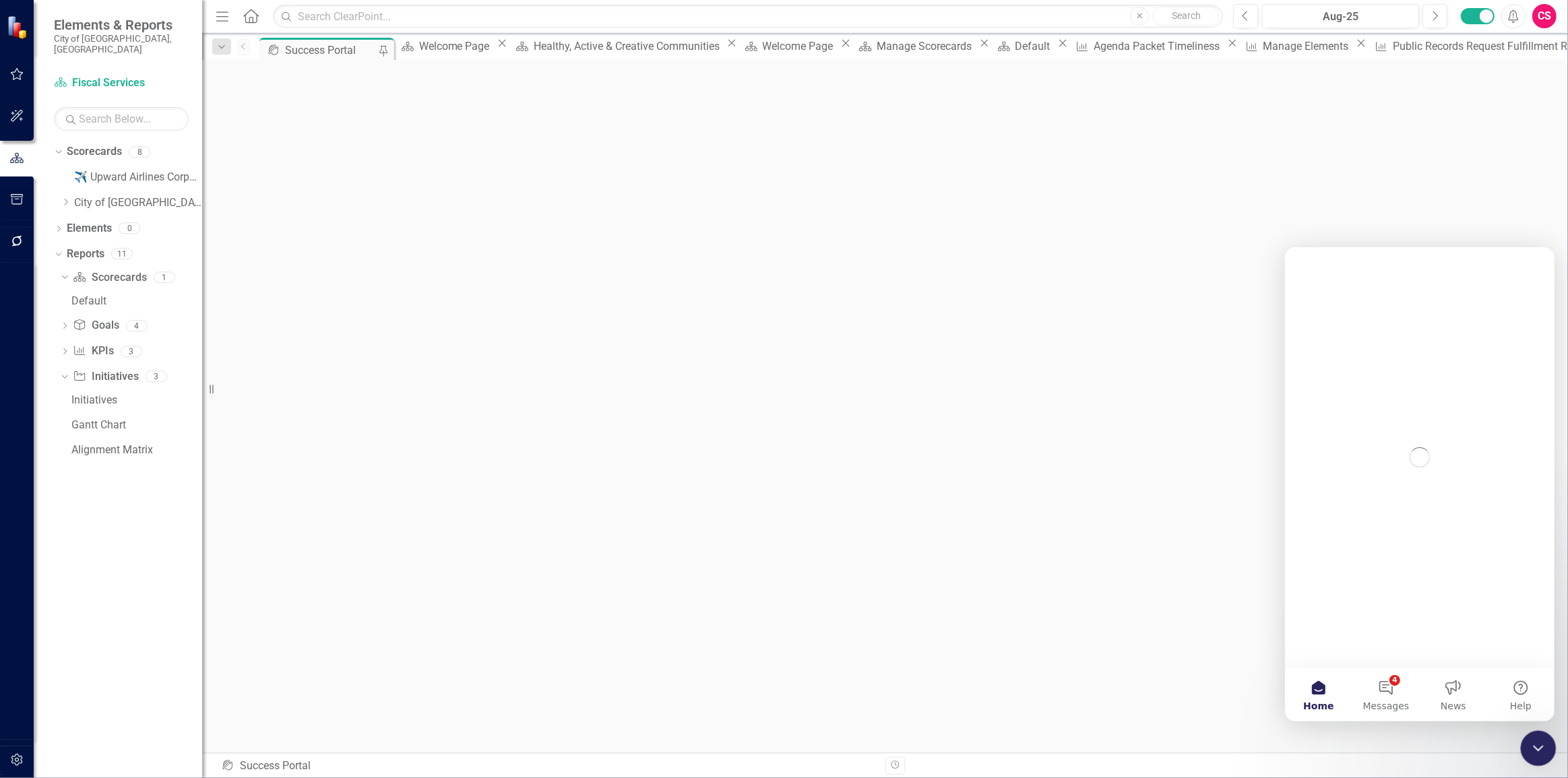
scroll to position [0, 0]
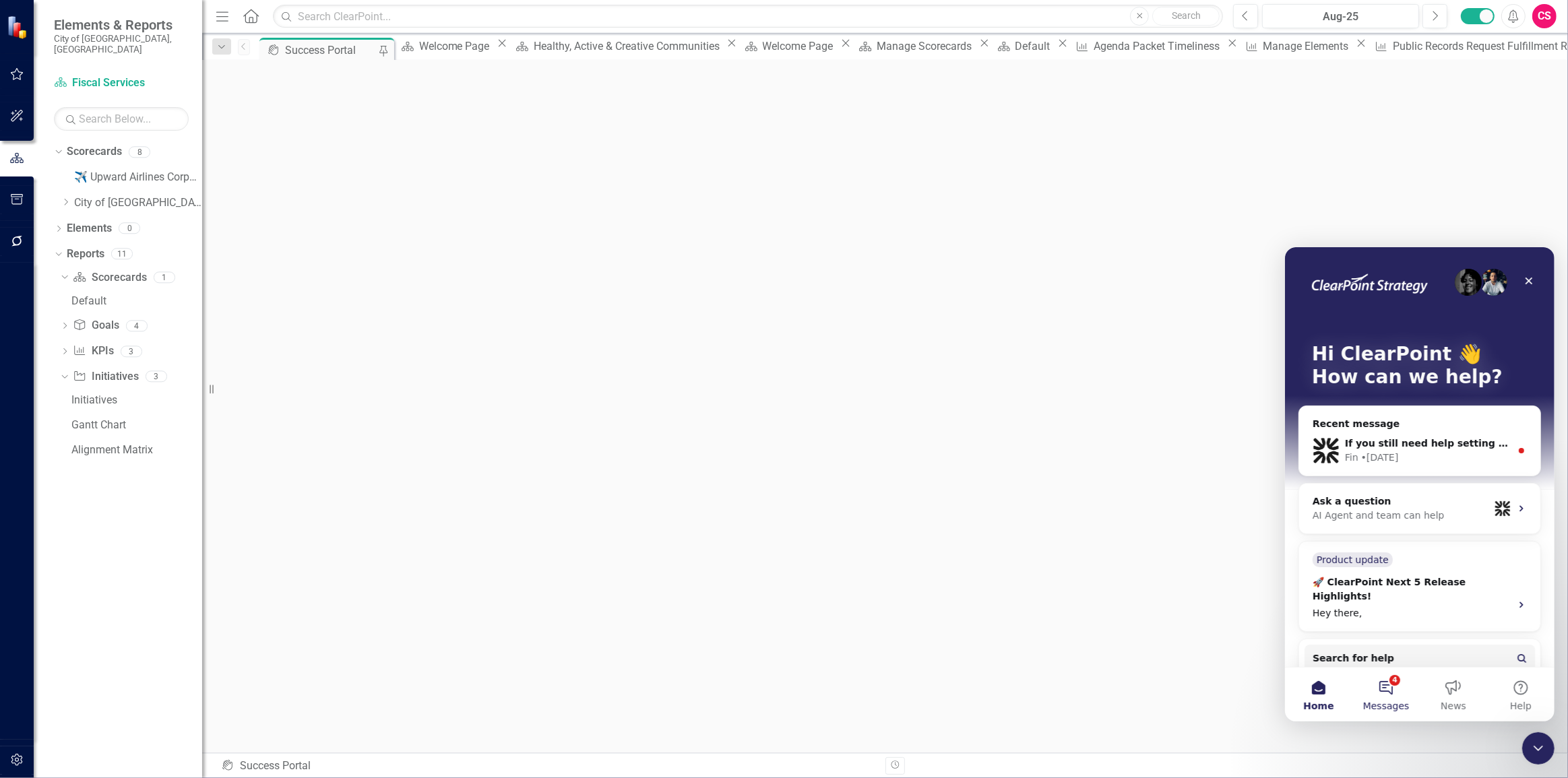
click at [1392, 677] on button "4 Messages" at bounding box center [1385, 694] width 67 height 54
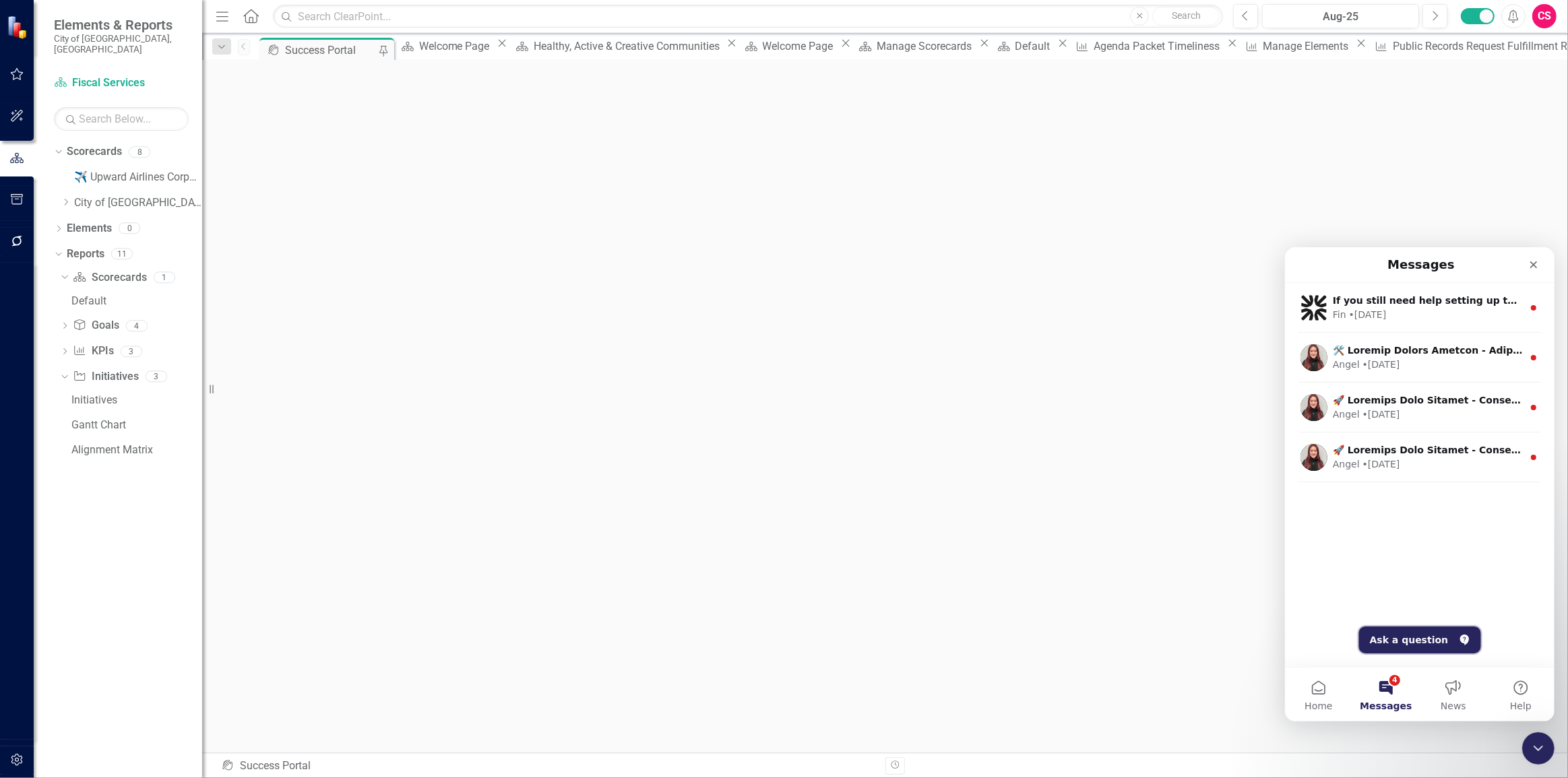
click at [1400, 636] on button "Ask a question" at bounding box center [1418, 639] width 122 height 27
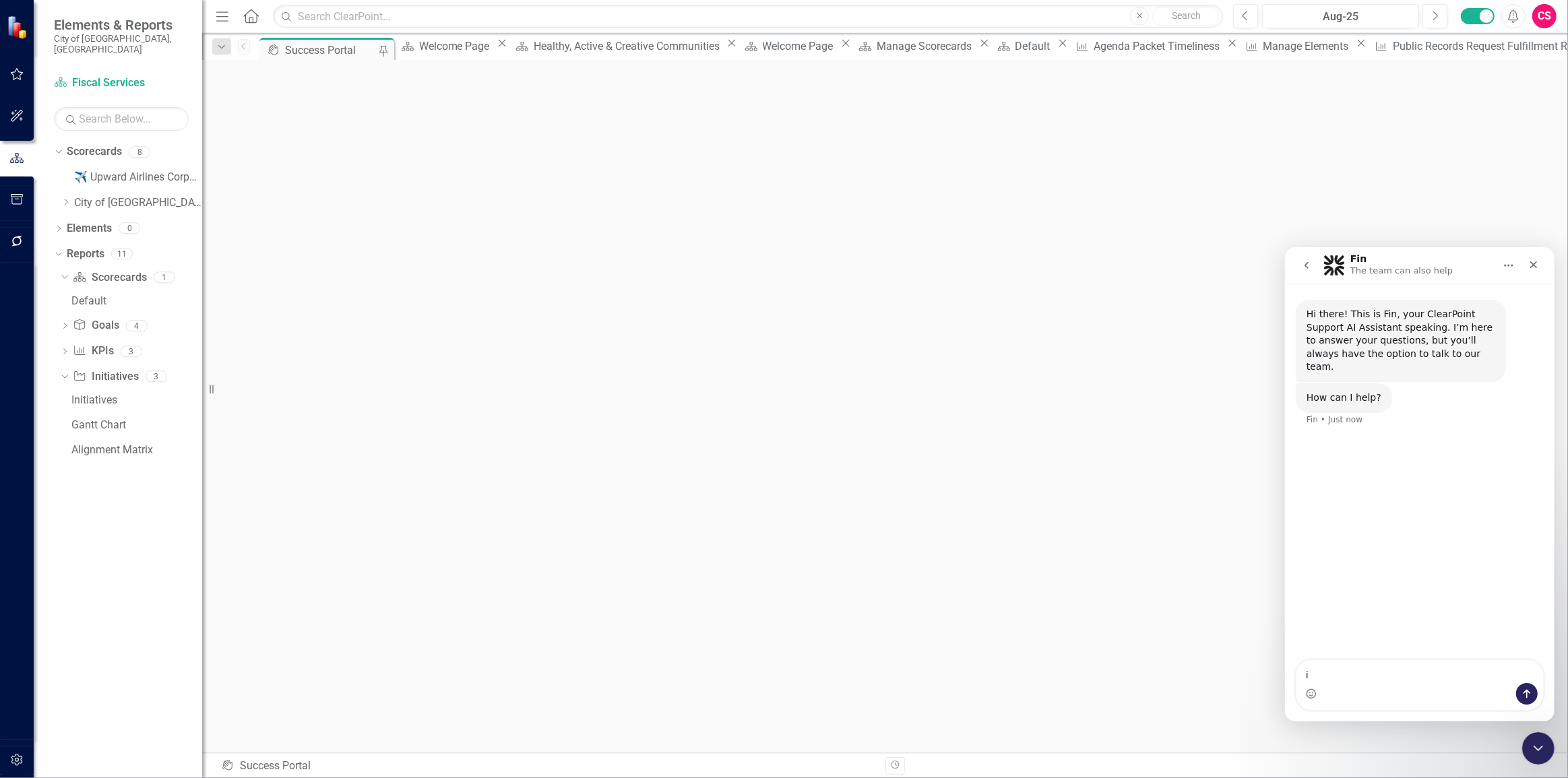
type textarea "i"
